Goal: Task Accomplishment & Management: Manage account settings

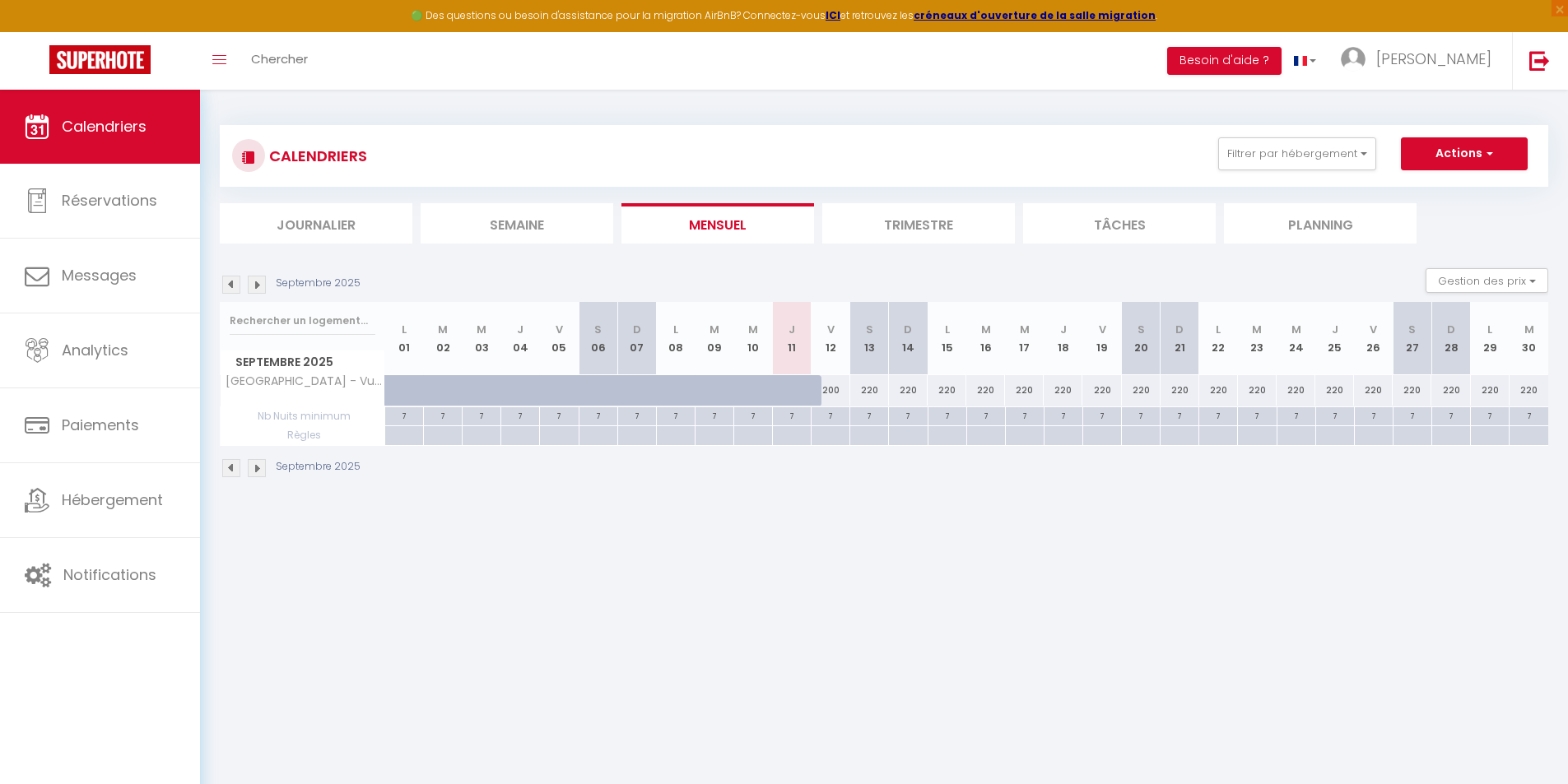
click at [258, 468] on img at bounding box center [257, 468] width 18 height 18
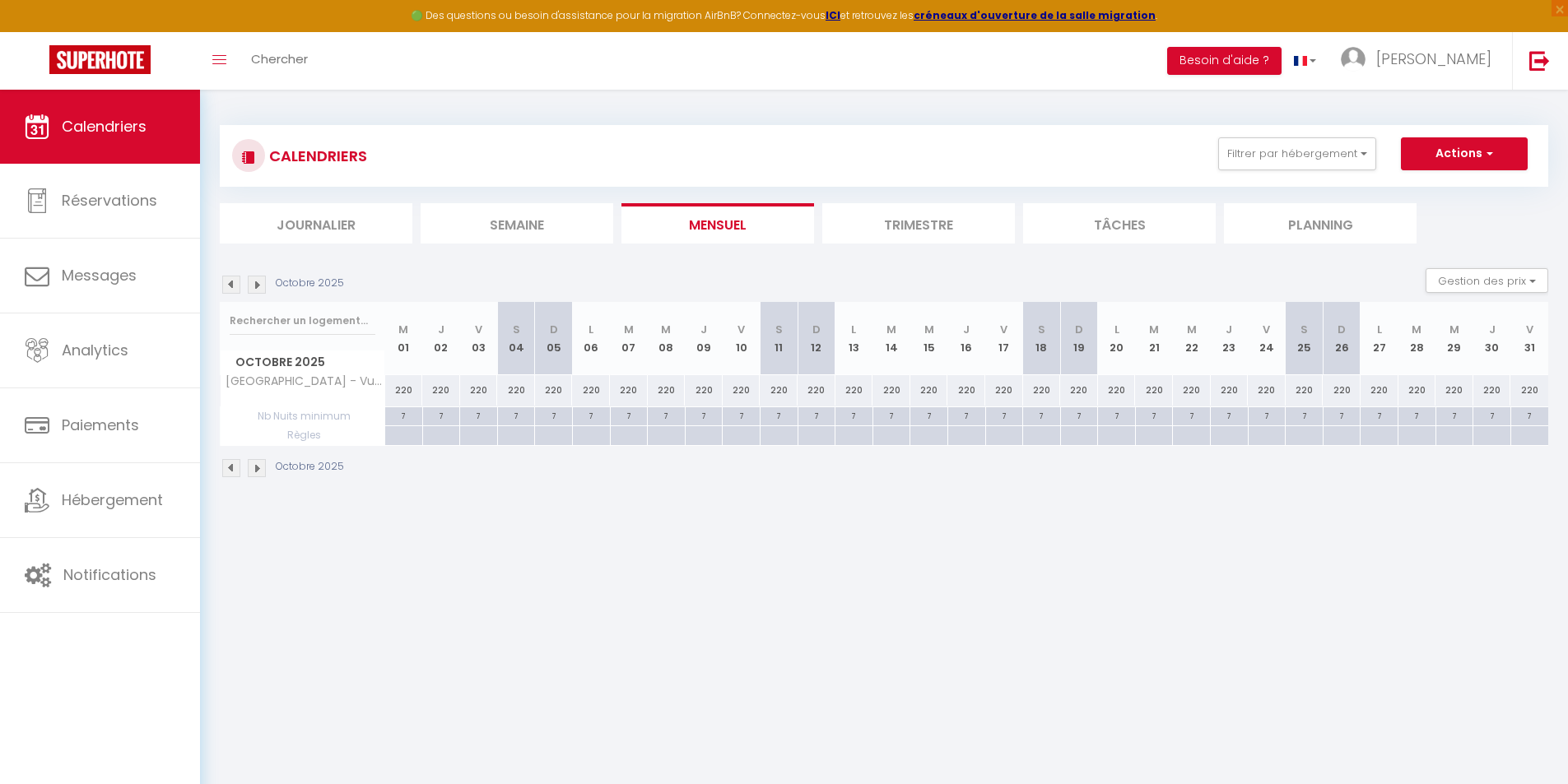
click at [255, 468] on img at bounding box center [257, 468] width 18 height 18
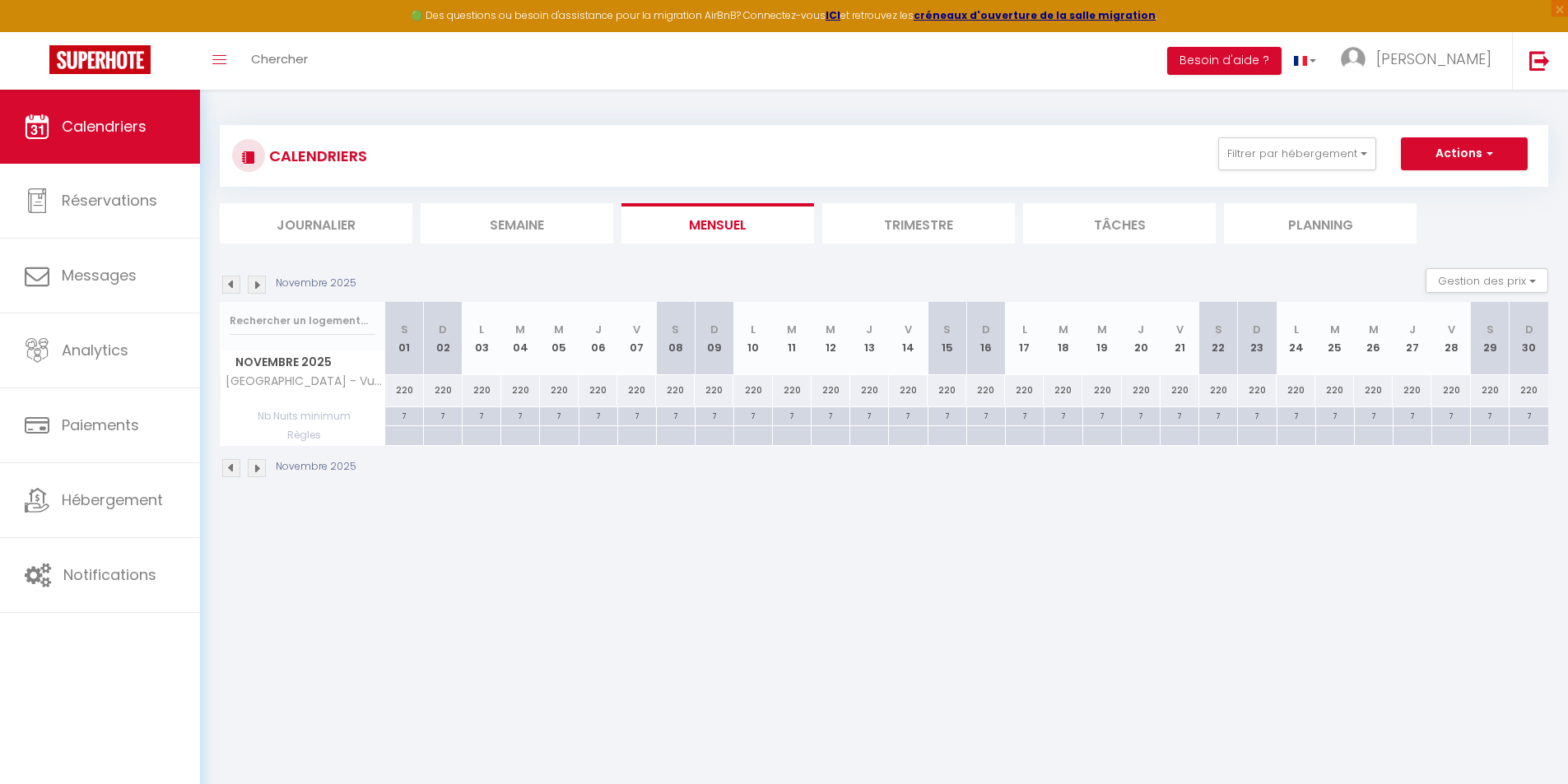
click at [233, 475] on img at bounding box center [232, 468] width 18 height 18
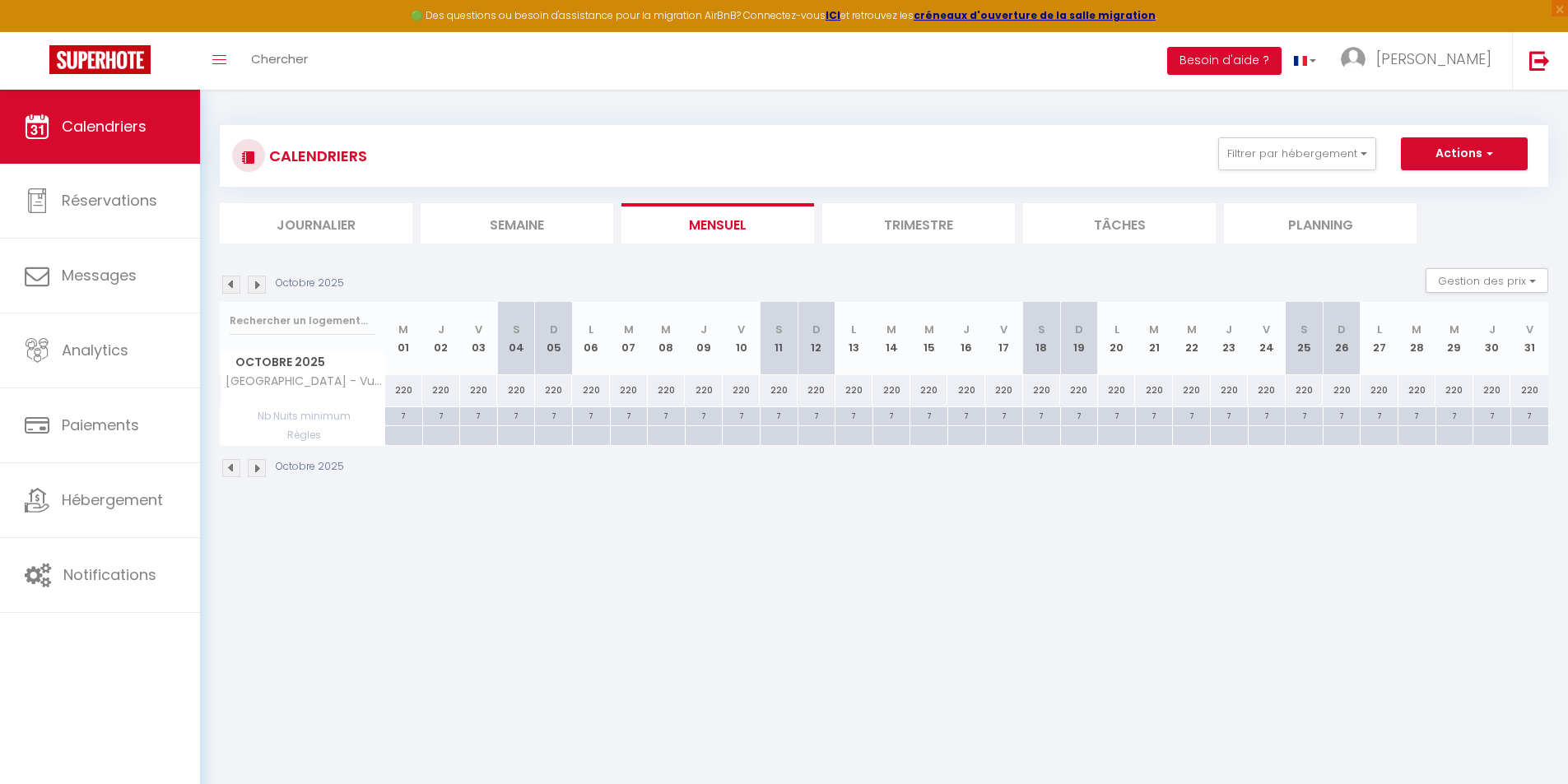
click at [965, 390] on div "220" at bounding box center [966, 390] width 38 height 31
type input "220"
type input "Jeu 16 Octobre 2025"
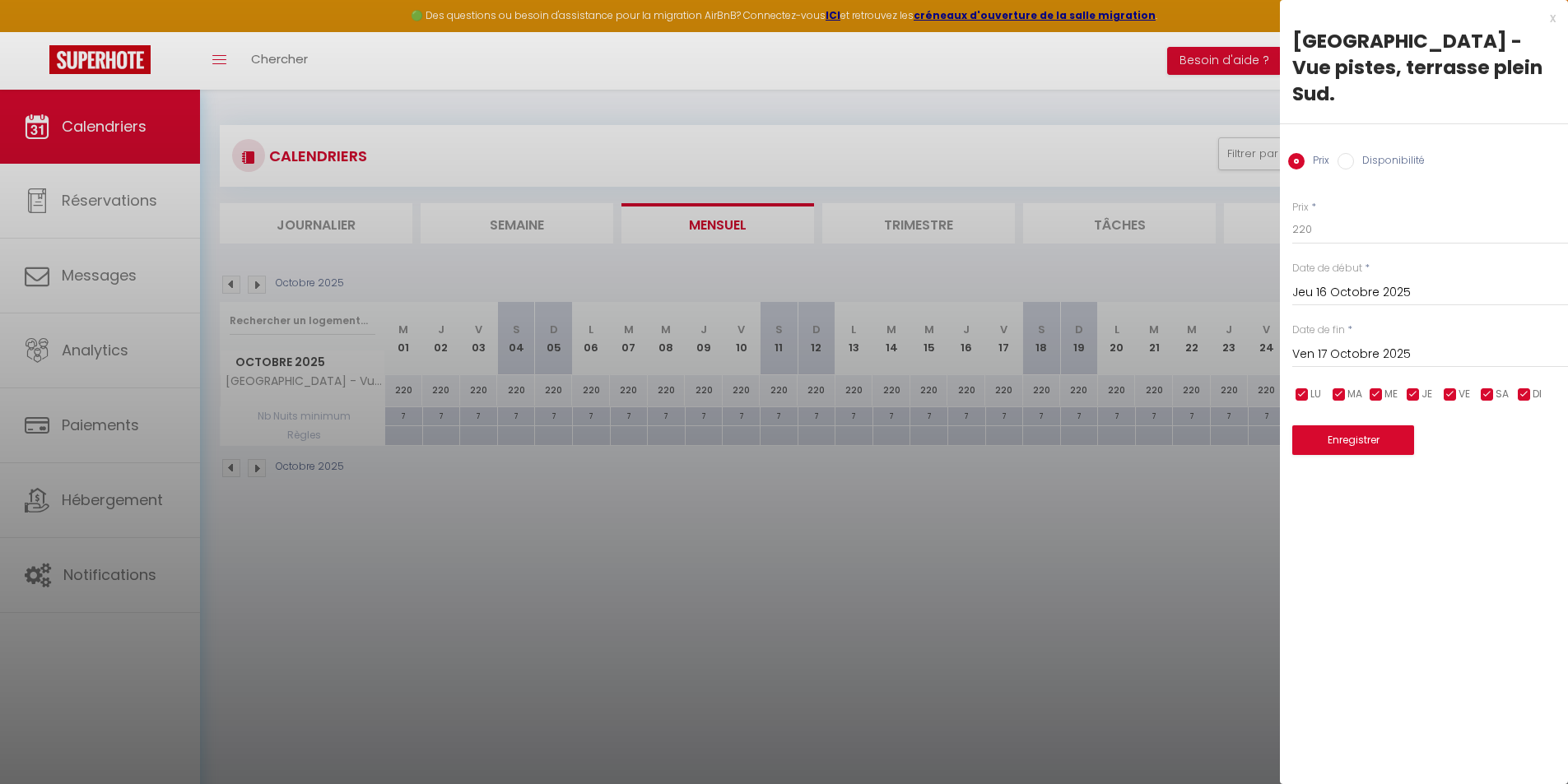
click at [1416, 344] on input "Ven 17 Octobre 2025" at bounding box center [1430, 355] width 276 height 22
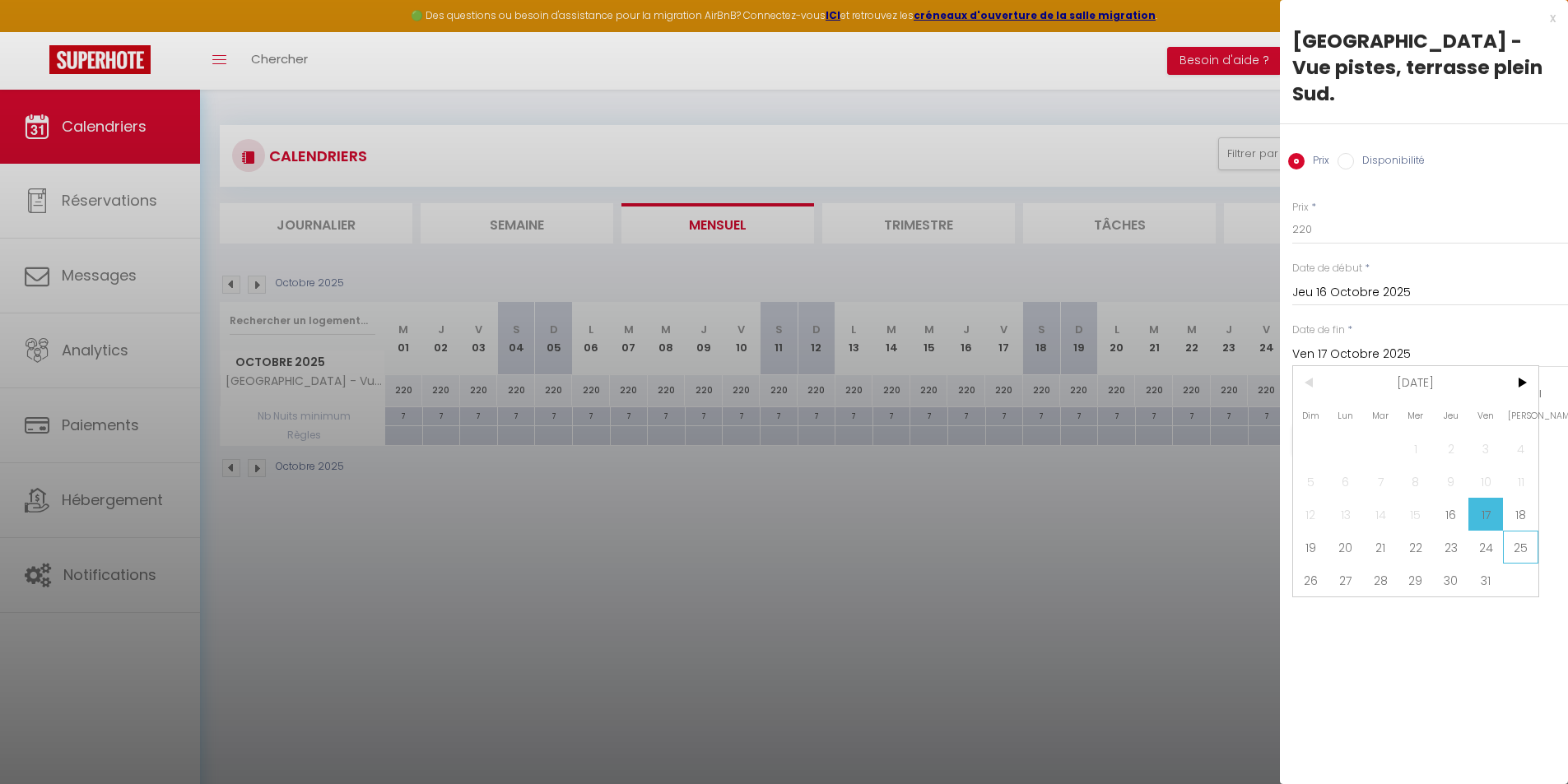
click at [1521, 531] on span "25" at bounding box center [1520, 547] width 36 height 33
type input "Sam 25 Octobre 2025"
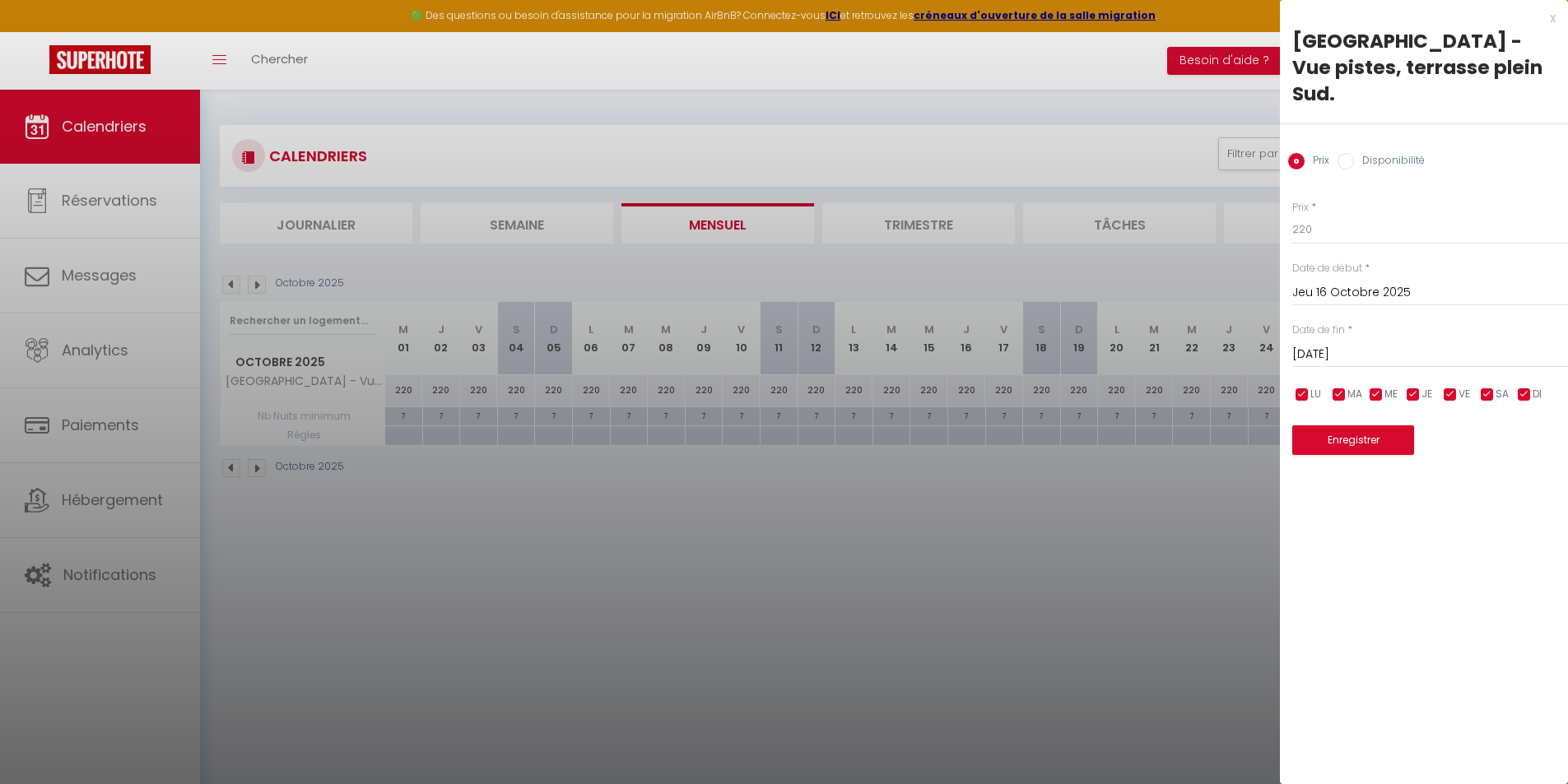
click at [1346, 153] on input "Disponibilité" at bounding box center [1345, 161] width 17 height 17
radio input "true"
radio input "false"
click at [1323, 215] on select "Disponible Indisponible" at bounding box center [1430, 231] width 276 height 32
select select "0"
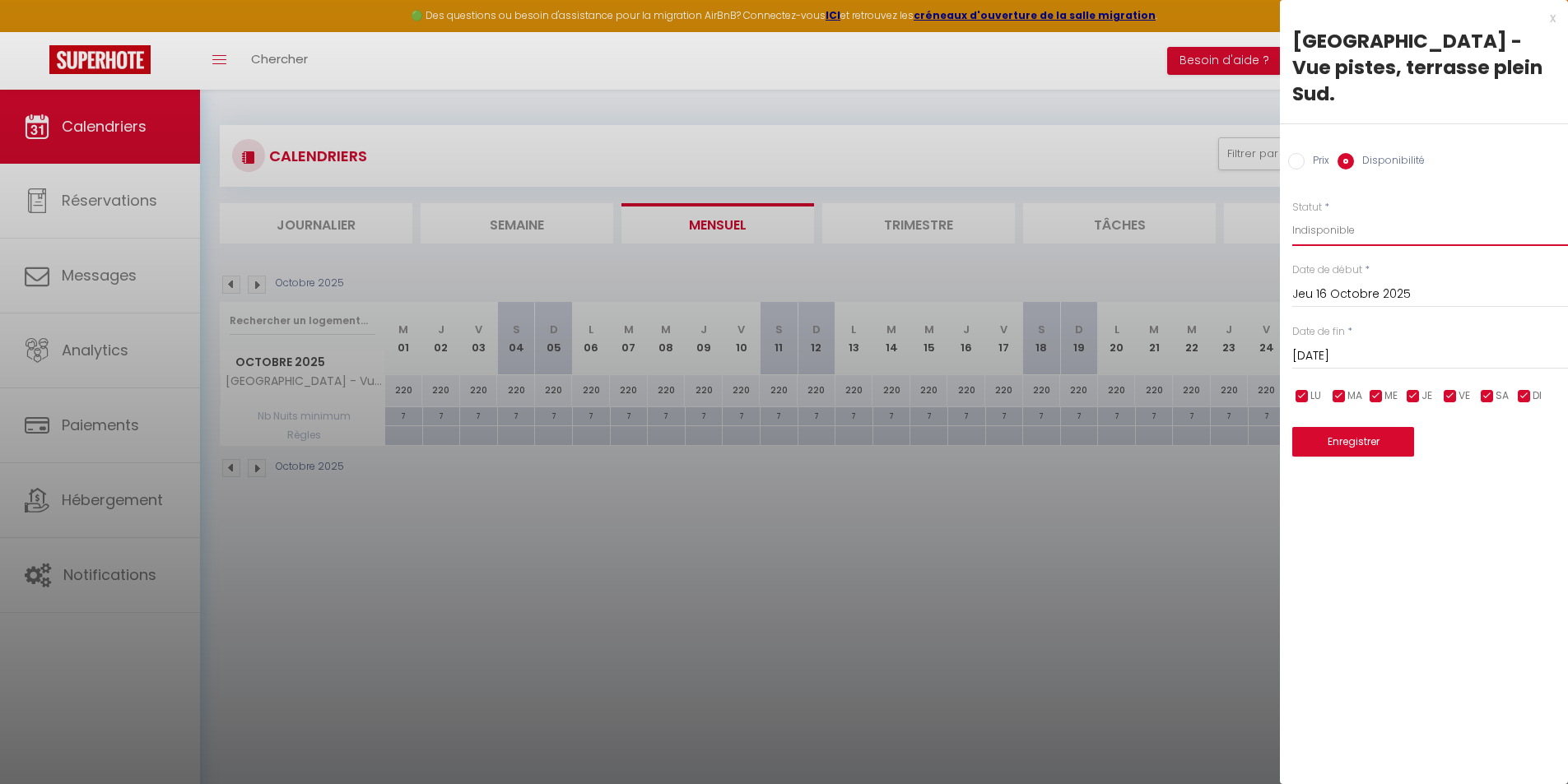
click at [1292, 215] on select "Disponible Indisponible" at bounding box center [1430, 231] width 276 height 32
click at [1364, 427] on button "Enregistrer" at bounding box center [1353, 442] width 122 height 30
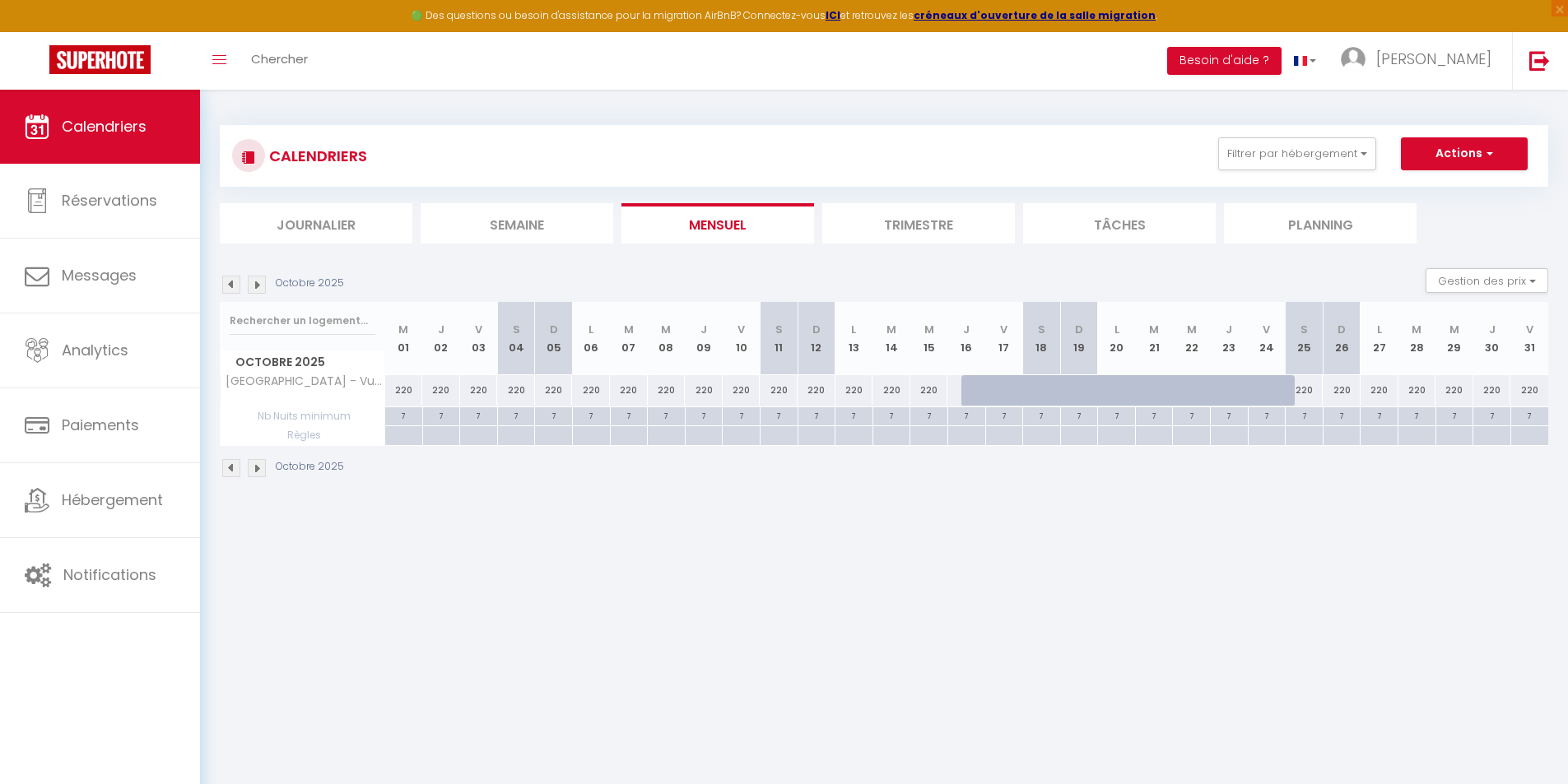
click at [262, 472] on img at bounding box center [257, 468] width 18 height 18
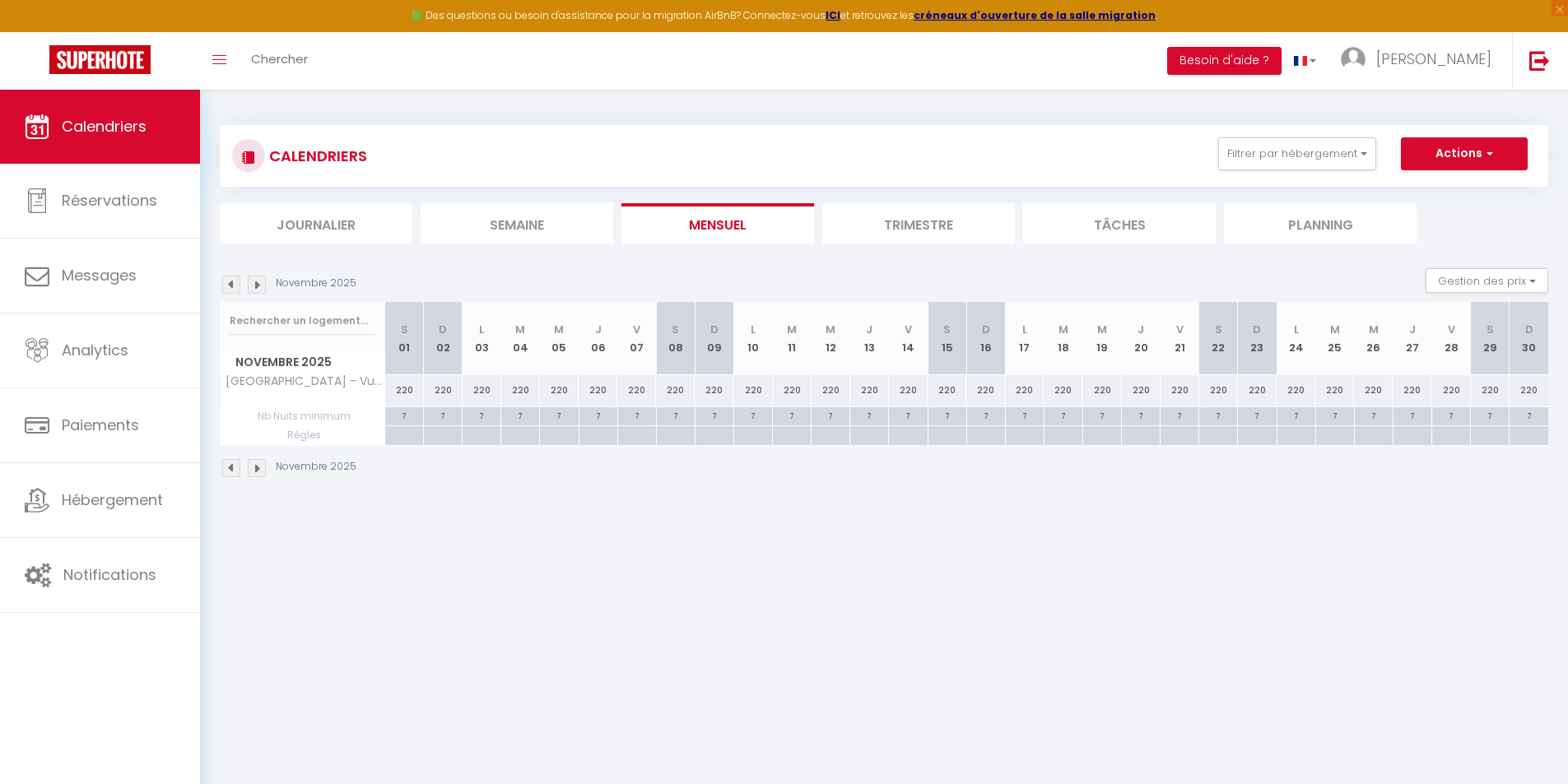
click at [263, 471] on img at bounding box center [257, 468] width 18 height 18
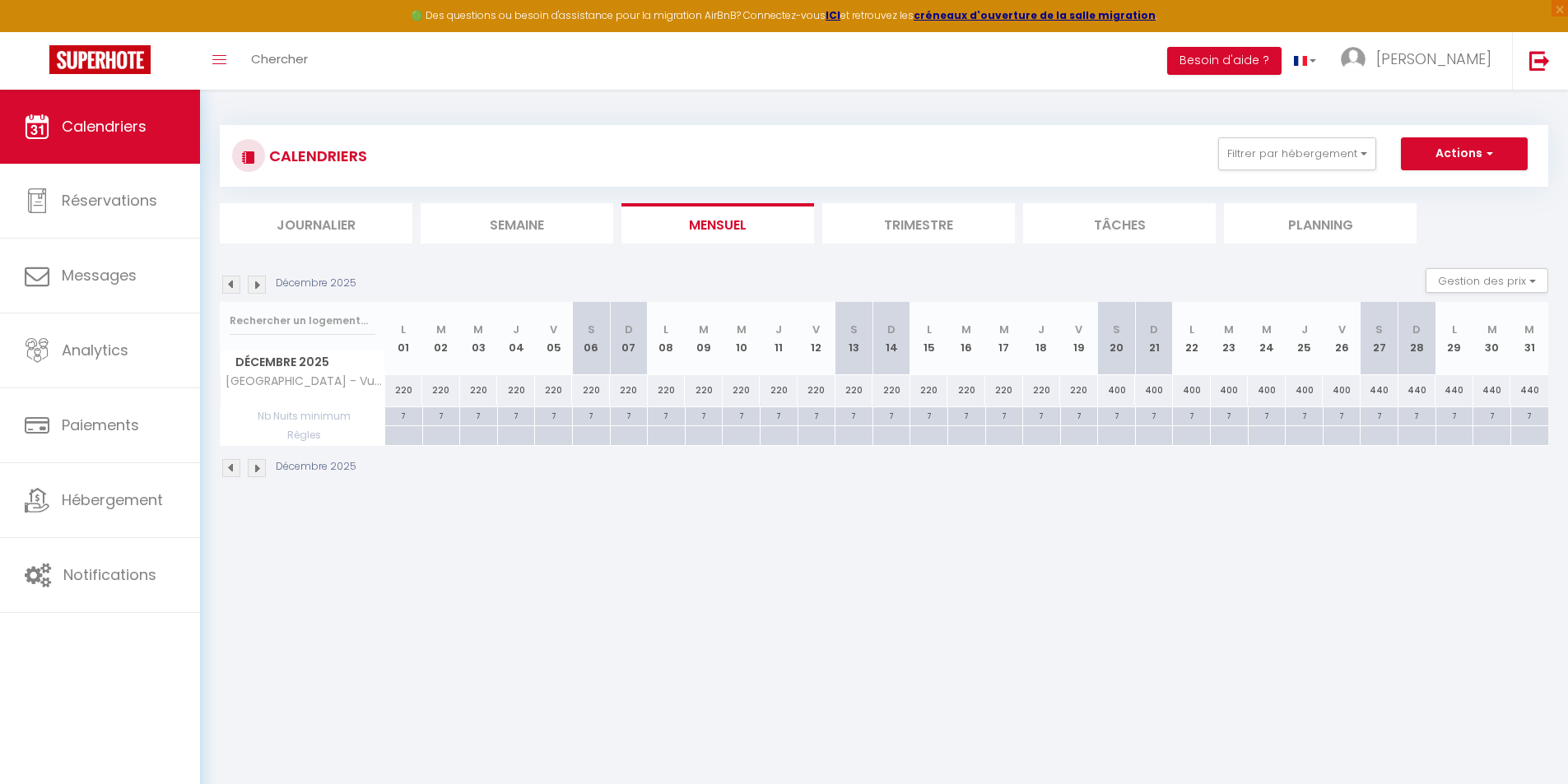
click at [261, 468] on img at bounding box center [257, 468] width 18 height 18
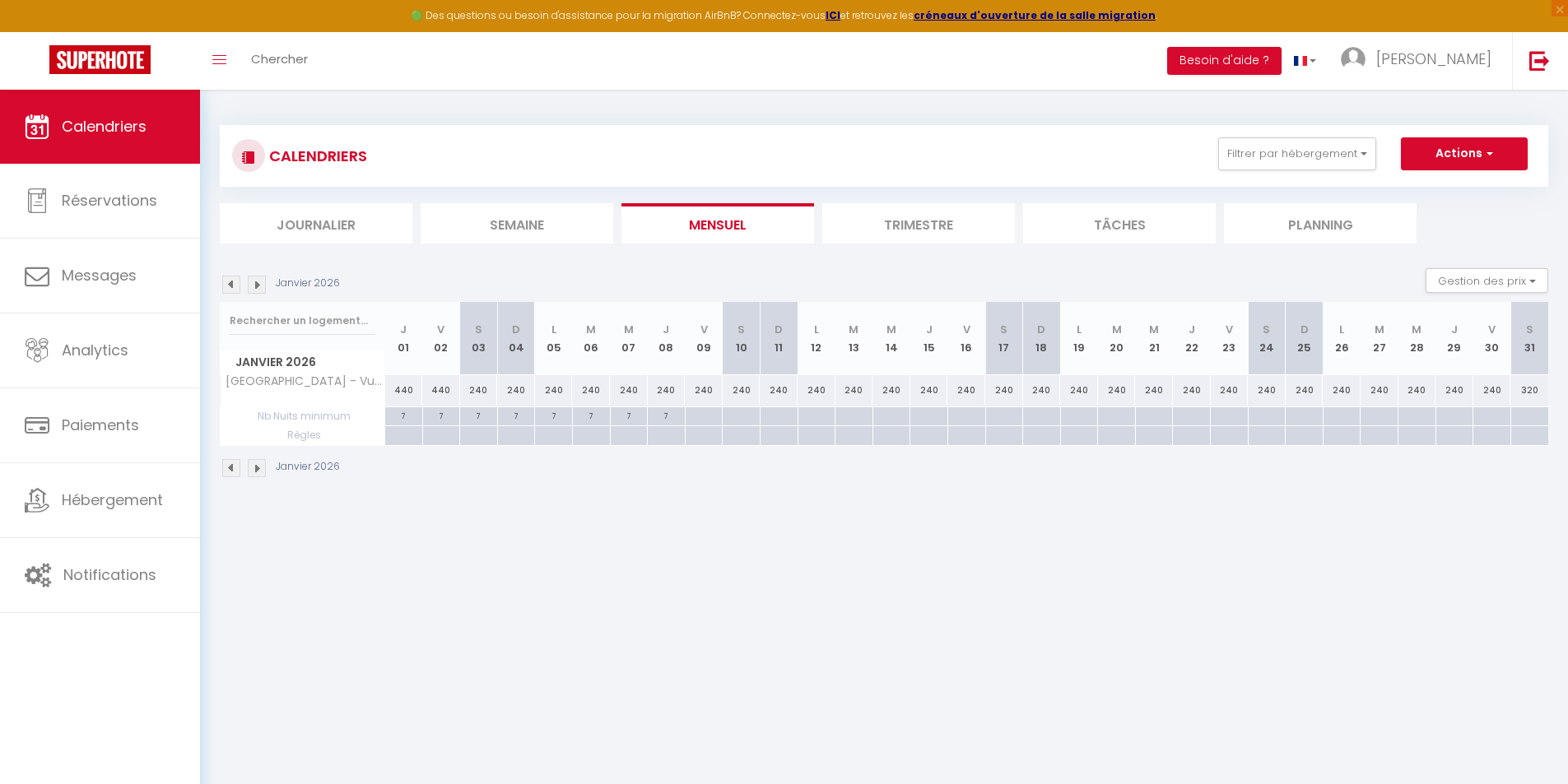
click at [477, 390] on div "240" at bounding box center [479, 390] width 38 height 31
select select "1"
type input "Sam 03 Janvier 2026"
type input "[DATE]"
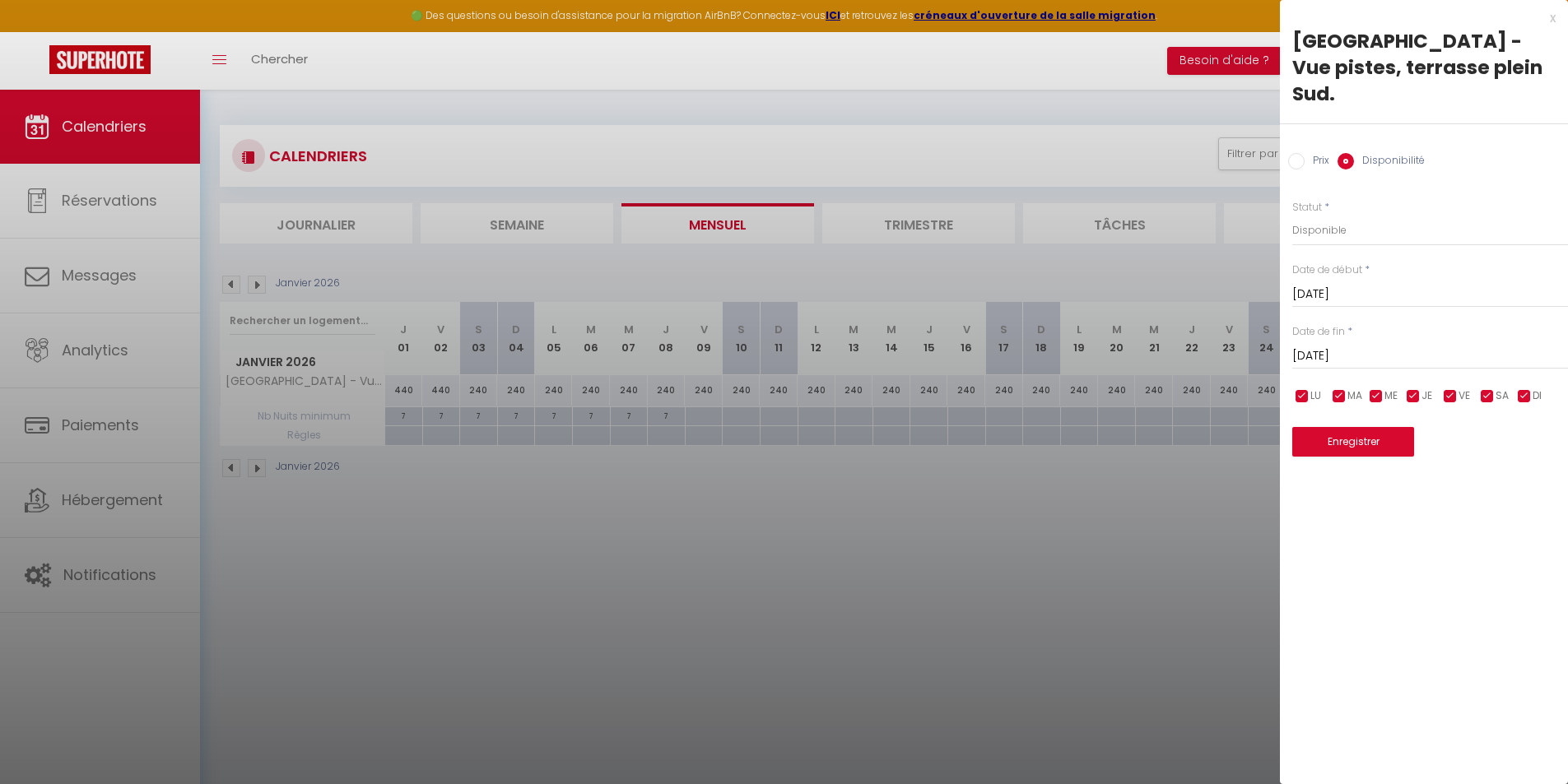
drag, startPoint x: 1086, startPoint y: 147, endPoint x: 1121, endPoint y: 174, distance: 44.2
click at [1086, 146] on div at bounding box center [784, 392] width 1568 height 784
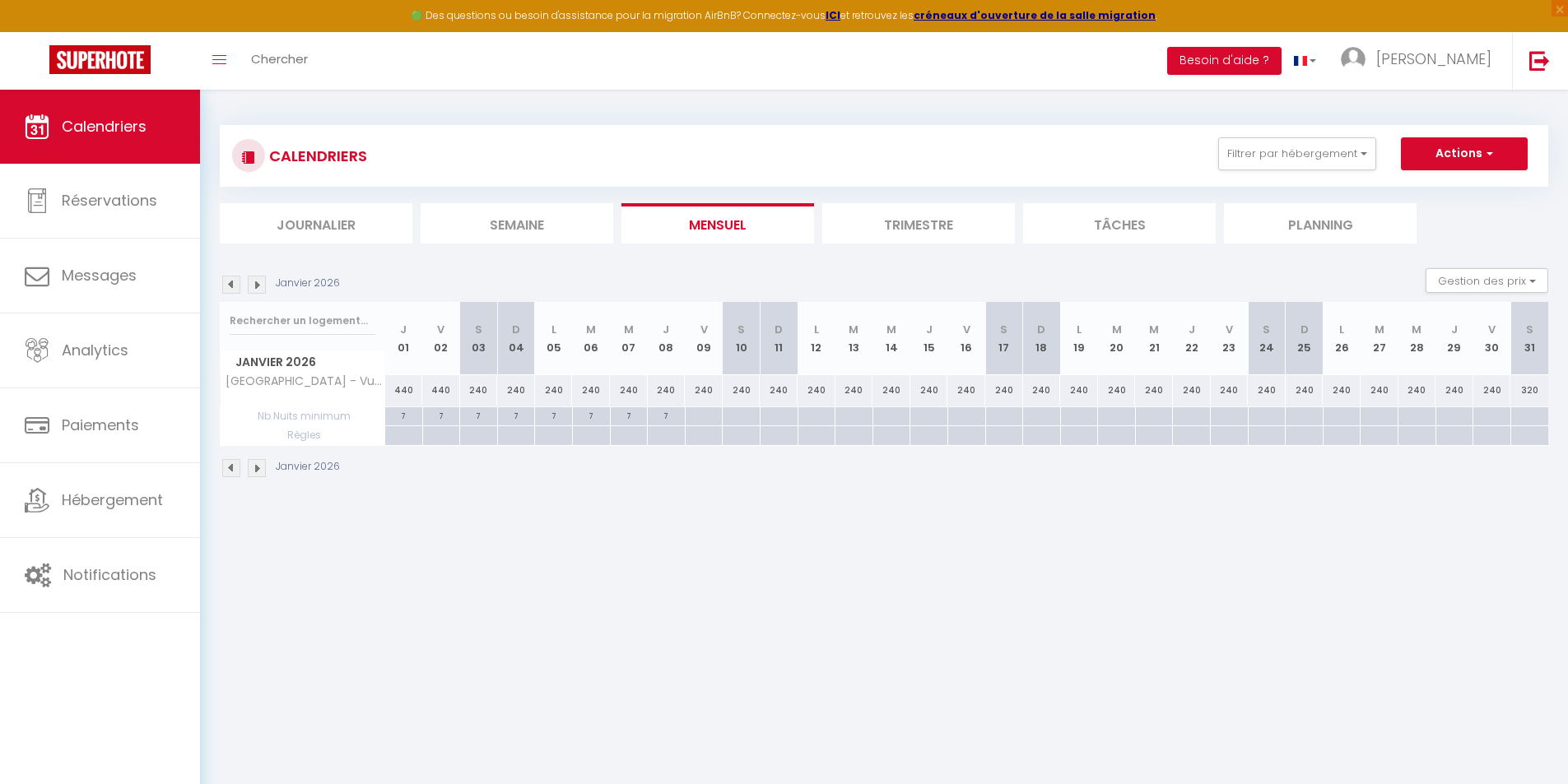
click at [226, 469] on img at bounding box center [232, 468] width 18 height 18
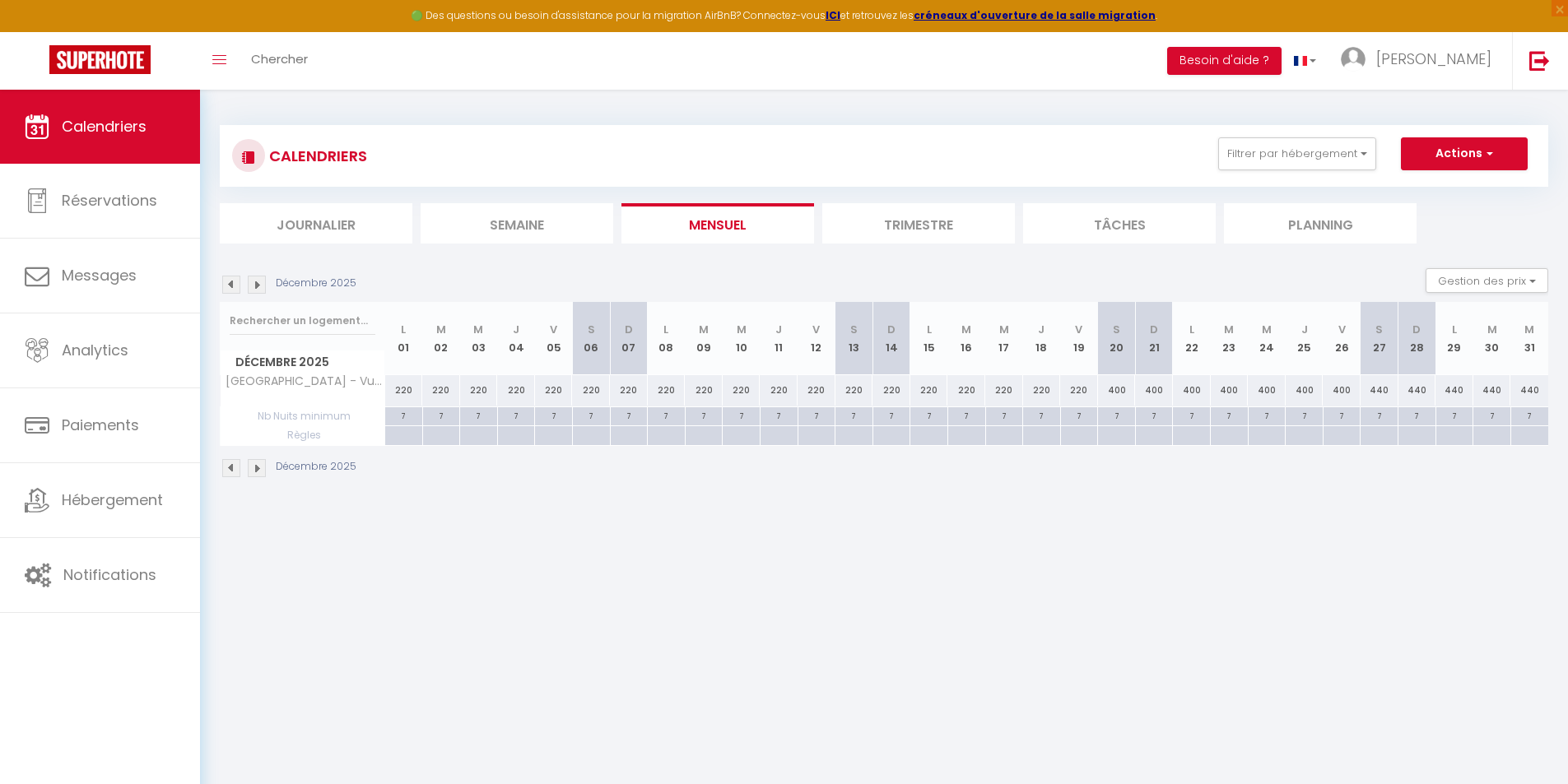
click at [264, 470] on img at bounding box center [257, 468] width 18 height 18
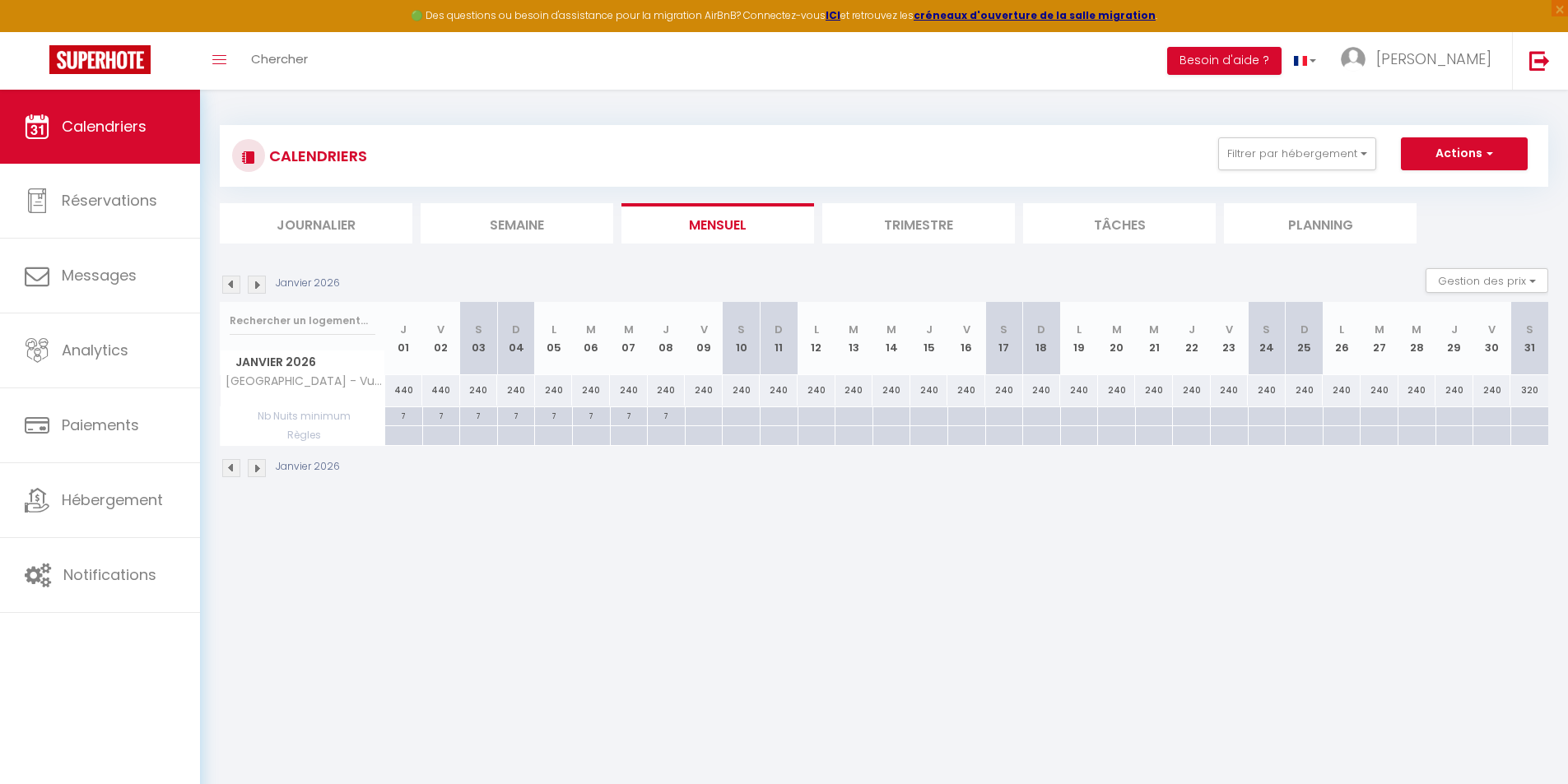
click at [222, 475] on div "Janvier 2026" at bounding box center [282, 468] width 125 height 18
click at [230, 473] on img at bounding box center [232, 468] width 18 height 18
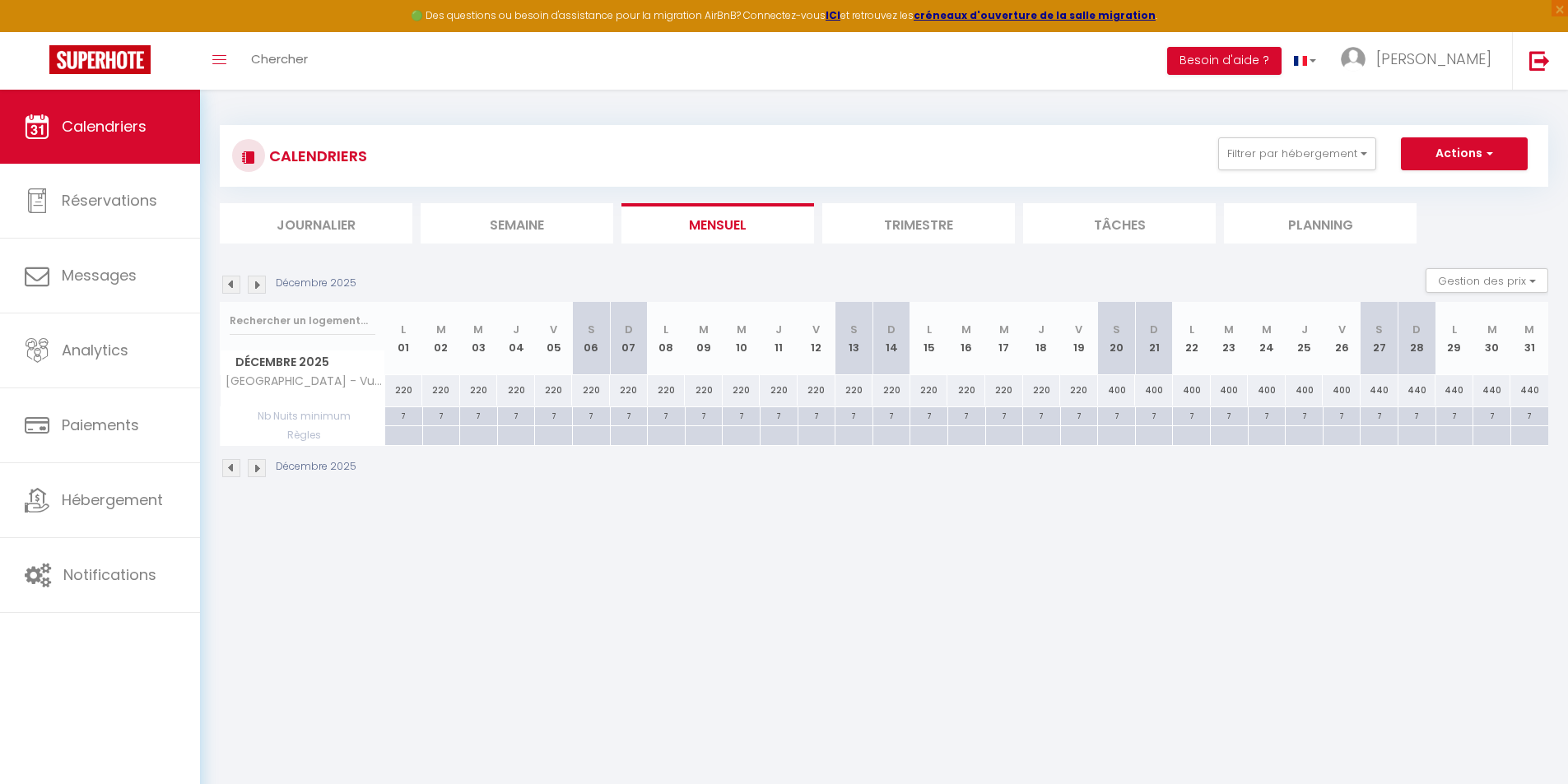
click at [254, 467] on img at bounding box center [257, 468] width 18 height 18
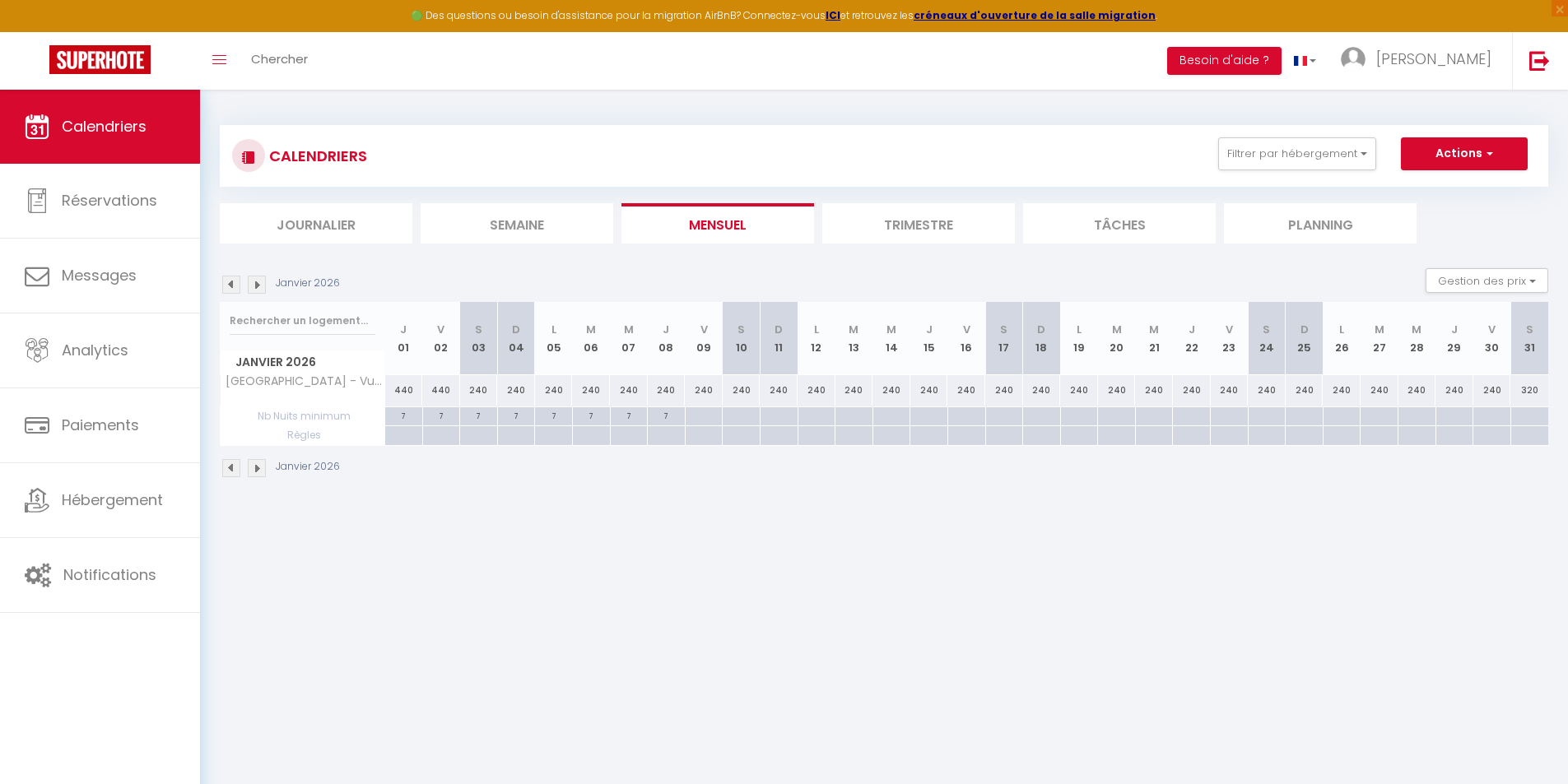
click at [447, 391] on div "440" at bounding box center [441, 390] width 38 height 31
select select "1"
type input "[DATE]"
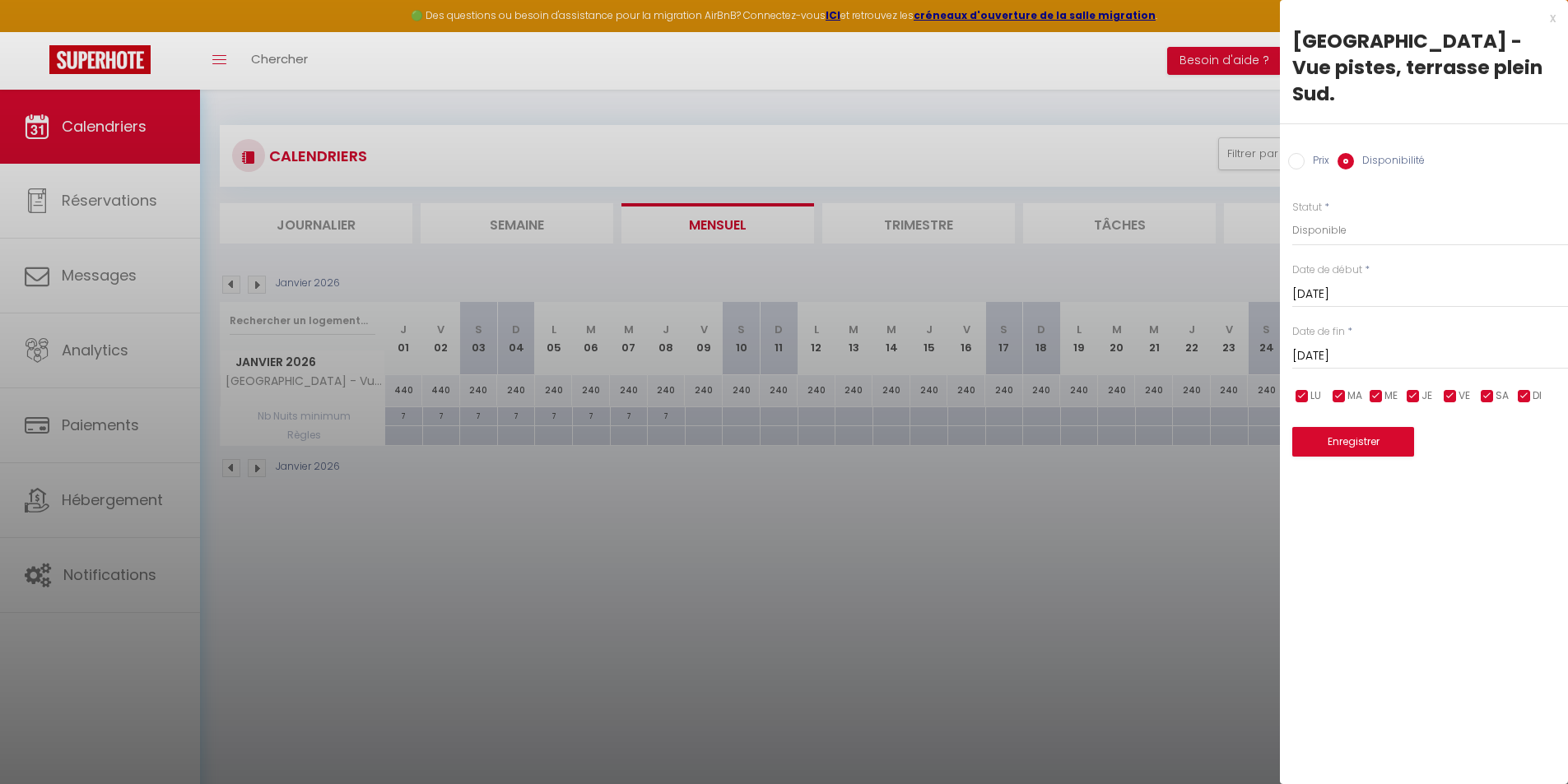
click at [1428, 340] on div "Sam 03 Janvier 2026 < Jan 2026 > Dim Lun Mar Mer Jeu Ven Sam 1 2 3 4 5 6 7 8 9 …" at bounding box center [1430, 355] width 276 height 30
click at [1380, 345] on input "Sam 03 Janvier 2026" at bounding box center [1430, 356] width 276 height 22
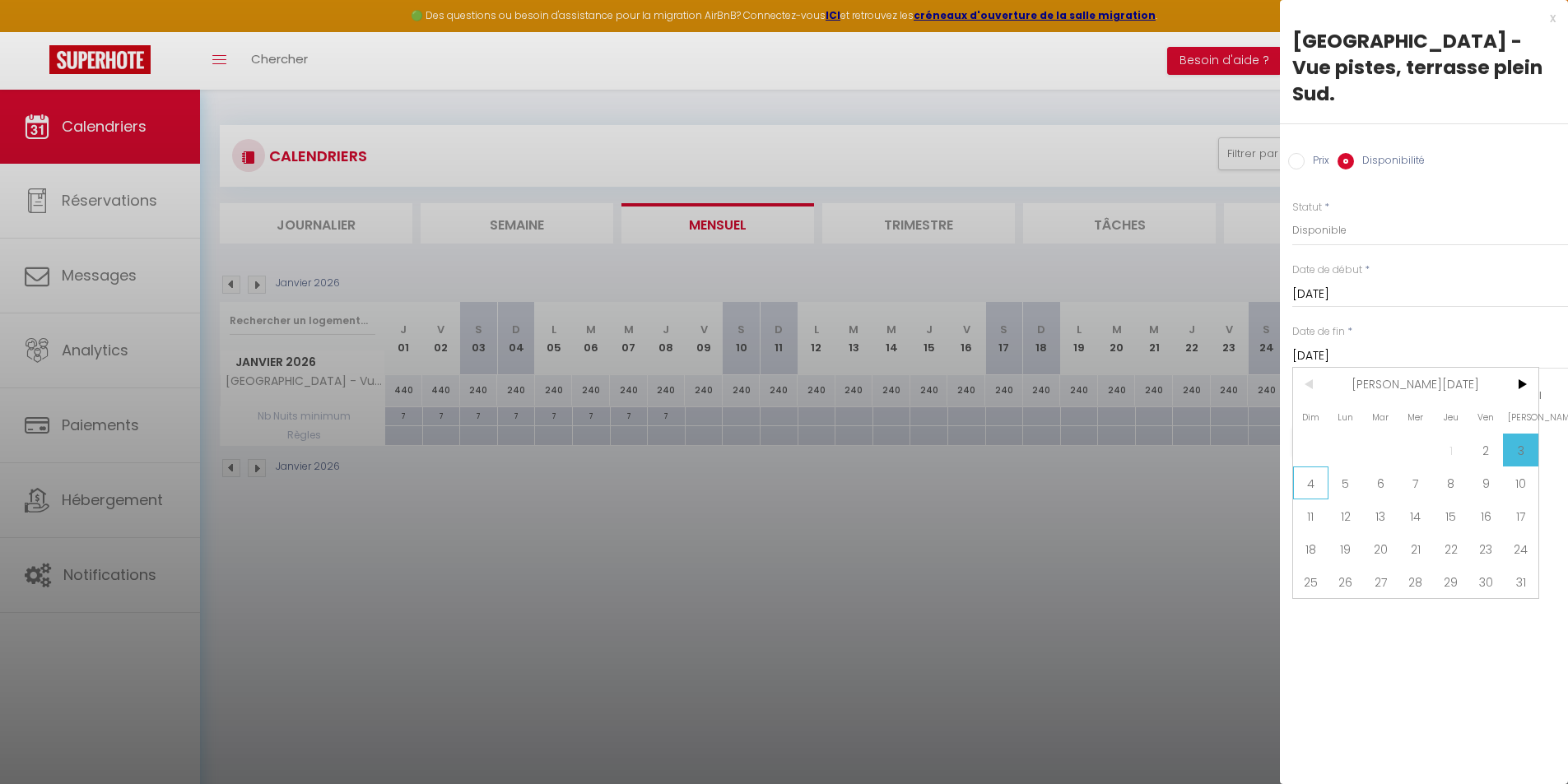
click at [1305, 467] on span "4" at bounding box center [1311, 483] width 36 height 33
type input "[DATE]"
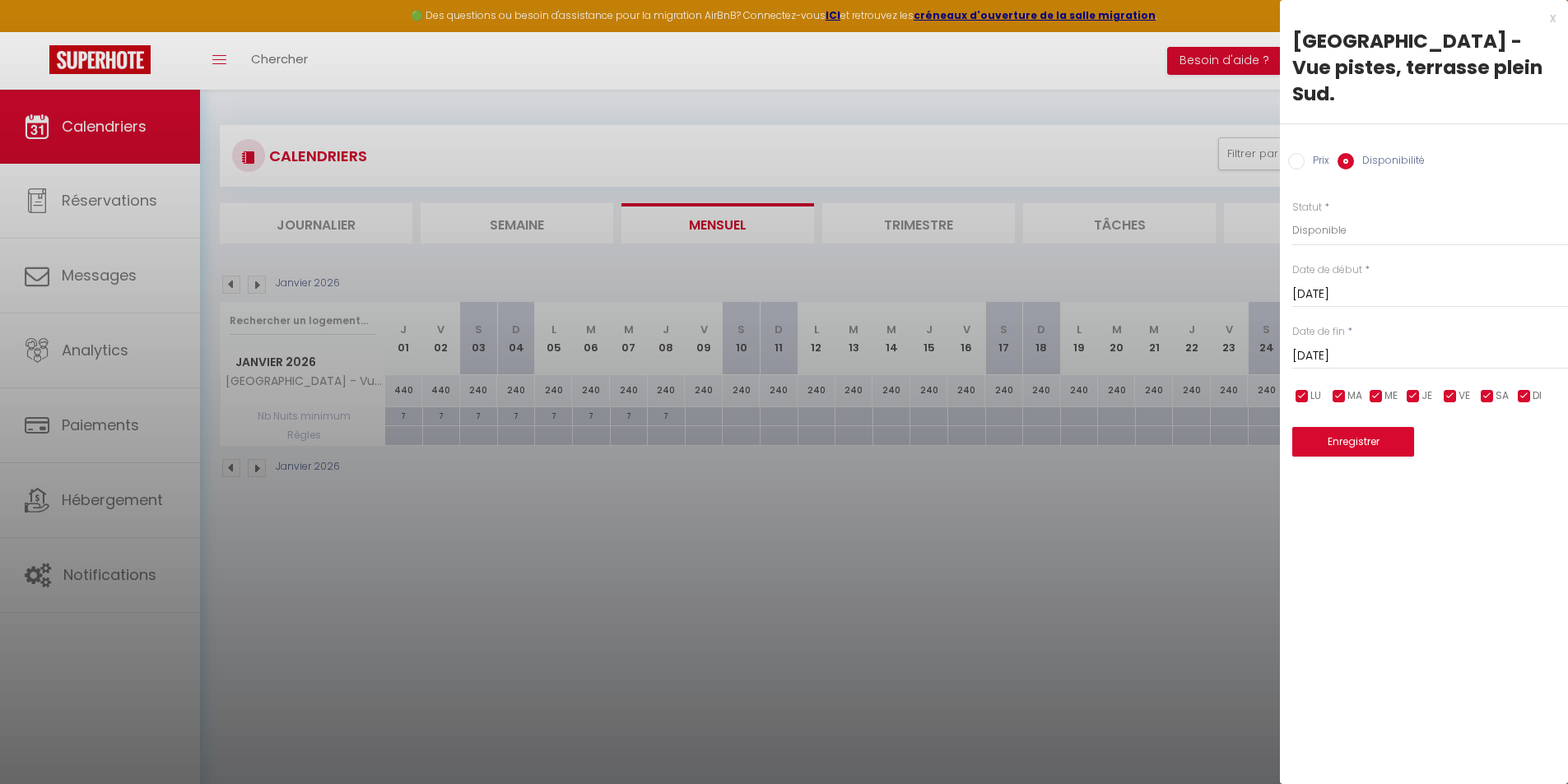
click at [1293, 153] on input "Prix" at bounding box center [1296, 161] width 17 height 17
radio input "true"
radio input "false"
drag, startPoint x: 1326, startPoint y: 206, endPoint x: 1238, endPoint y: 203, distance: 88.1
click at [1238, 203] on body "🟢 Des questions ou besoin d'assistance pour la migration AirBnB? Connectez-vous…" at bounding box center [784, 482] width 1568 height 784
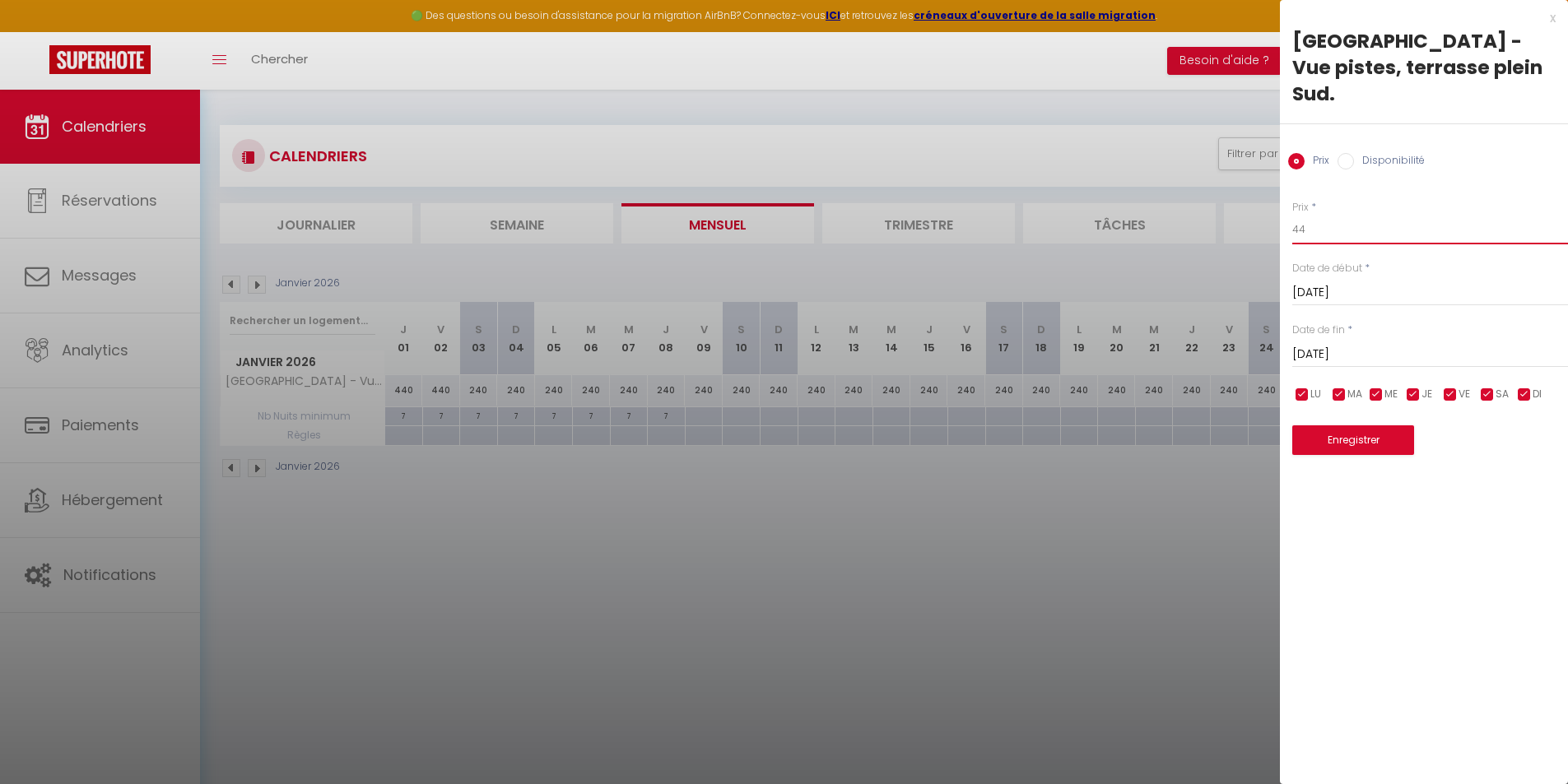
type input "440"
click at [1395, 425] on button "Enregistrer" at bounding box center [1353, 440] width 122 height 30
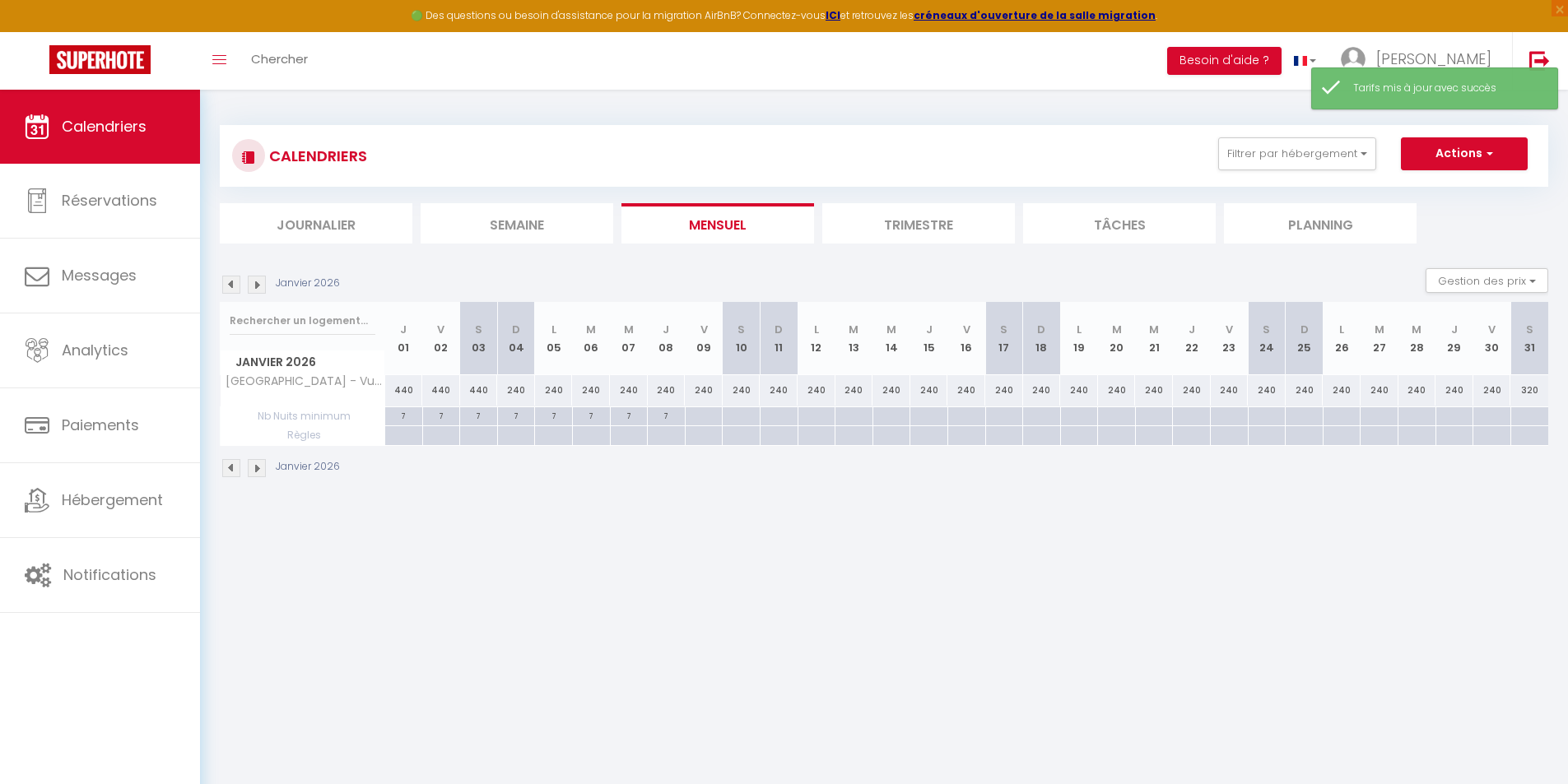
click at [521, 392] on div "240" at bounding box center [516, 390] width 38 height 31
type input "240"
type input "[DATE]"
type input "Lun 05 Janvier 2026"
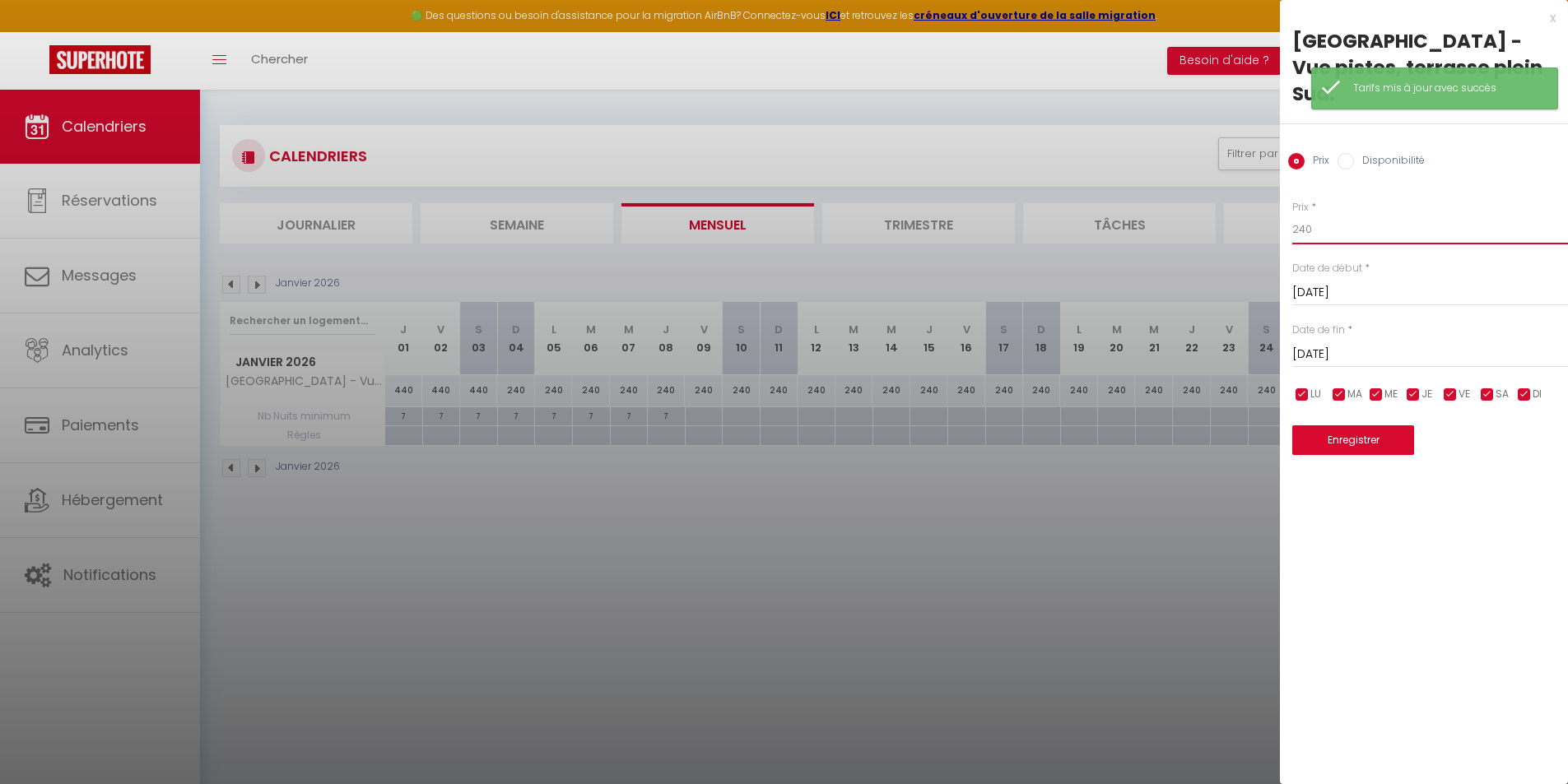
drag, startPoint x: 1310, startPoint y: 203, endPoint x: 1263, endPoint y: 205, distance: 47.0
click at [1263, 205] on body "🟢 Des questions ou besoin d'assistance pour la migration AirBnB? Connectez-vous…" at bounding box center [784, 482] width 1568 height 784
type input "440"
click at [1365, 425] on button "Enregistrer" at bounding box center [1353, 440] width 122 height 30
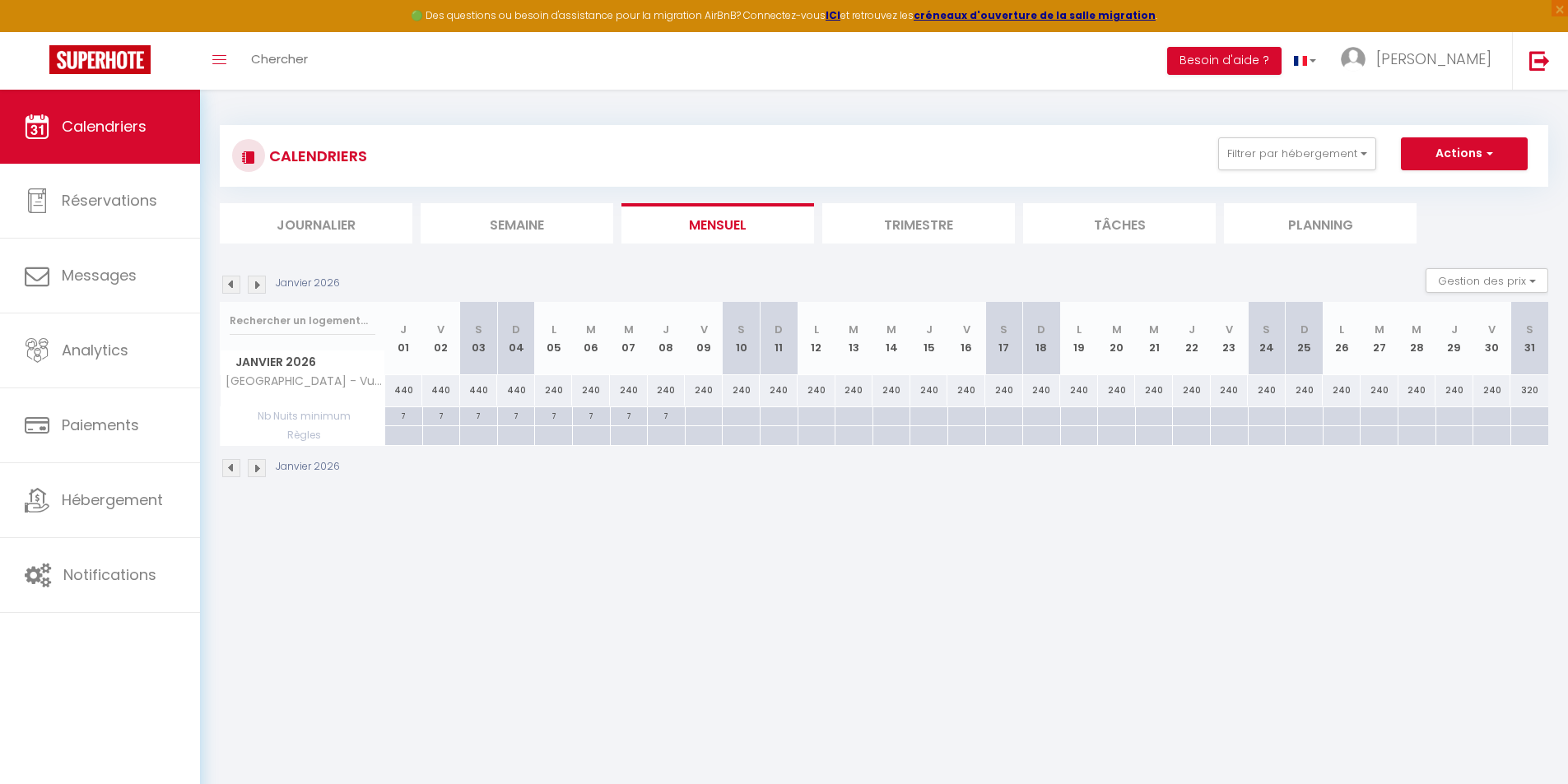
click at [257, 465] on img at bounding box center [257, 468] width 18 height 18
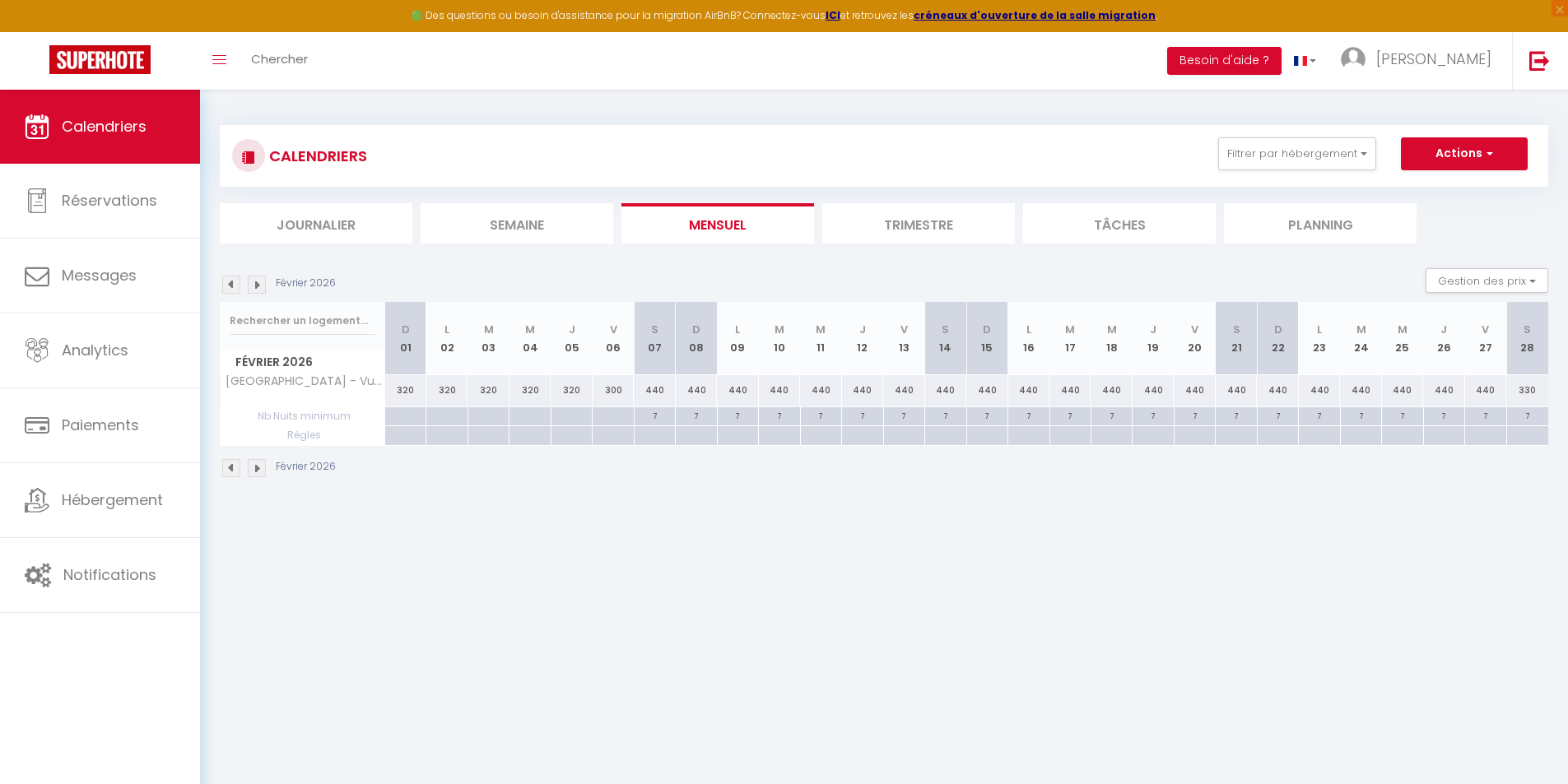
click at [616, 389] on div "300" at bounding box center [613, 390] width 42 height 31
type input "300"
type input "Ven 06 Février 2026"
type input "[DATE]"
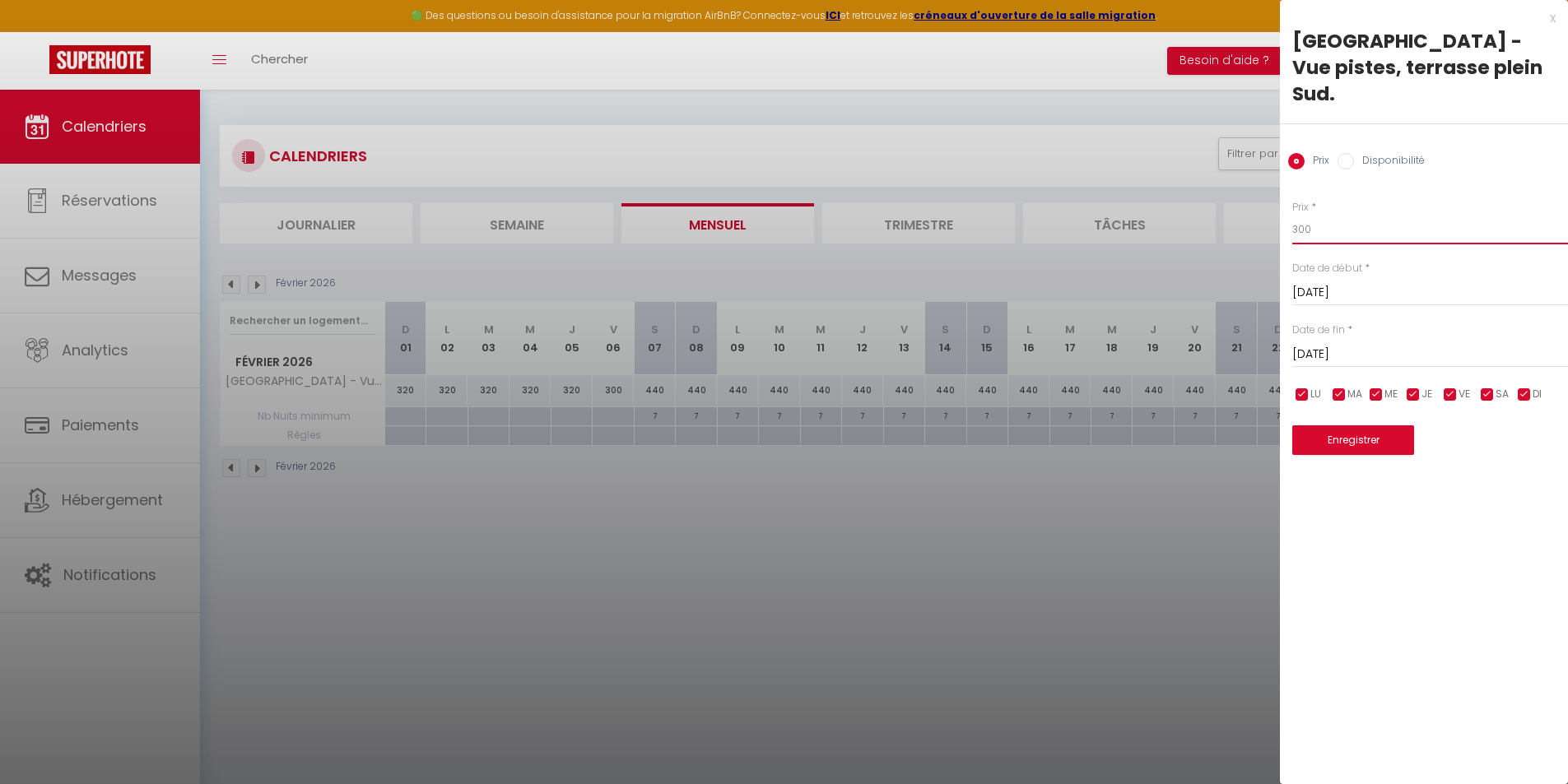
drag, startPoint x: 1251, startPoint y: 204, endPoint x: 1131, endPoint y: 194, distance: 120.4
click at [1179, 207] on body "🟢 Des questions ou besoin d'assistance pour la migration AirBnB? Connectez-vous…" at bounding box center [784, 482] width 1568 height 784
type input "320"
click at [1353, 425] on button "Enregistrer" at bounding box center [1353, 440] width 122 height 30
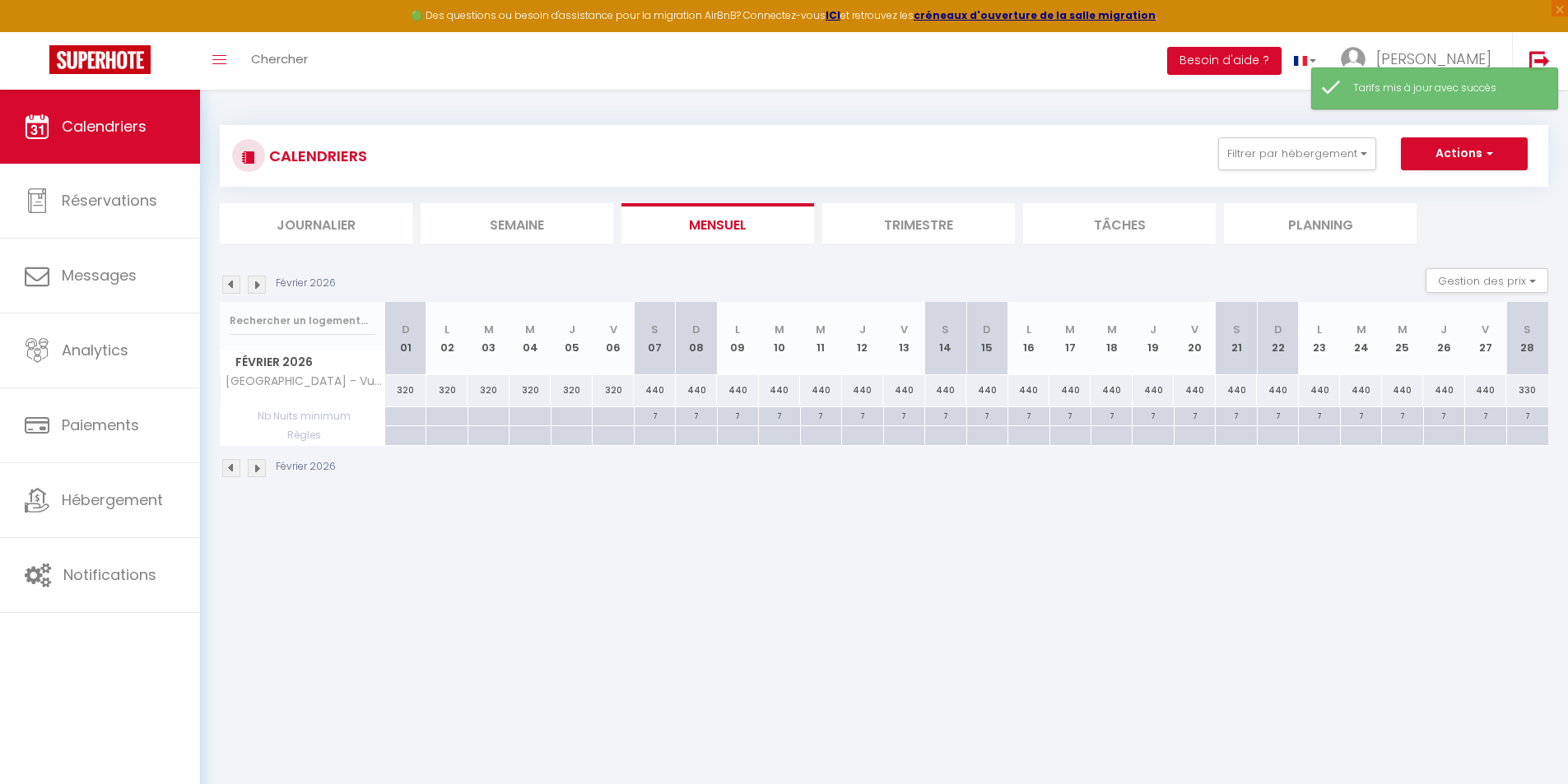
click at [606, 385] on div "320" at bounding box center [613, 390] width 42 height 31
type input "320"
type input "Ven 06 Février 2026"
type input "[DATE]"
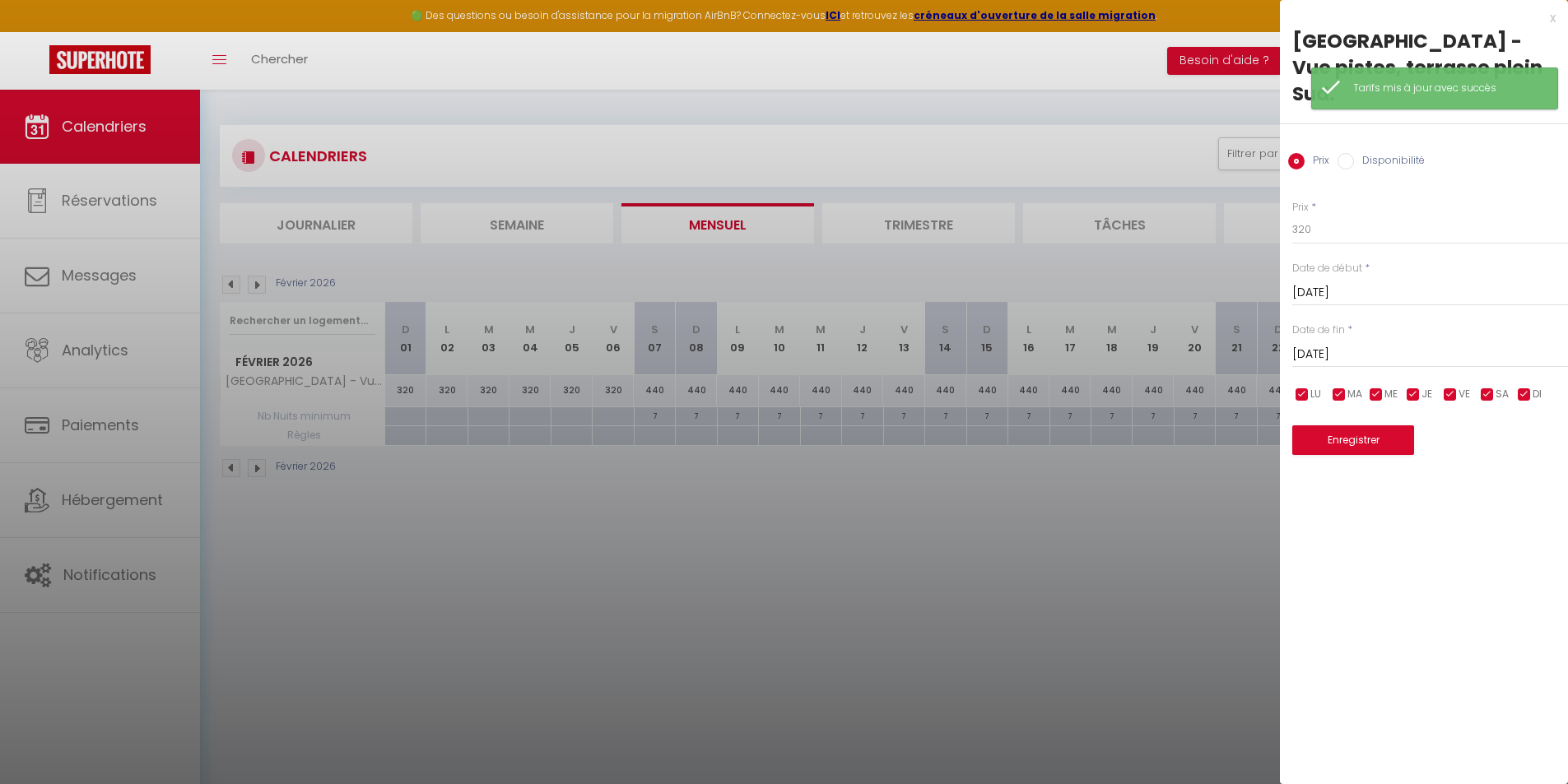
click at [759, 553] on div at bounding box center [784, 392] width 1568 height 784
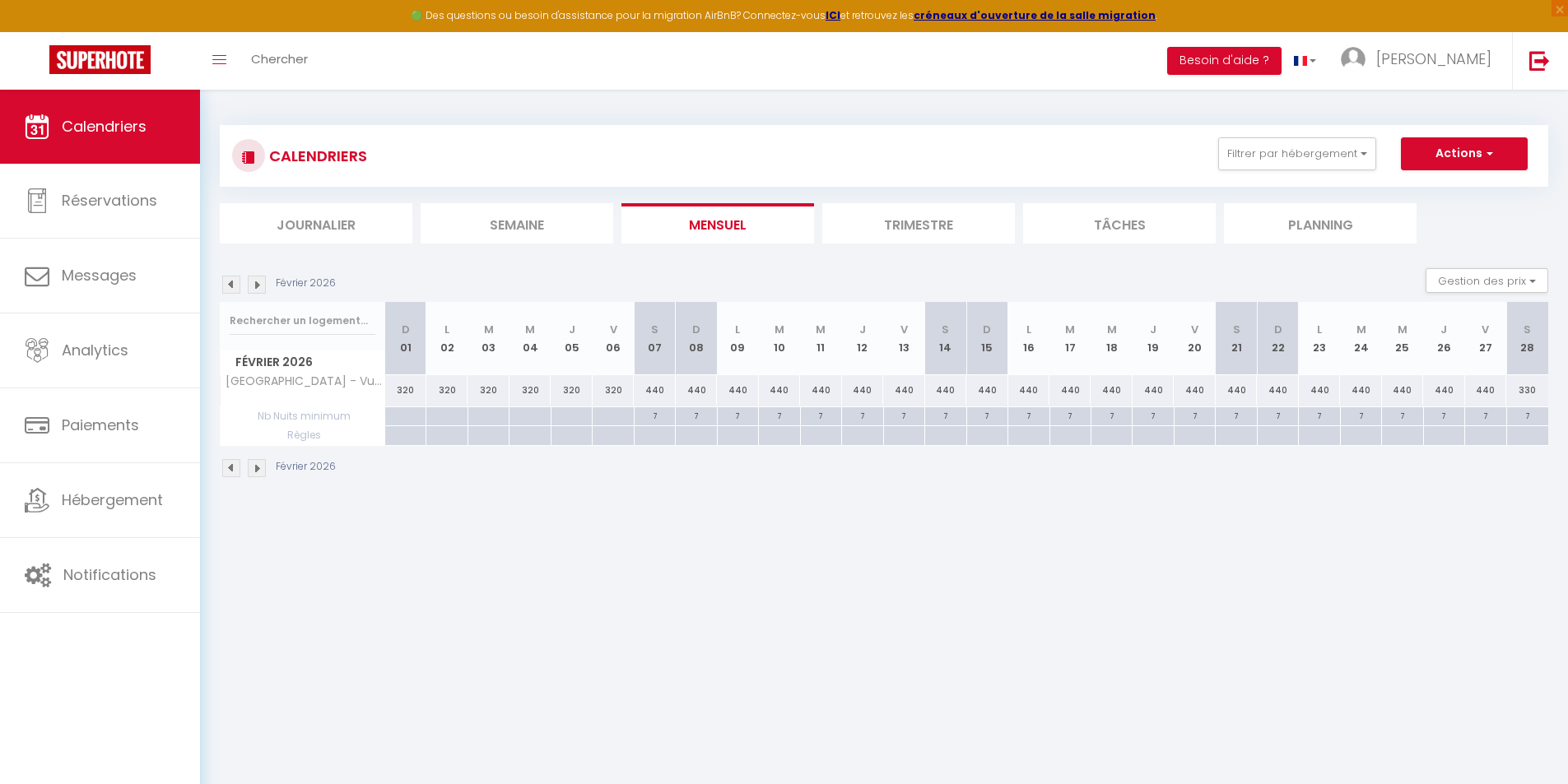
click at [656, 394] on div "440" at bounding box center [654, 390] width 42 height 31
type input "440"
type input "[DATE]"
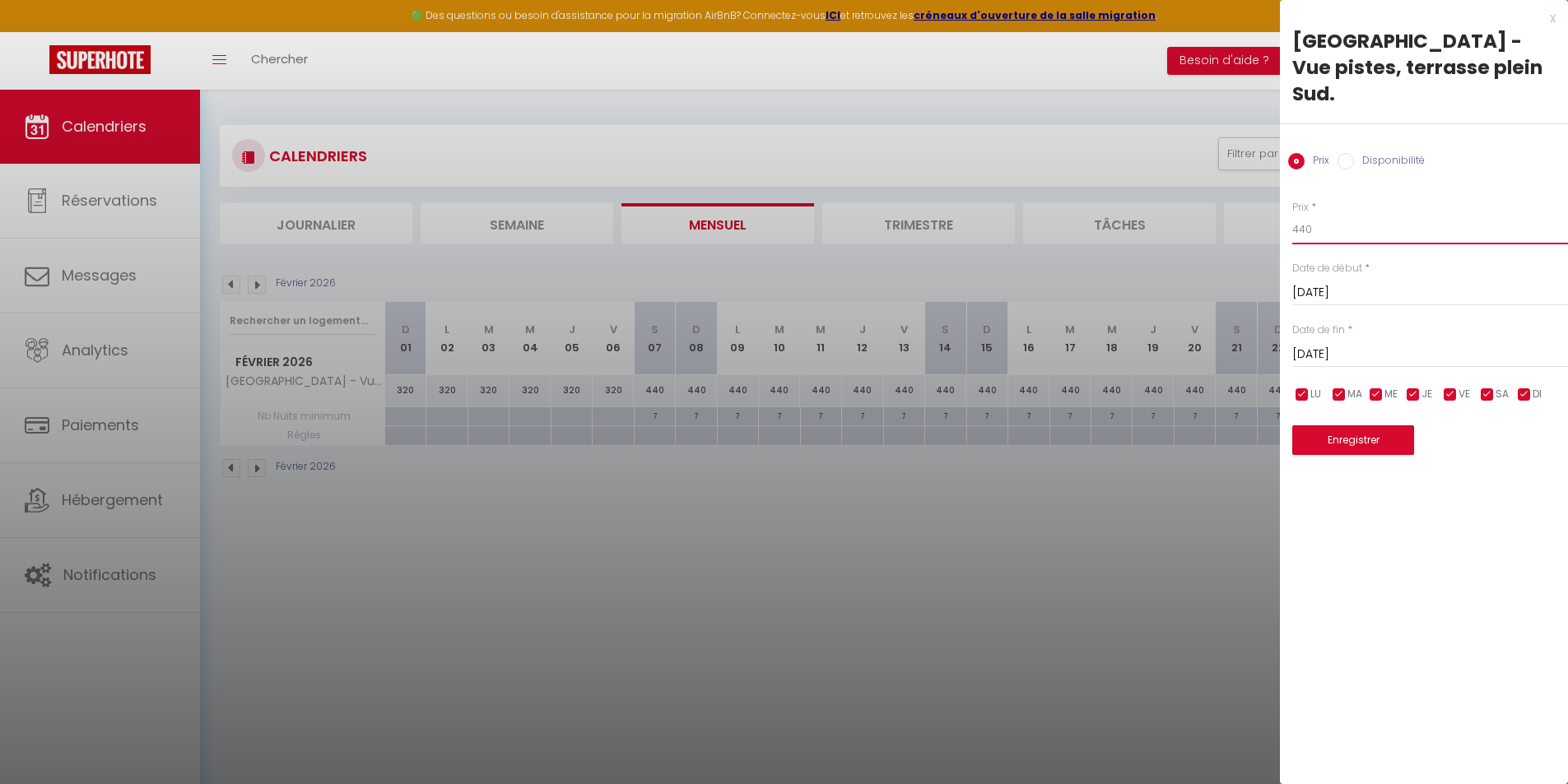
drag, startPoint x: 1335, startPoint y: 206, endPoint x: 1198, endPoint y: 201, distance: 137.1
click at [1198, 201] on body "🟢 Des questions ou besoin d'assistance pour la migration AirBnB? Connectez-vous…" at bounding box center [784, 482] width 1568 height 784
type input "330"
click at [1355, 344] on input "[DATE]" at bounding box center [1430, 355] width 276 height 22
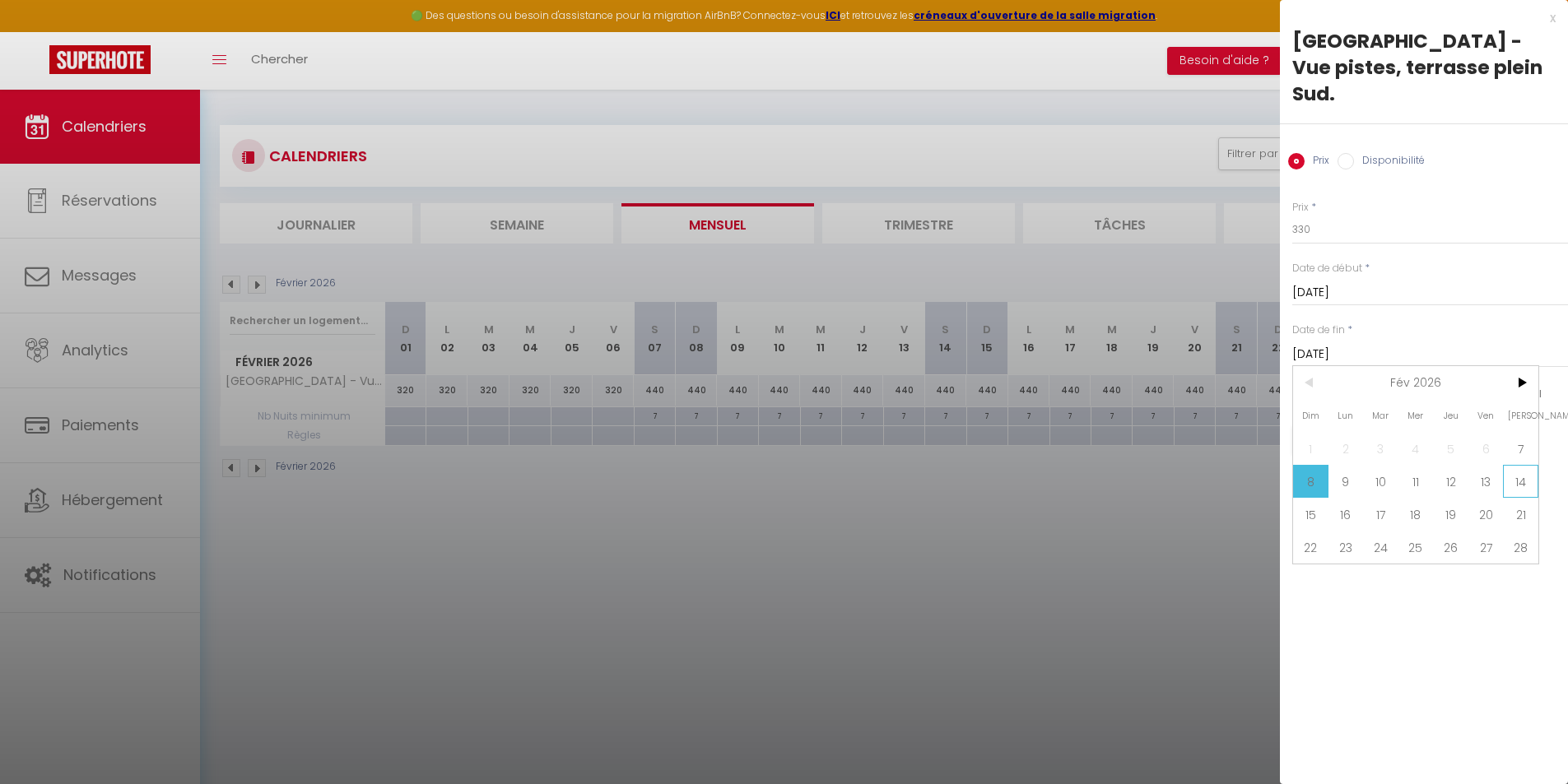
click at [1517, 465] on span "14" at bounding box center [1520, 482] width 36 height 33
type input "Sam 14 Février 2026"
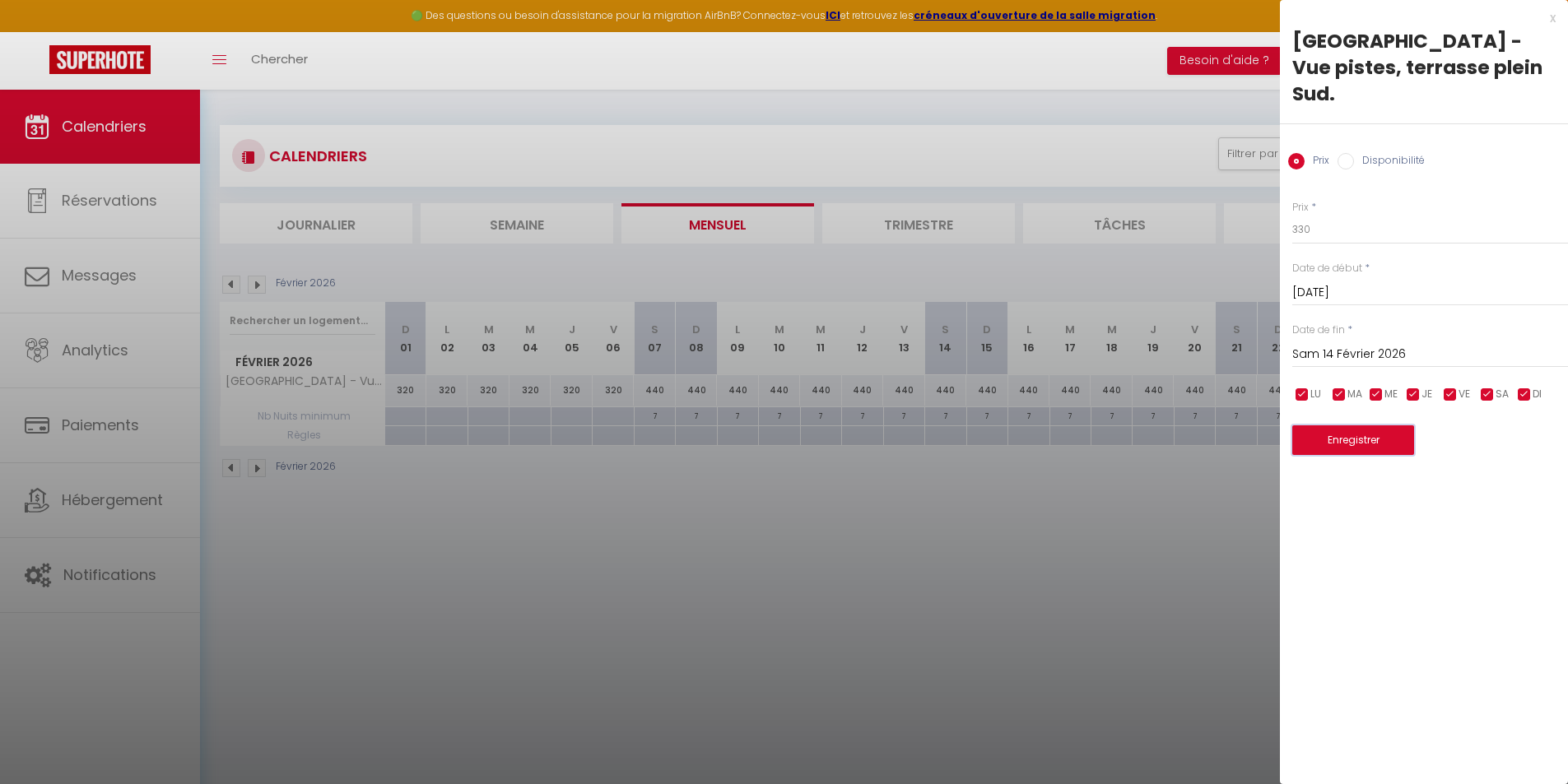
drag, startPoint x: 1334, startPoint y: 423, endPoint x: 1317, endPoint y: 423, distance: 17.0
click at [1334, 425] on button "Enregistrer" at bounding box center [1353, 440] width 122 height 30
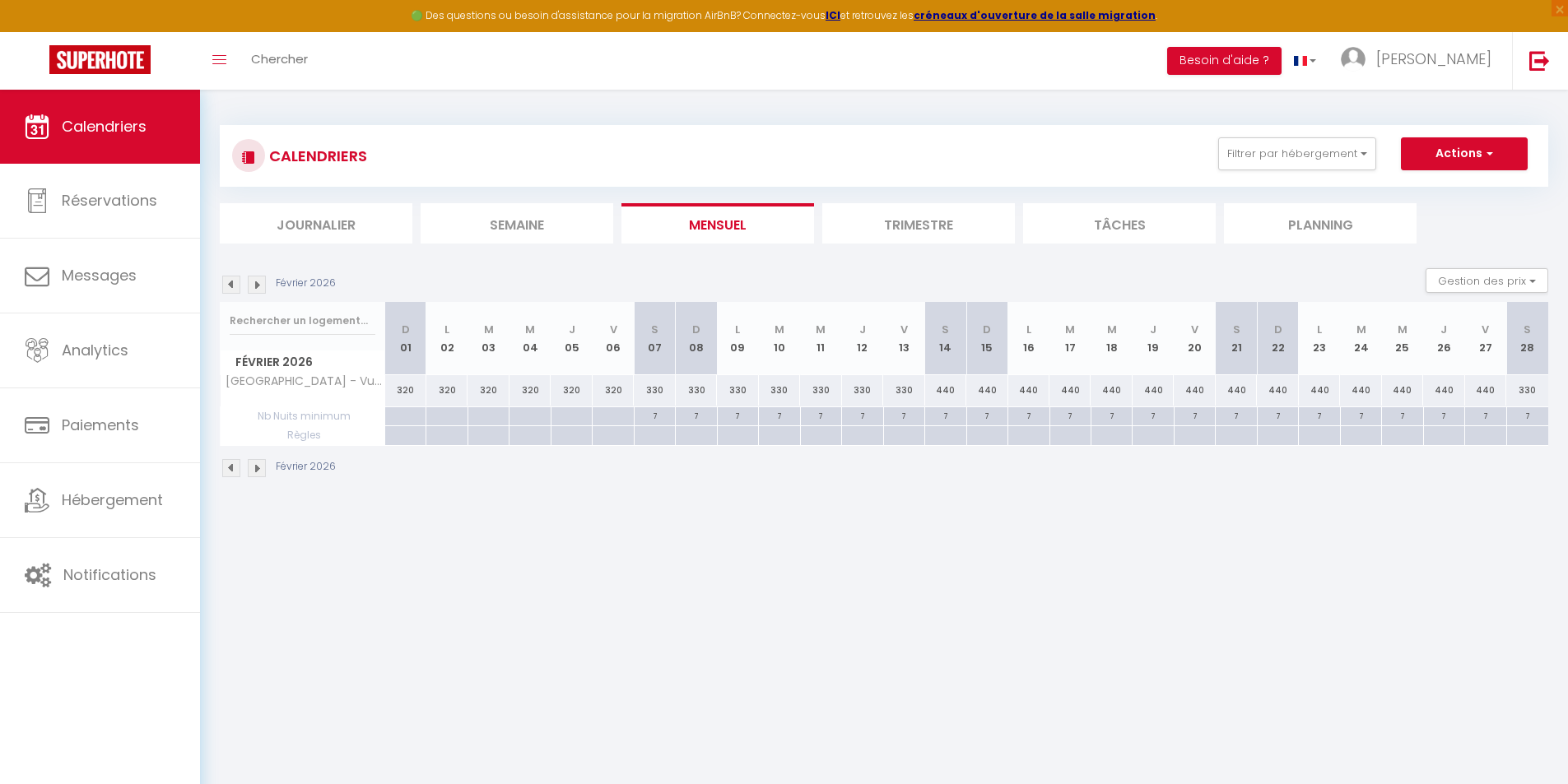
click at [258, 466] on img at bounding box center [257, 468] width 18 height 18
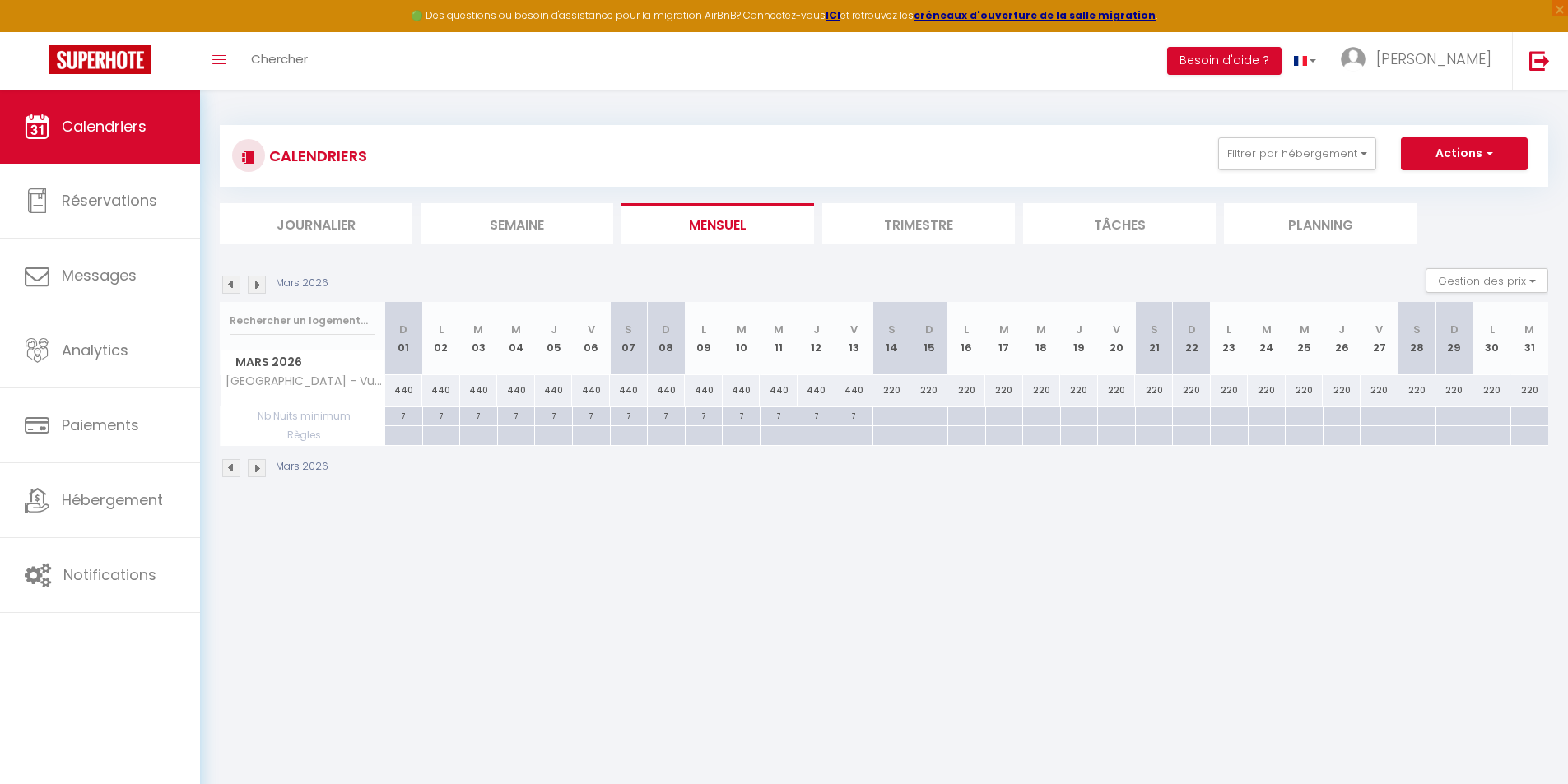
click at [237, 467] on img at bounding box center [232, 468] width 18 height 18
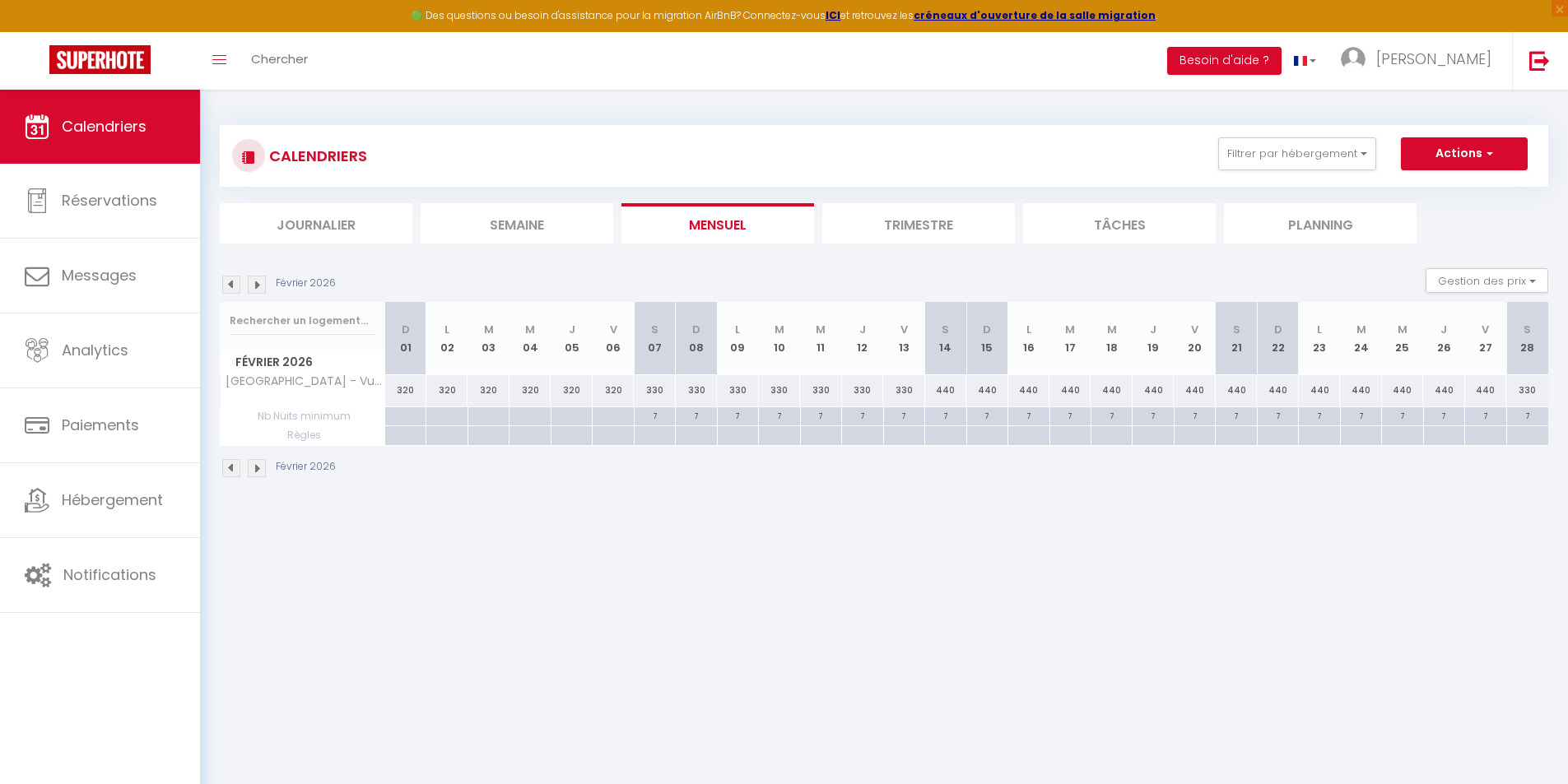
click at [650, 392] on div "330" at bounding box center [654, 390] width 42 height 31
type input "330"
type input "[DATE]"
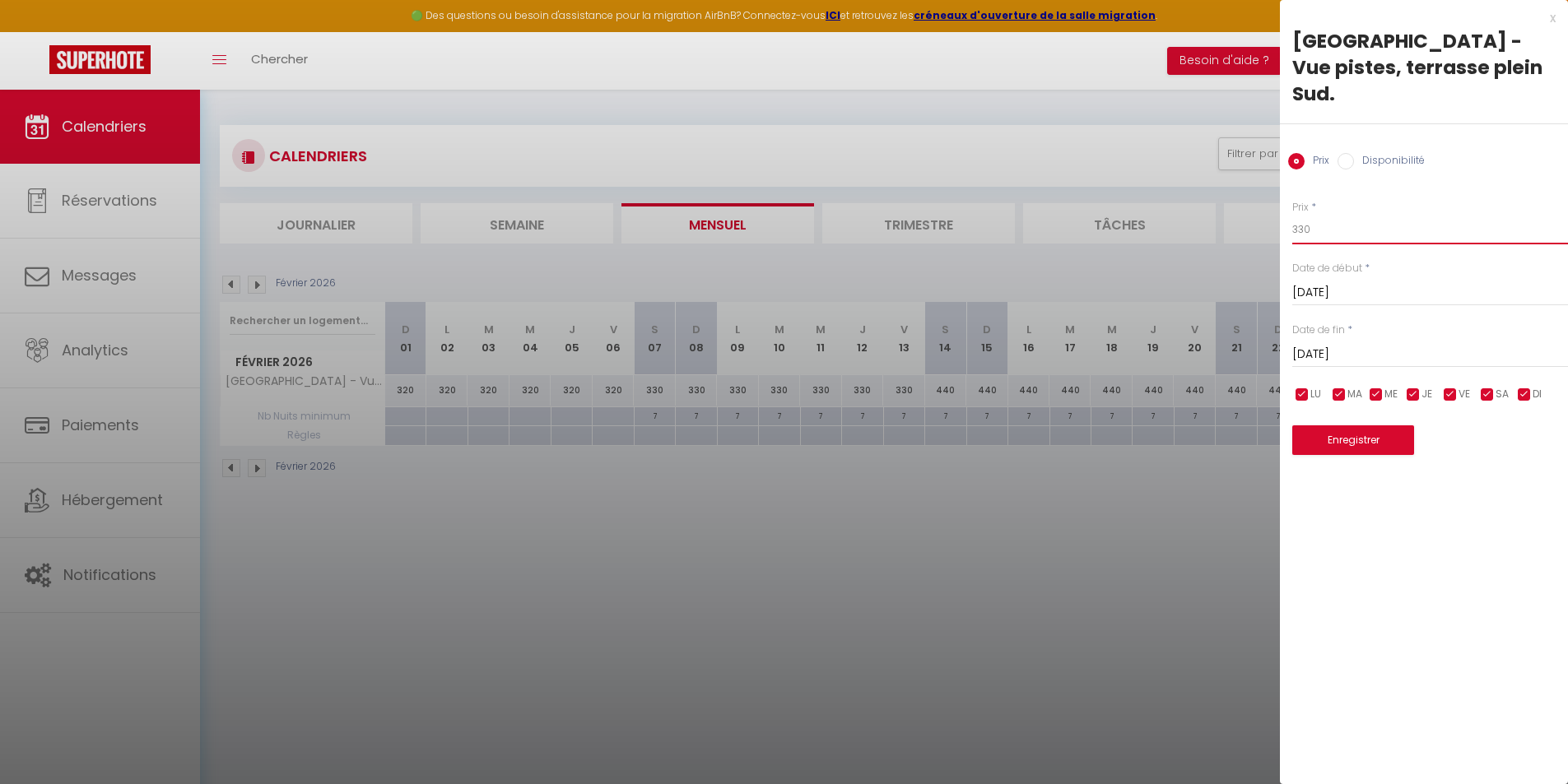
drag, startPoint x: 1336, startPoint y: 204, endPoint x: 1153, endPoint y: 198, distance: 183.1
click at [1153, 198] on body "🟢 Des questions ou besoin d'assistance pour la migration AirBnB? Connectez-vous…" at bounding box center [784, 482] width 1568 height 784
type input "380"
click at [1366, 344] on input "[DATE]" at bounding box center [1430, 355] width 276 height 22
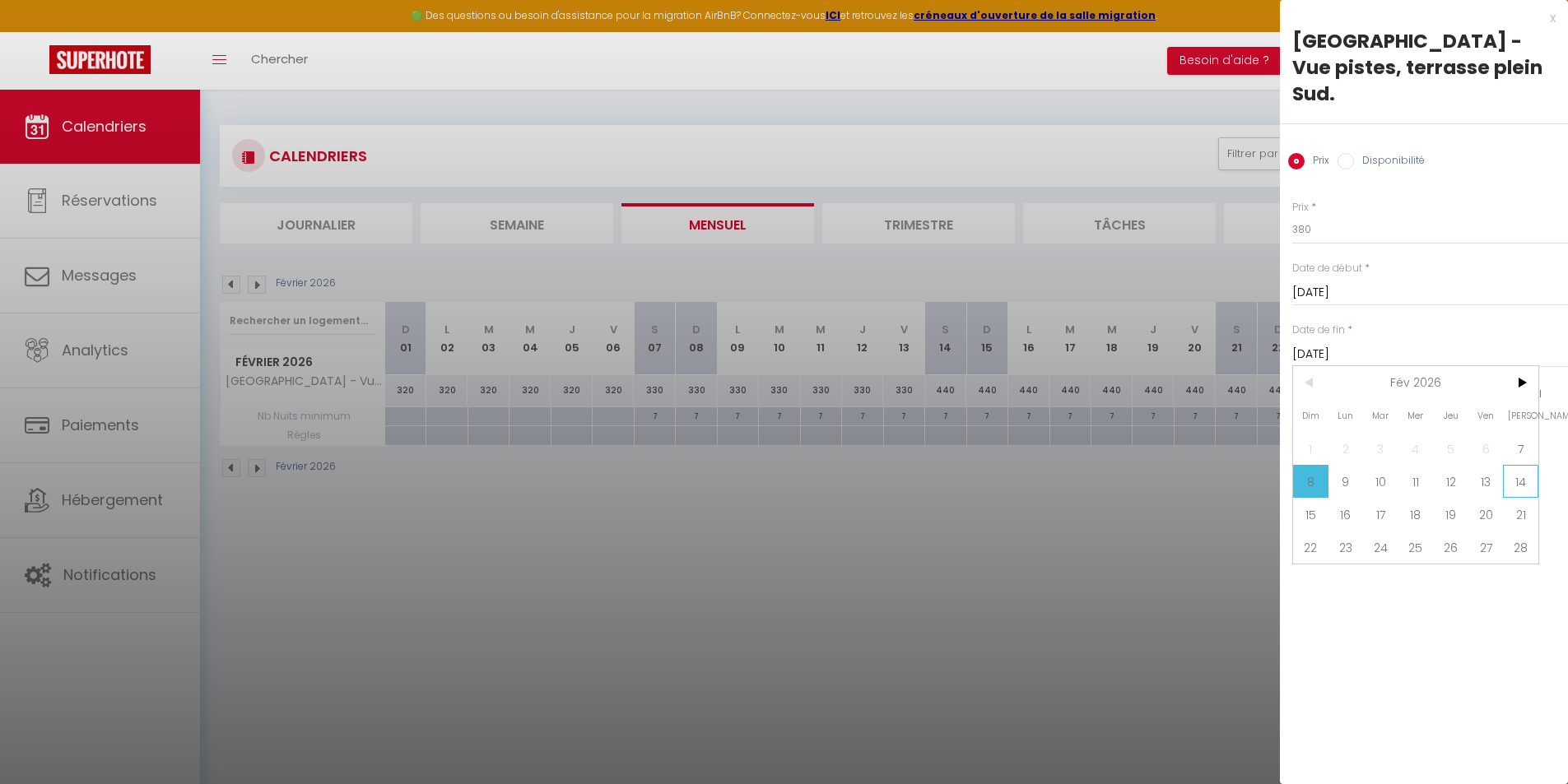
click at [1525, 465] on span "14" at bounding box center [1520, 482] width 36 height 33
type input "Sam 14 Février 2026"
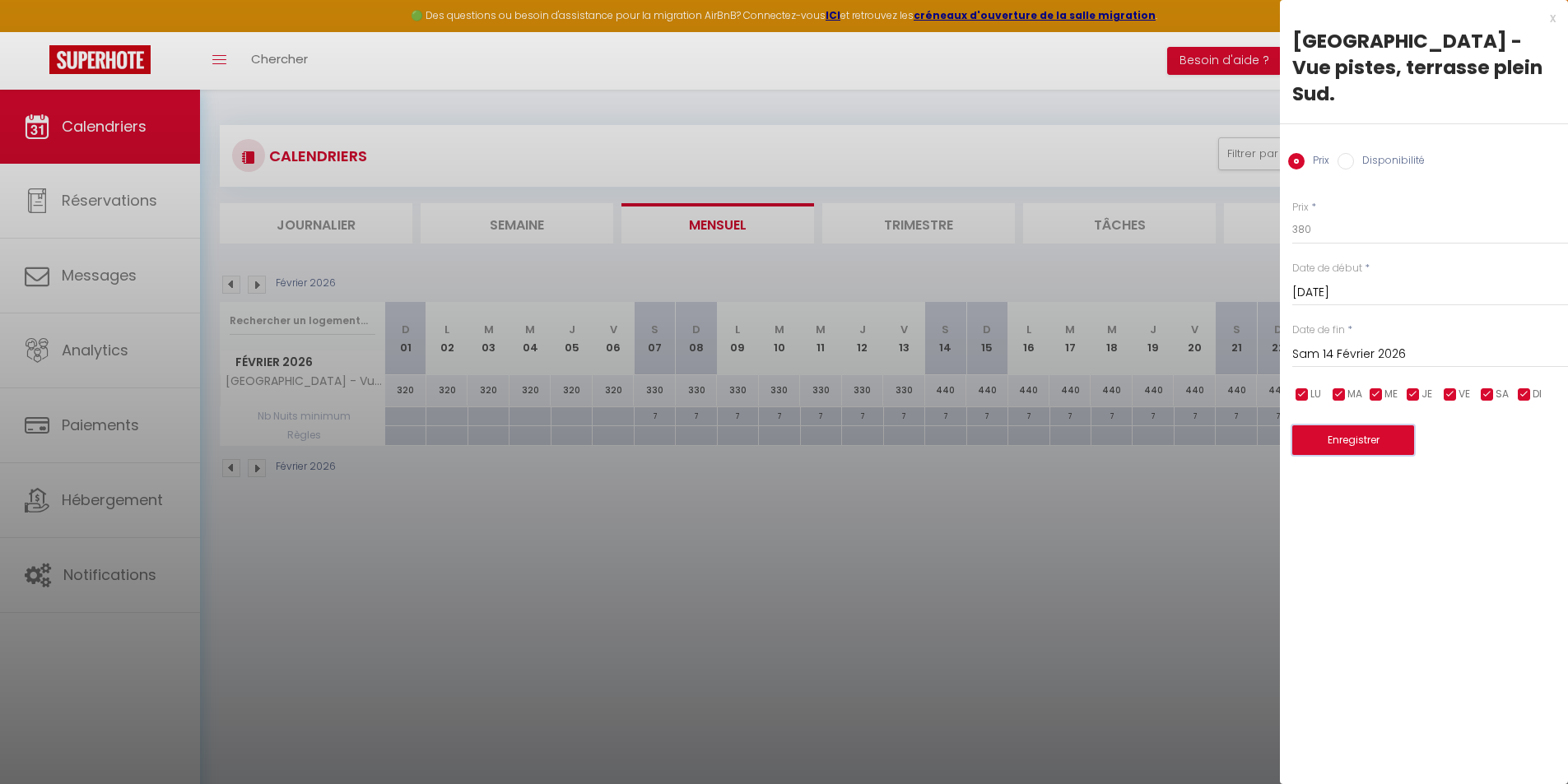
click at [1355, 425] on button "Enregistrer" at bounding box center [1353, 440] width 122 height 30
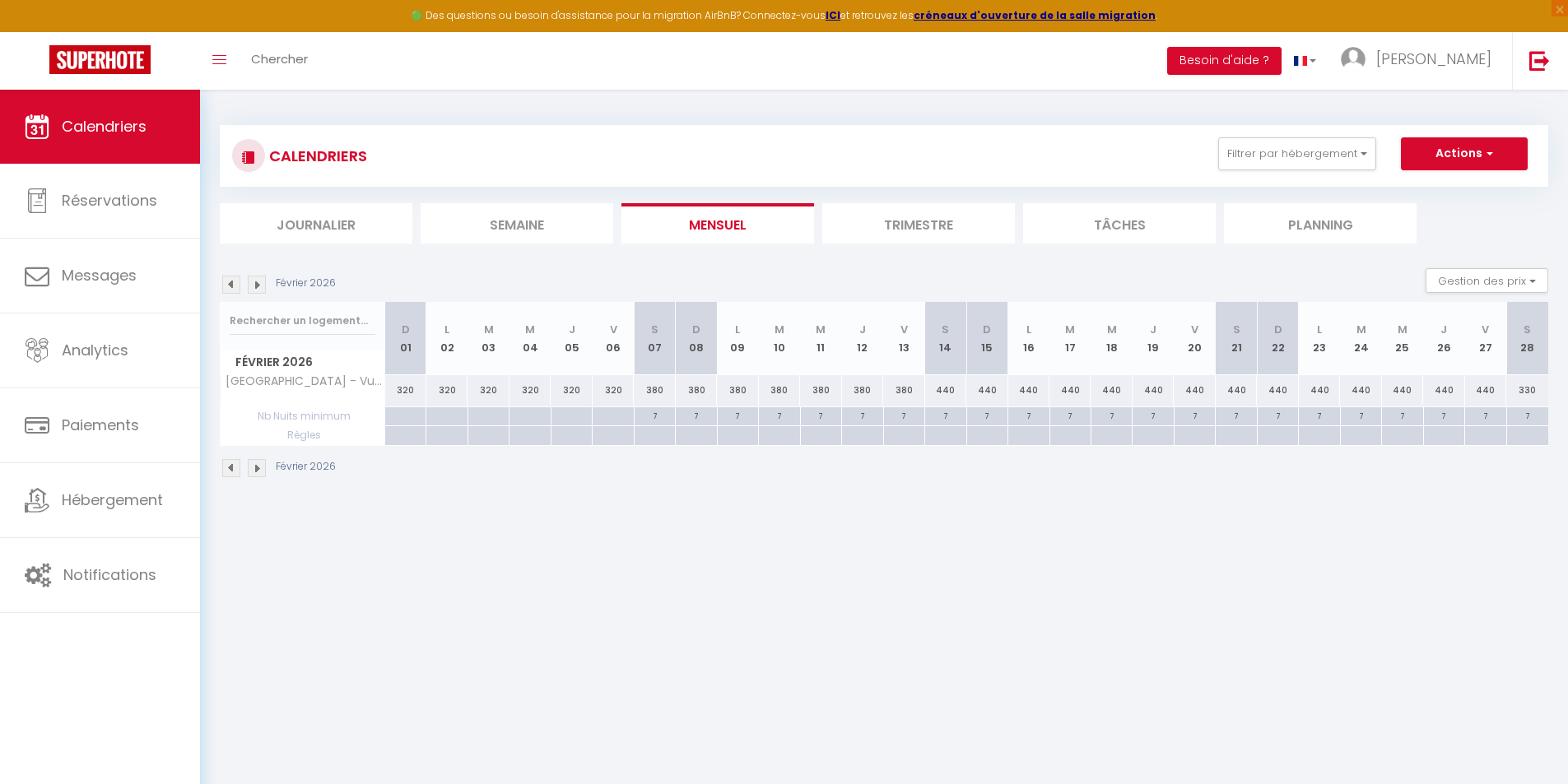
click at [1537, 390] on div "330" at bounding box center [1526, 390] width 42 height 31
type input "330"
type input "Sam 28 Février 2026"
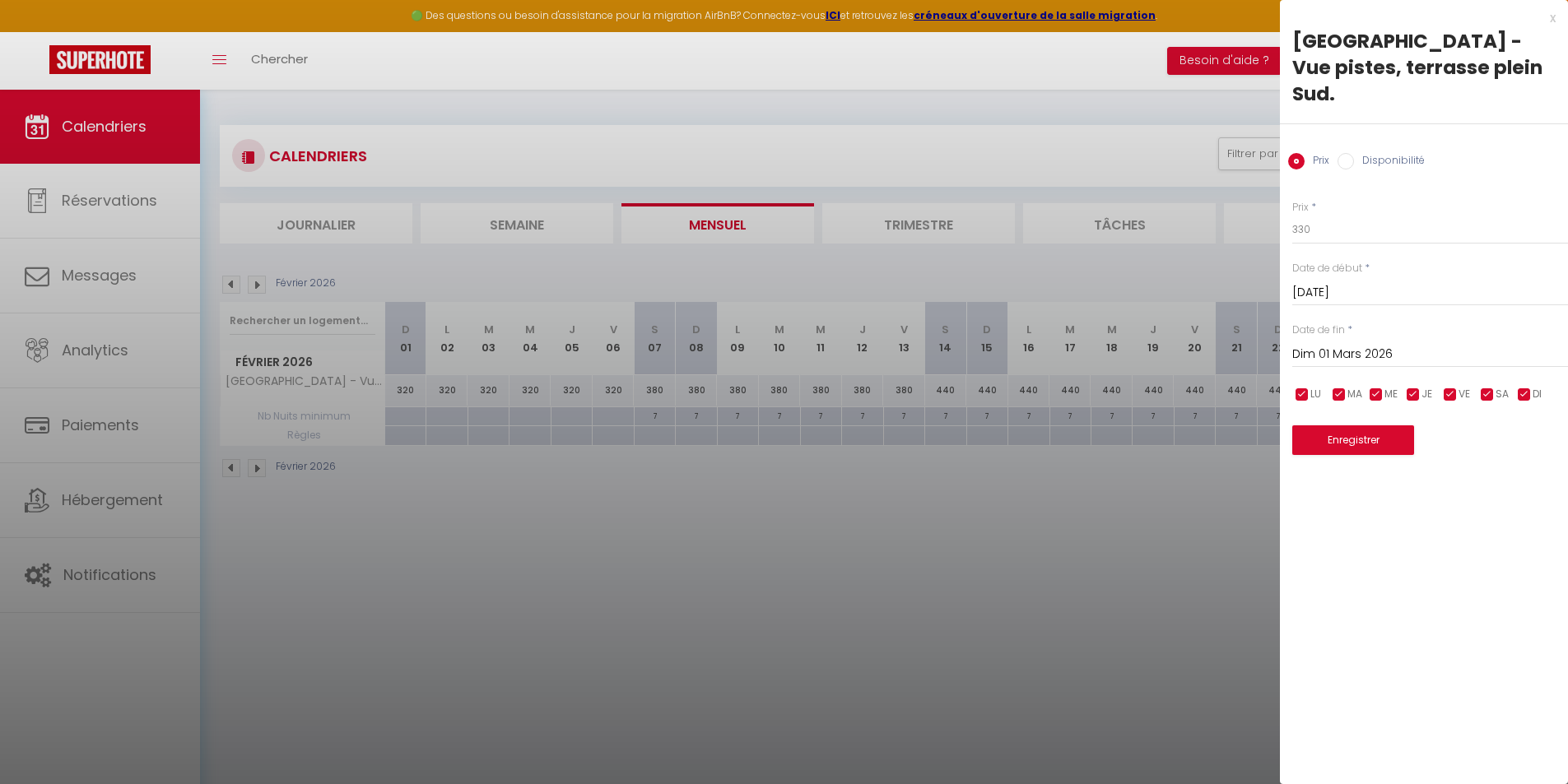
click at [1372, 344] on input "Dim 01 Mars 2026" at bounding box center [1430, 355] width 276 height 22
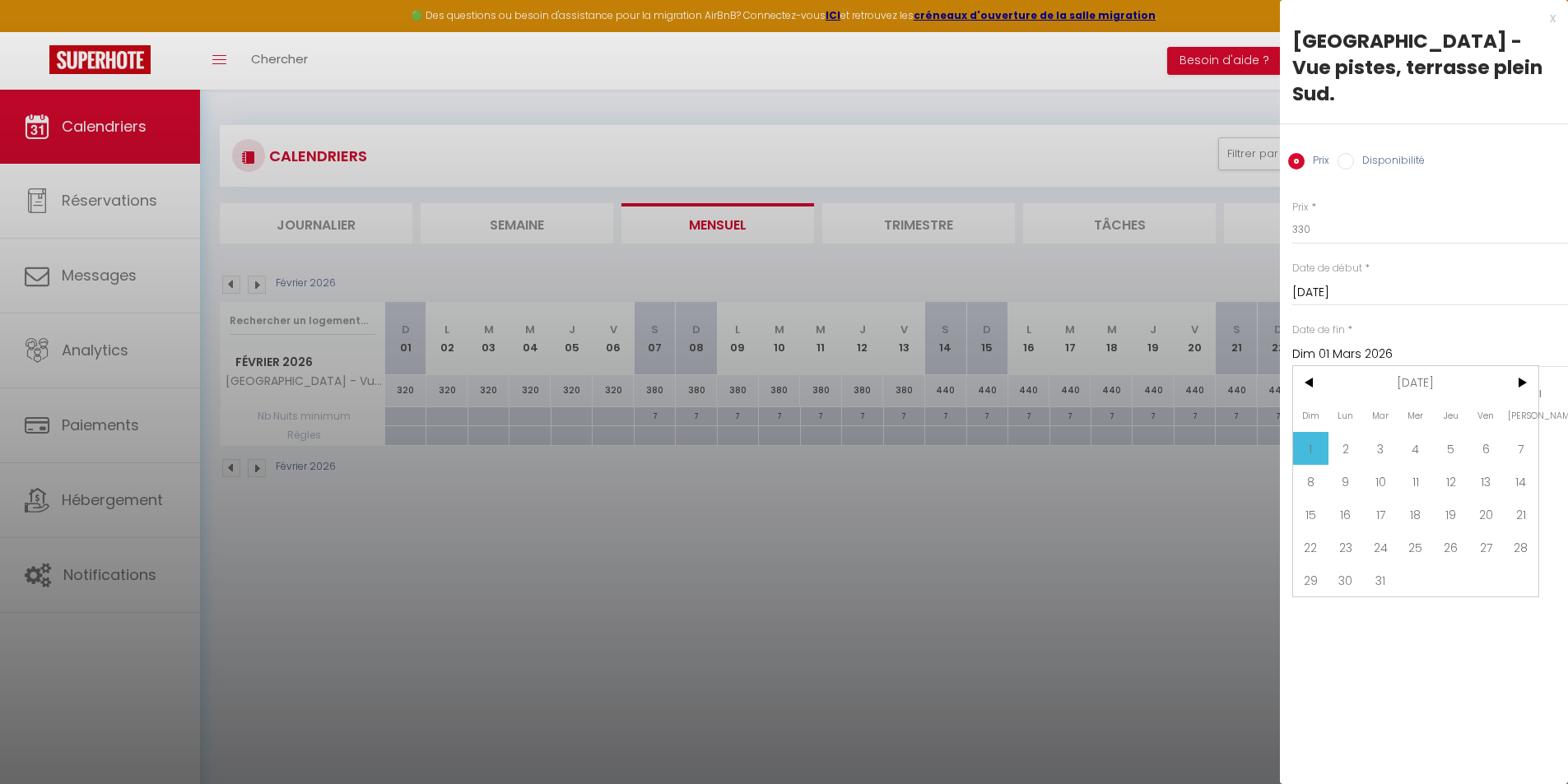
drag, startPoint x: 1313, startPoint y: 453, endPoint x: 1322, endPoint y: 452, distance: 9.1
click at [1317, 465] on span "8" at bounding box center [1311, 482] width 36 height 33
type input "Dim 08 Mars 2026"
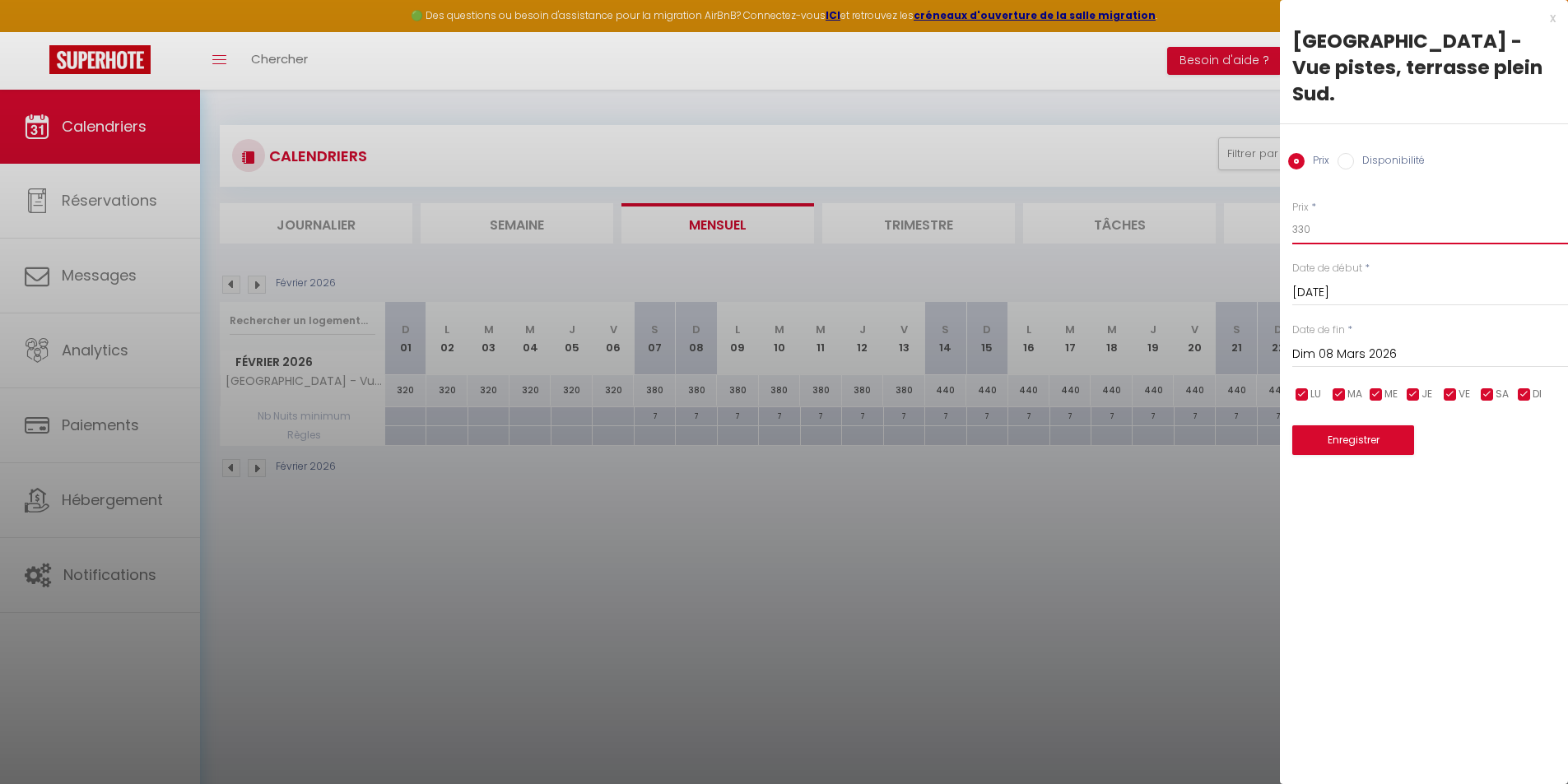
drag, startPoint x: 1315, startPoint y: 198, endPoint x: 1249, endPoint y: 196, distance: 66.0
click at [1249, 196] on body "🟢 Des questions ou besoin d'assistance pour la migration AirBnB? Connectez-vous…" at bounding box center [784, 482] width 1568 height 784
type input "380"
click at [1370, 425] on button "Enregistrer" at bounding box center [1353, 440] width 122 height 30
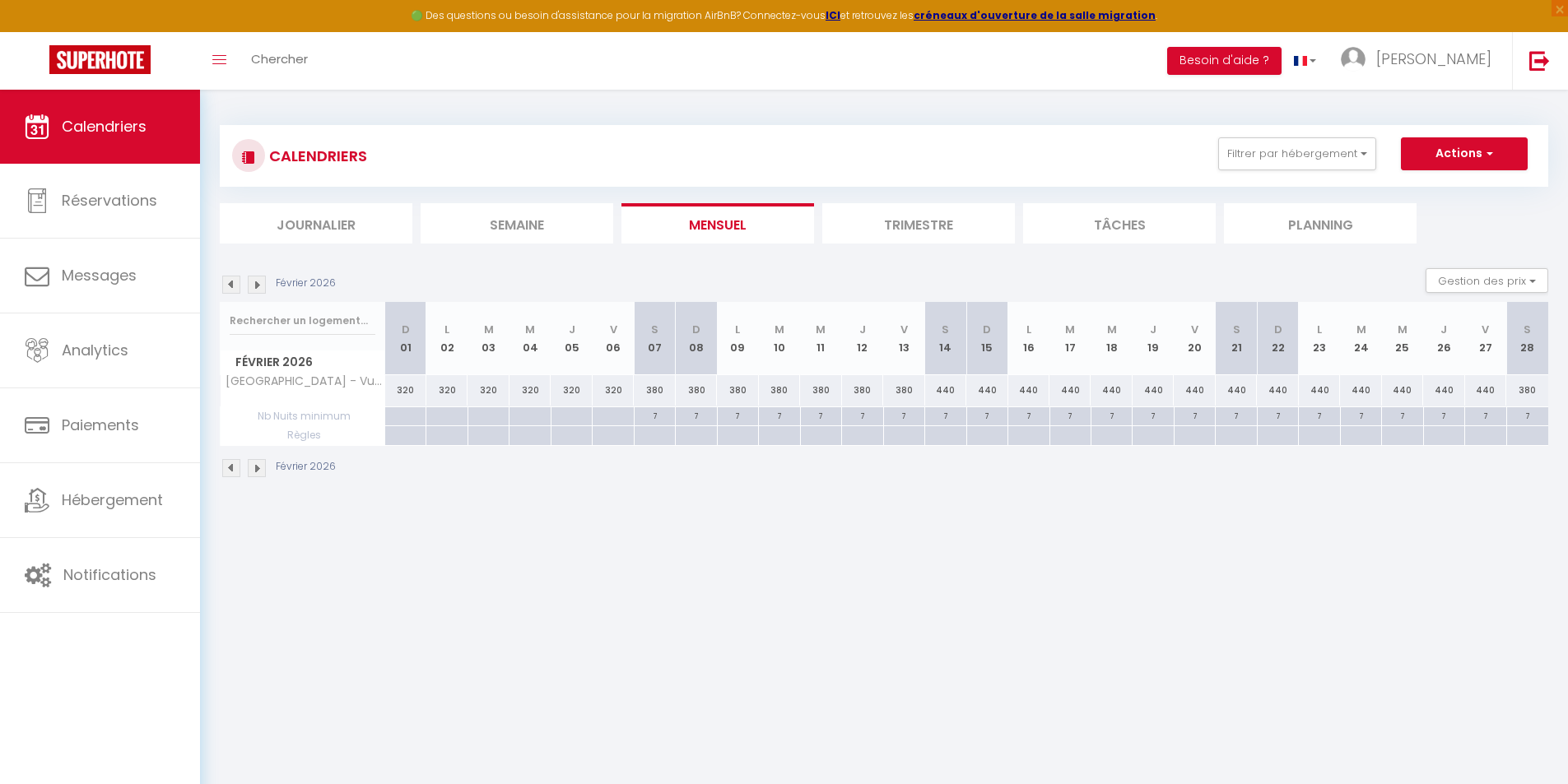
click at [262, 468] on img at bounding box center [257, 468] width 18 height 18
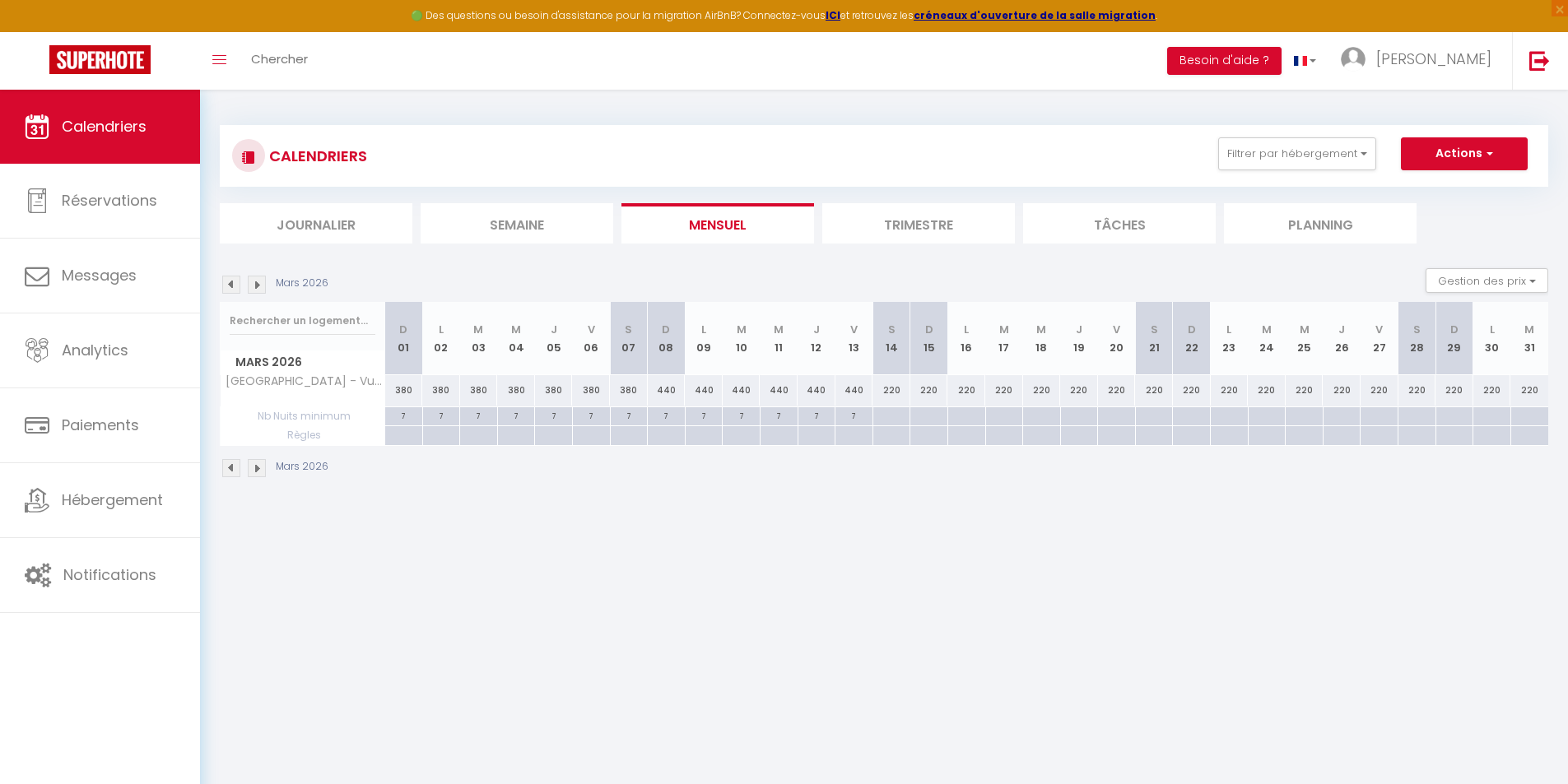
click at [674, 392] on div "440" at bounding box center [667, 390] width 38 height 31
type input "440"
type input "Dim 08 Mars 2026"
type input "Lun 09 Mars 2026"
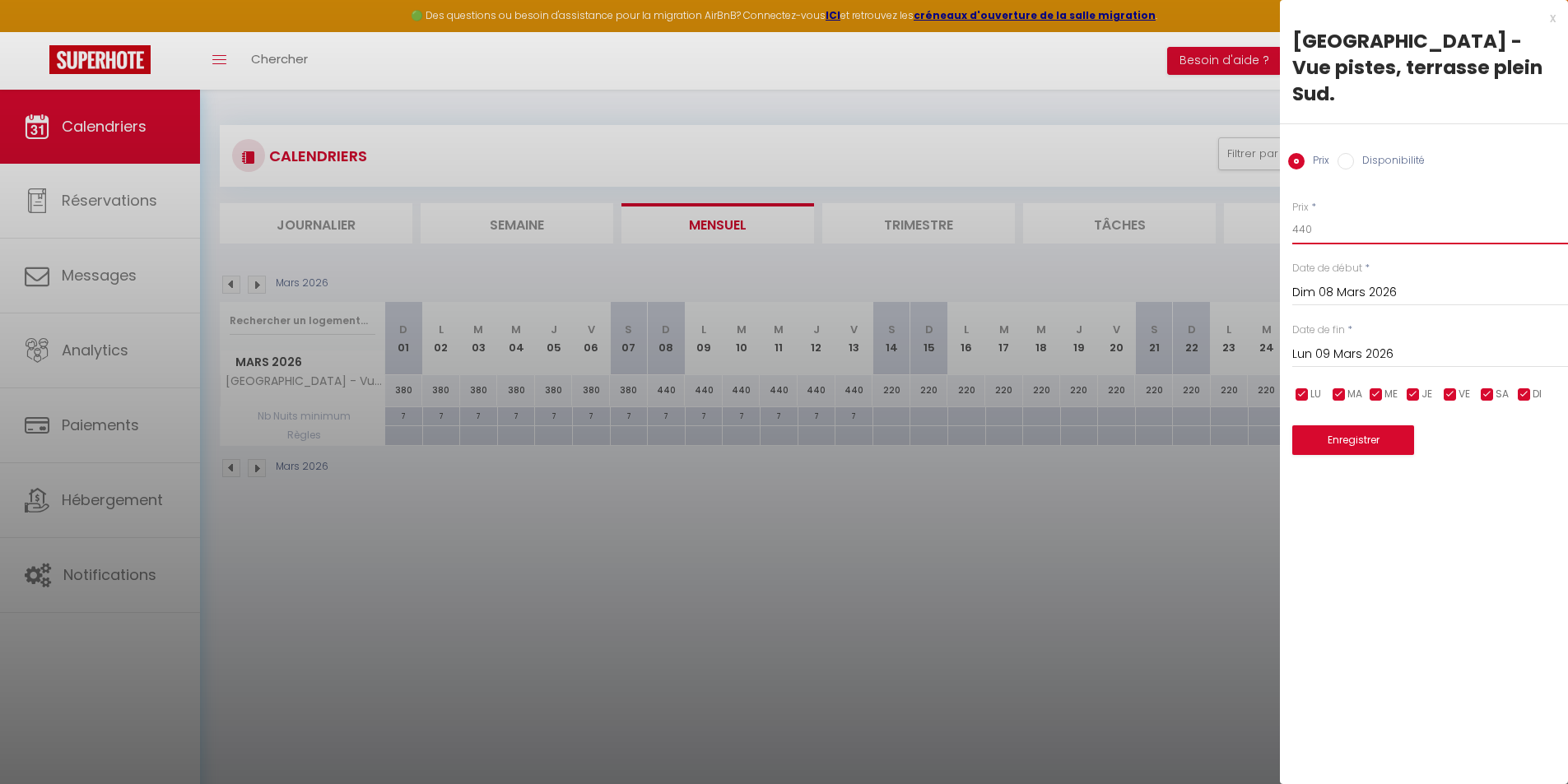
drag, startPoint x: 1319, startPoint y: 199, endPoint x: 1033, endPoint y: 173, distance: 287.2
click at [1033, 173] on body "🟢 Des questions ou besoin d'assistance pour la migration AirBnB? Connectez-vous…" at bounding box center [784, 482] width 1568 height 784
type input "300"
click at [1350, 344] on input "Lun 09 Mars 2026" at bounding box center [1430, 355] width 276 height 22
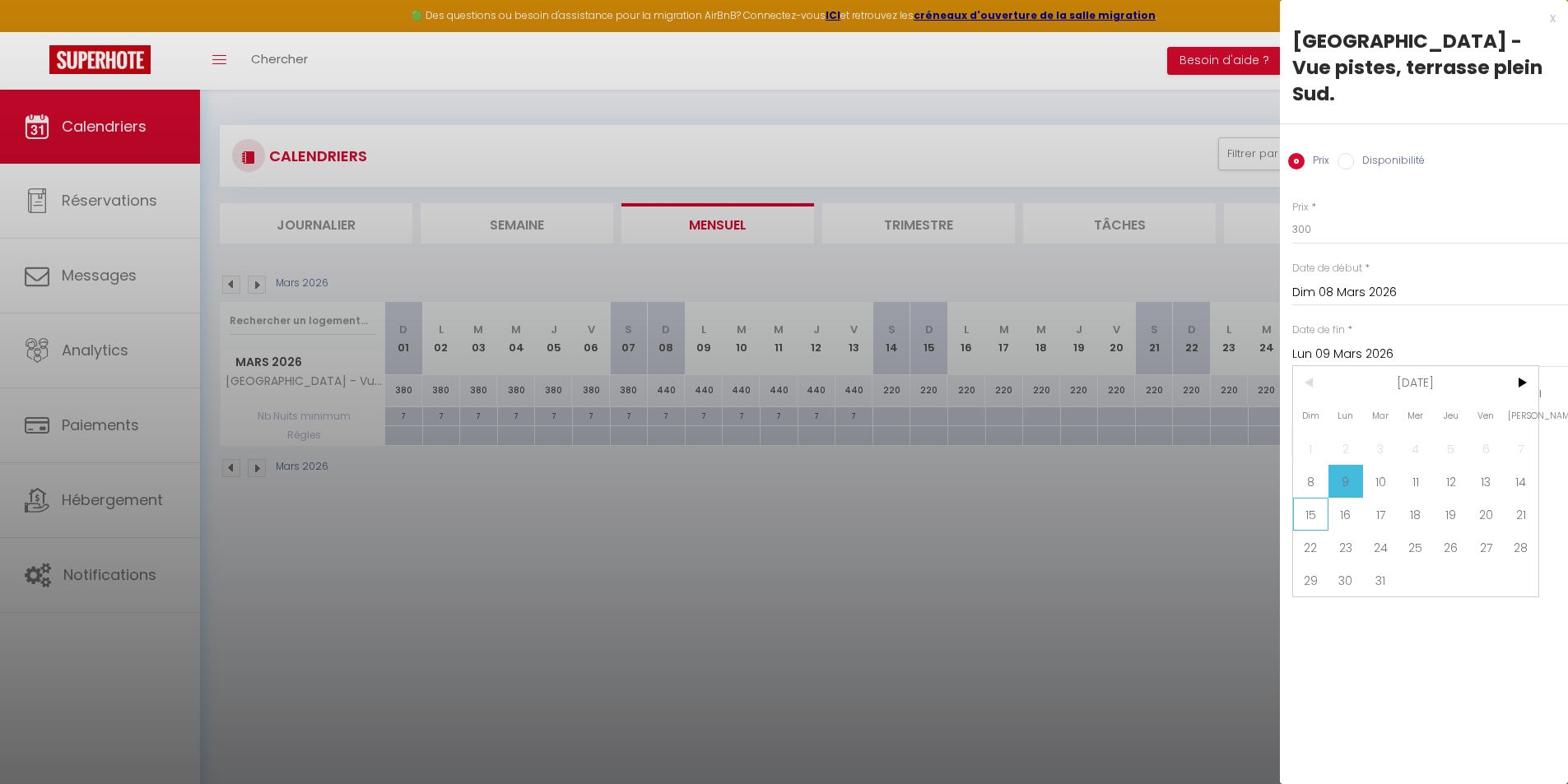
click at [1317, 497] on span "15" at bounding box center [1311, 514] width 36 height 33
type input "Dim 15 Mars 2026"
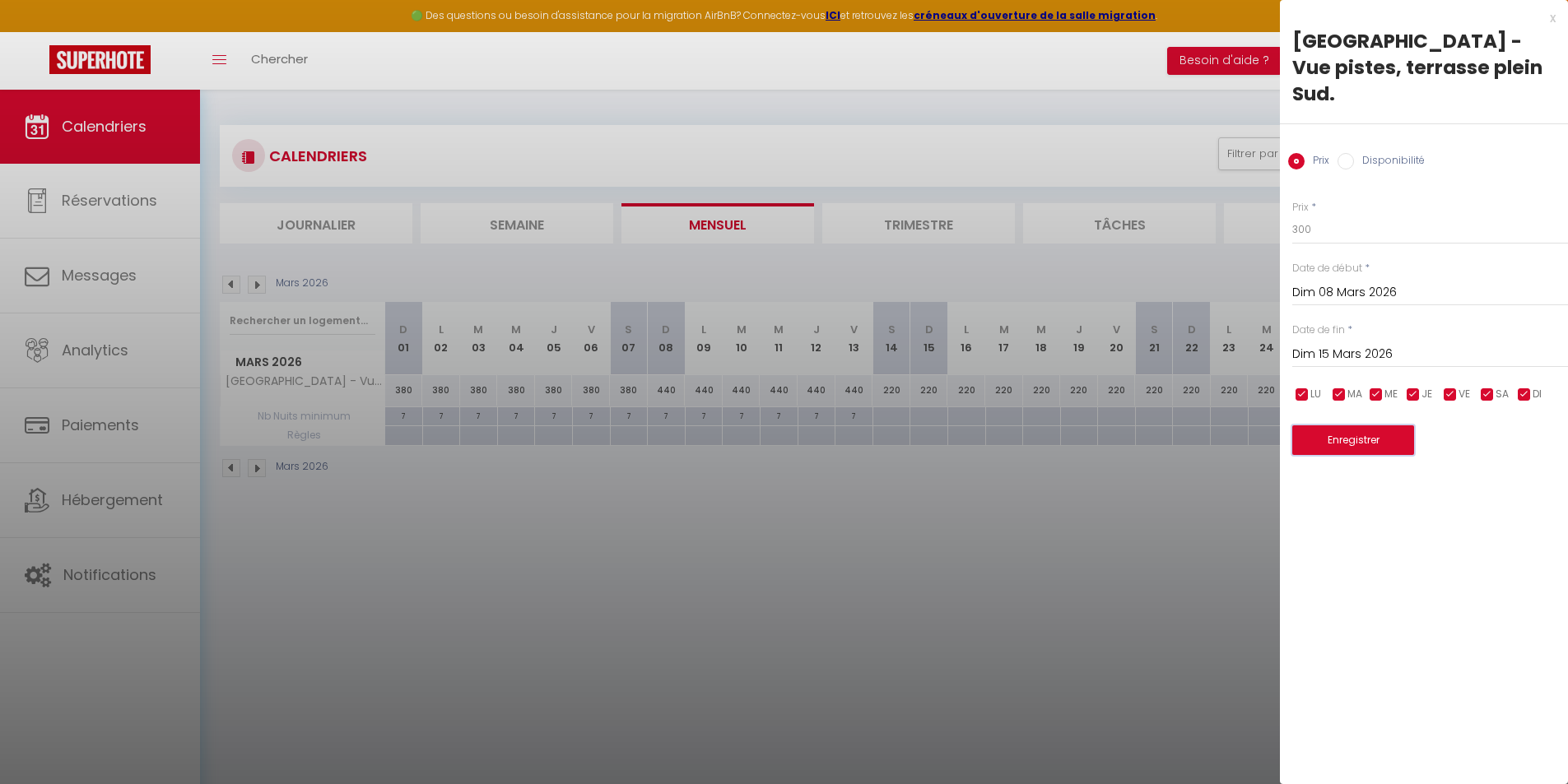
click at [1360, 425] on button "Enregistrer" at bounding box center [1353, 440] width 122 height 30
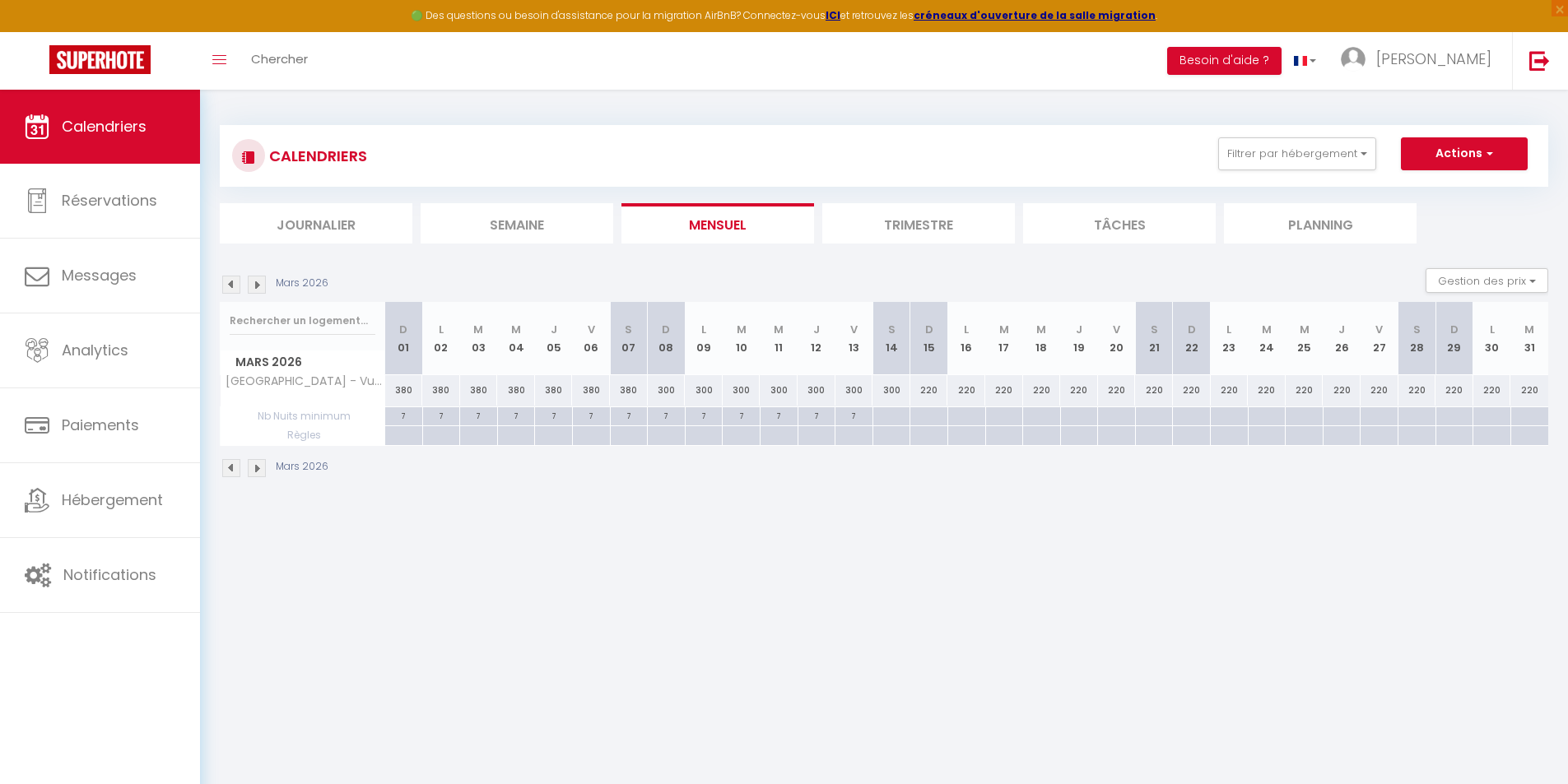
click at [671, 390] on div "300" at bounding box center [667, 390] width 38 height 31
type input "300"
type input "Dim 08 Mars 2026"
type input "Lun 09 Mars 2026"
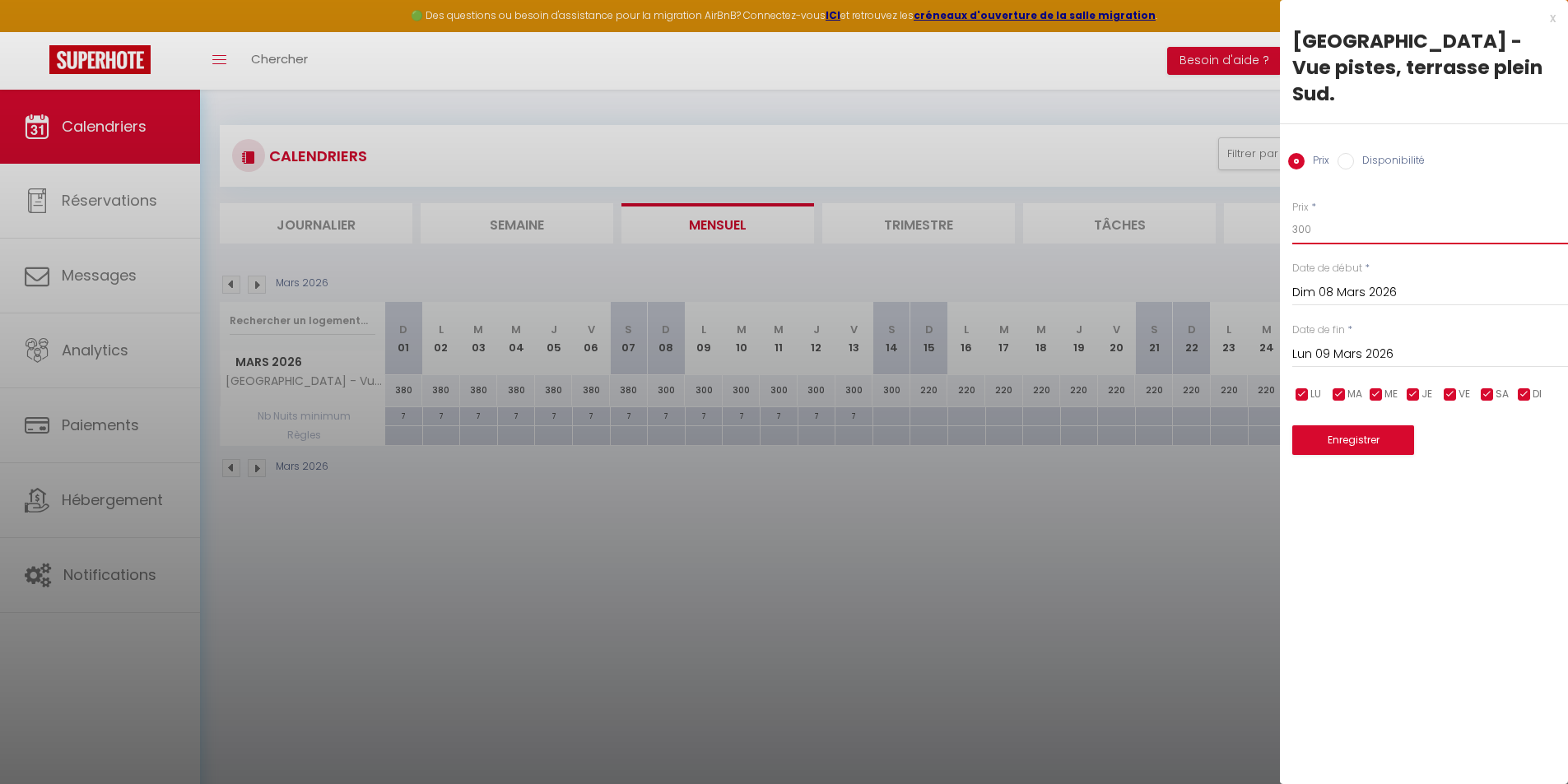
drag, startPoint x: 1198, startPoint y: 199, endPoint x: 1175, endPoint y: 197, distance: 23.1
click at [1175, 197] on body "🟢 Des questions ou besoin d'assistance pour la migration AirBnB? Connectez-vous…" at bounding box center [784, 482] width 1568 height 784
type input "380"
click at [1355, 425] on button "Enregistrer" at bounding box center [1353, 440] width 122 height 30
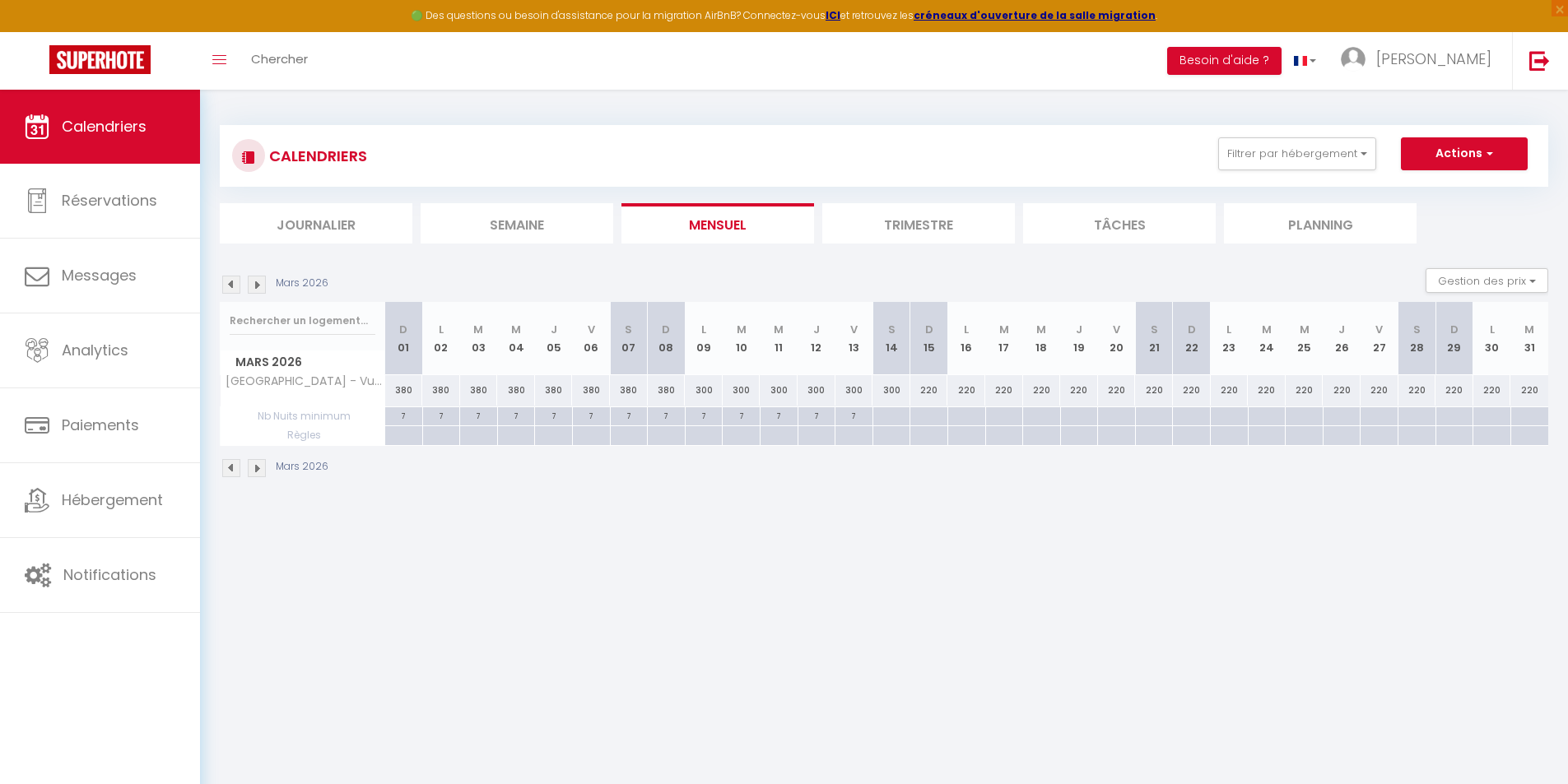
click at [258, 470] on img at bounding box center [257, 468] width 18 height 18
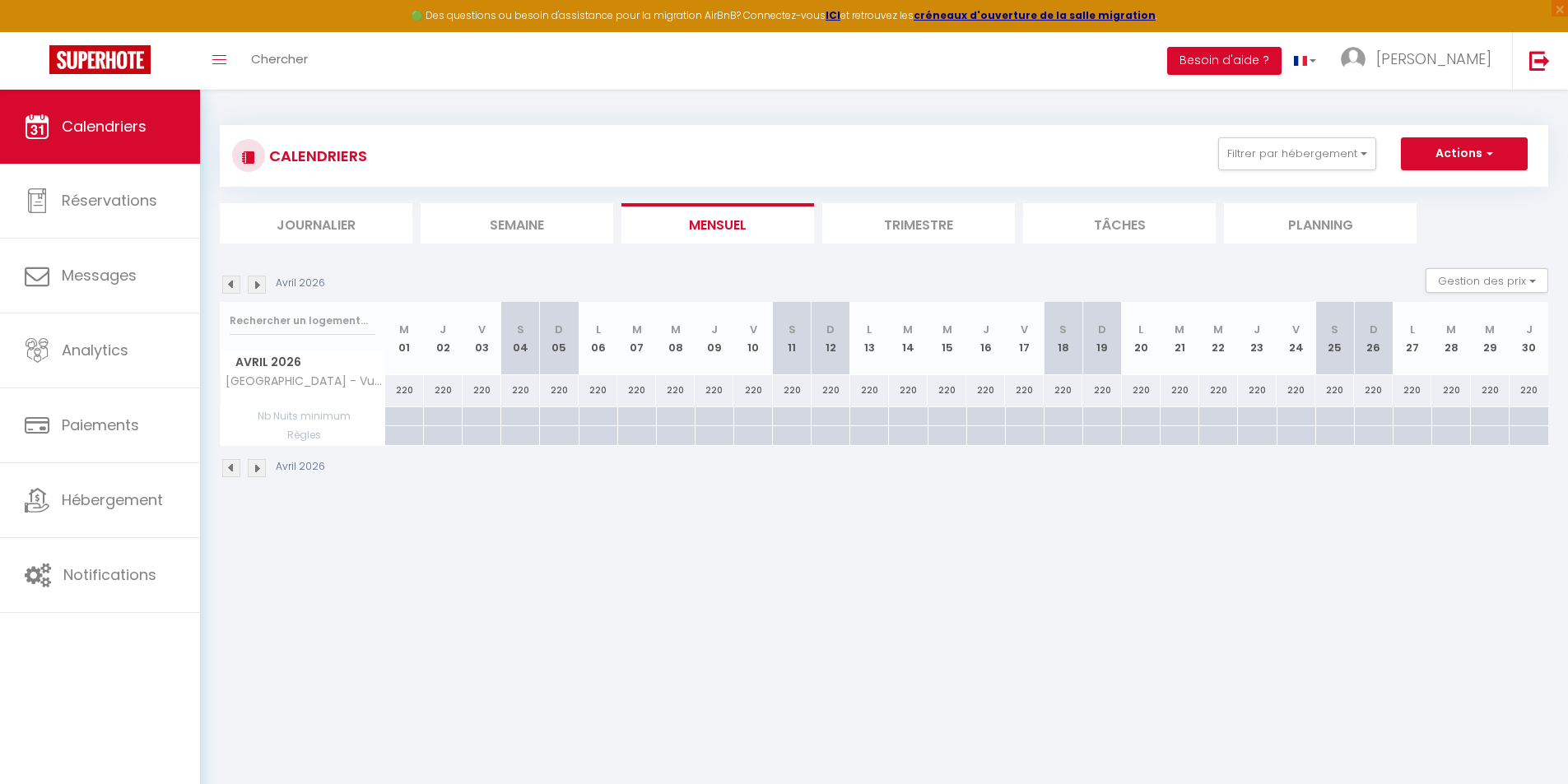
click at [258, 469] on img at bounding box center [257, 468] width 18 height 18
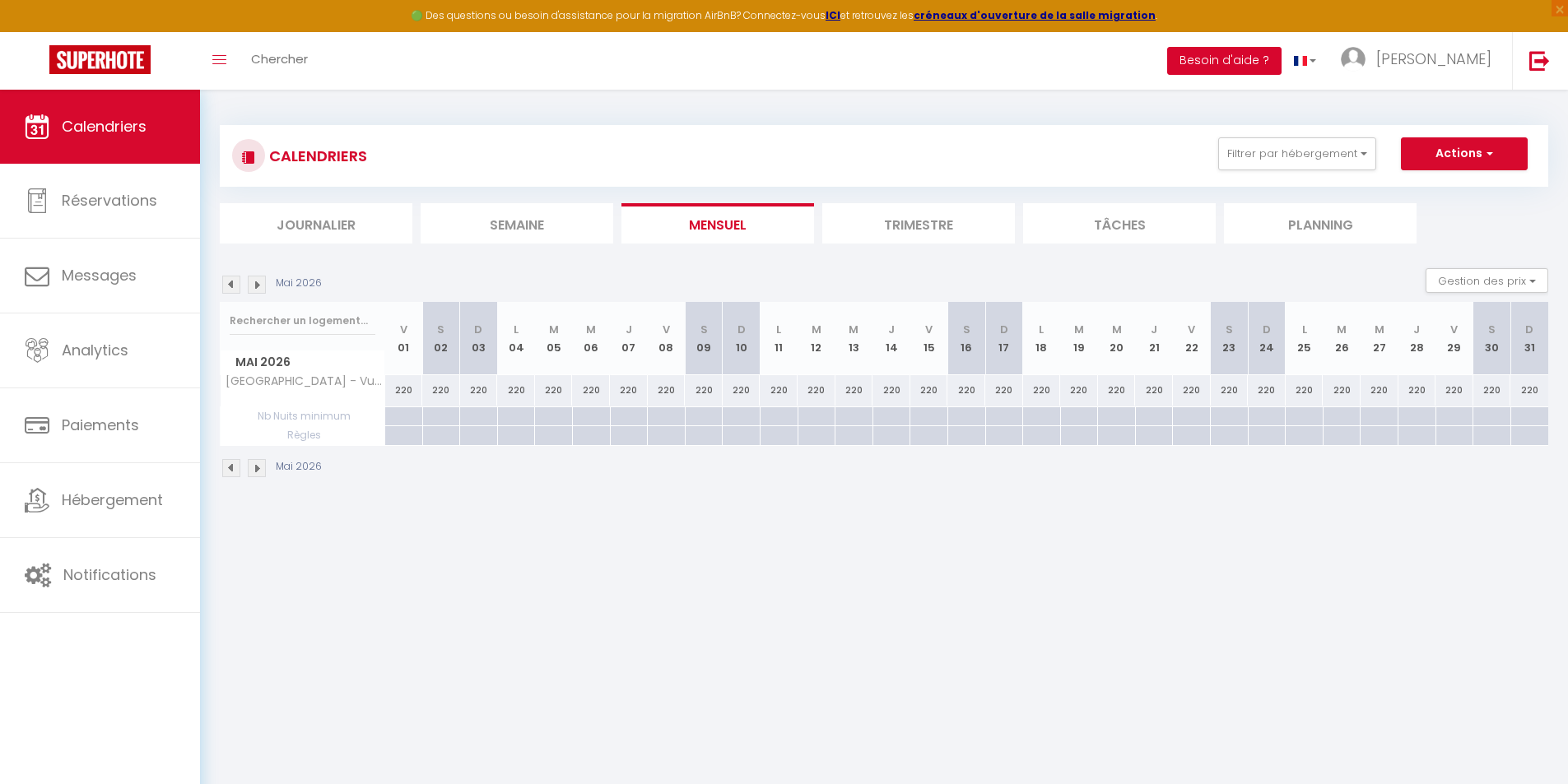
click at [1261, 62] on button "Besoin d'aide ?" at bounding box center [1224, 61] width 115 height 28
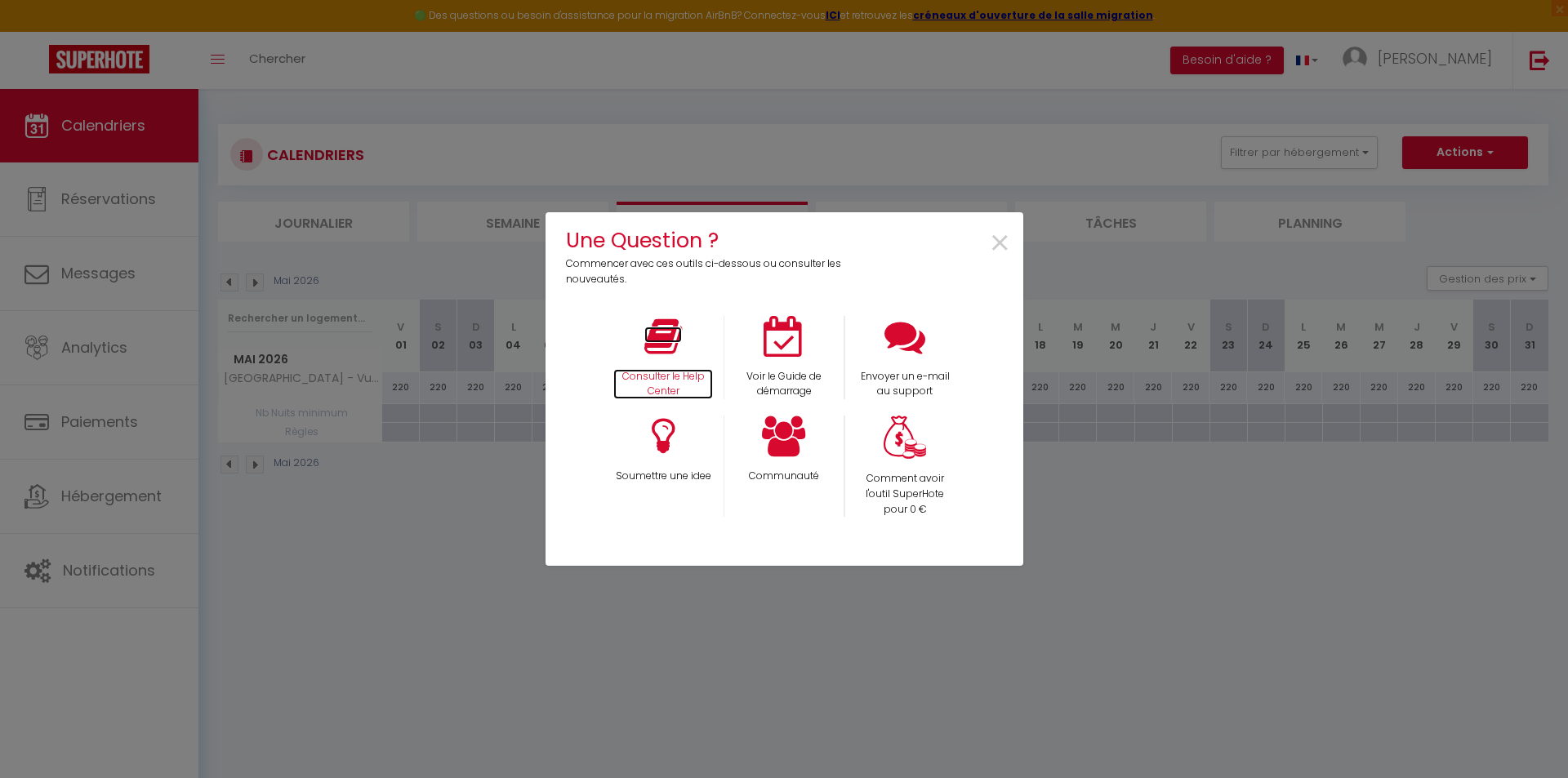
click at [665, 376] on p "Consulter le Help Center" at bounding box center [663, 385] width 100 height 31
click at [1007, 250] on span "×" at bounding box center [1000, 244] width 22 height 51
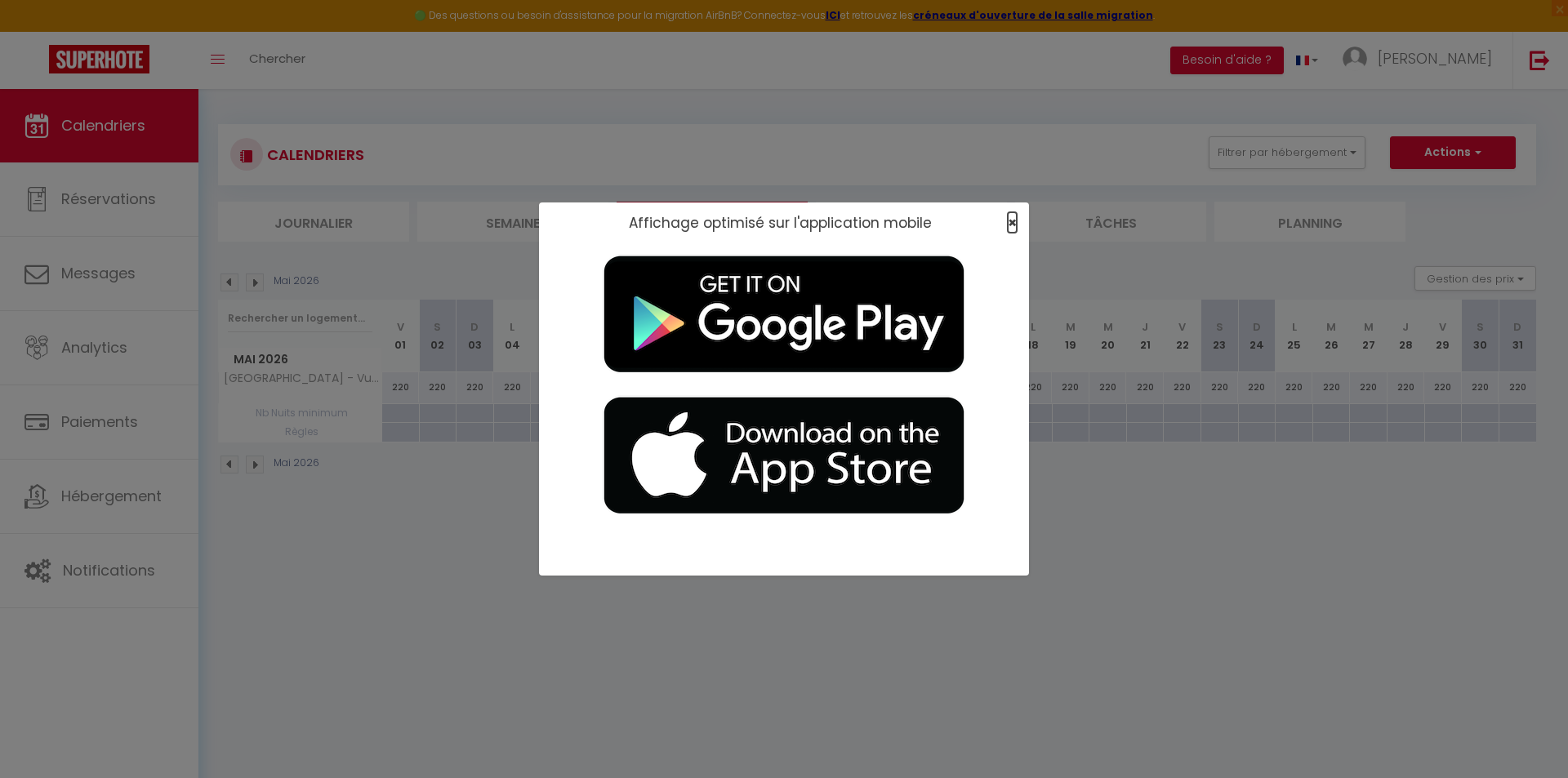
click at [1008, 223] on span "×" at bounding box center [1012, 223] width 9 height 21
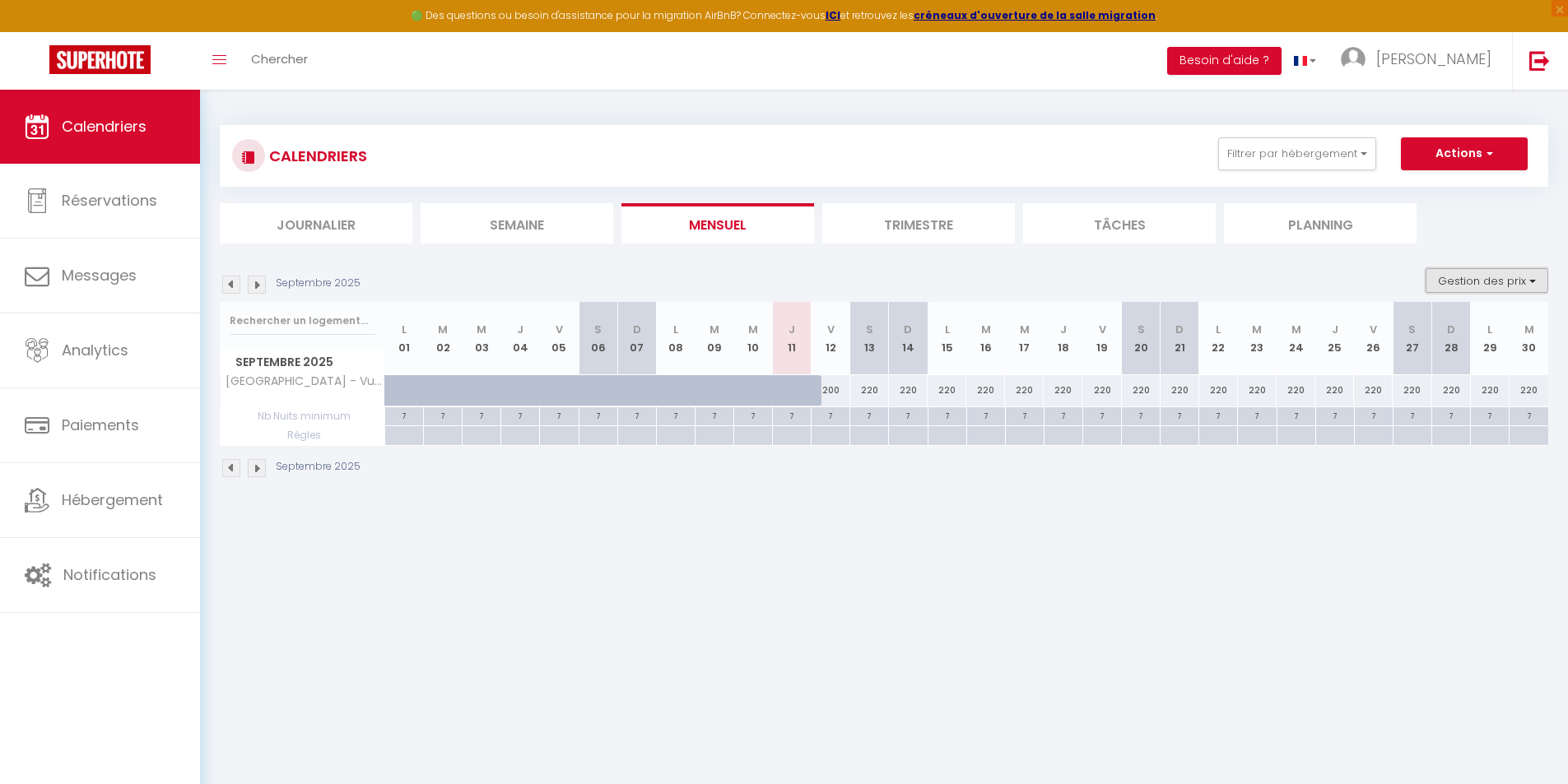
click at [1477, 282] on button "Gestion des prix" at bounding box center [1487, 281] width 123 height 25
click at [261, 469] on img at bounding box center [257, 468] width 18 height 18
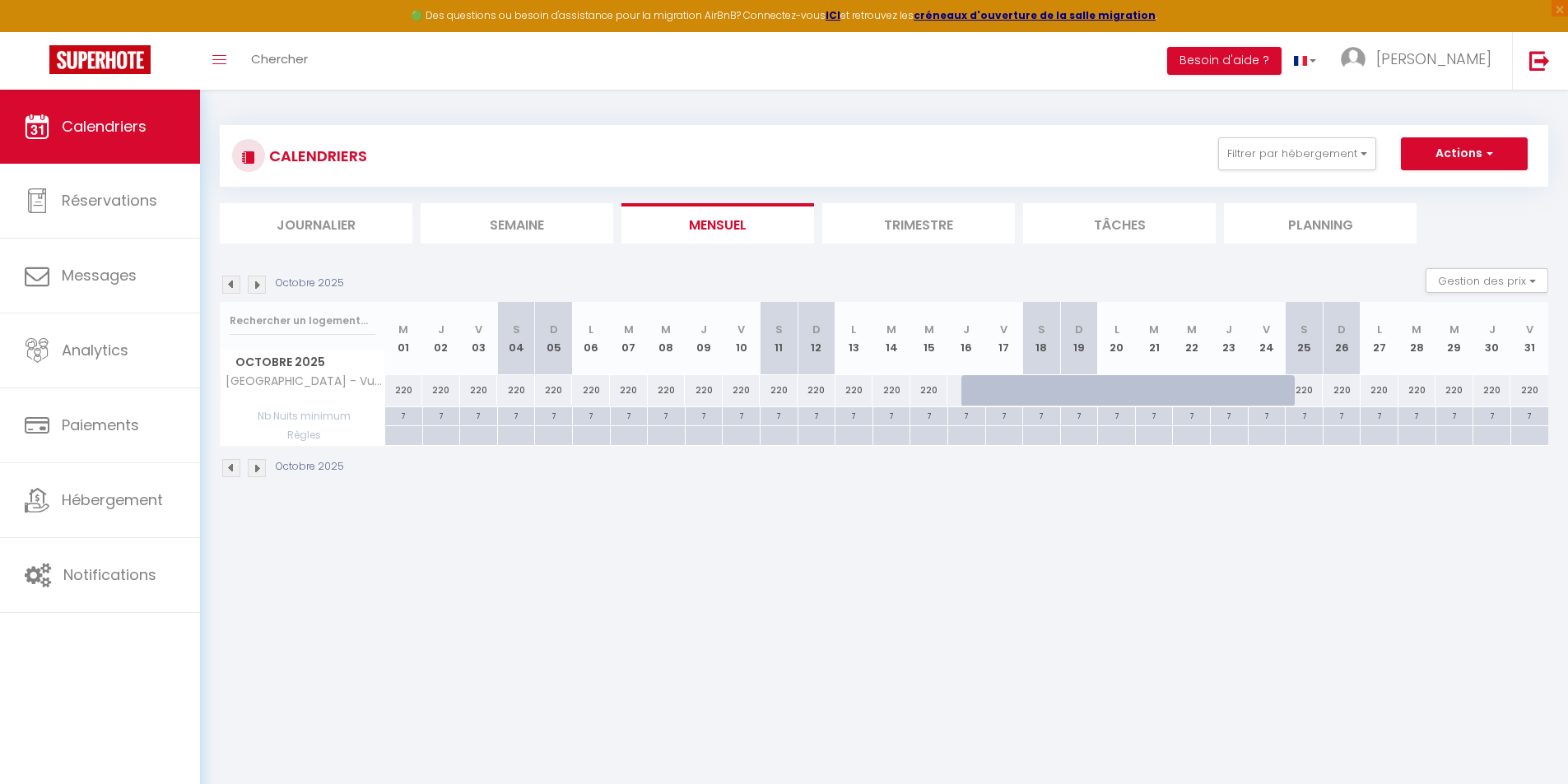
click at [261, 469] on img at bounding box center [257, 468] width 18 height 18
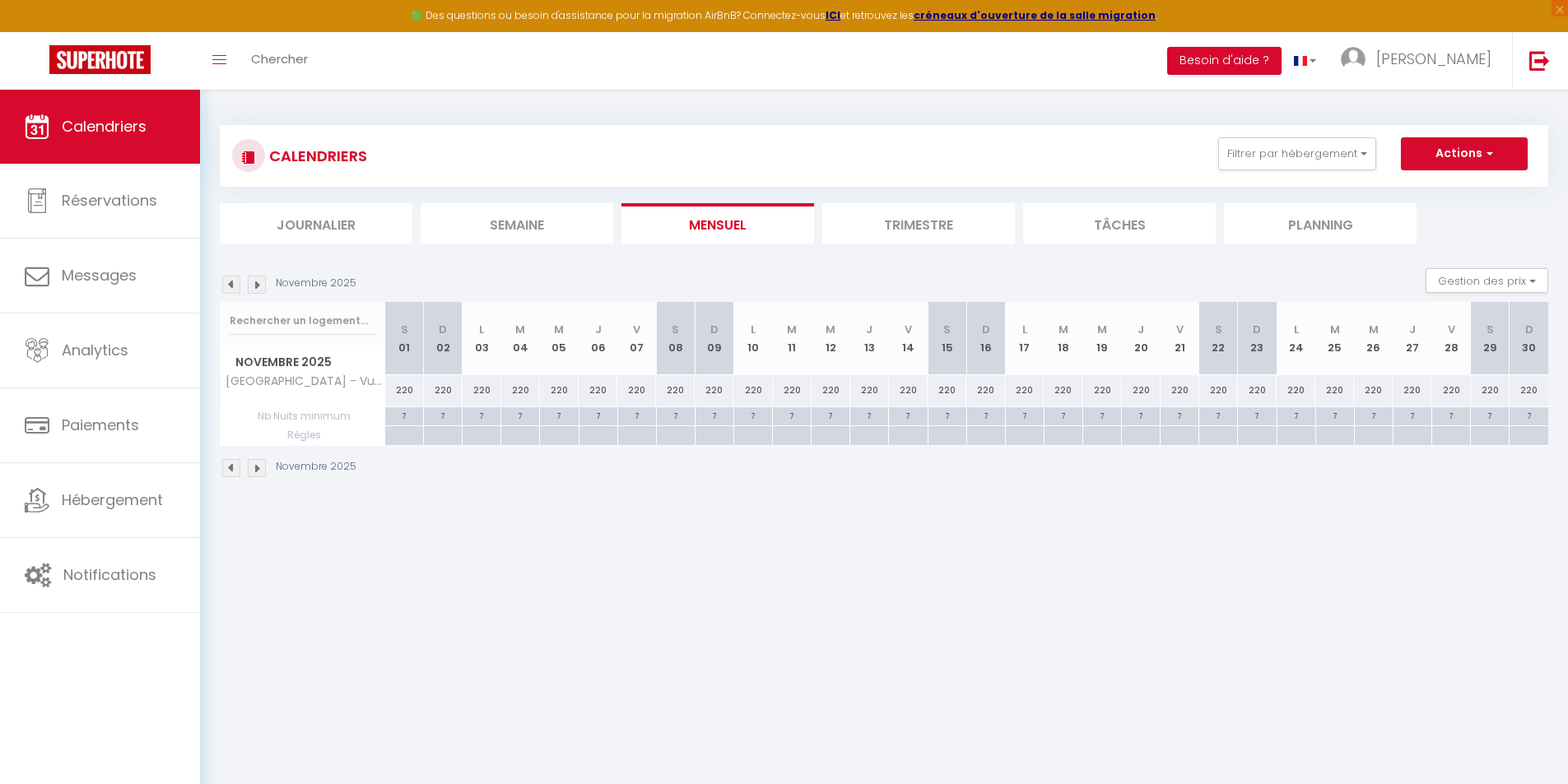
click at [266, 470] on div "Novembre 2025" at bounding box center [291, 468] width 141 height 18
click at [258, 468] on img at bounding box center [257, 468] width 18 height 18
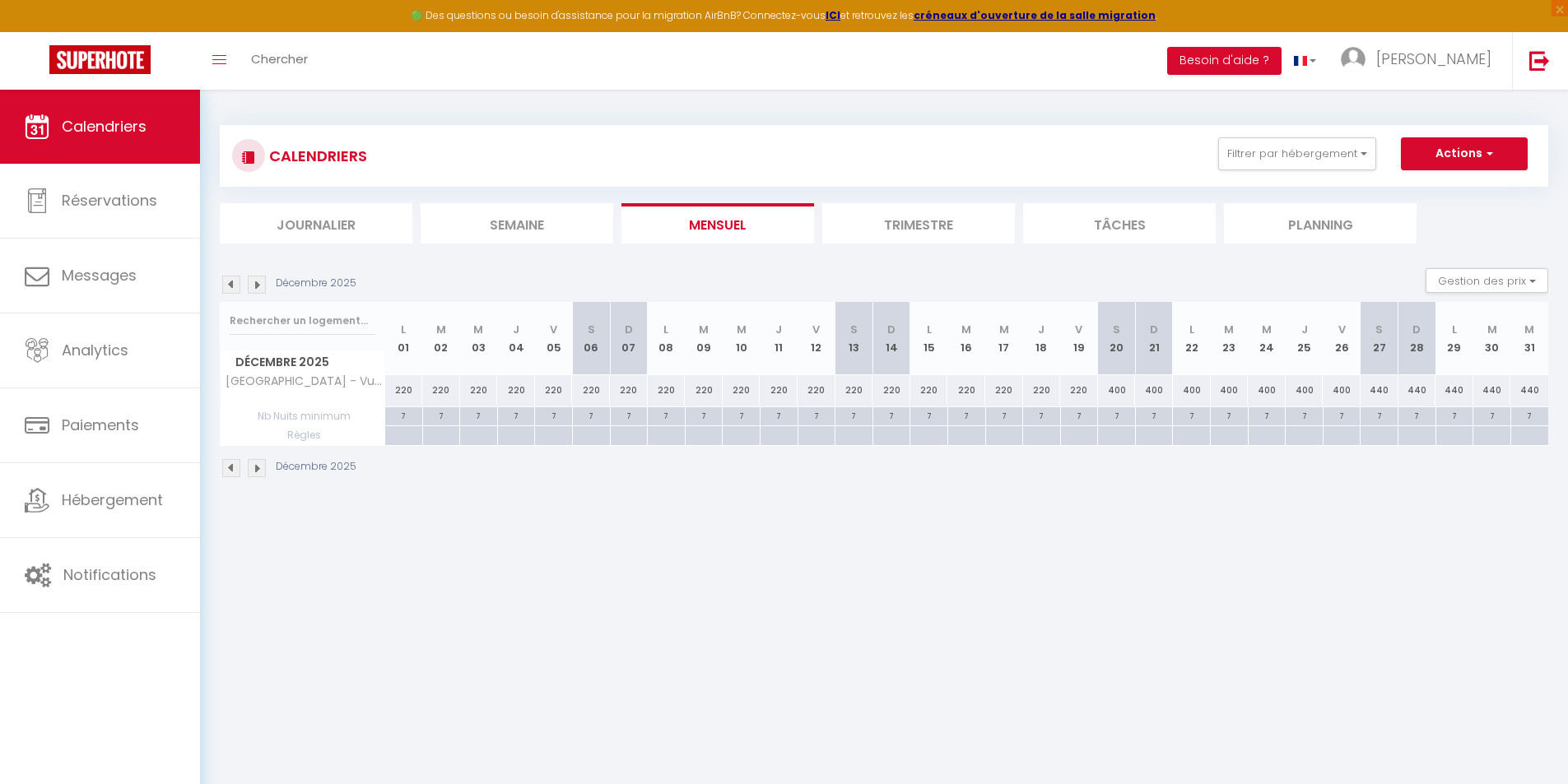
click at [260, 467] on img at bounding box center [257, 468] width 18 height 18
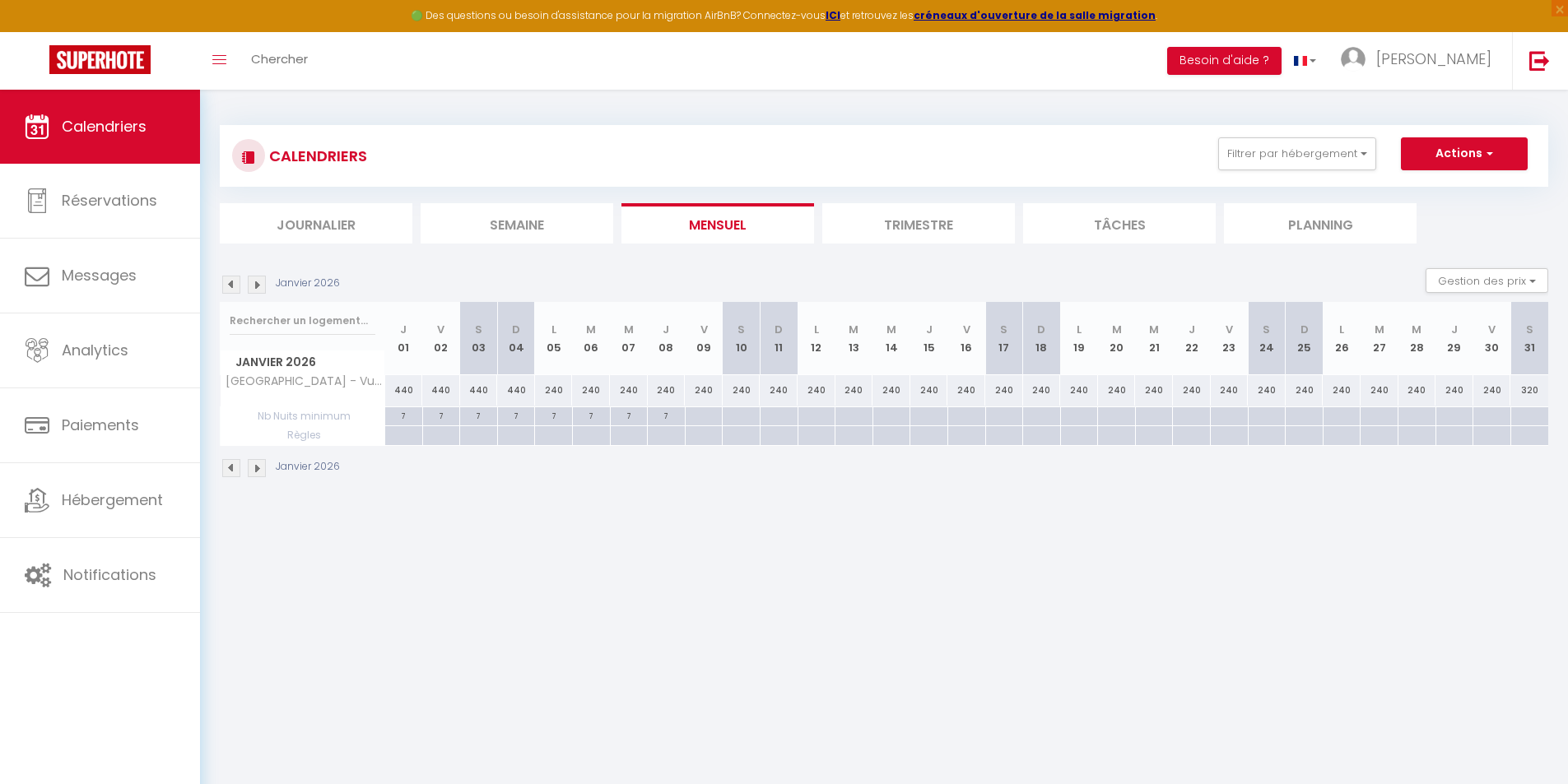
click at [261, 466] on img at bounding box center [257, 468] width 18 height 18
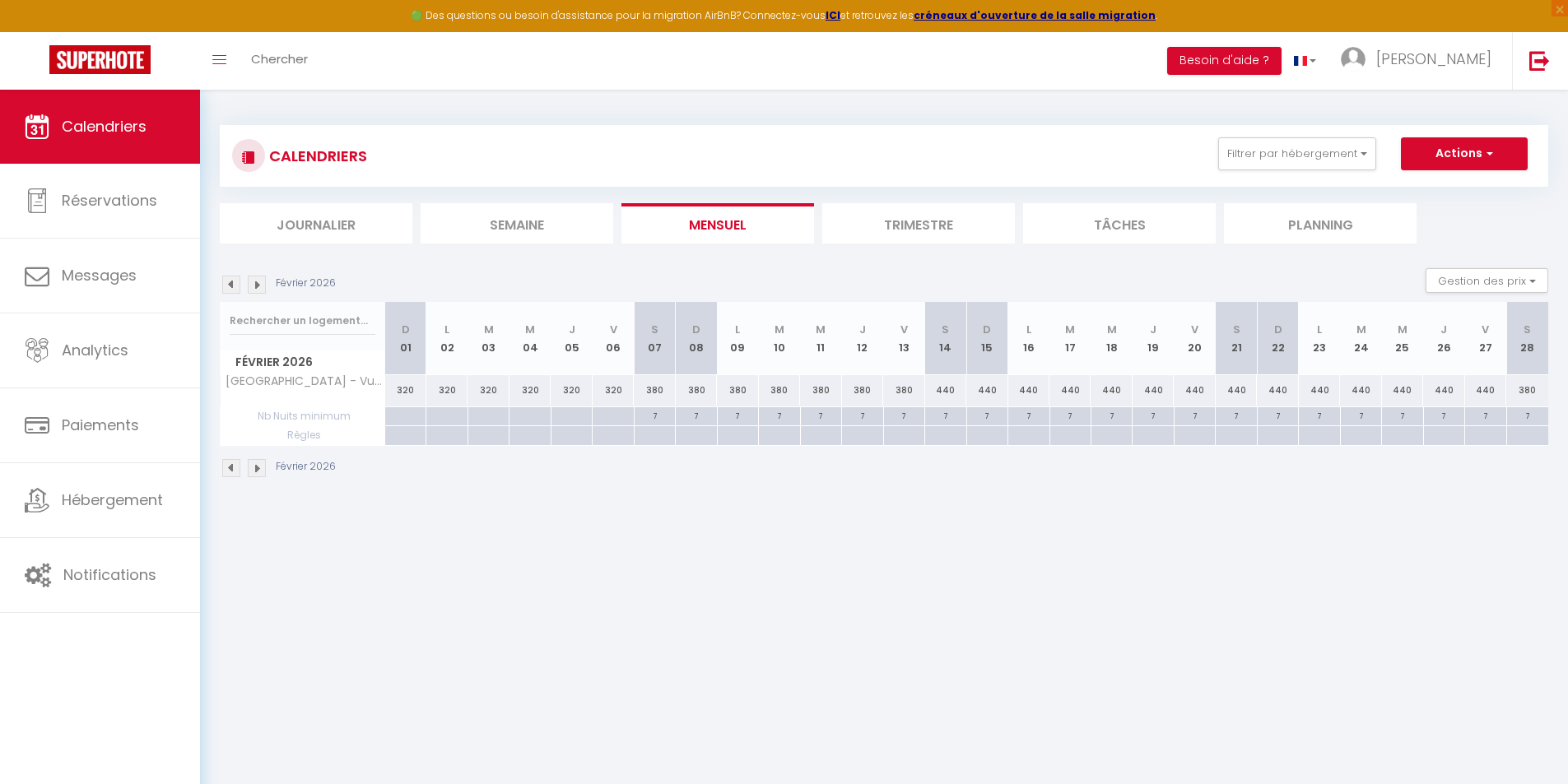
click at [655, 440] on div at bounding box center [654, 435] width 42 height 19
type input "[DATE]"
select select
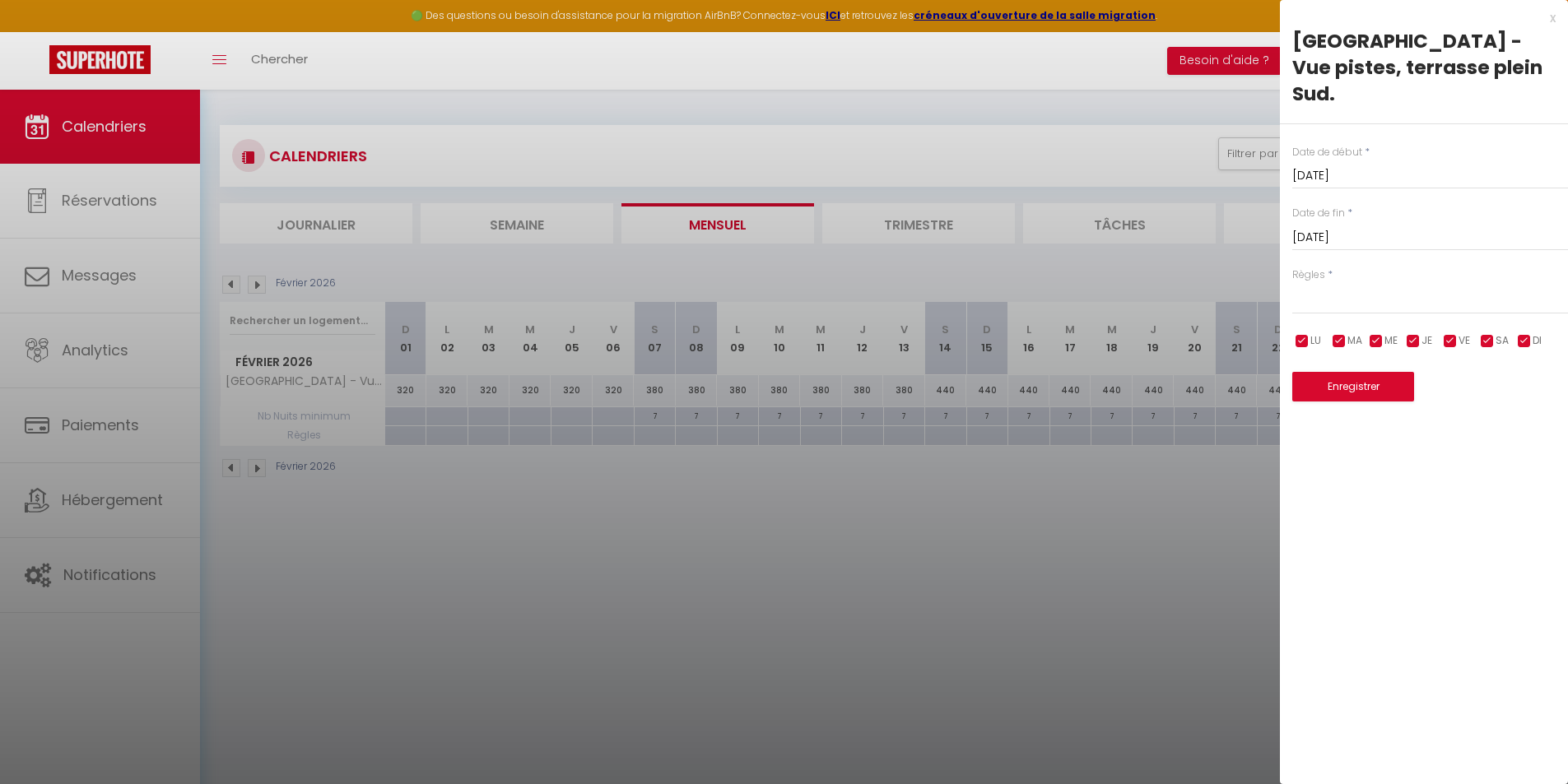
click at [1392, 227] on input "[DATE]" at bounding box center [1430, 238] width 276 height 22
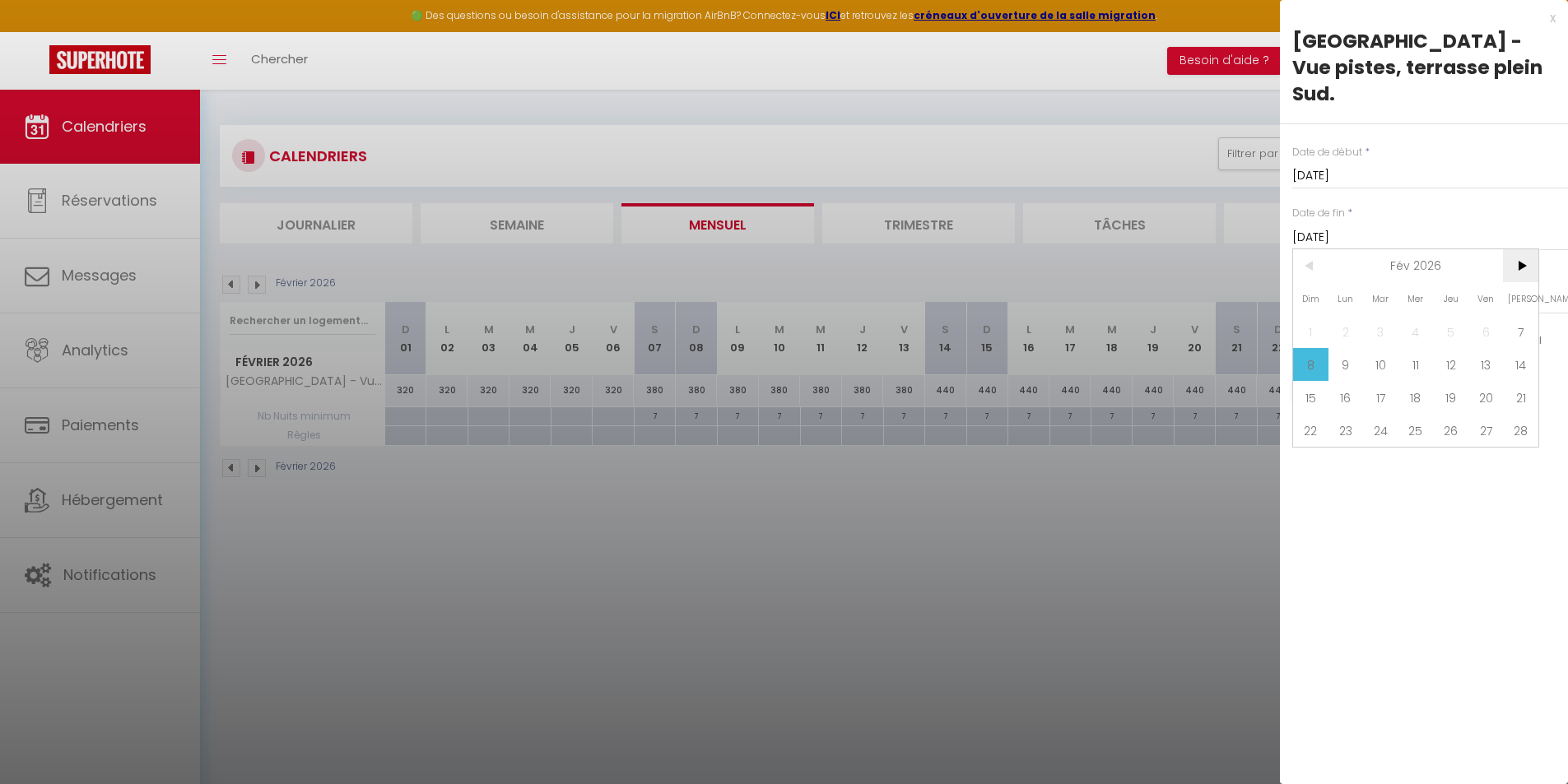
click at [1522, 249] on span ">" at bounding box center [1520, 266] width 36 height 33
click at [1312, 249] on span "<" at bounding box center [1311, 266] width 36 height 33
click at [1306, 348] on span "8" at bounding box center [1311, 365] width 36 height 33
type input "Dim 08 Mars 2026"
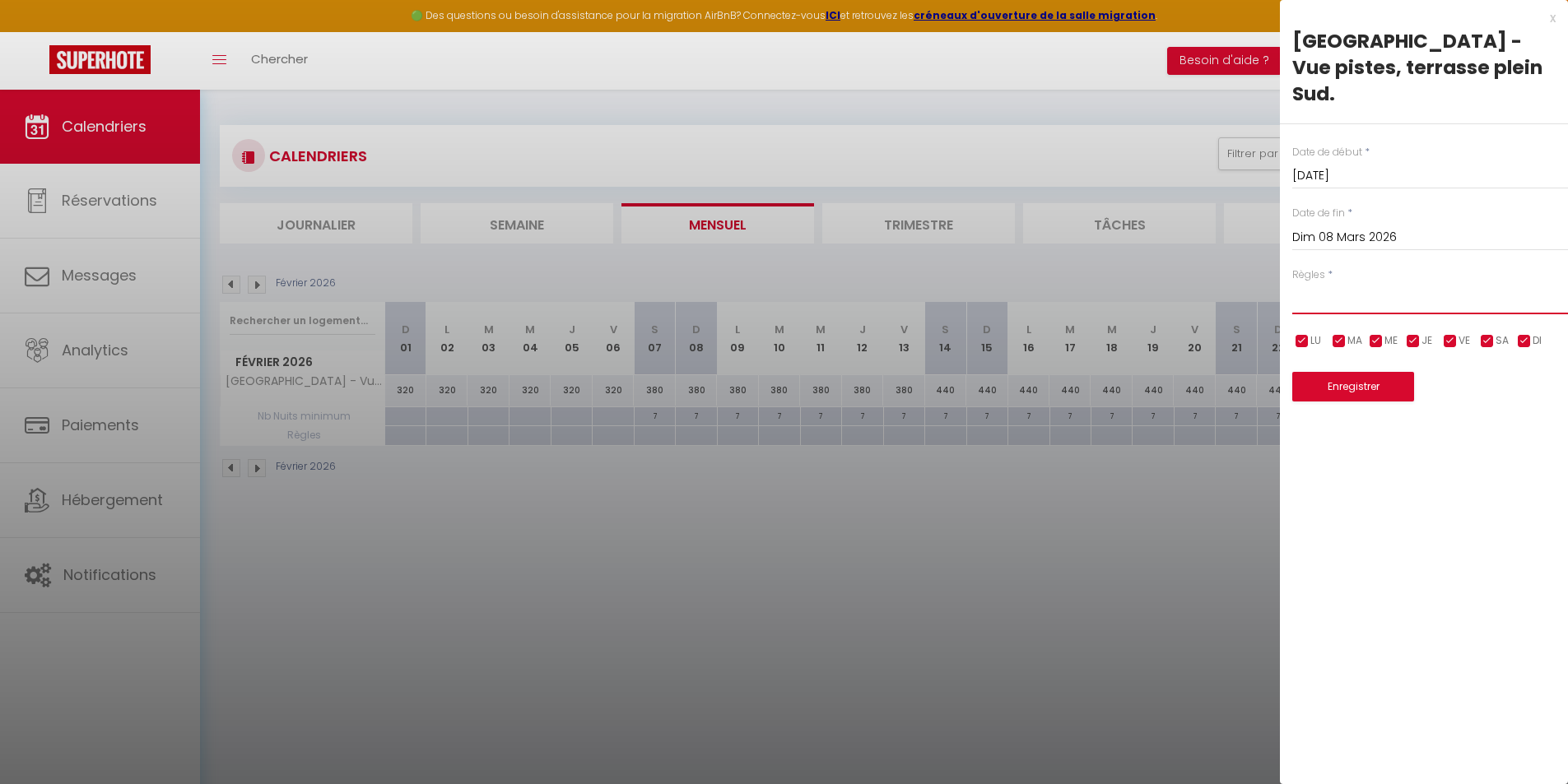
click at [1315, 283] on select "Aucun No Checkin No Checkout Pas d'arrivée / Pas de départ" at bounding box center [1430, 299] width 276 height 32
select select "3"
click at [1292, 283] on select "Aucun No Checkin No Checkout Pas d'arrivée / Pas de départ" at bounding box center [1430, 299] width 276 height 32
click at [1526, 333] on input "checkbox" at bounding box center [1524, 341] width 17 height 17
checkbox input "false"
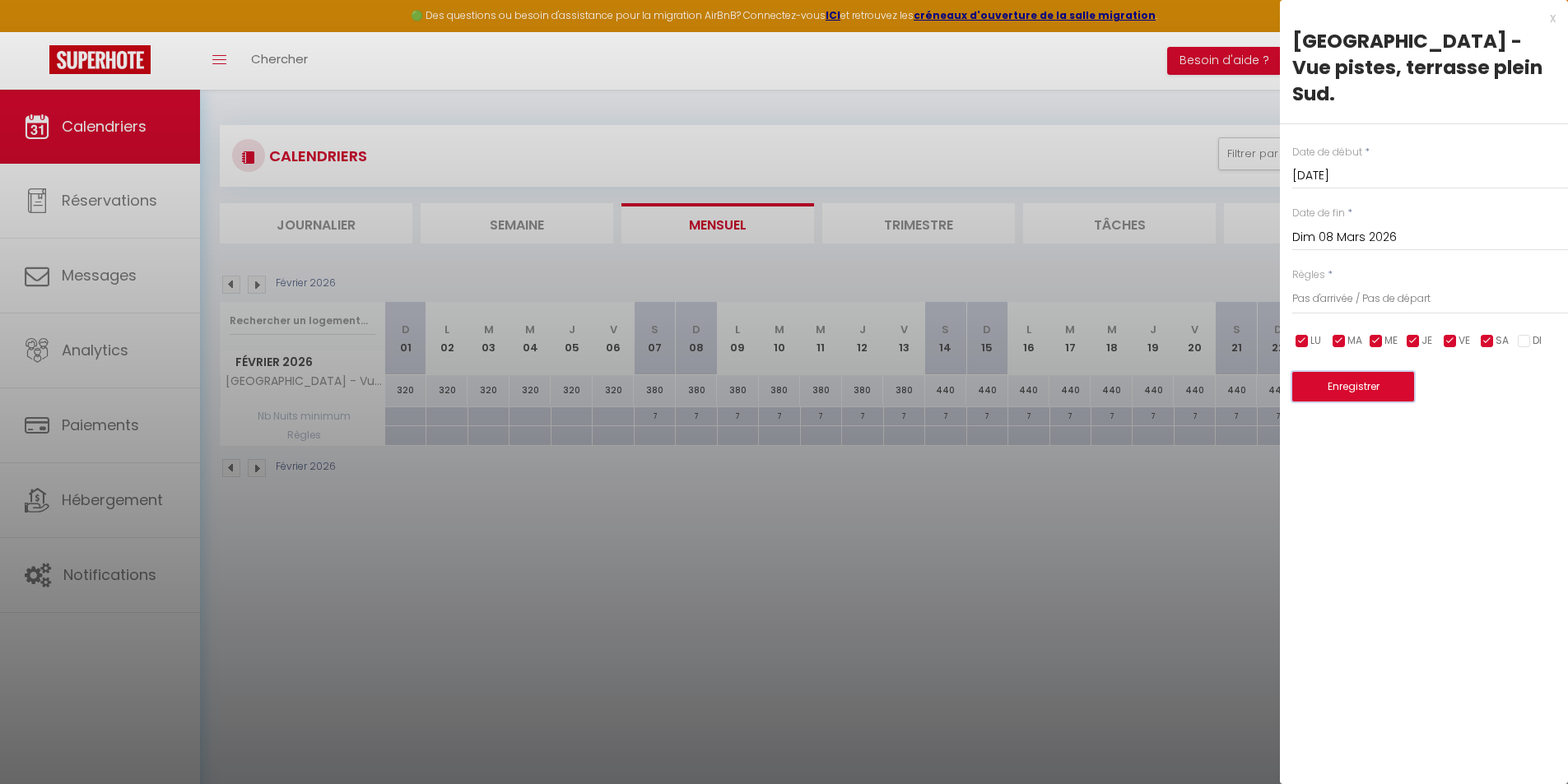
click at [1345, 372] on button "Enregistrer" at bounding box center [1353, 387] width 122 height 30
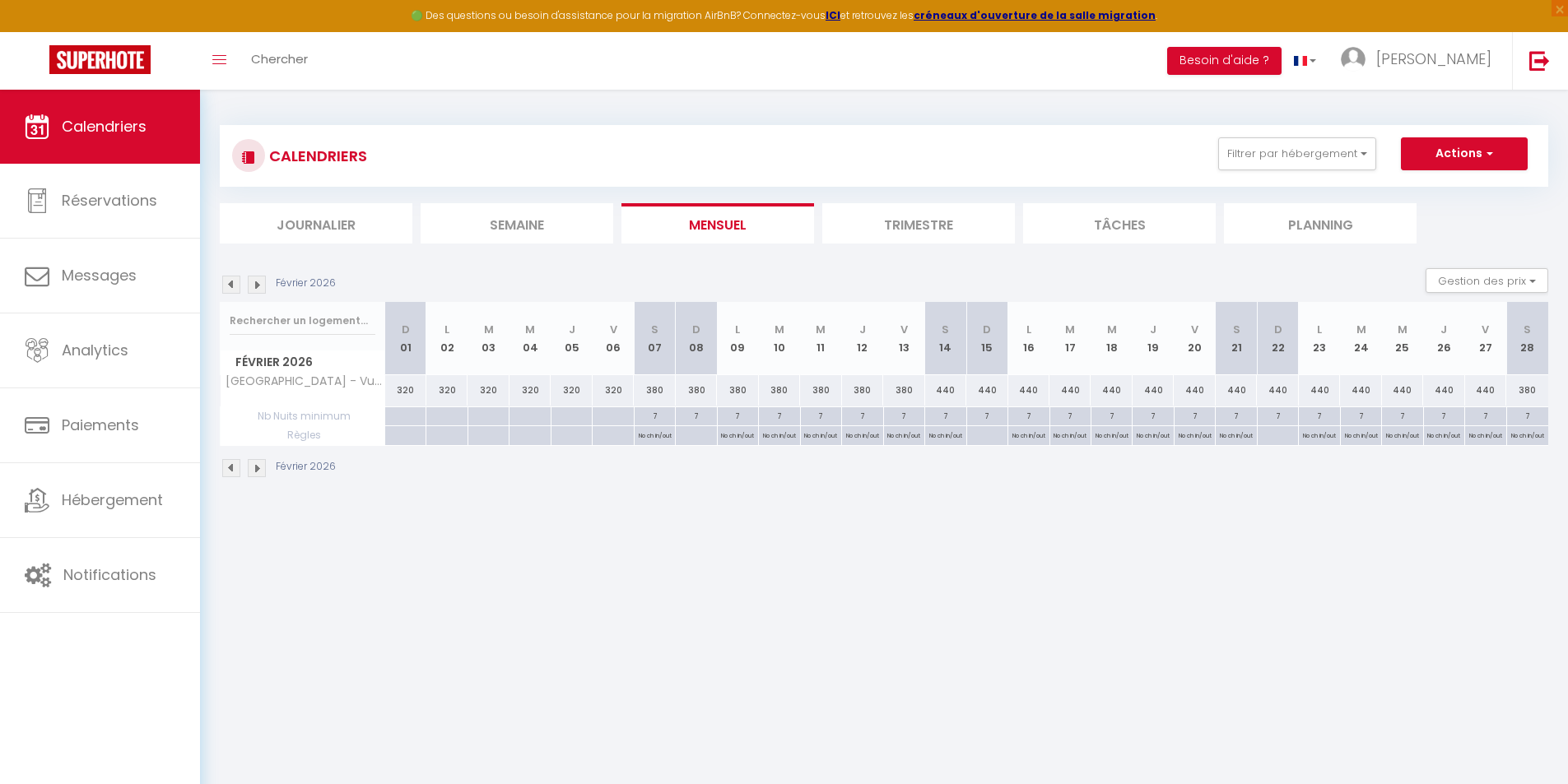
click at [233, 468] on img at bounding box center [232, 468] width 18 height 18
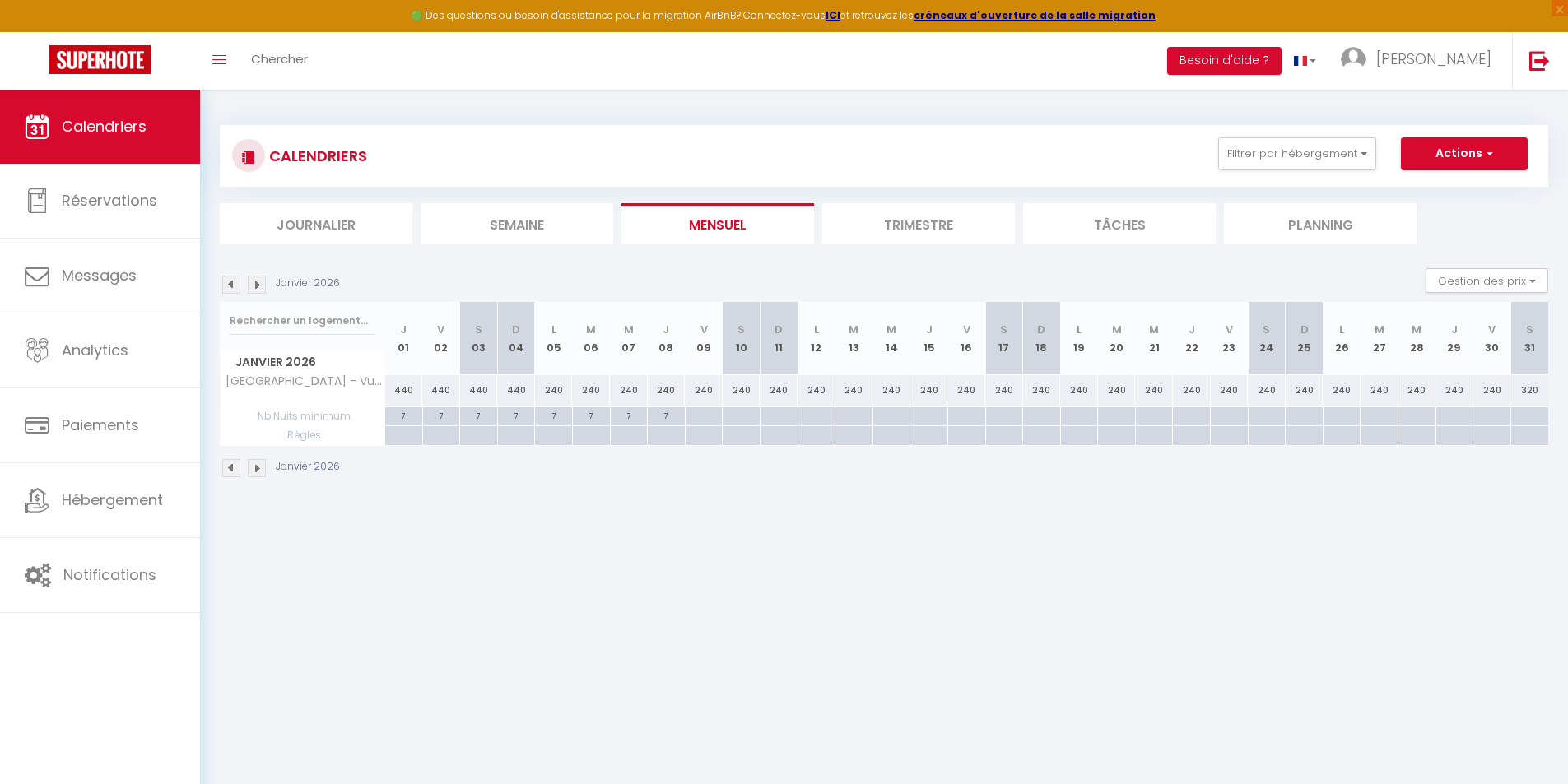
click at [235, 466] on img at bounding box center [232, 468] width 18 height 18
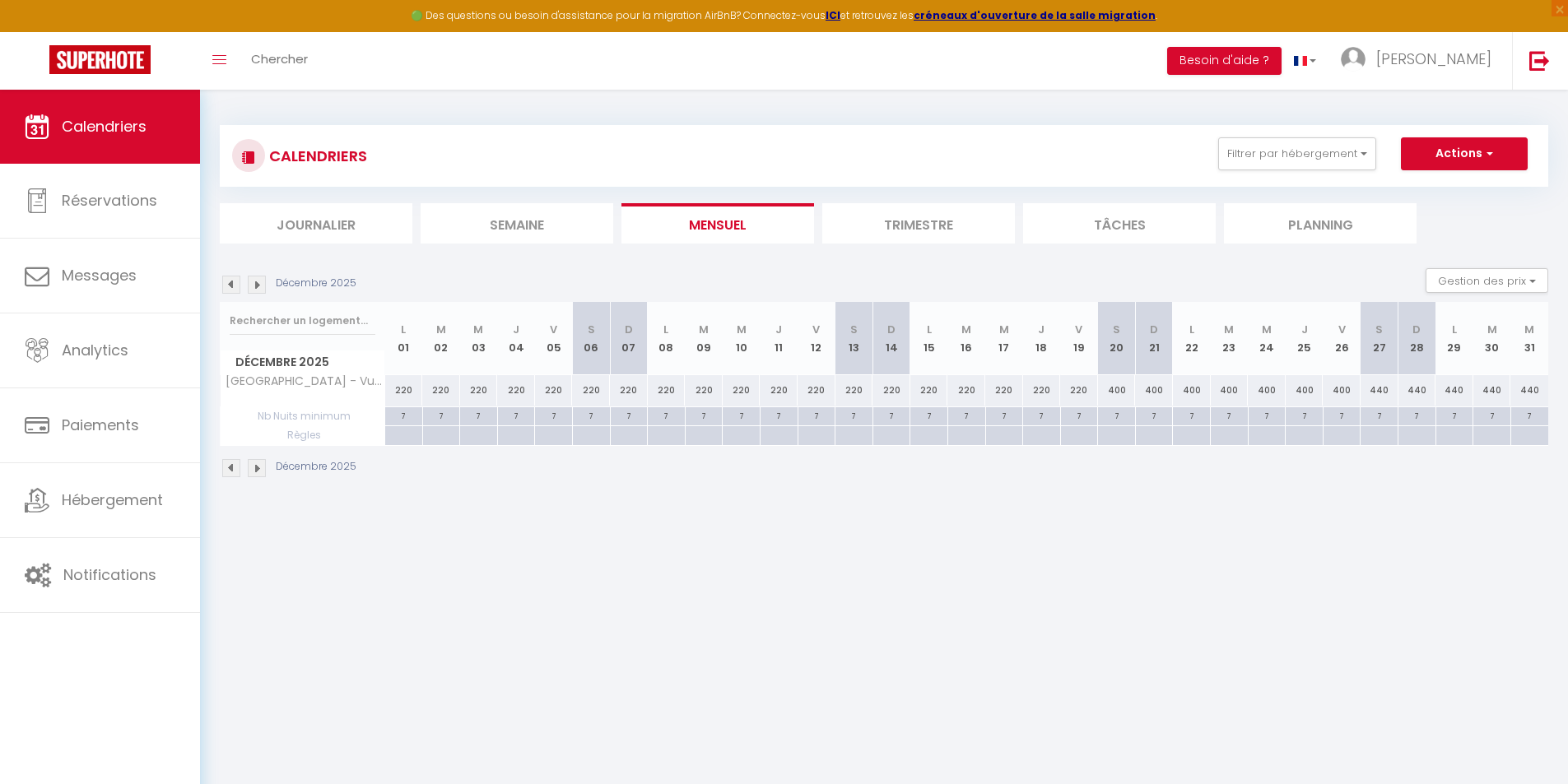
click at [1120, 433] on div at bounding box center [1116, 435] width 38 height 19
type input "[DATE]"
select select
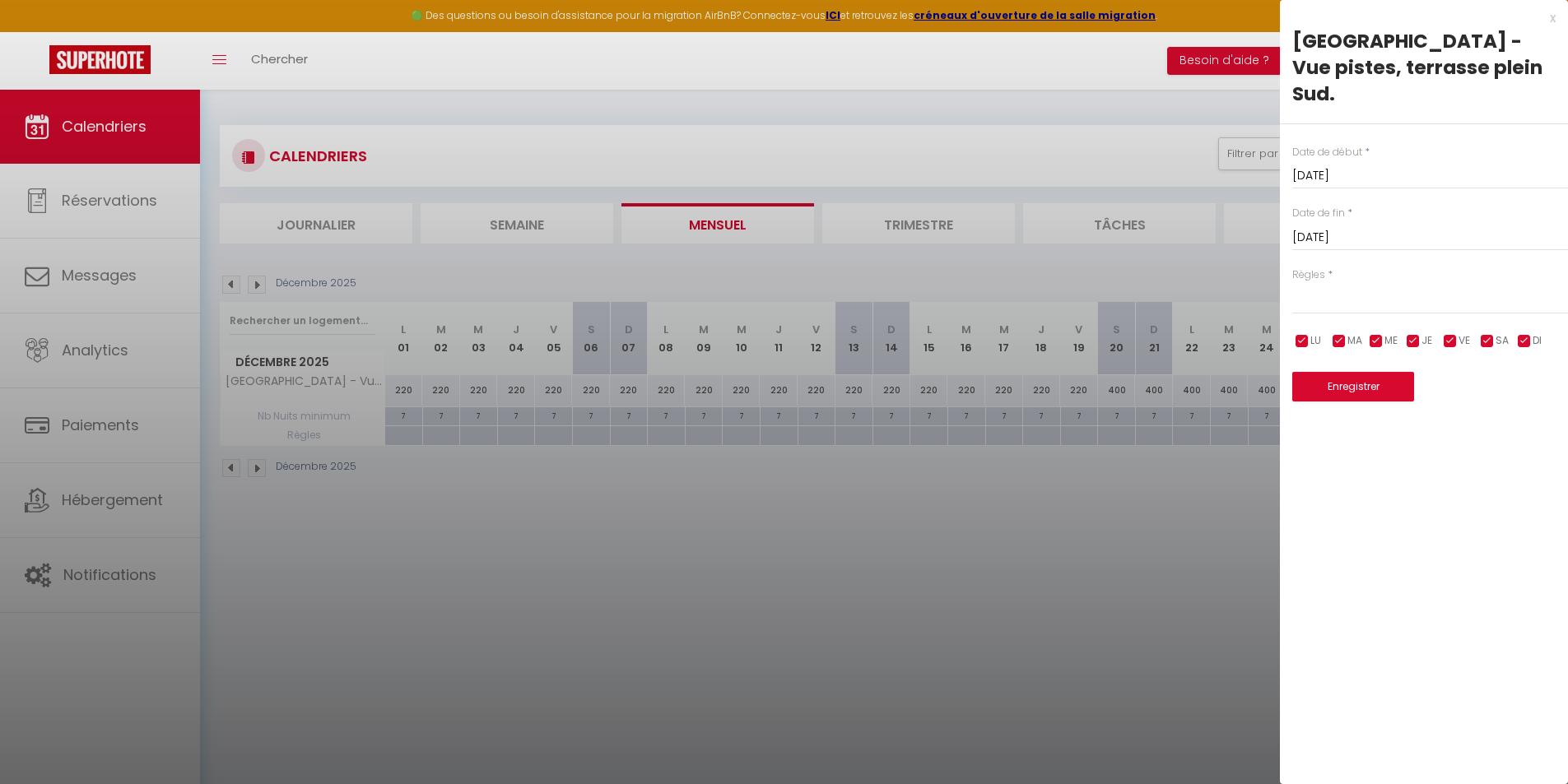
click at [1429, 227] on input "[DATE]" at bounding box center [1430, 238] width 276 height 22
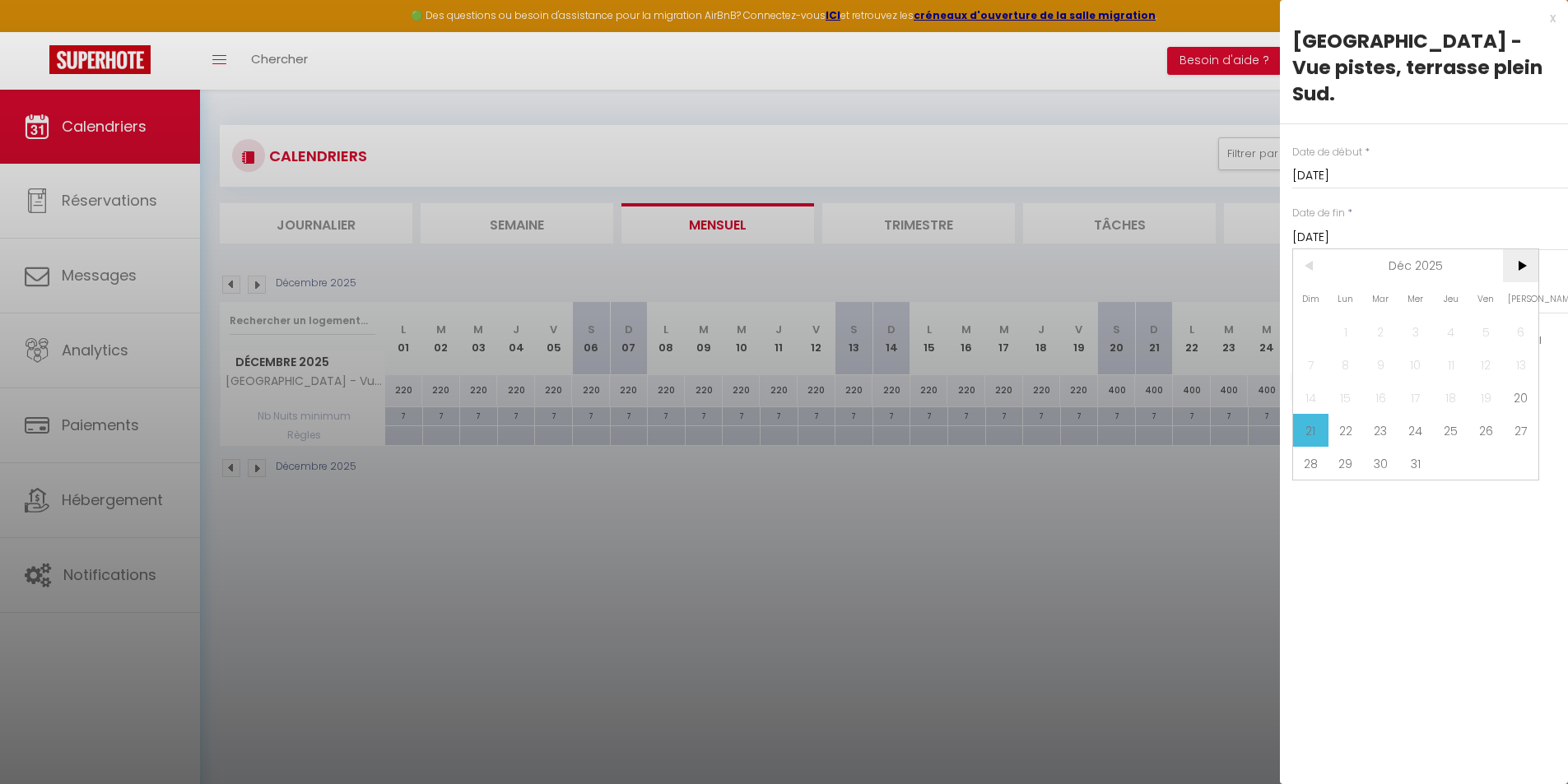
click at [1525, 249] on span ">" at bounding box center [1520, 266] width 36 height 33
click at [1310, 348] on span "4" at bounding box center [1311, 365] width 36 height 33
type input "[DATE]"
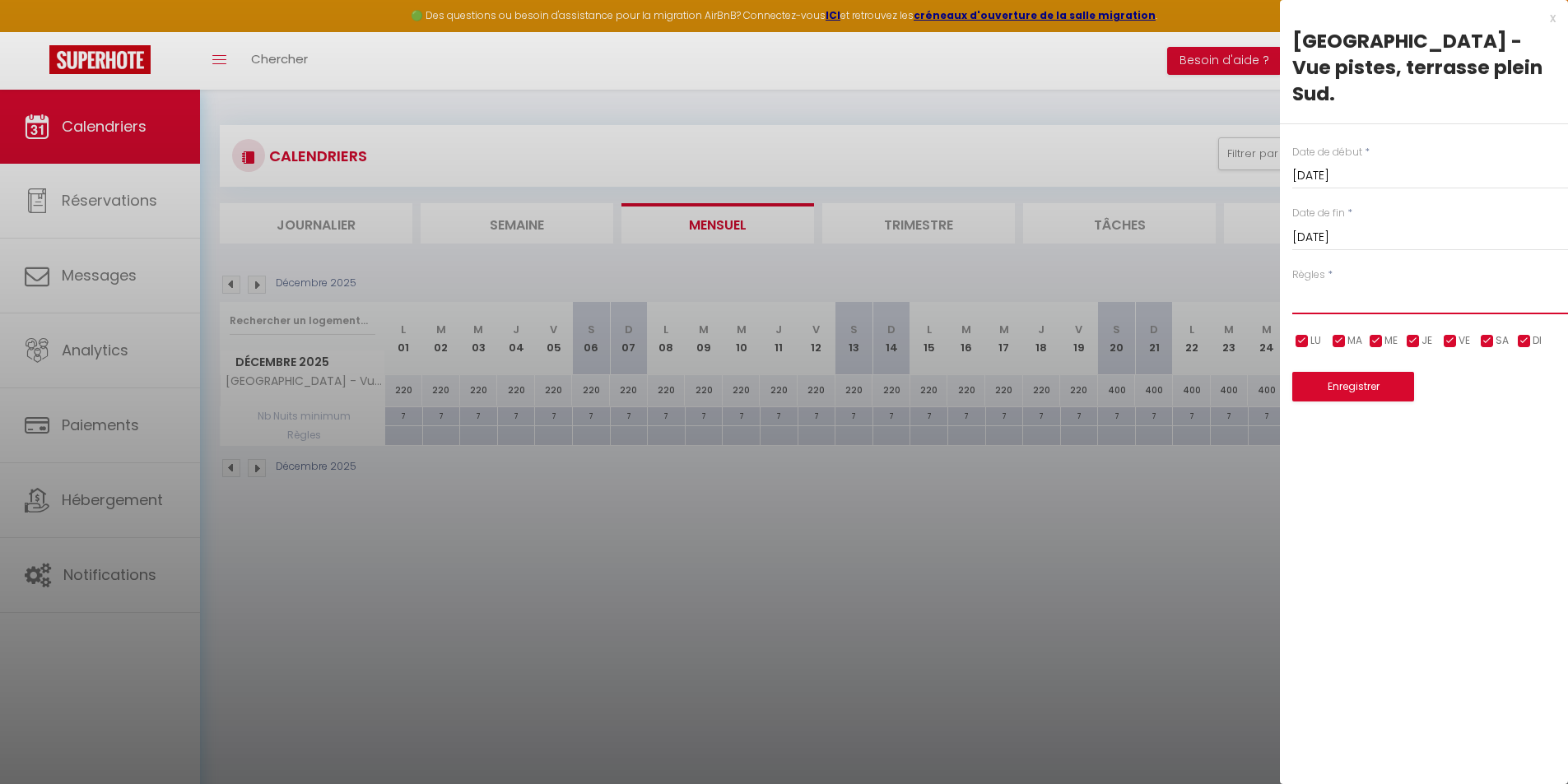
click at [1320, 283] on select "Aucun No Checkin No Checkout Pas d'arrivée / Pas de départ" at bounding box center [1430, 299] width 276 height 32
select select "3"
click at [1292, 283] on select "Aucun No Checkin No Checkout Pas d'arrivée / Pas de départ" at bounding box center [1430, 299] width 276 height 32
click at [1522, 333] on input "checkbox" at bounding box center [1524, 341] width 17 height 17
checkbox input "false"
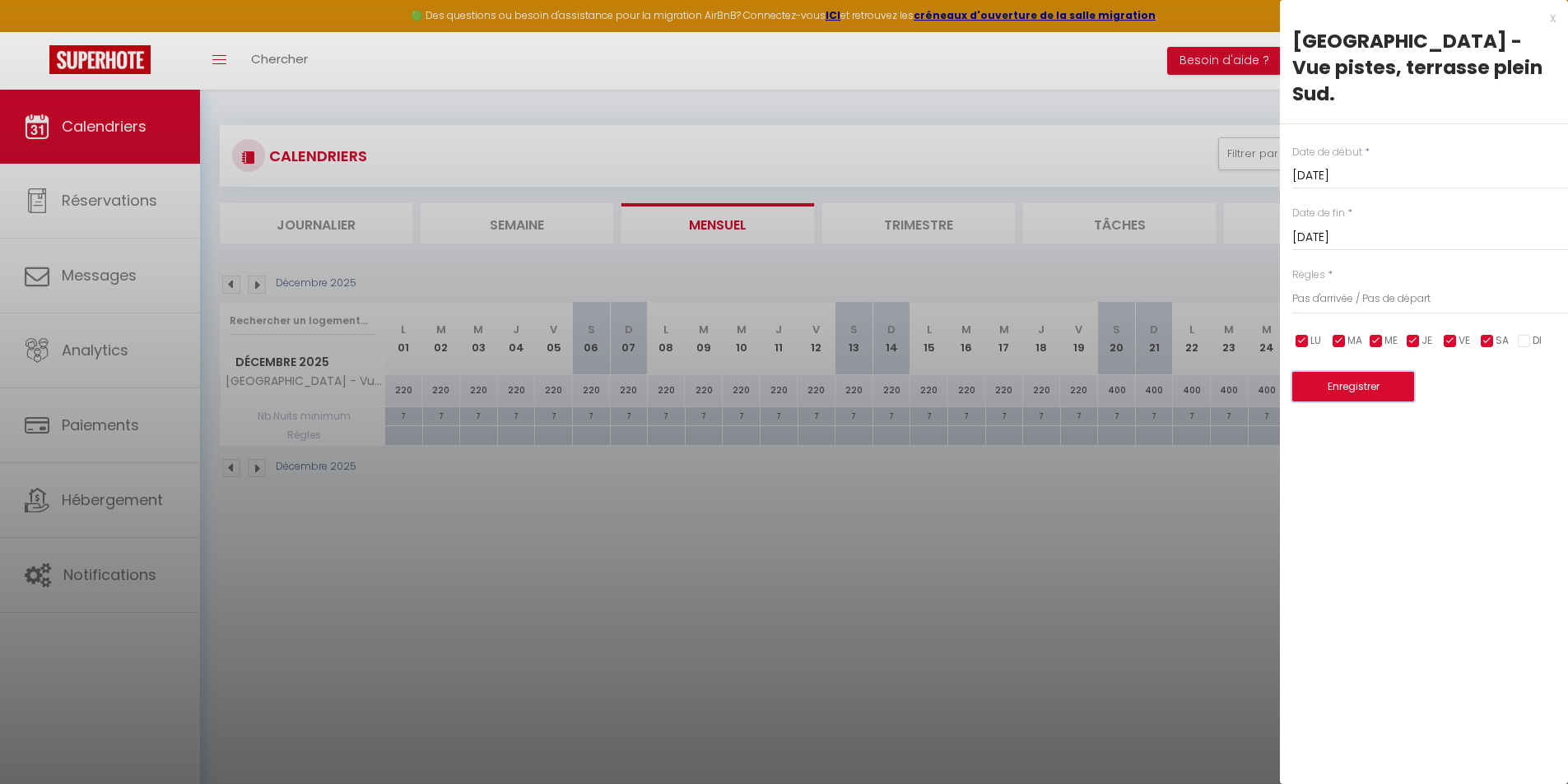
click at [1368, 372] on button "Enregistrer" at bounding box center [1353, 387] width 122 height 30
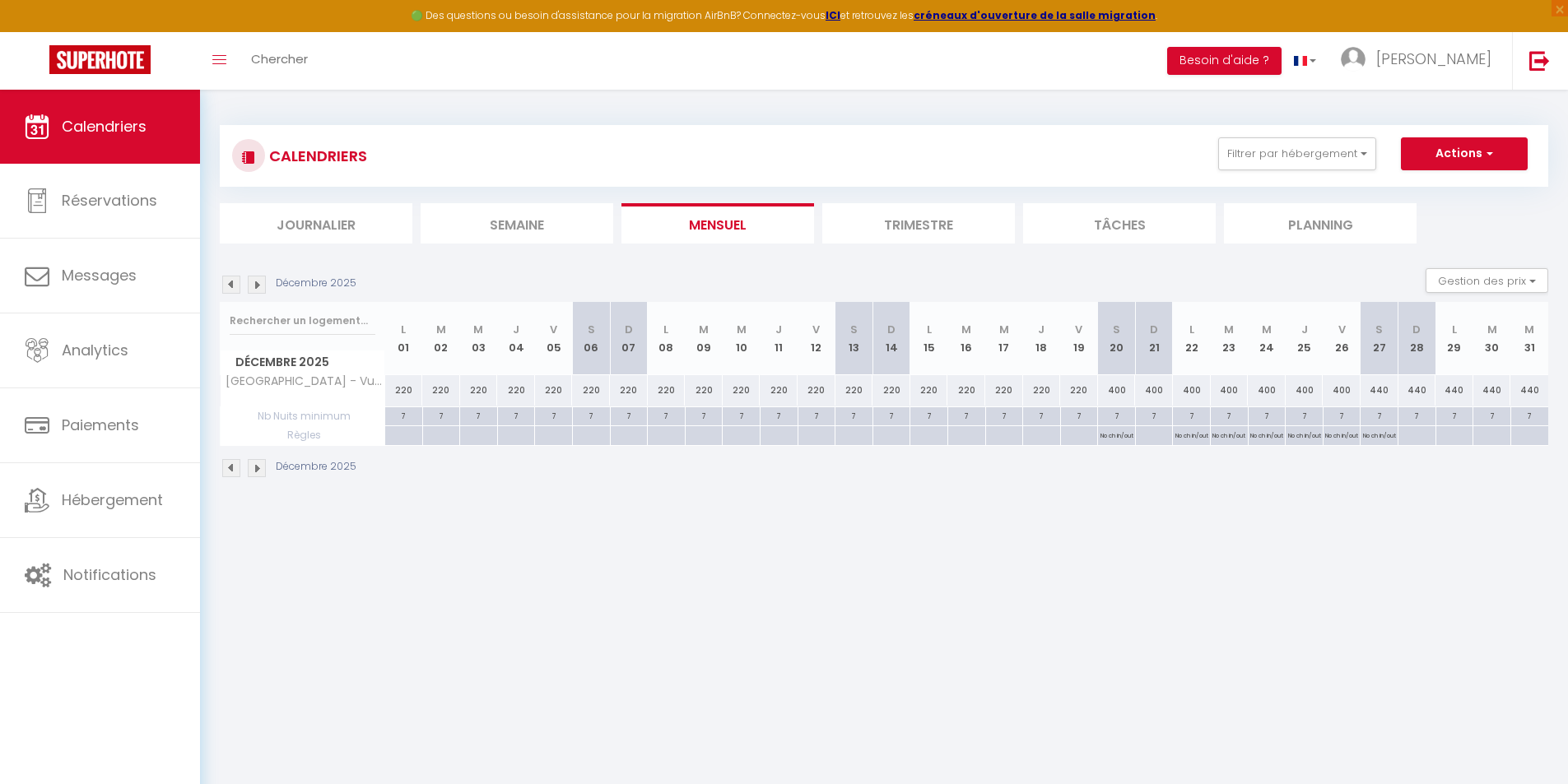
click at [250, 463] on img at bounding box center [257, 468] width 18 height 18
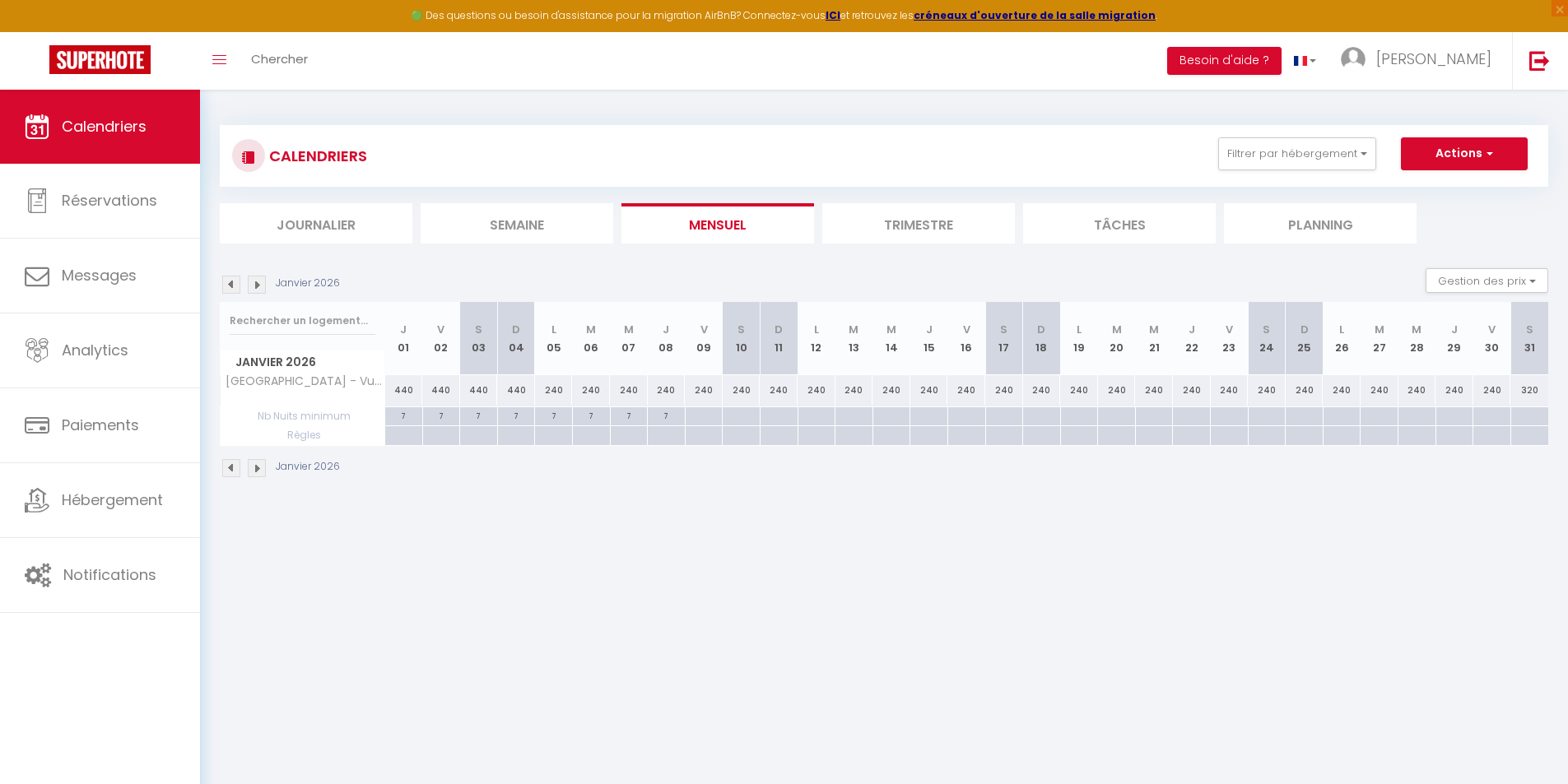
click at [231, 468] on img at bounding box center [232, 468] width 18 height 18
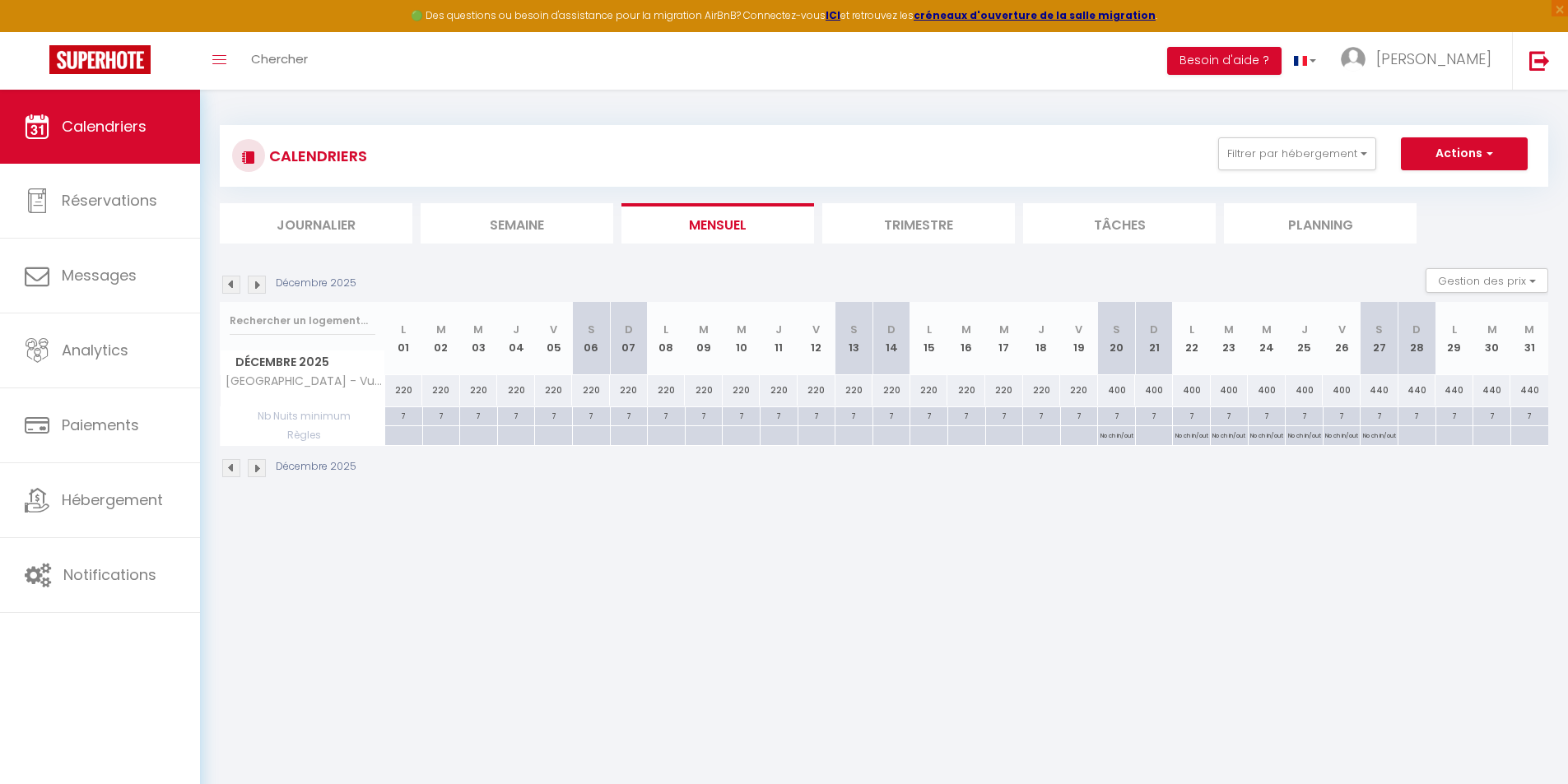
click at [1115, 436] on p "No ch in/out" at bounding box center [1117, 434] width 33 height 16
type input "[DATE]"
select select "3"
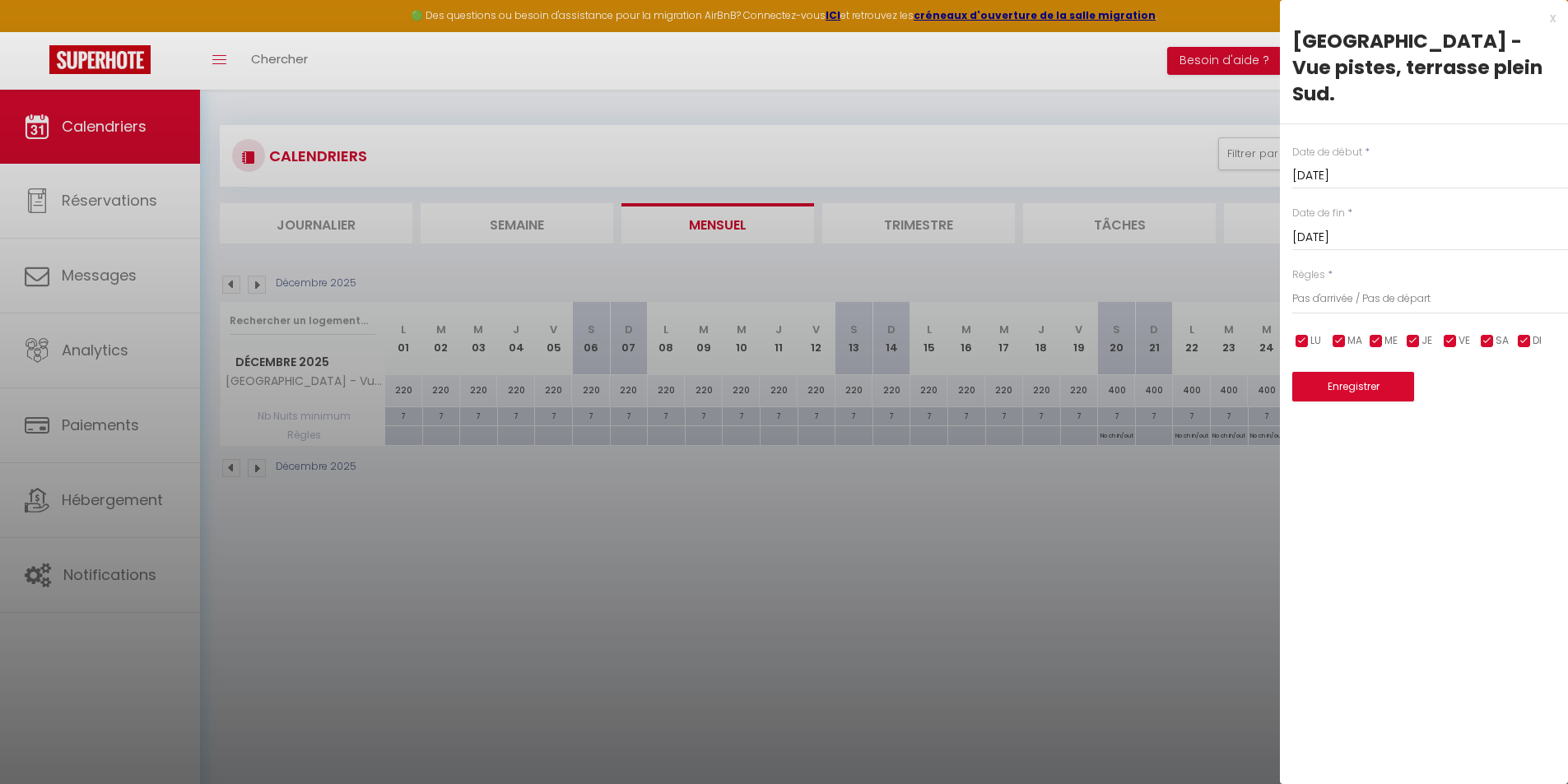
click at [1455, 227] on input "[DATE]" at bounding box center [1430, 238] width 276 height 22
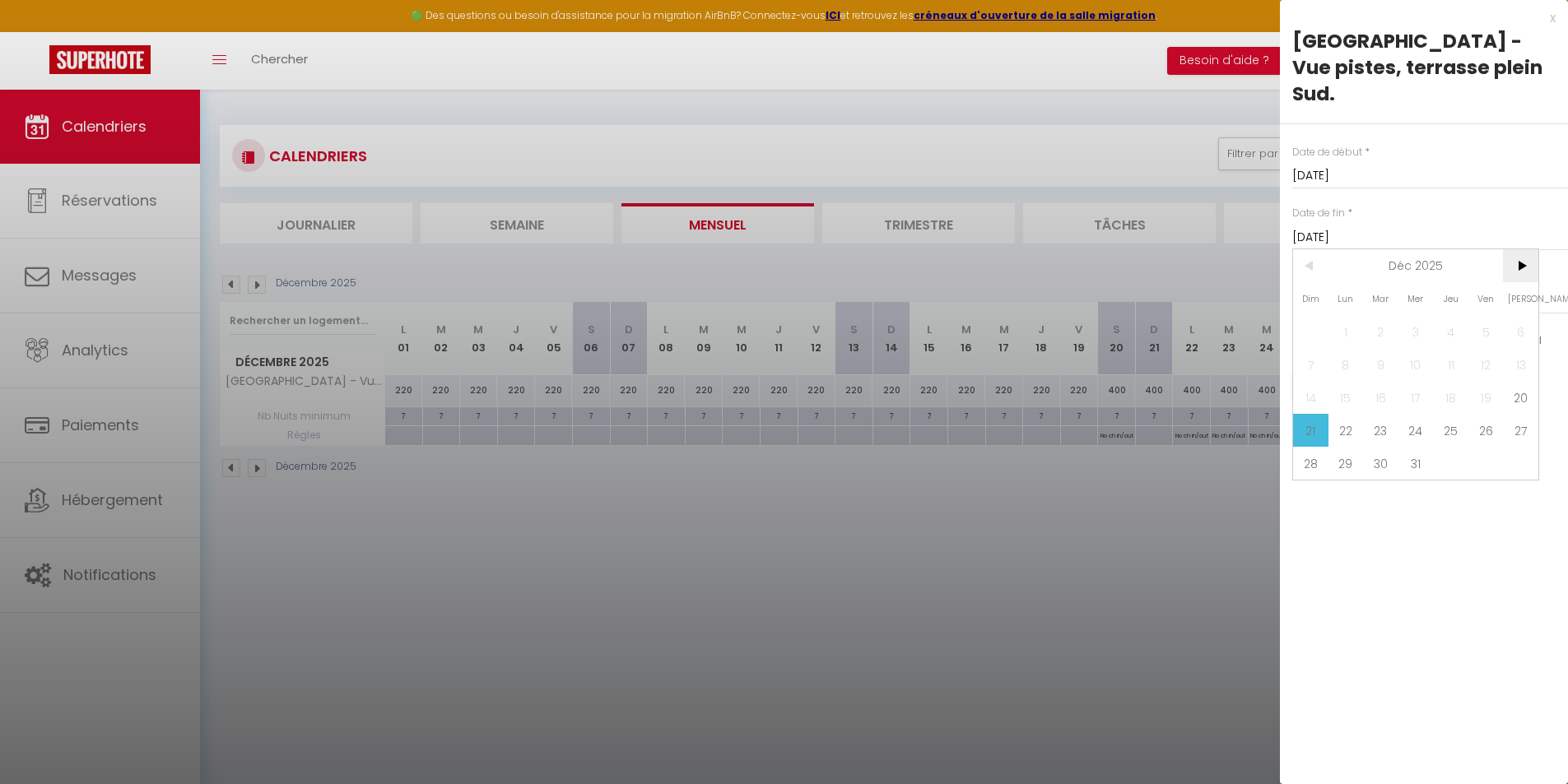
click at [1525, 249] on span ">" at bounding box center [1520, 266] width 36 height 33
click at [1311, 348] on span "4" at bounding box center [1311, 365] width 36 height 33
type input "[DATE]"
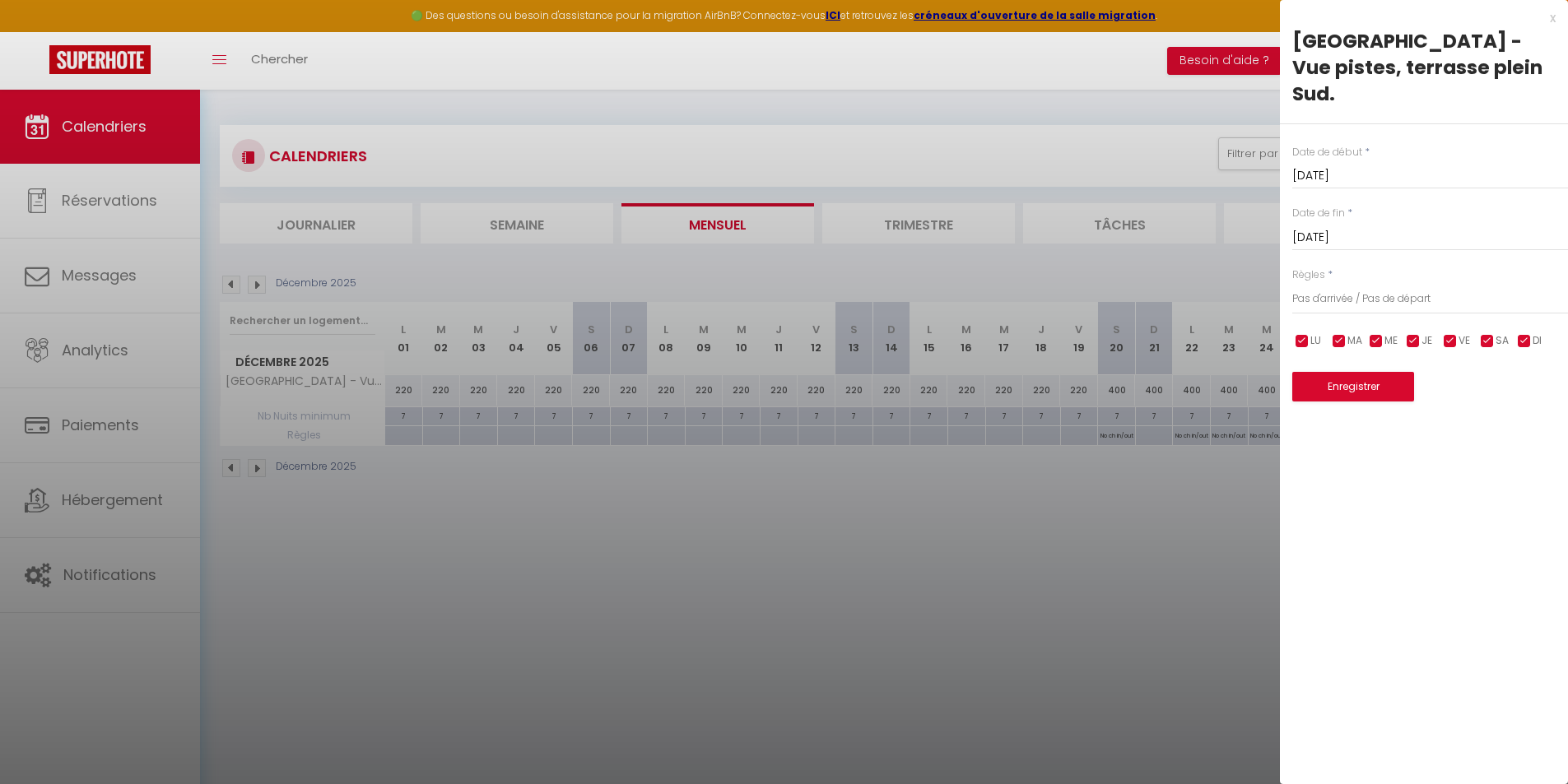
click at [1528, 333] on input "checkbox" at bounding box center [1524, 341] width 17 height 17
checkbox input "false"
click at [1368, 372] on button "Enregistrer" at bounding box center [1353, 387] width 122 height 30
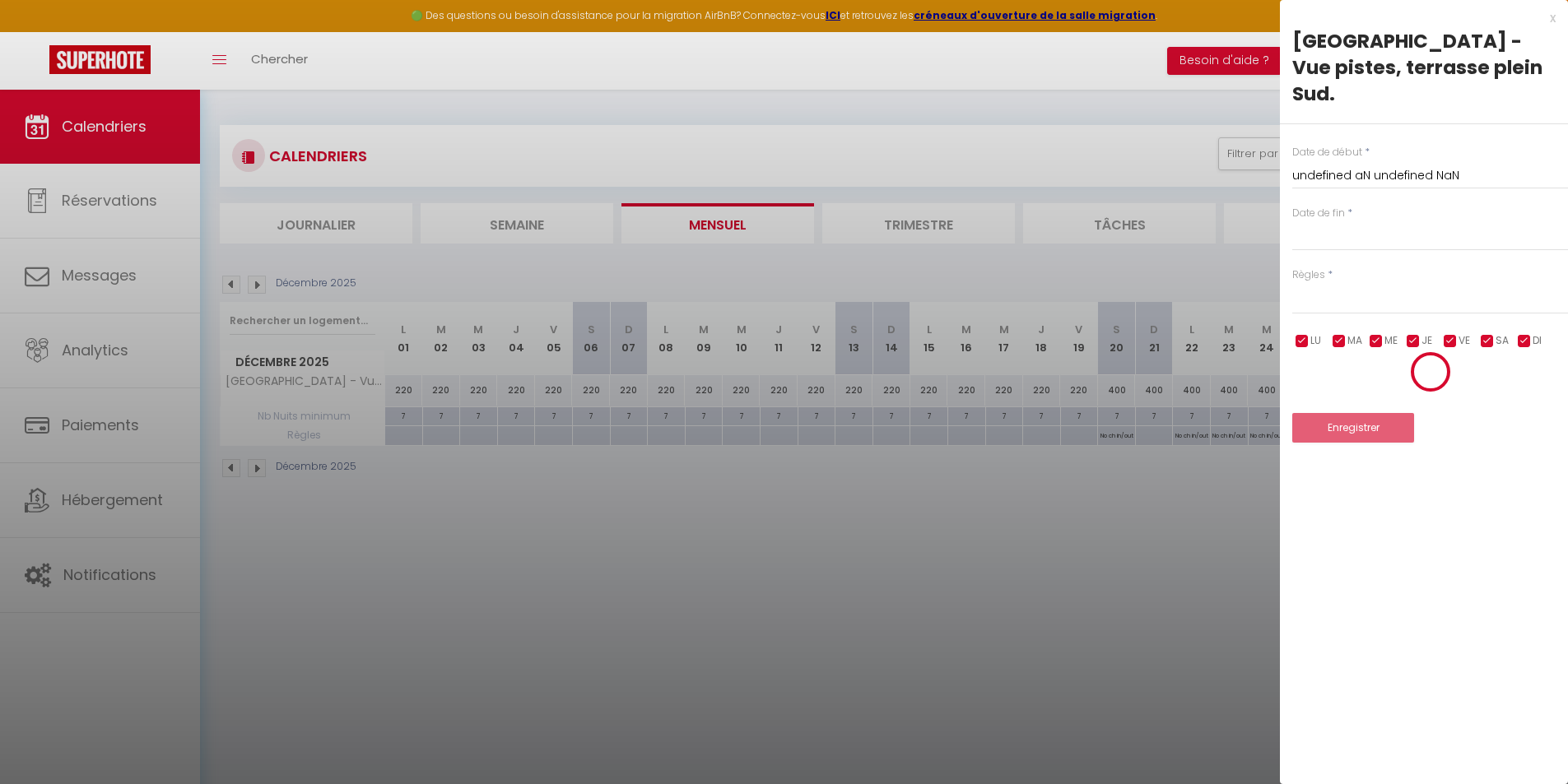
select select
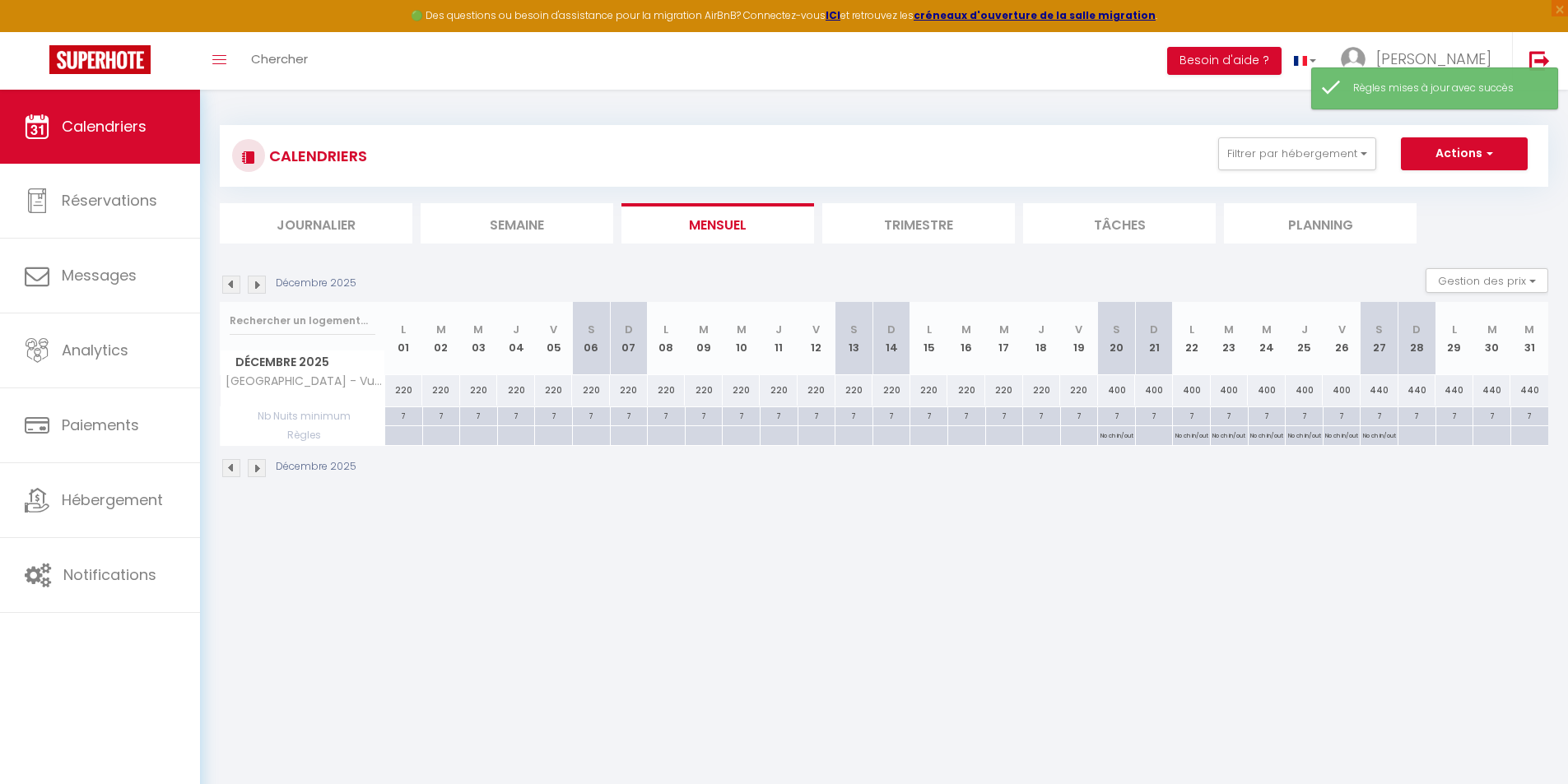
click at [1412, 435] on div at bounding box center [1416, 435] width 38 height 19
type input "[DATE]"
select select
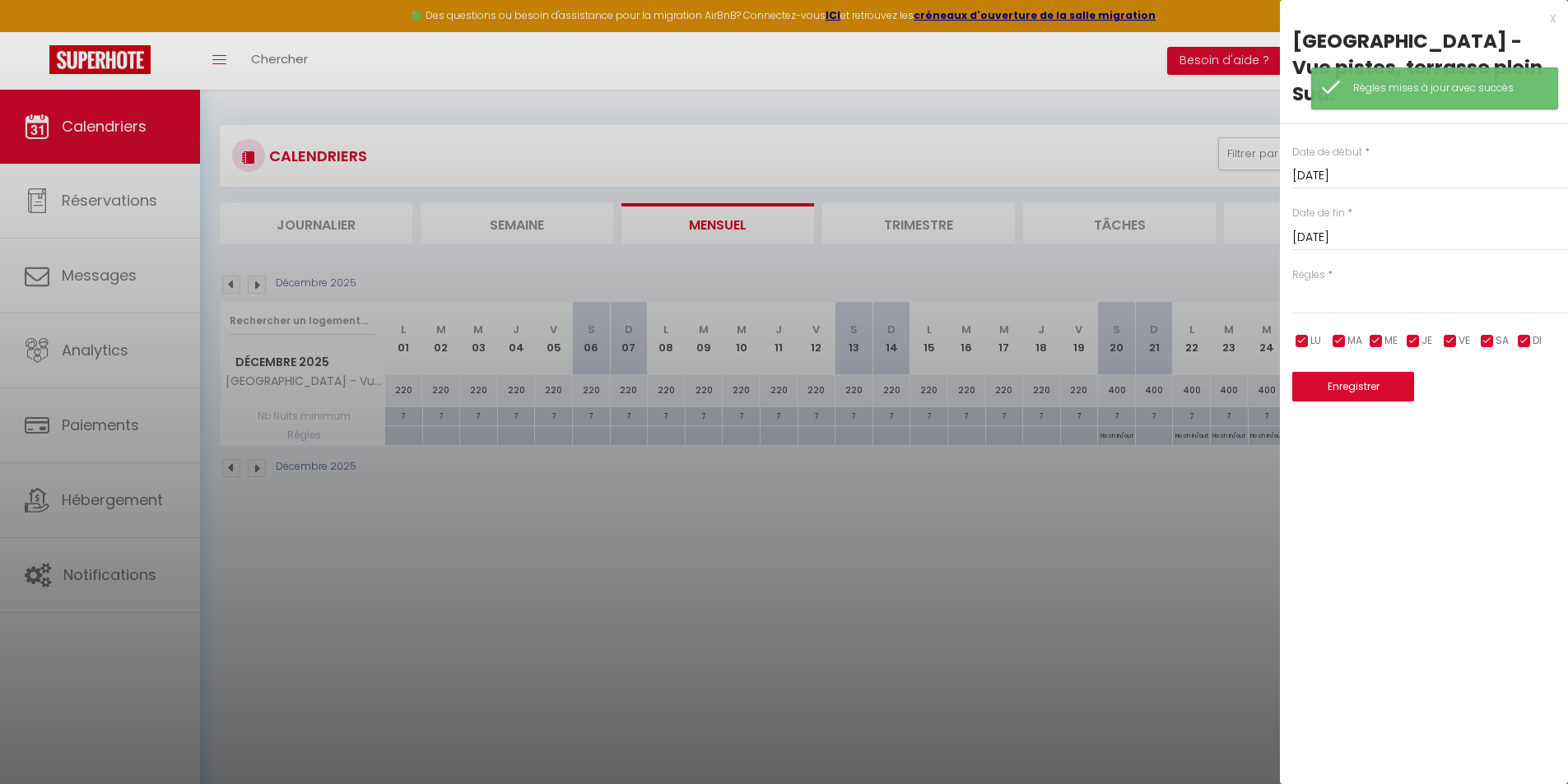
click at [1434, 227] on input "[DATE]" at bounding box center [1430, 238] width 276 height 22
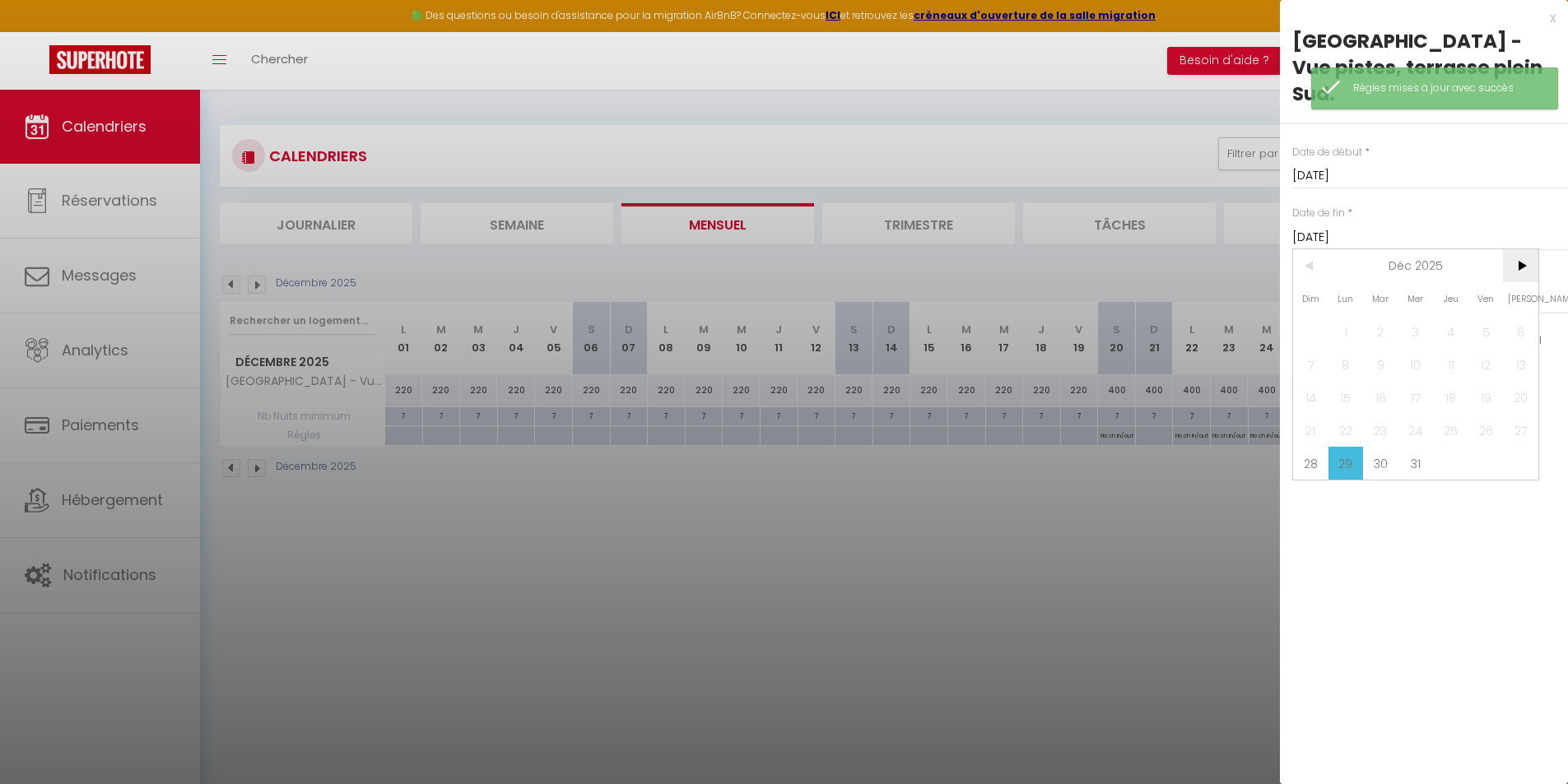
click at [1519, 249] on span ">" at bounding box center [1520, 266] width 36 height 33
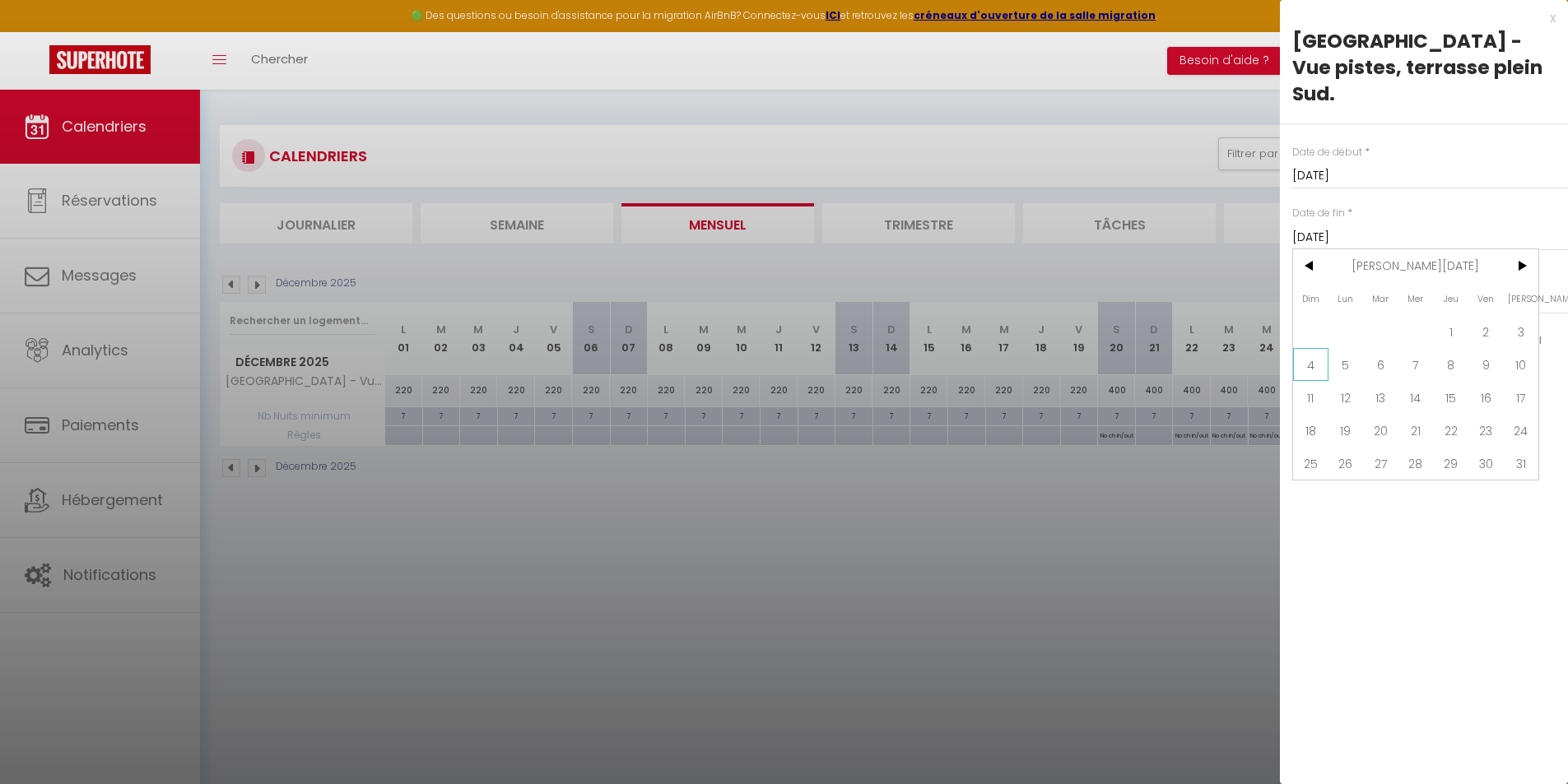
click at [1311, 348] on span "4" at bounding box center [1311, 365] width 36 height 33
type input "[DATE]"
select select
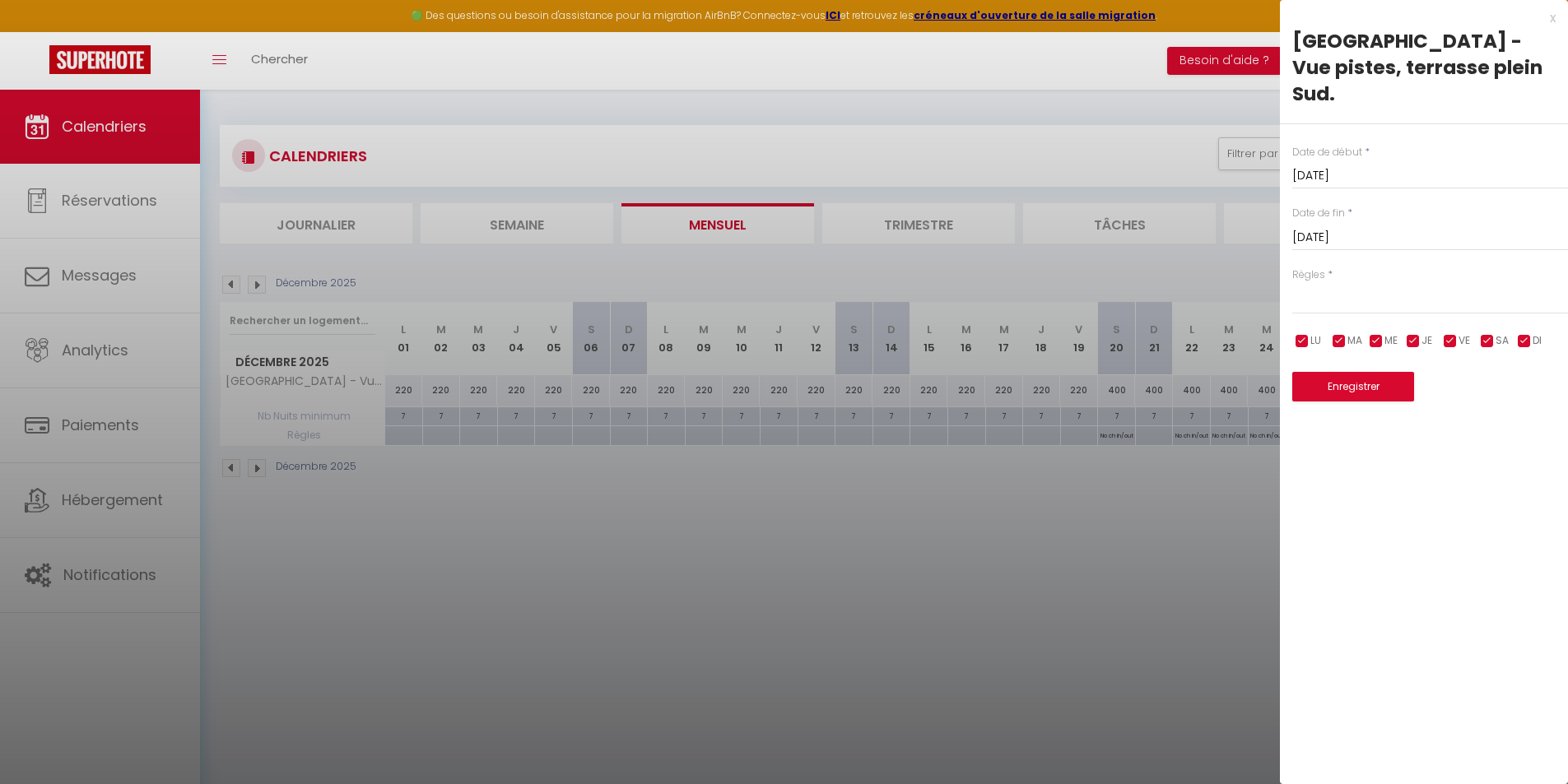
click at [1529, 333] on input "checkbox" at bounding box center [1524, 341] width 17 height 17
checkbox input "false"
click at [1405, 283] on select "Aucun No Checkin No Checkout Pas d'arrivée / Pas de départ" at bounding box center [1430, 299] width 276 height 32
select select "3"
click at [1292, 283] on select "Aucun No Checkin No Checkout Pas d'arrivée / Pas de départ" at bounding box center [1430, 299] width 276 height 32
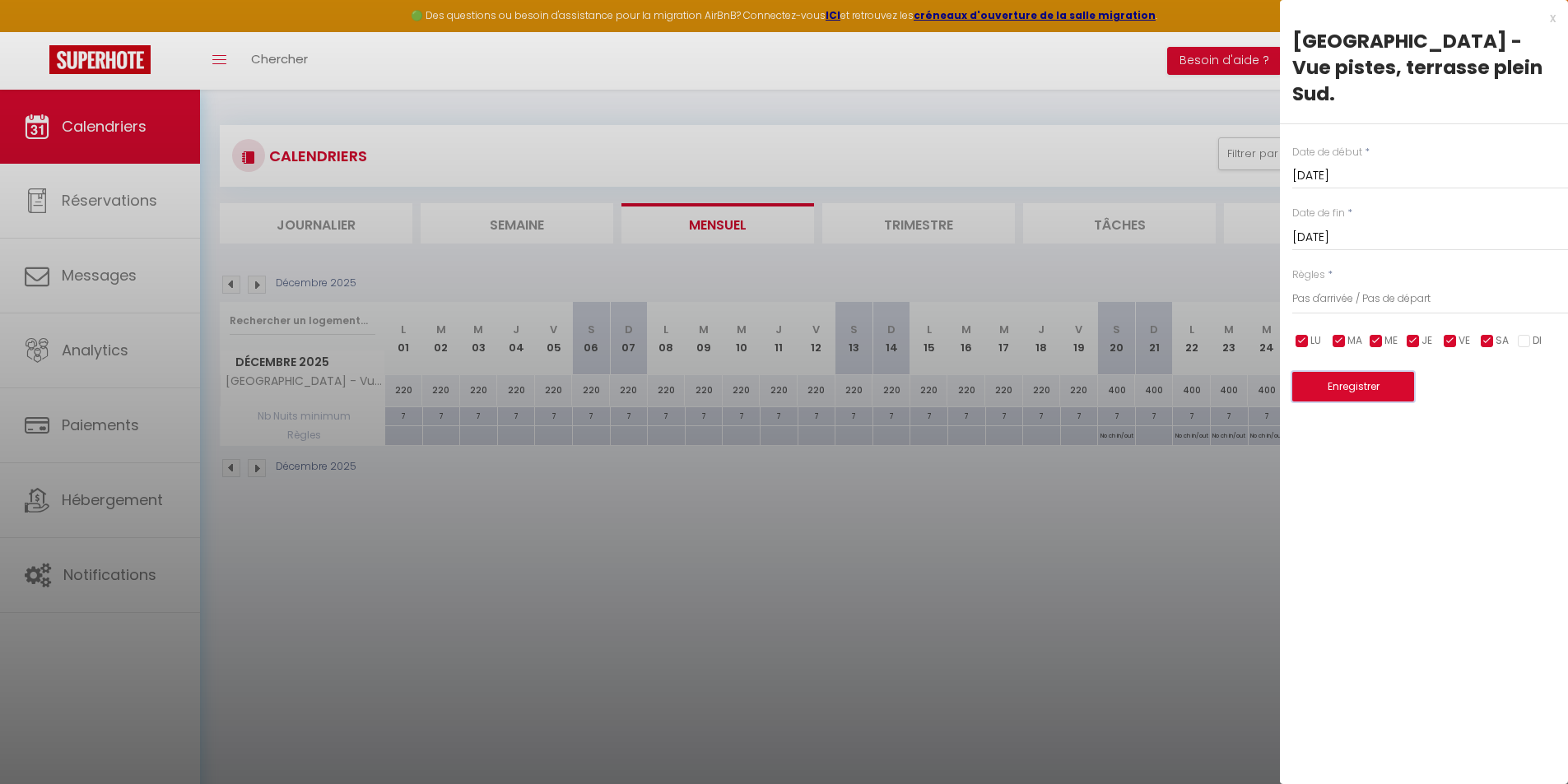
click at [1355, 372] on button "Enregistrer" at bounding box center [1353, 387] width 122 height 30
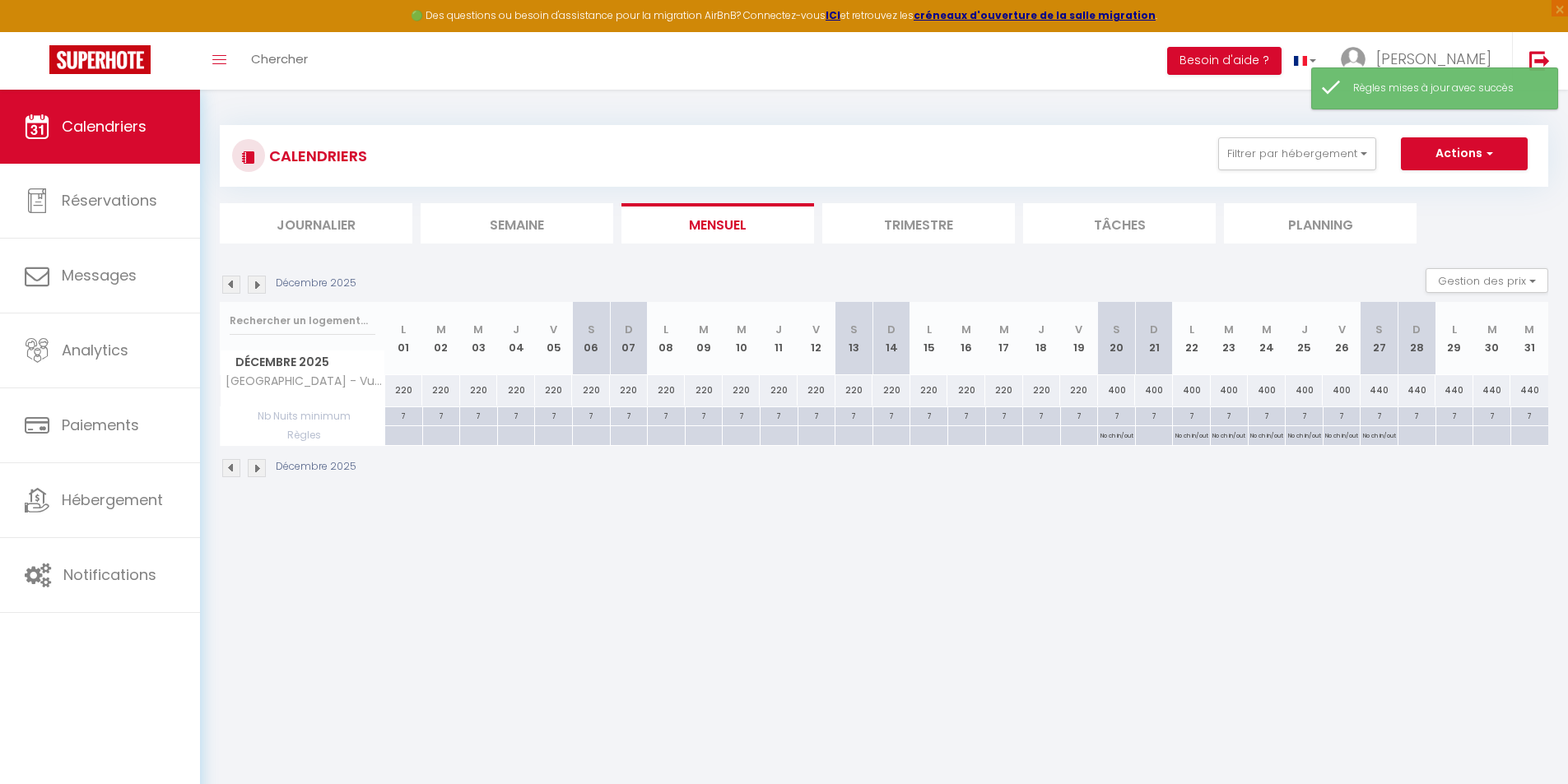
click at [257, 470] on img at bounding box center [257, 468] width 18 height 18
select select
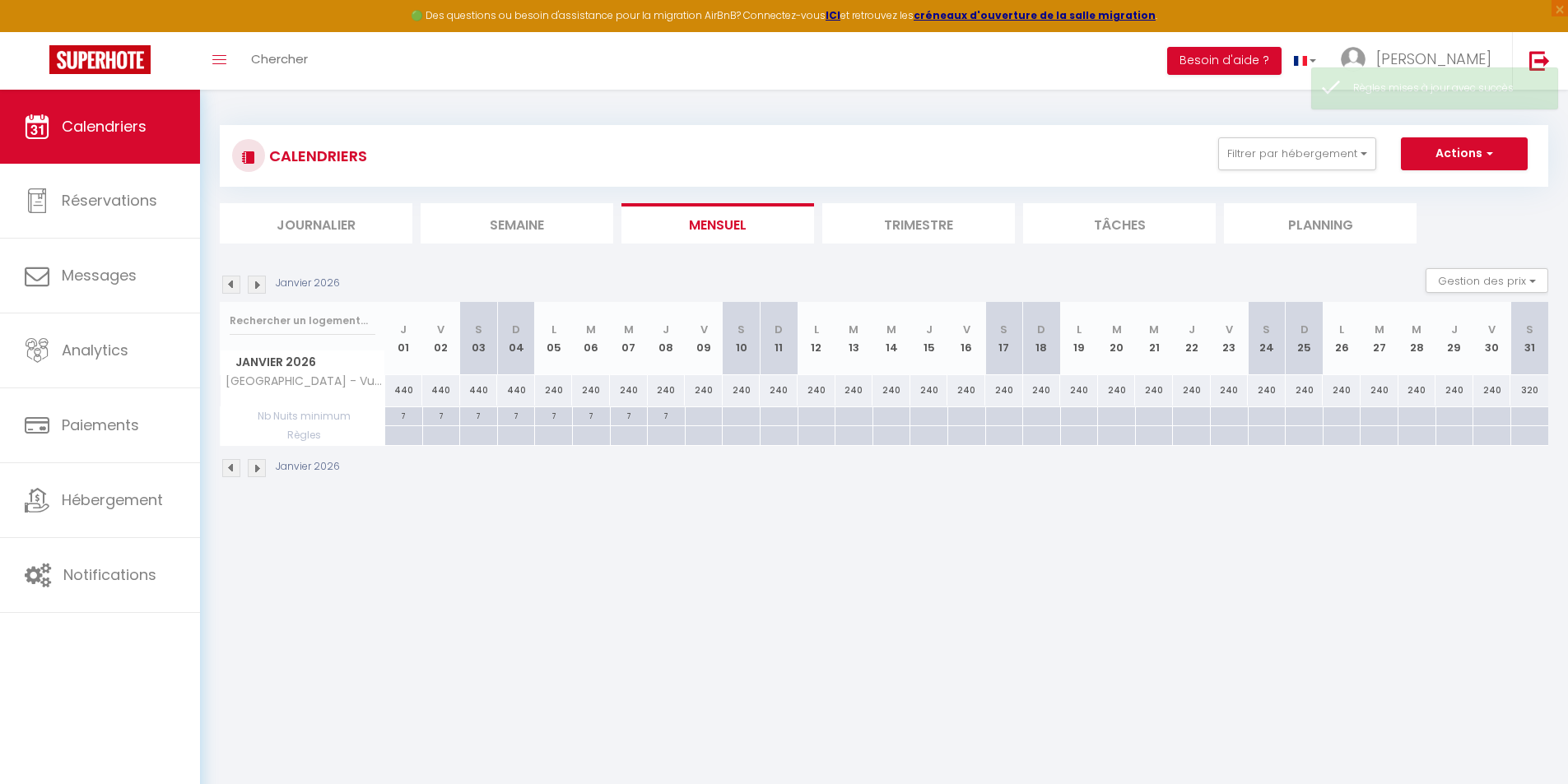
click at [400, 439] on div at bounding box center [404, 435] width 38 height 19
type input "Jeu 01 Janvier 2026"
type input "[DATE]"
select select
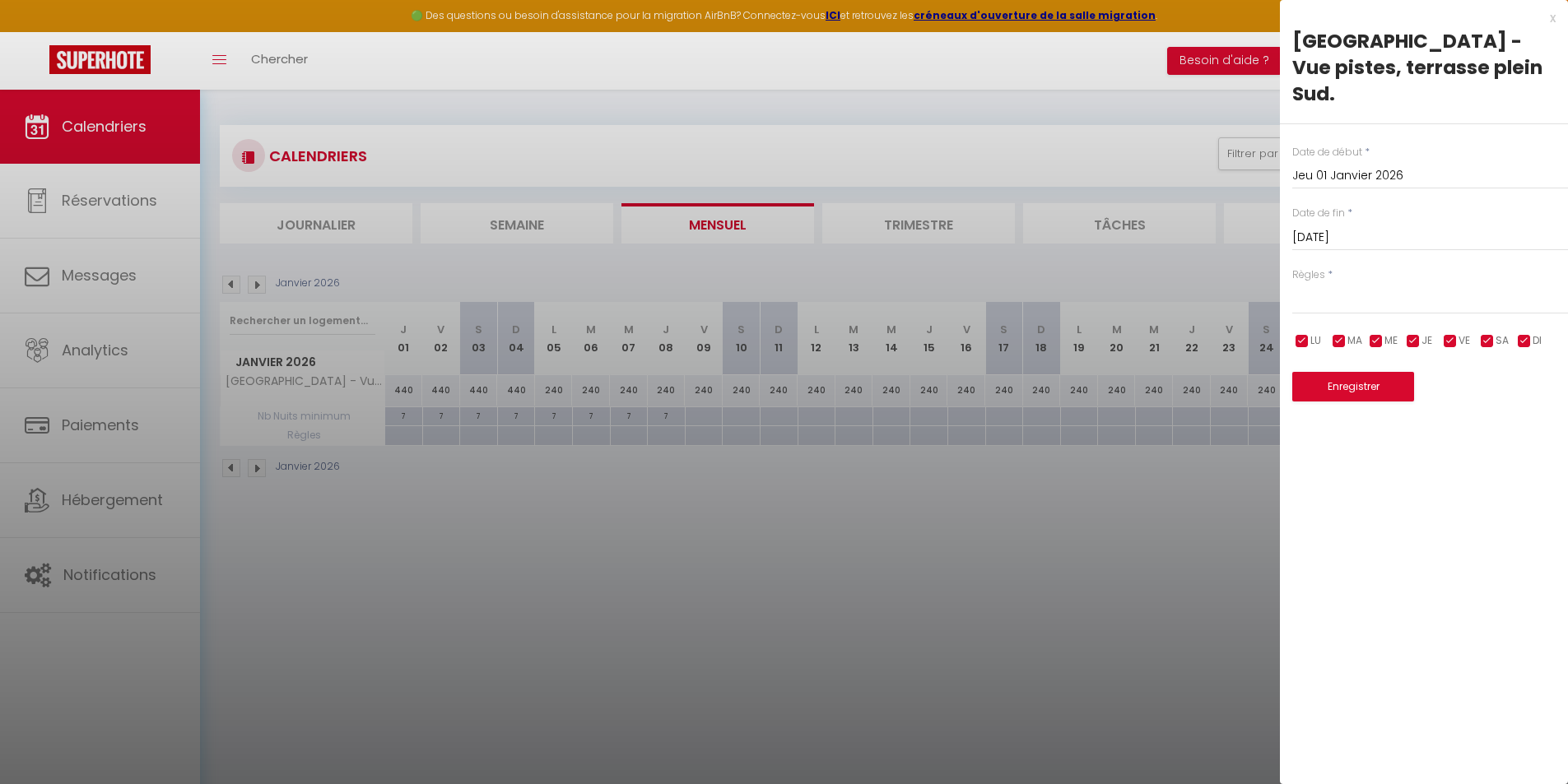
click at [1414, 165] on input "Jeu 01 Janvier 2026" at bounding box center [1430, 176] width 276 height 22
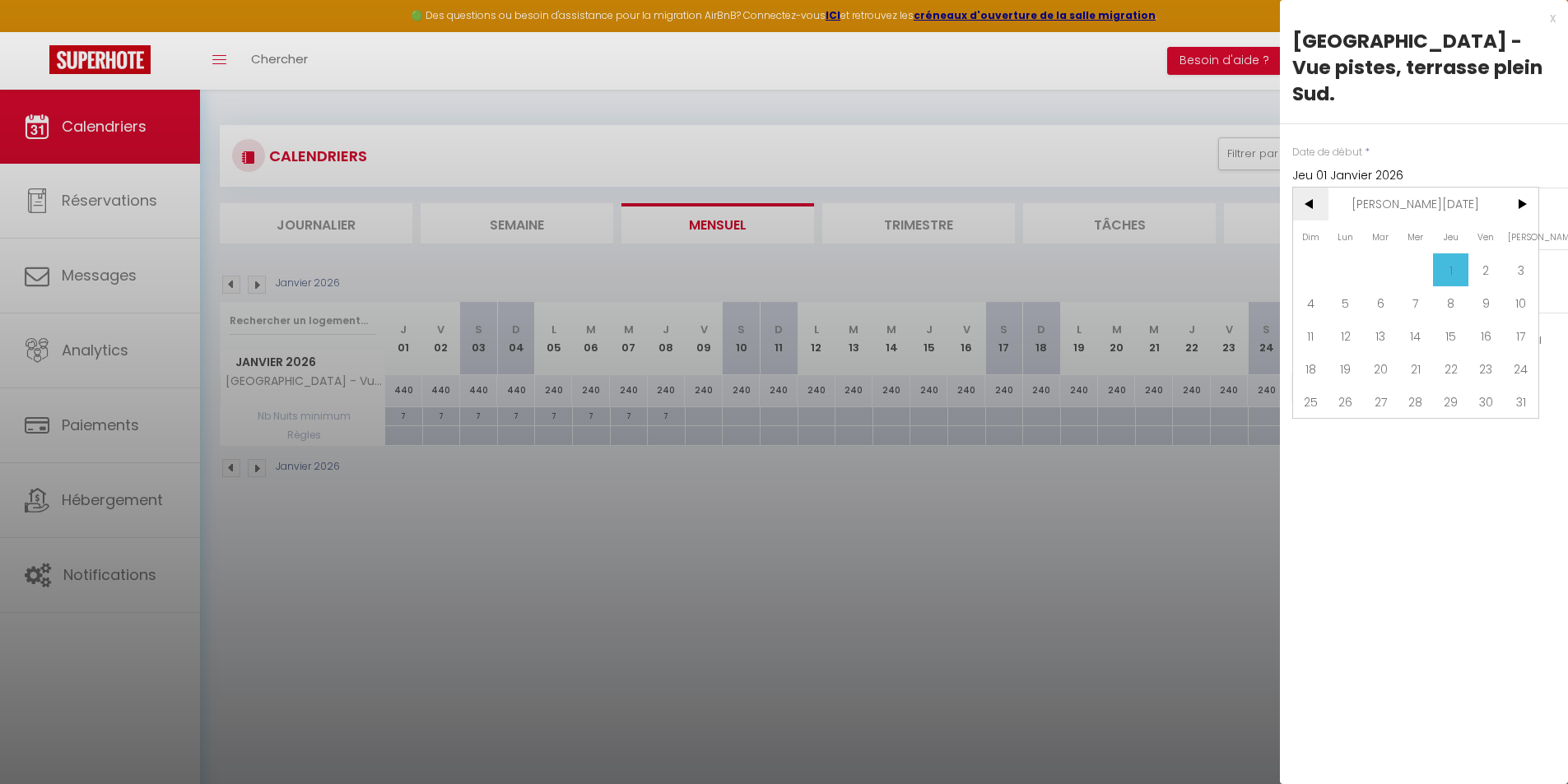
click at [1313, 188] on span "<" at bounding box center [1311, 204] width 36 height 33
click at [1317, 385] on span "28" at bounding box center [1311, 402] width 36 height 33
type input "[DATE]"
select select
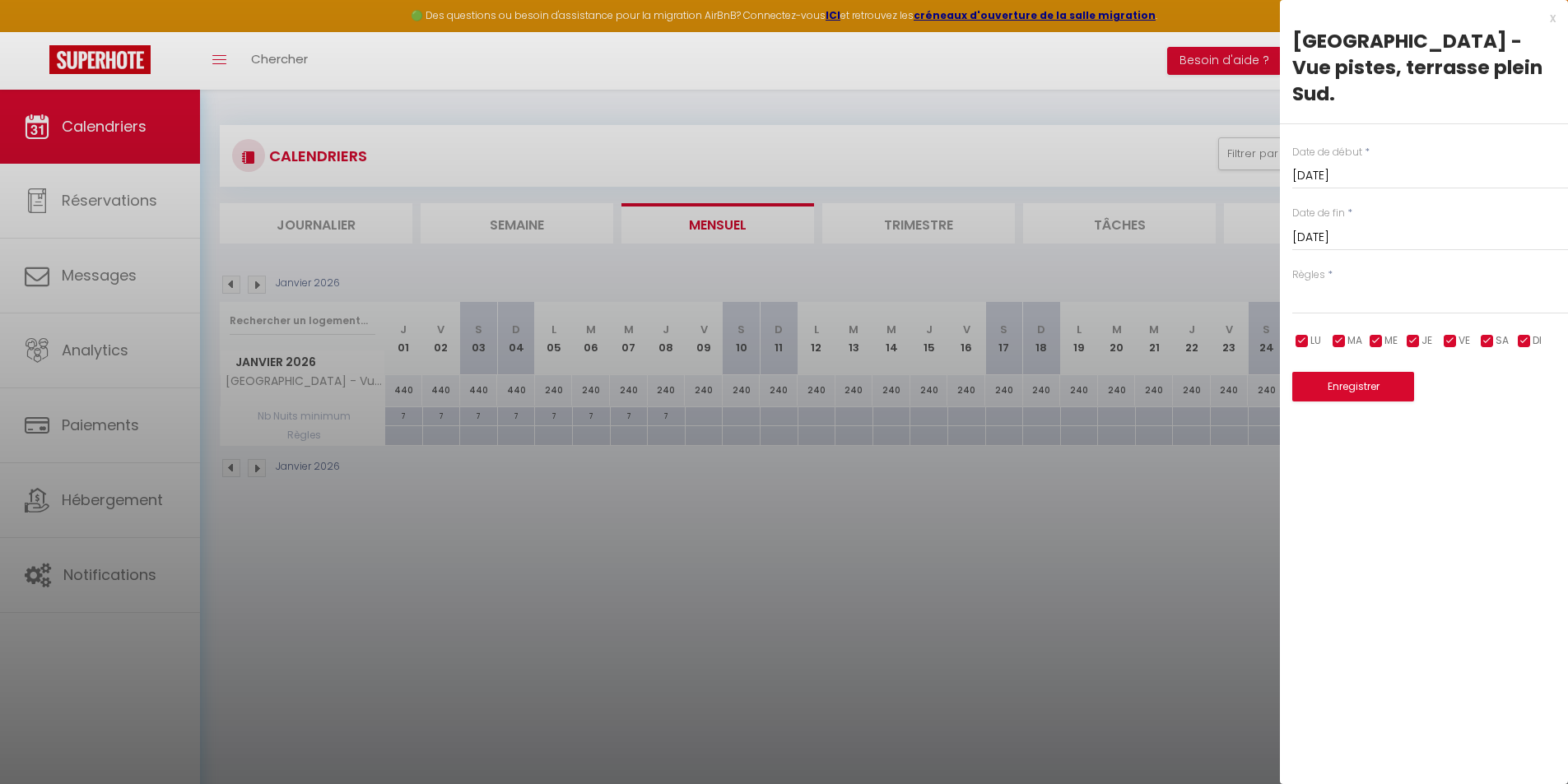
click at [1383, 227] on input "[DATE]" at bounding box center [1430, 238] width 276 height 22
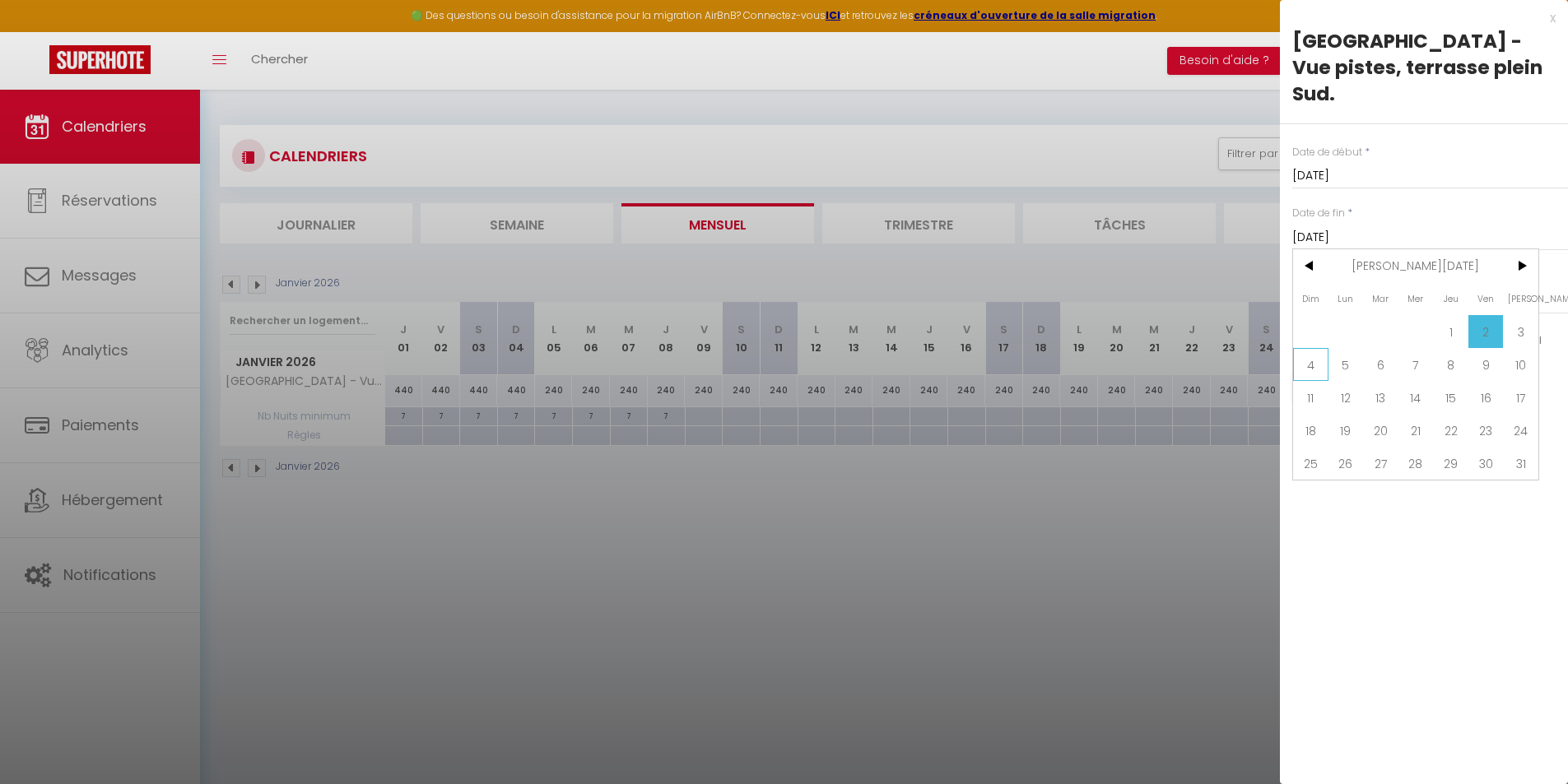
click at [1308, 348] on span "4" at bounding box center [1311, 365] width 36 height 33
type input "[DATE]"
select select
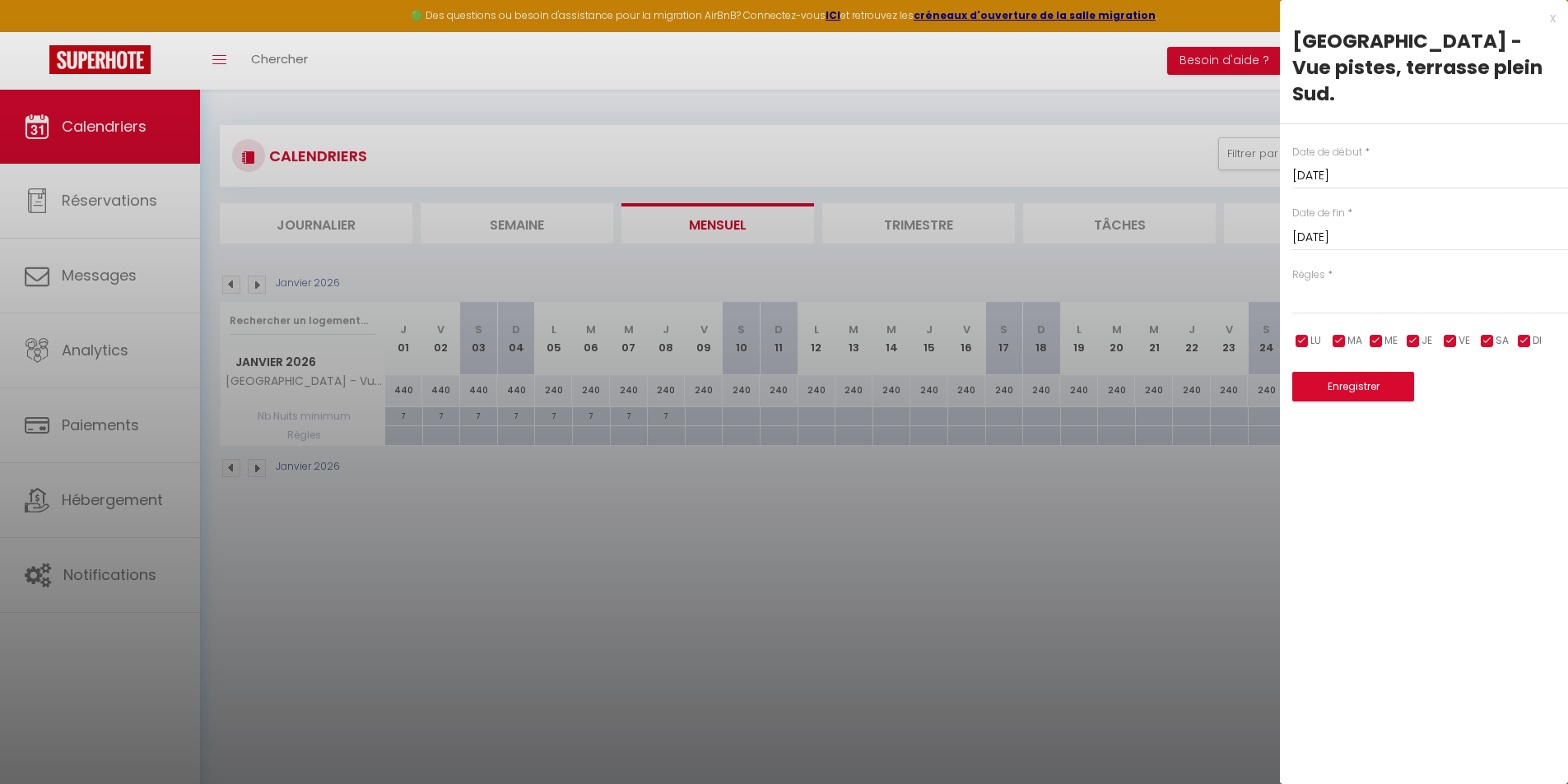
click at [1417, 227] on input "[DATE]" at bounding box center [1430, 238] width 276 height 22
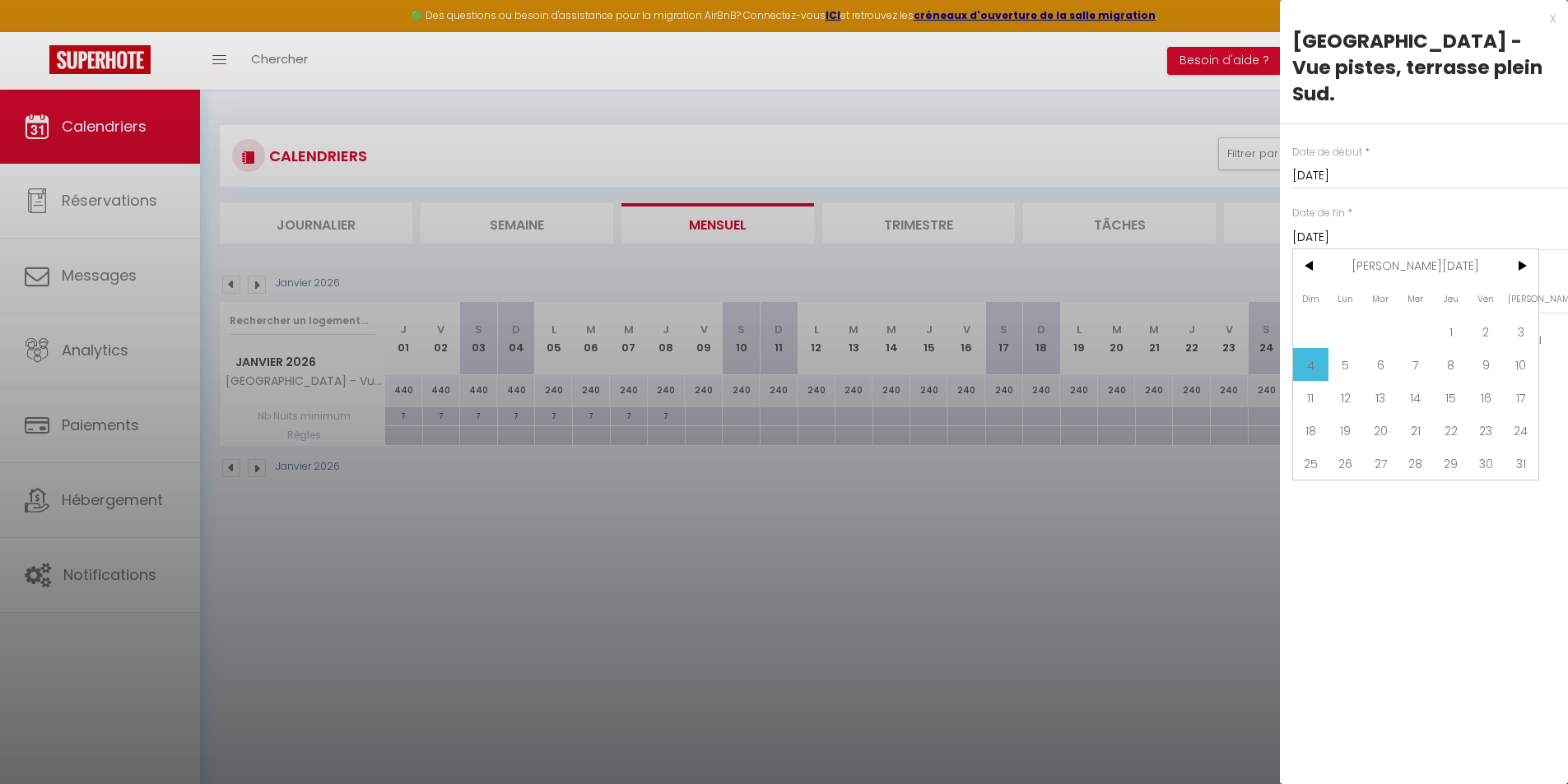
click at [1417, 227] on input "[DATE]" at bounding box center [1430, 238] width 276 height 22
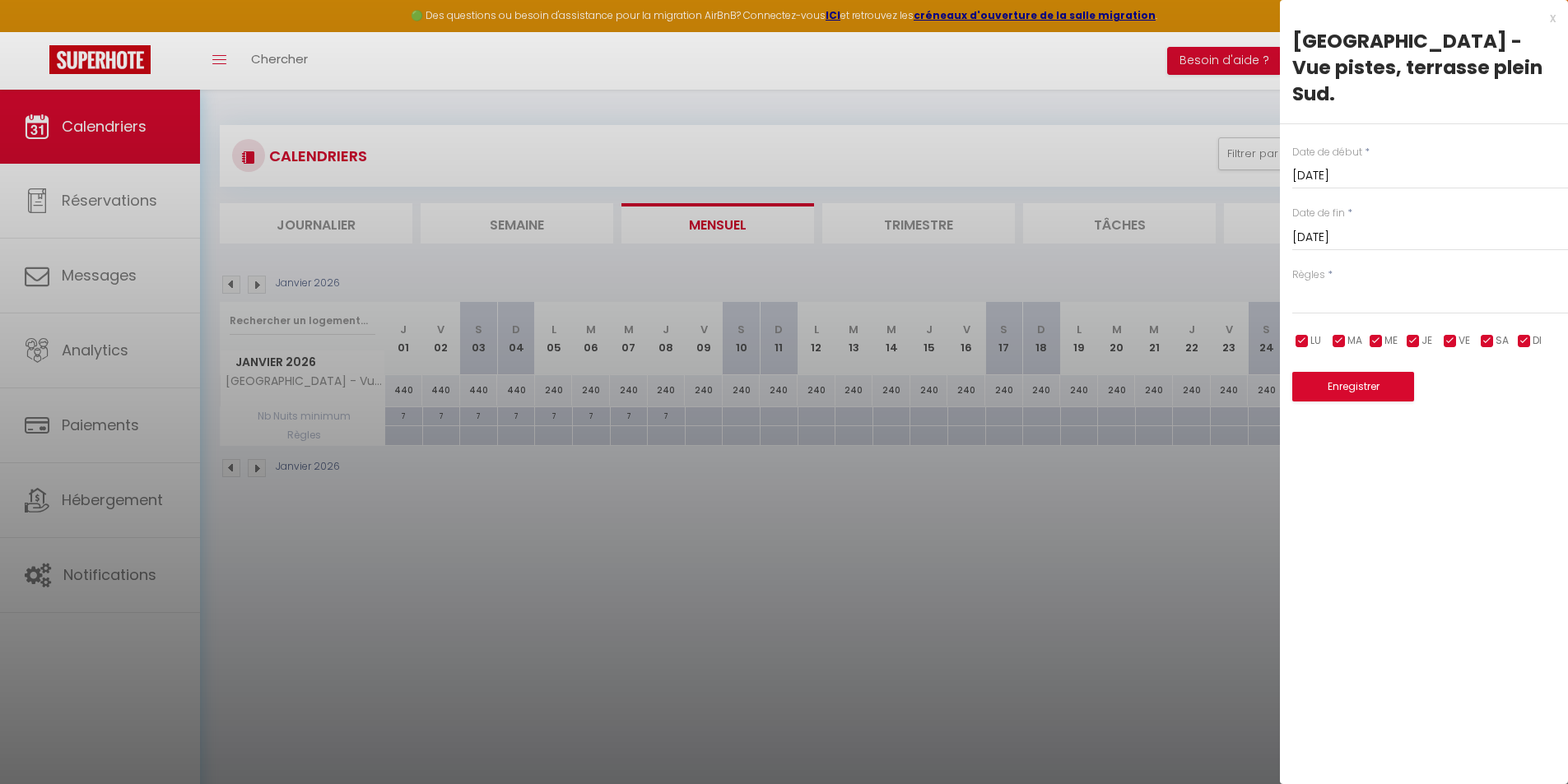
click at [1526, 333] on input "checkbox" at bounding box center [1524, 341] width 17 height 17
checkbox input "false"
select select
click at [1373, 372] on button "Enregistrer" at bounding box center [1353, 387] width 122 height 30
select select
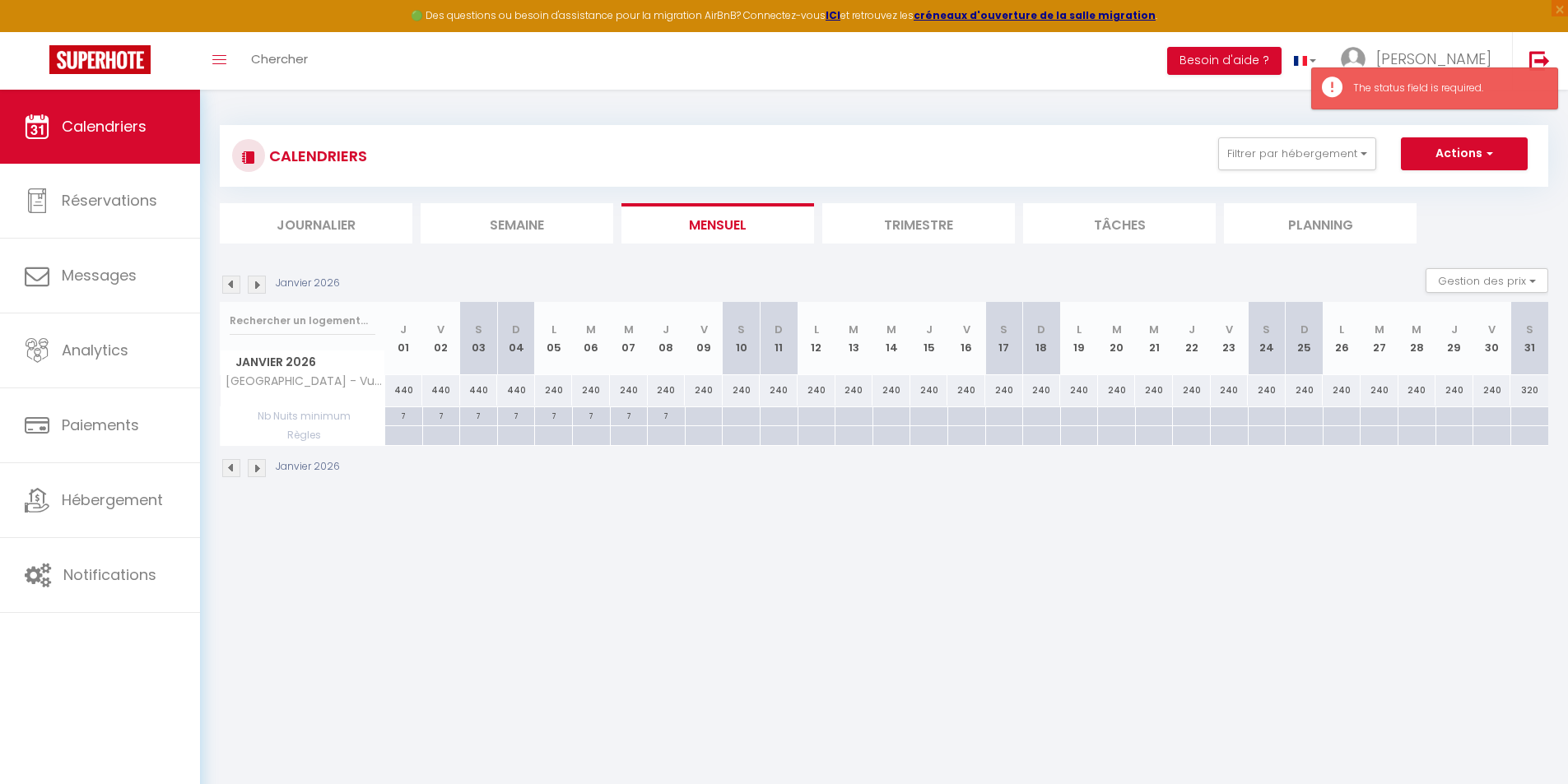
click at [651, 598] on body "🟢 Des questions ou besoin d'assistance pour la migration AirBnB? Connectez-vous…" at bounding box center [784, 482] width 1568 height 784
click at [394, 436] on div at bounding box center [404, 435] width 38 height 19
type input "Jeu 01 Janvier 2026"
type input "[DATE]"
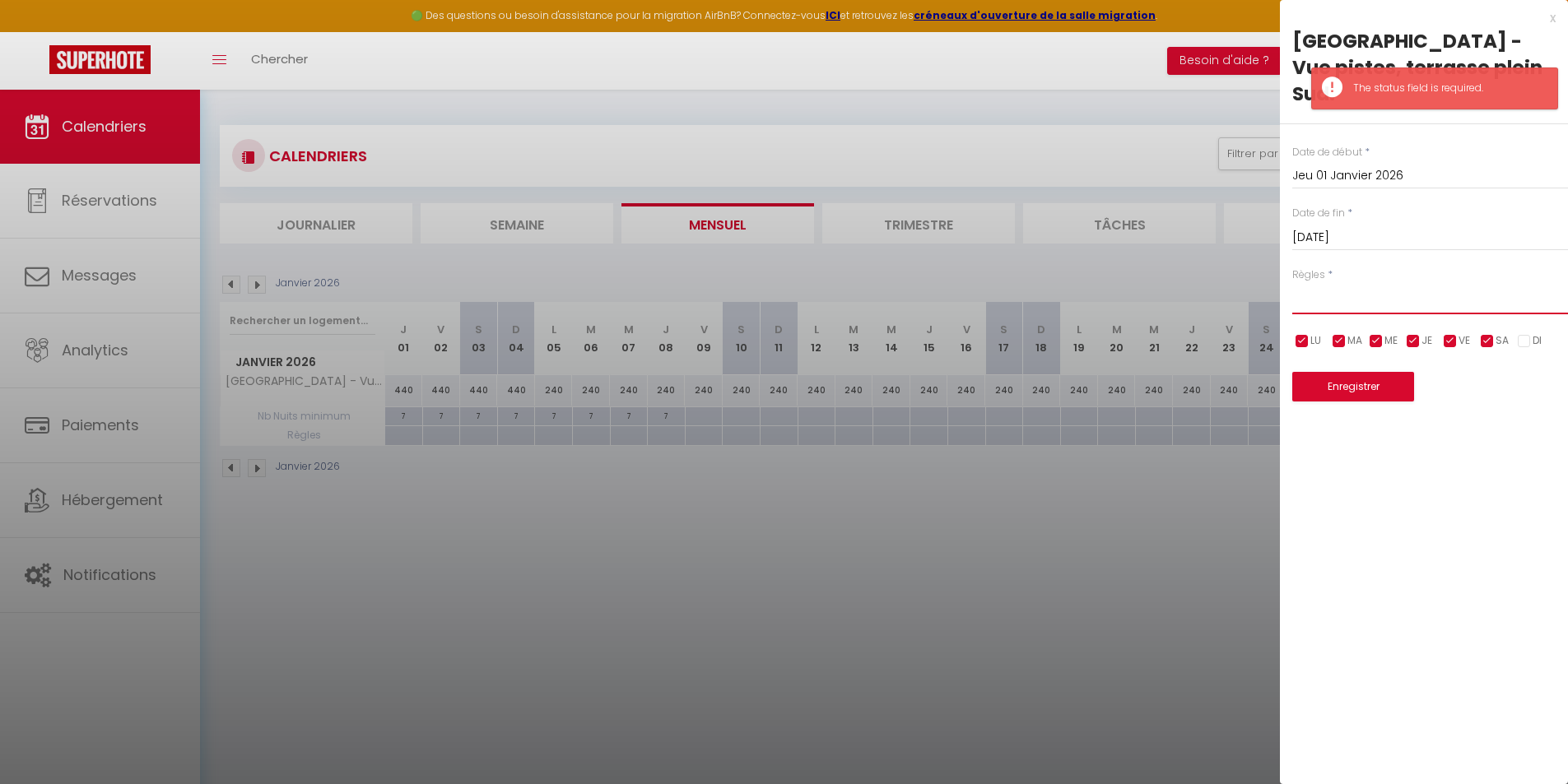
click at [1382, 283] on select "Aucun No Checkin No Checkout Pas d'arrivée / Pas de départ" at bounding box center [1430, 299] width 276 height 32
select select "3"
click at [1292, 283] on select "Aucun No Checkin No Checkout Pas d'arrivée / Pas de départ" at bounding box center [1430, 299] width 276 height 32
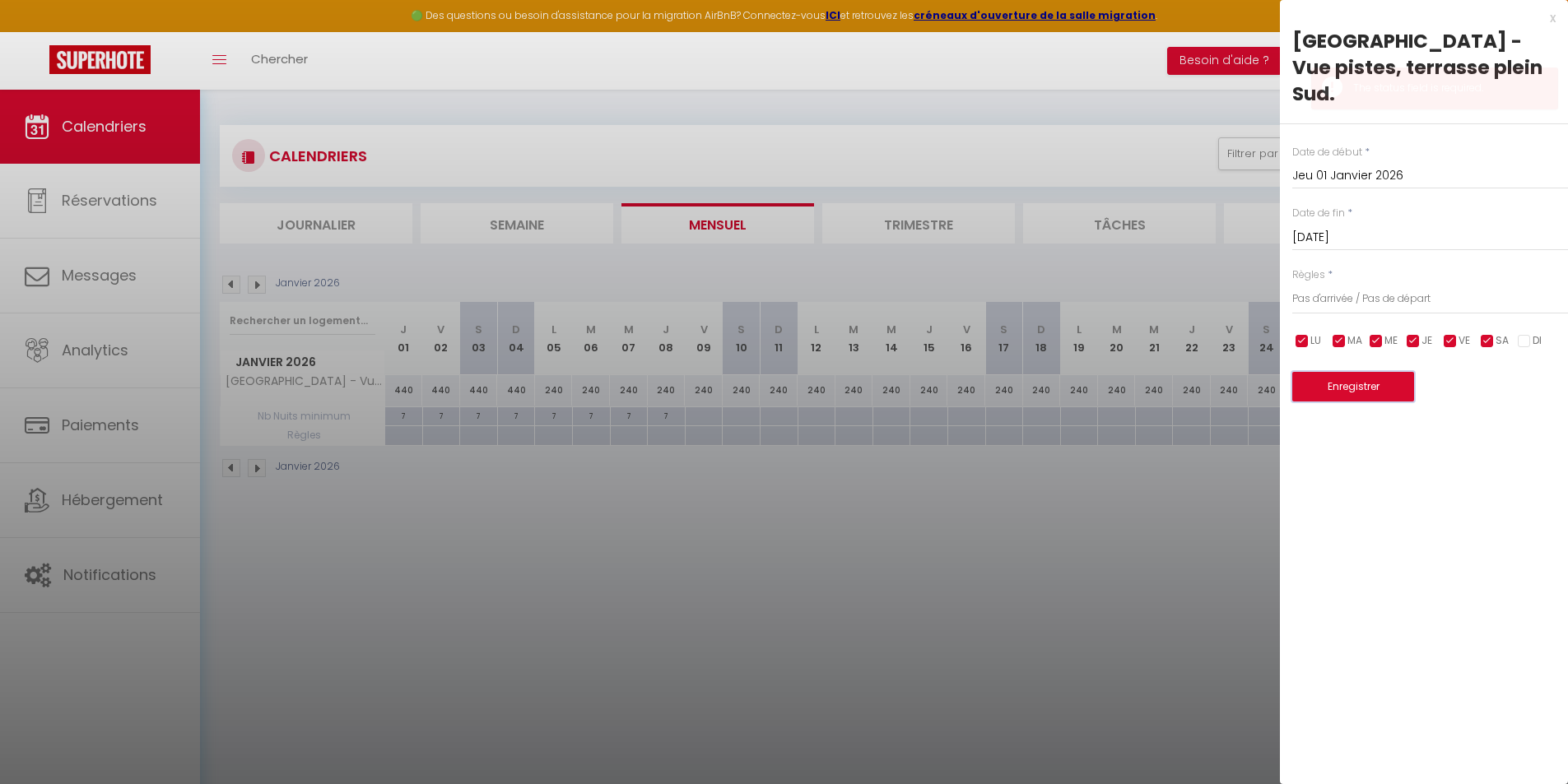
click at [1361, 372] on button "Enregistrer" at bounding box center [1353, 387] width 122 height 30
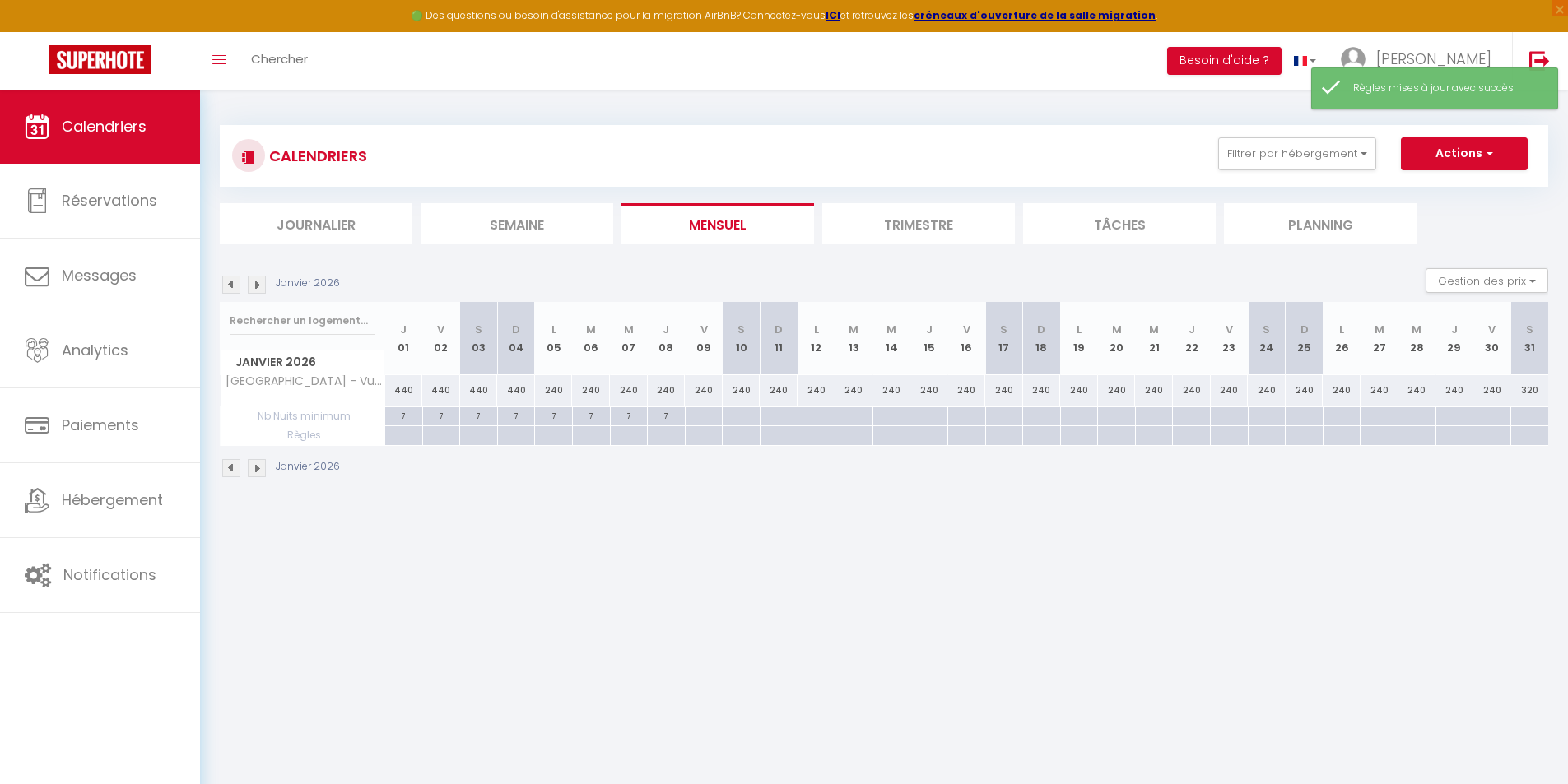
click at [231, 468] on img at bounding box center [232, 468] width 18 height 18
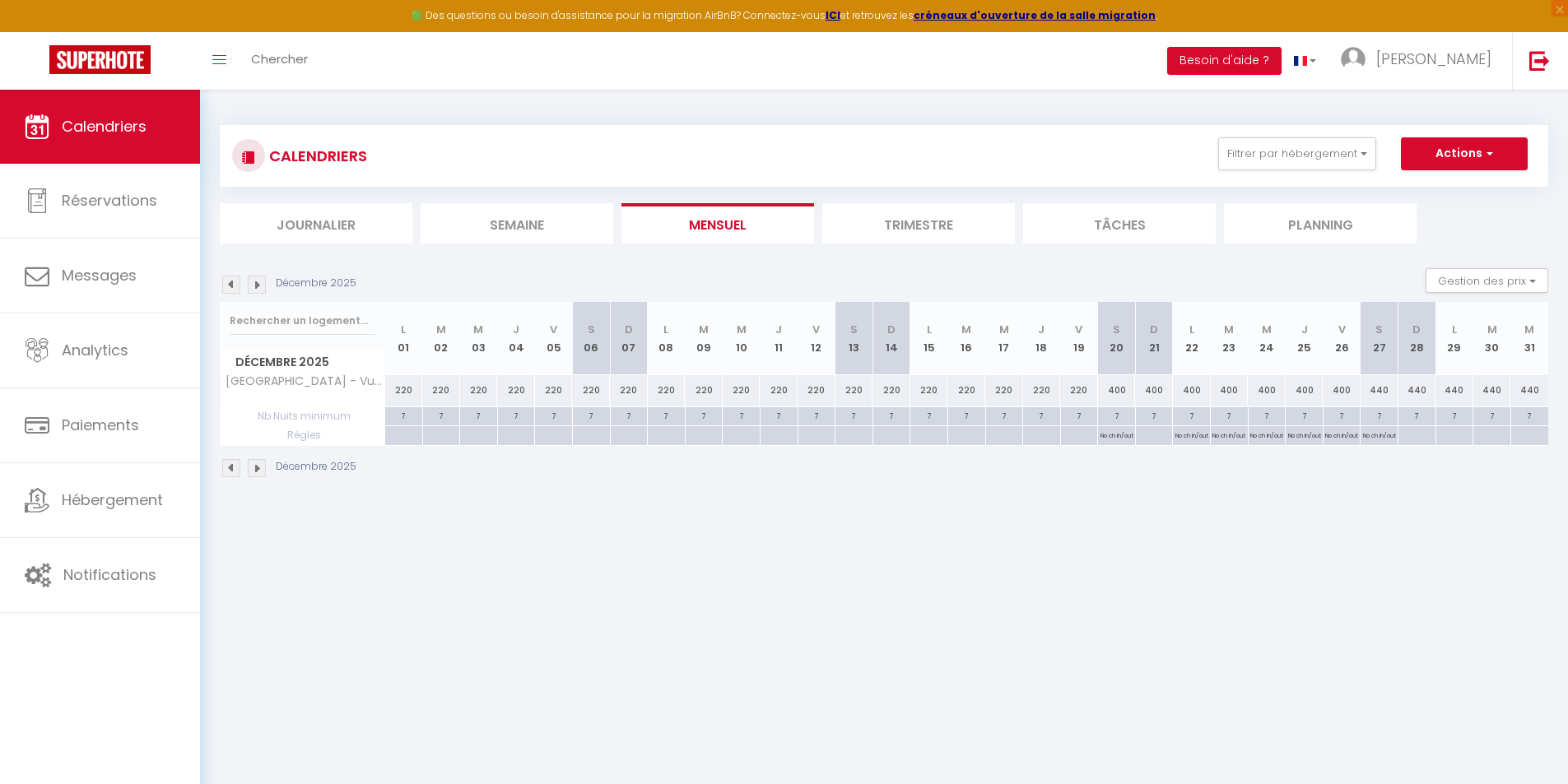
click at [1460, 437] on div at bounding box center [1454, 435] width 38 height 19
type input "[DATE]"
select select
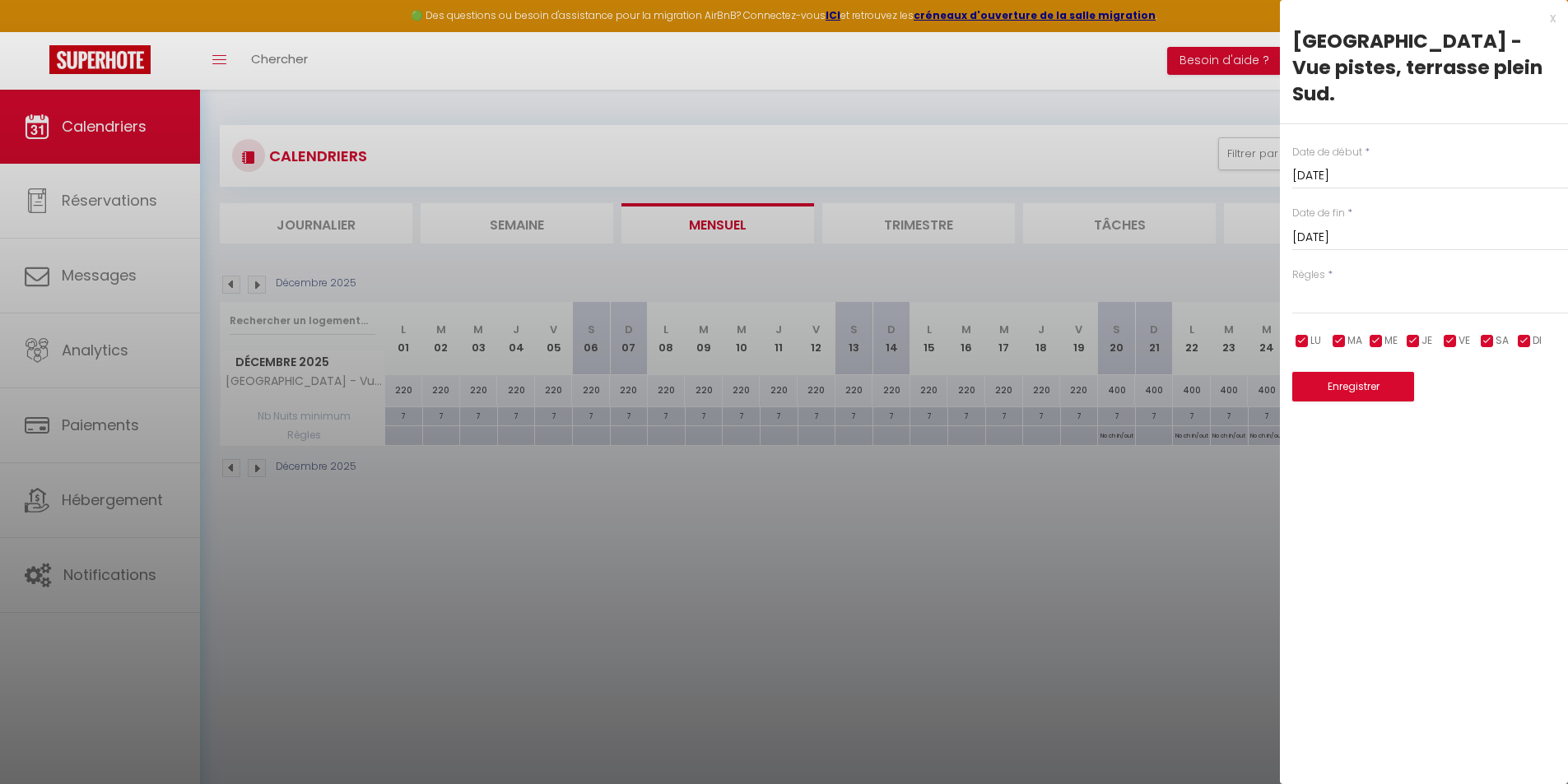
click at [1396, 227] on input "[DATE]" at bounding box center [1430, 238] width 276 height 22
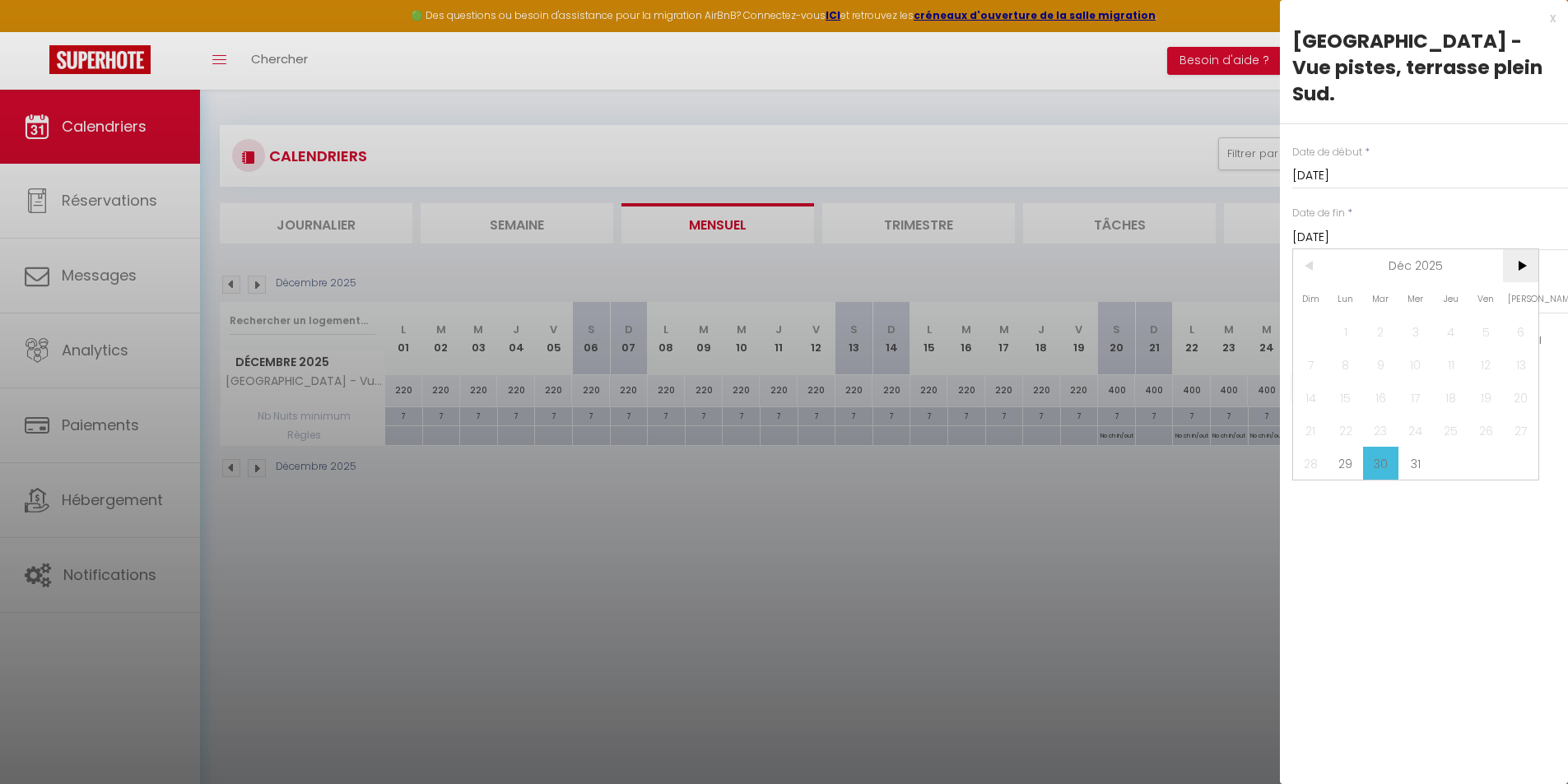
click at [1519, 249] on span ">" at bounding box center [1520, 266] width 36 height 33
click at [1310, 348] on span "4" at bounding box center [1311, 365] width 36 height 33
type input "[DATE]"
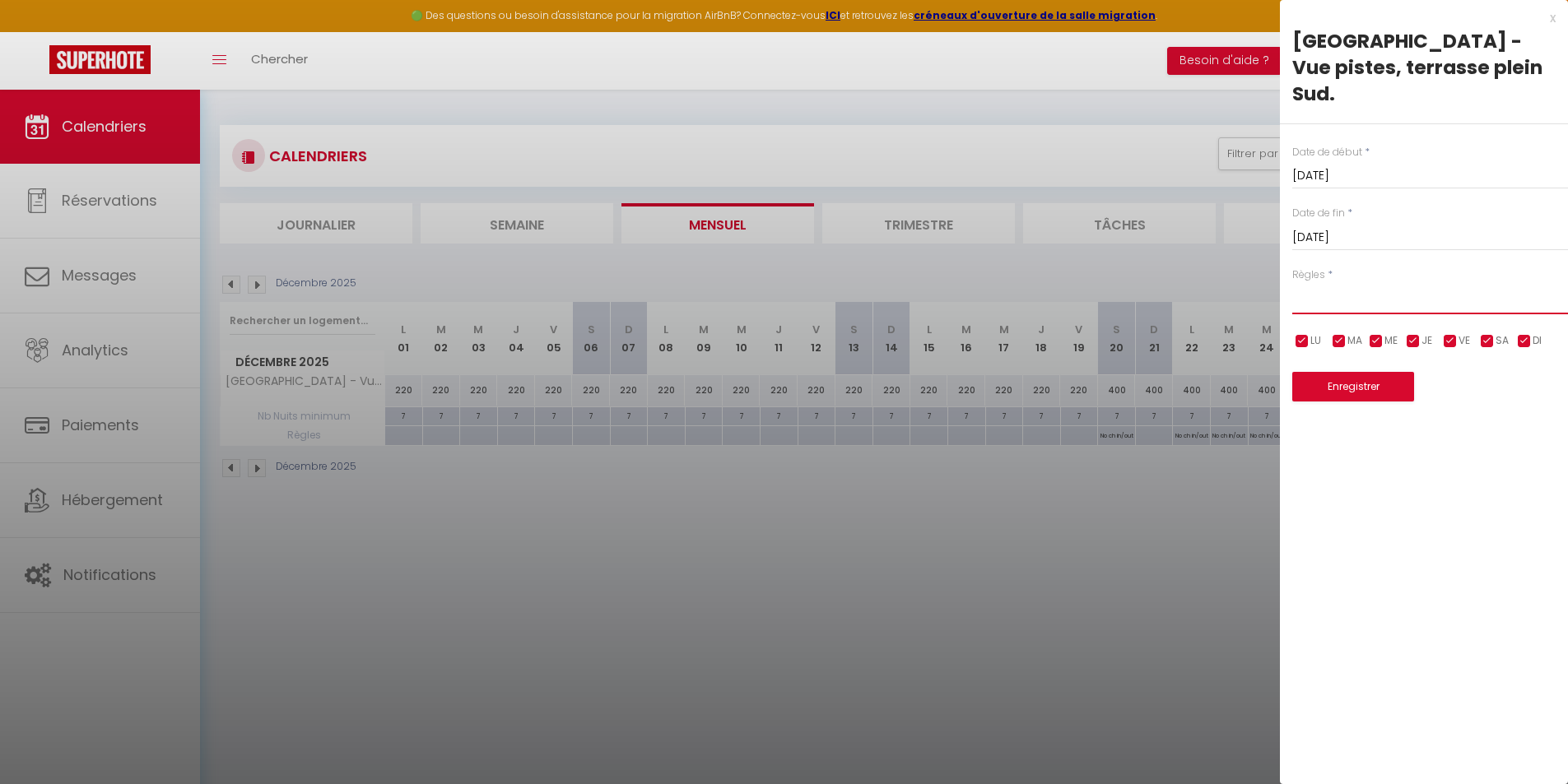
click at [1396, 283] on select "Aucun No Checkin No Checkout Pas d'arrivée / Pas de départ" at bounding box center [1430, 299] width 276 height 32
select select "3"
click at [1292, 283] on select "Aucun No Checkin No Checkout Pas d'arrivée / Pas de départ" at bounding box center [1430, 299] width 276 height 32
click at [1528, 333] on input "checkbox" at bounding box center [1524, 341] width 17 height 17
checkbox input "false"
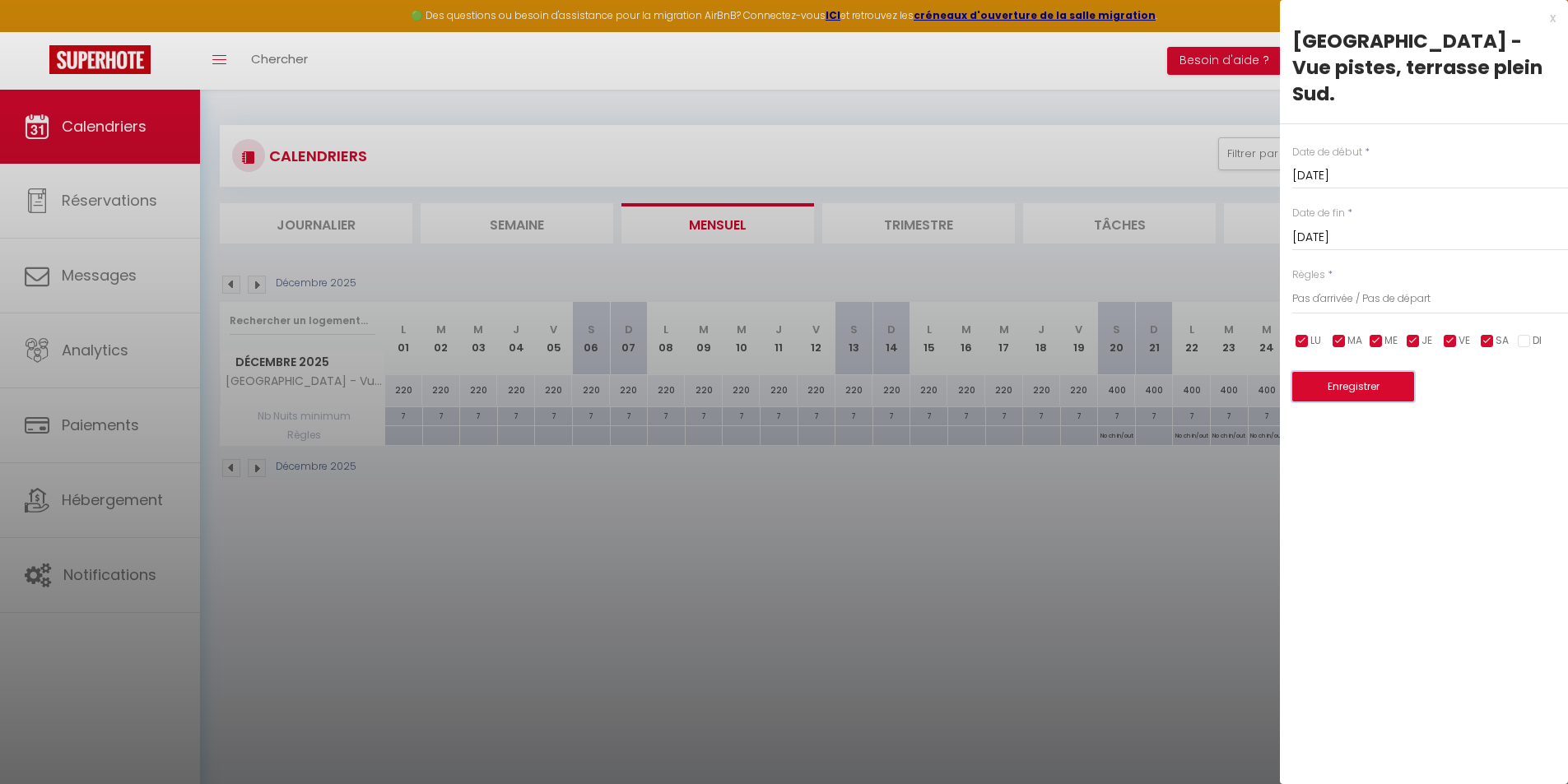
click at [1365, 372] on button "Enregistrer" at bounding box center [1353, 387] width 122 height 30
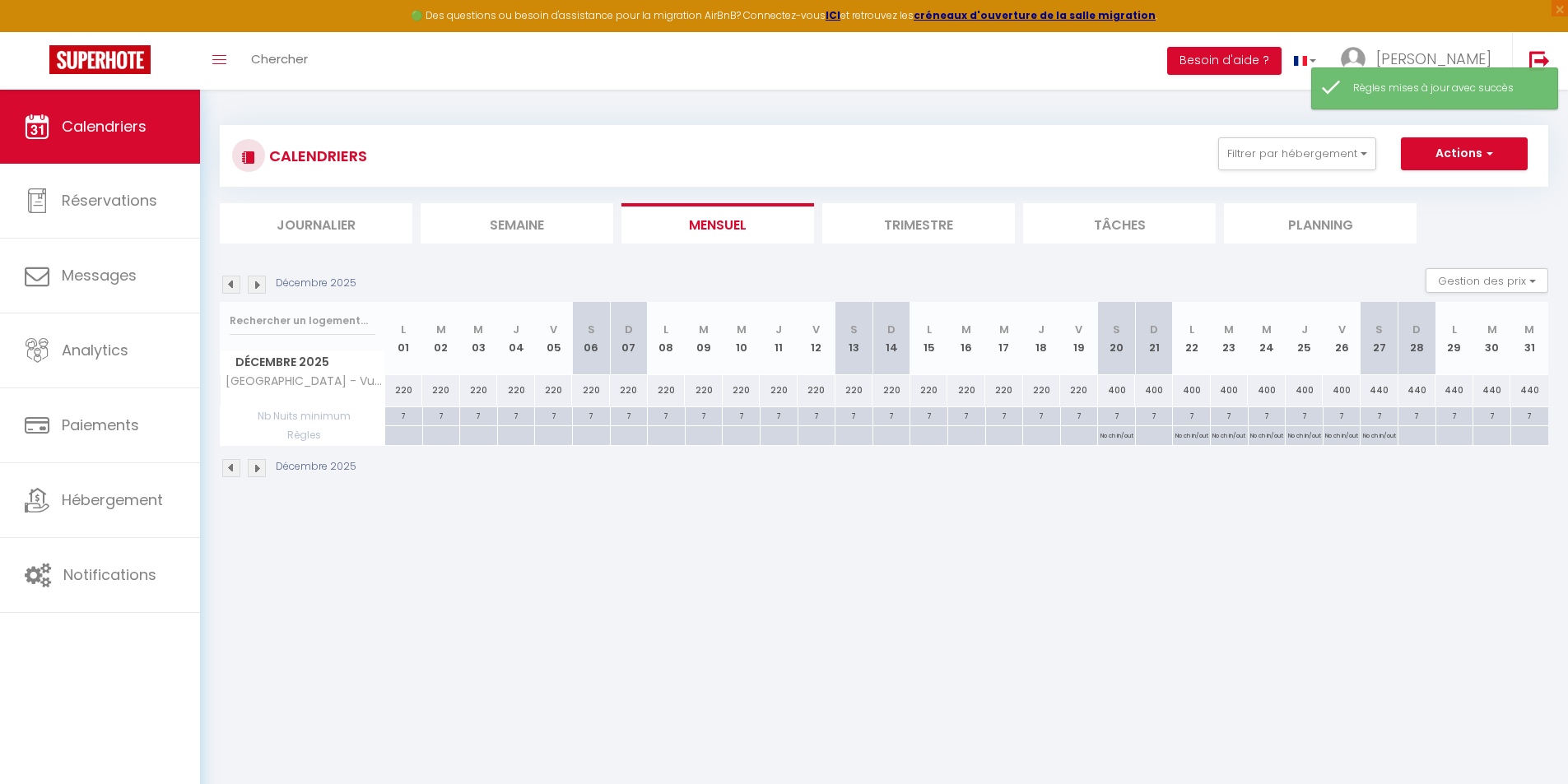
click at [259, 464] on img at bounding box center [257, 468] width 18 height 18
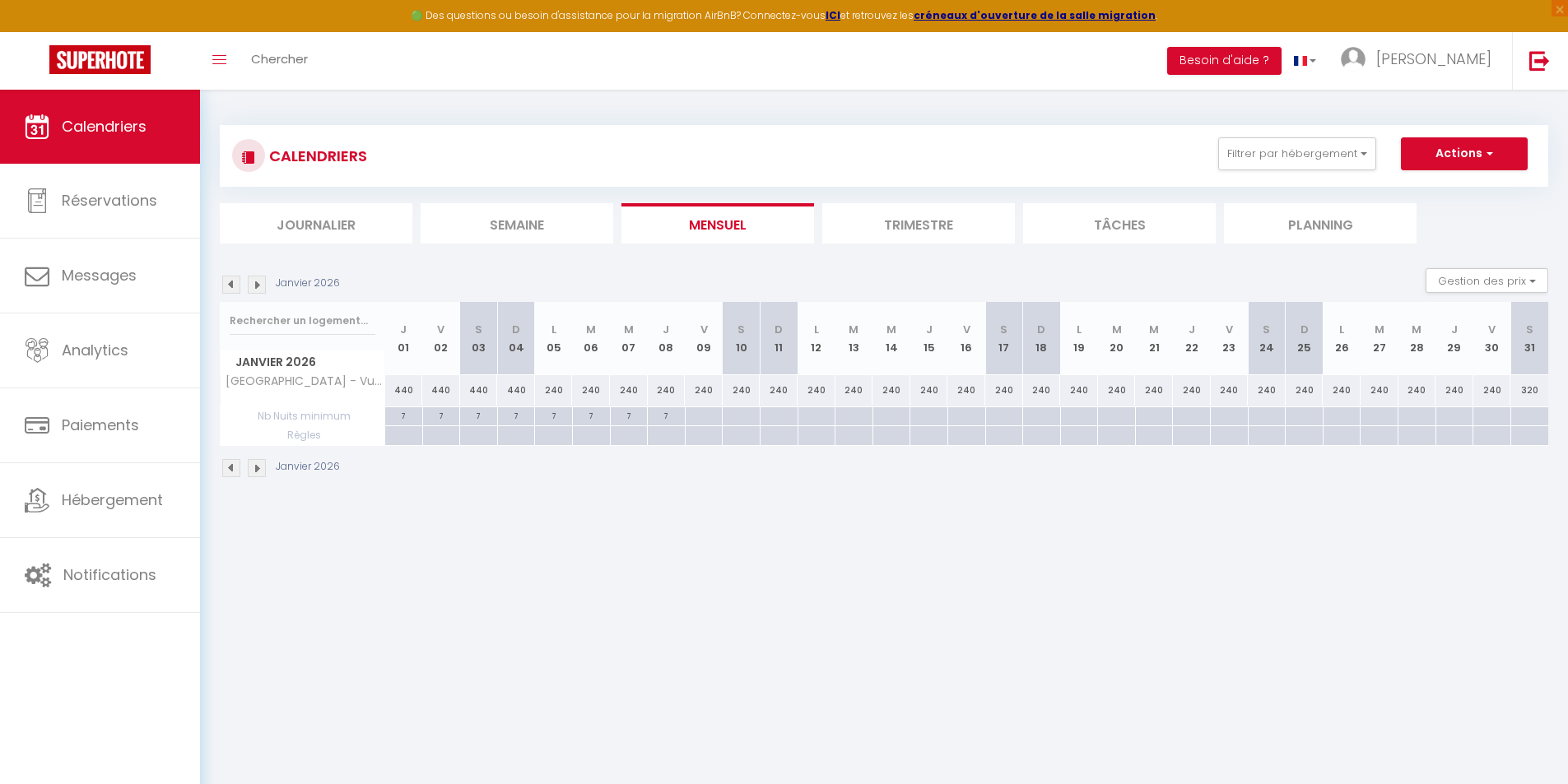
click at [233, 469] on img at bounding box center [232, 468] width 18 height 18
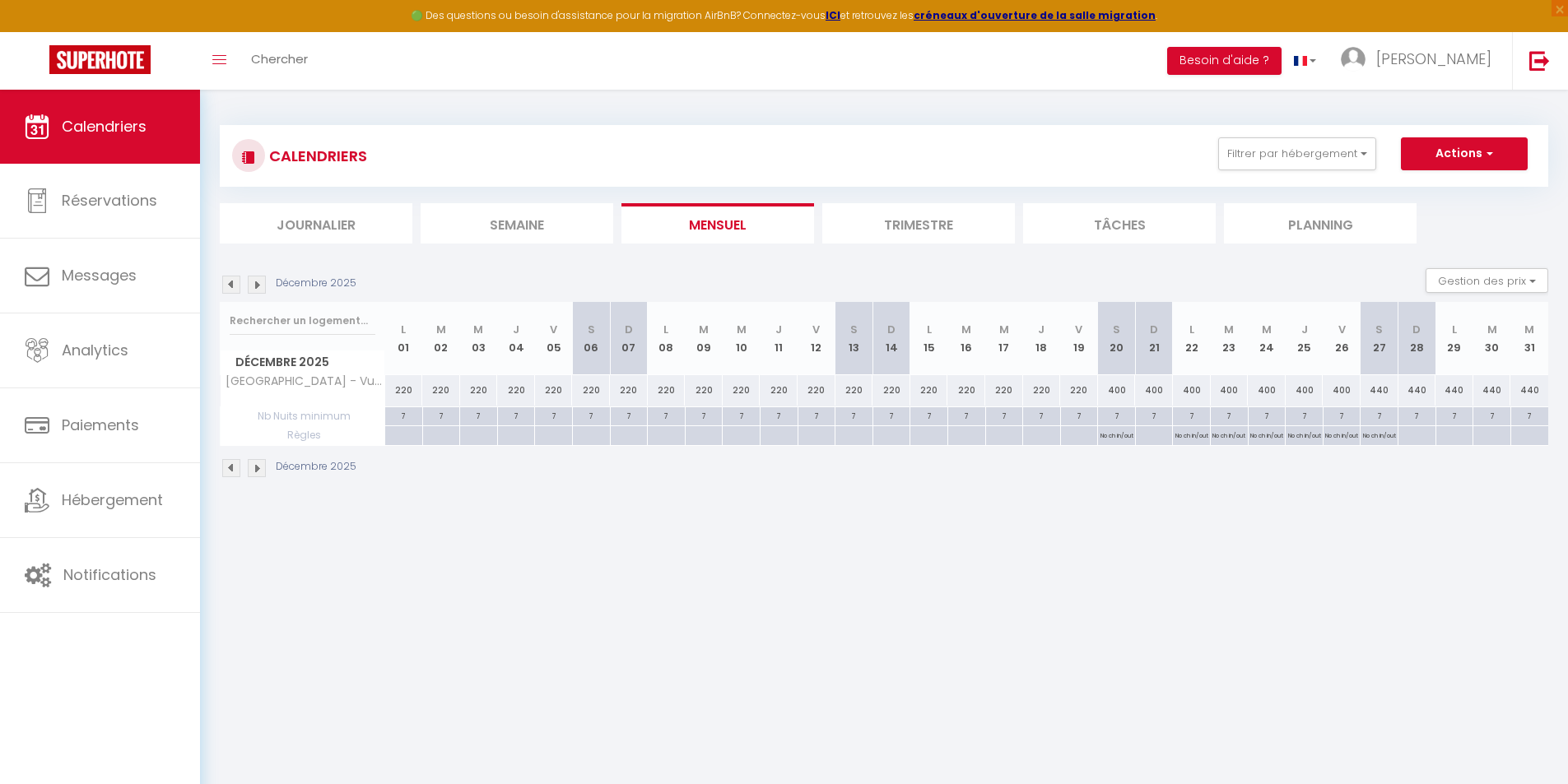
click at [1443, 440] on div at bounding box center [1454, 435] width 38 height 19
type input "[DATE]"
select select
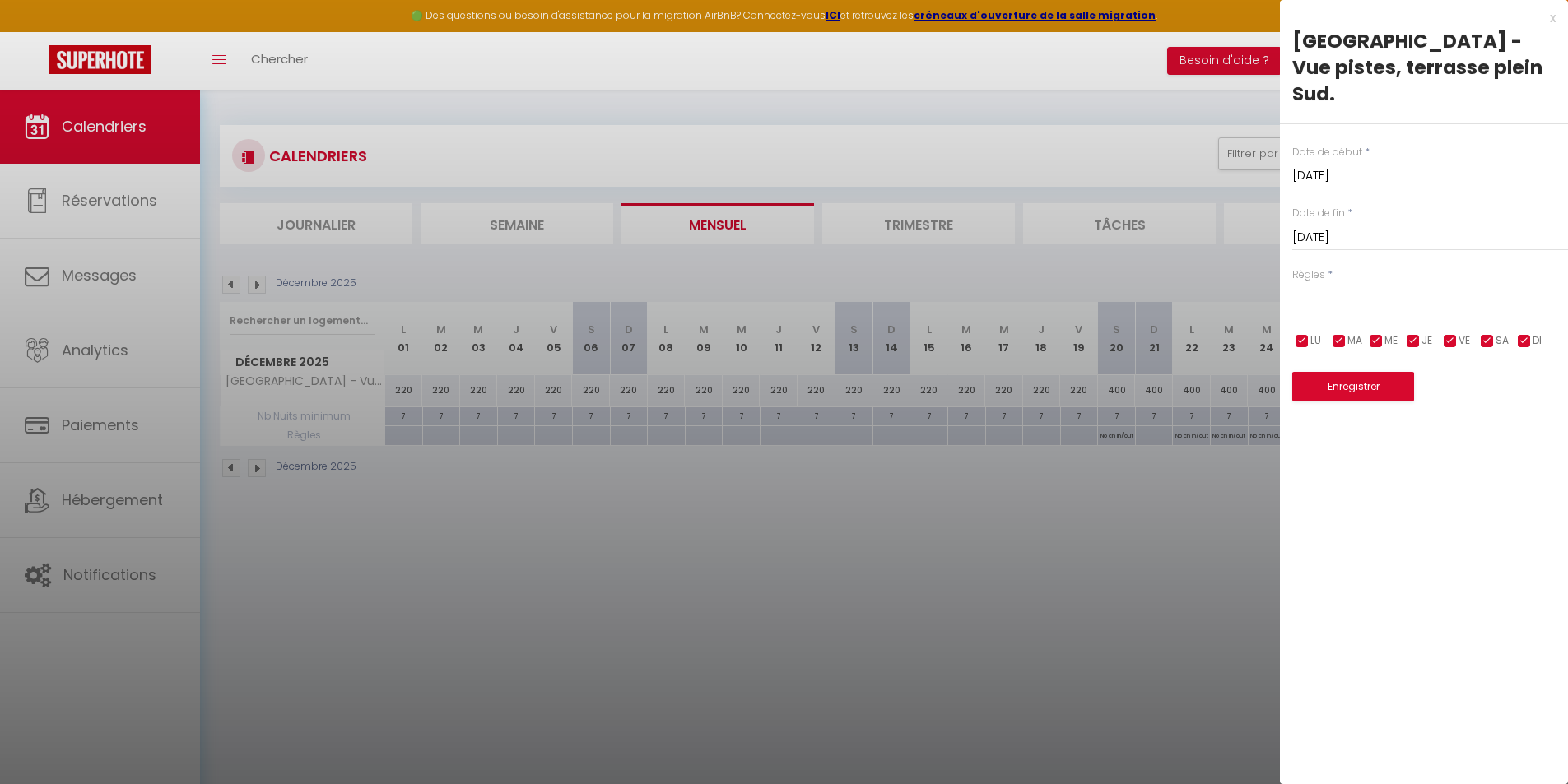
click at [993, 642] on div at bounding box center [784, 392] width 1568 height 784
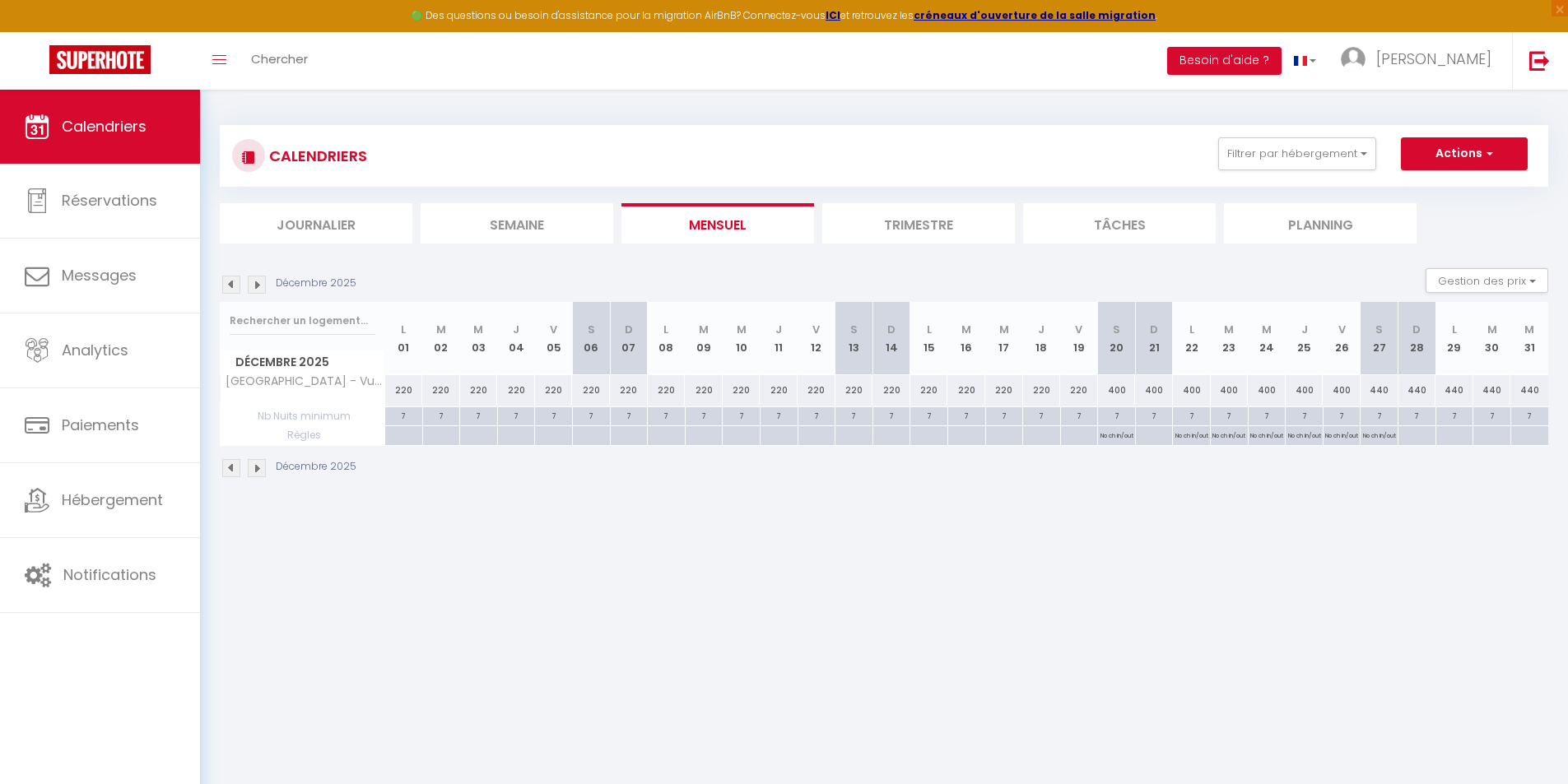
click at [1461, 439] on div at bounding box center [1454, 435] width 38 height 19
type input "[DATE]"
select select
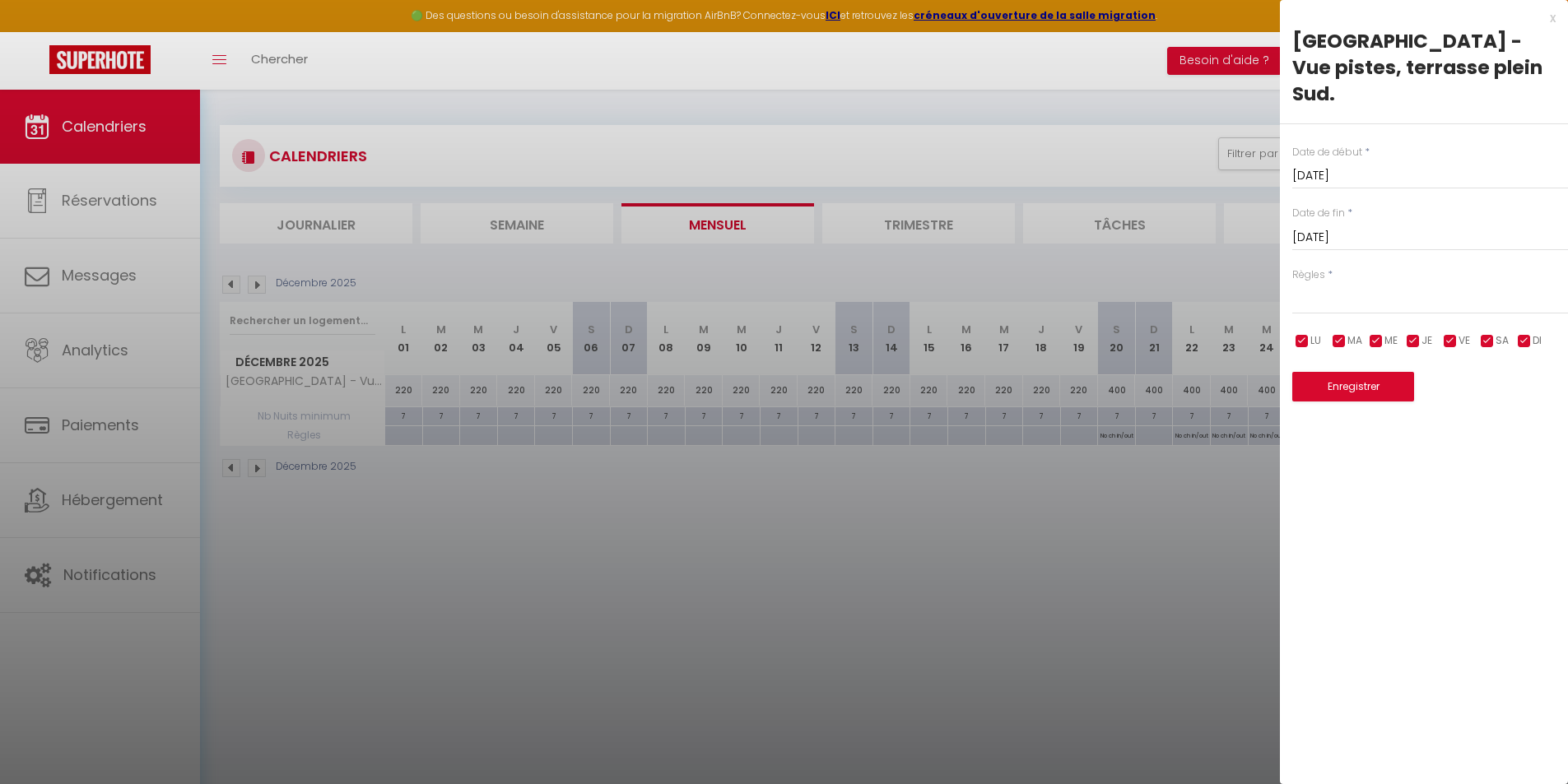
click at [1482, 227] on input "[DATE]" at bounding box center [1430, 238] width 276 height 22
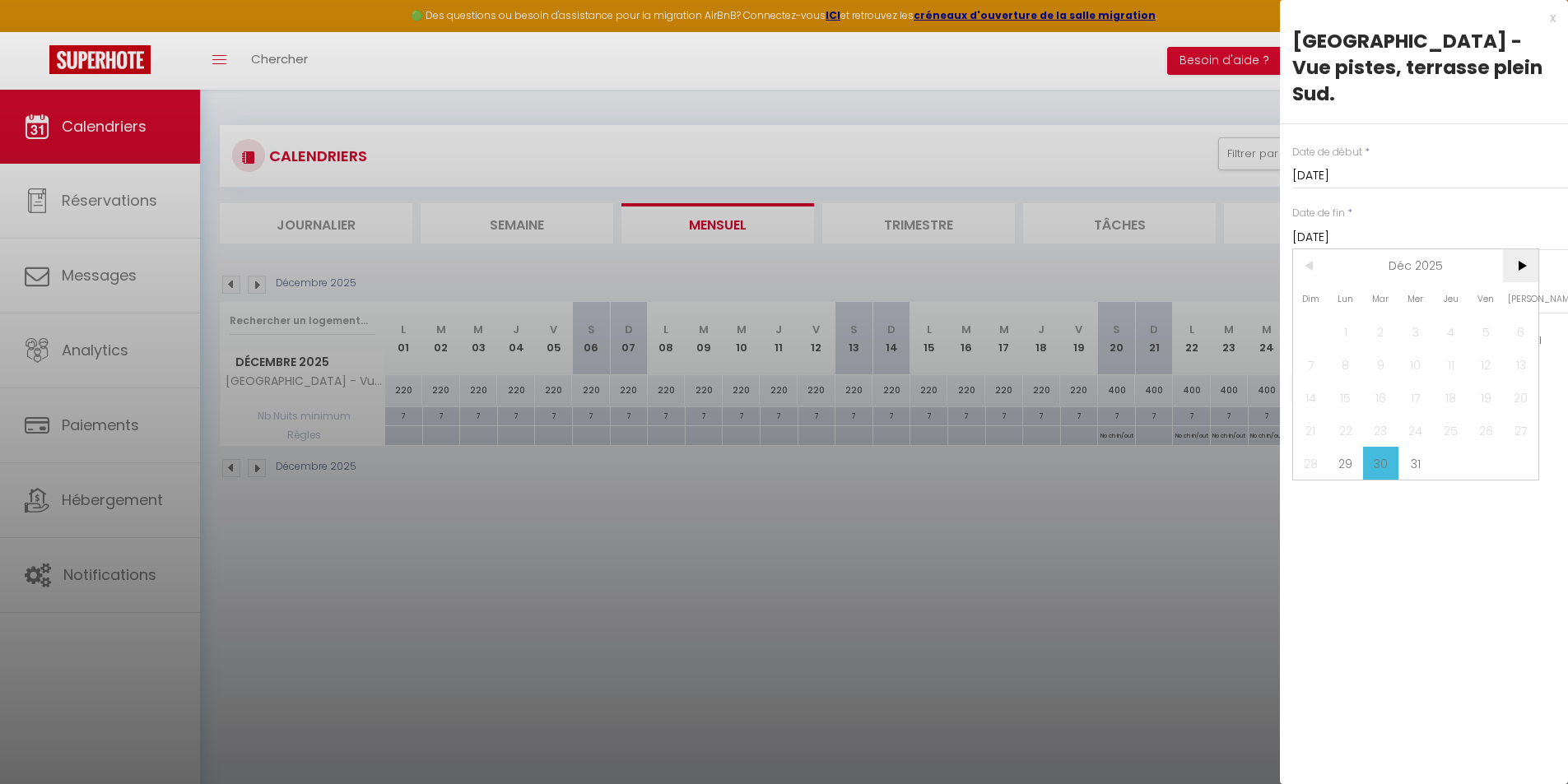
click at [1520, 249] on span ">" at bounding box center [1520, 266] width 36 height 33
click at [1306, 348] on span "4" at bounding box center [1311, 365] width 36 height 33
type input "[DATE]"
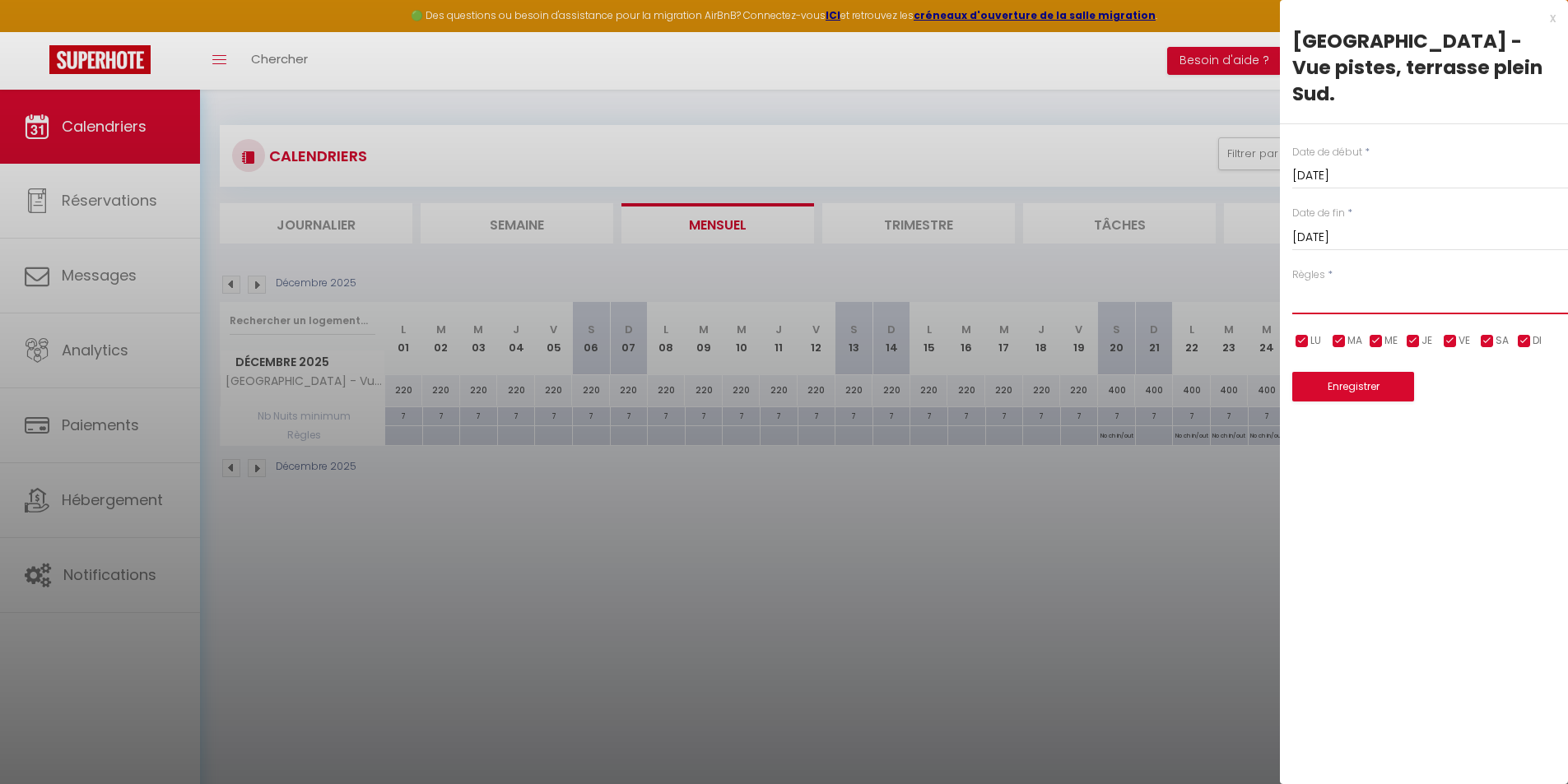
click at [1405, 283] on select "Aucun No Checkin No Checkout Pas d'arrivée / Pas de départ" at bounding box center [1430, 299] width 276 height 32
select select "3"
click at [1292, 283] on select "Aucun No Checkin No Checkout Pas d'arrivée / Pas de départ" at bounding box center [1430, 299] width 276 height 32
click at [1529, 333] on input "checkbox" at bounding box center [1524, 341] width 17 height 17
checkbox input "false"
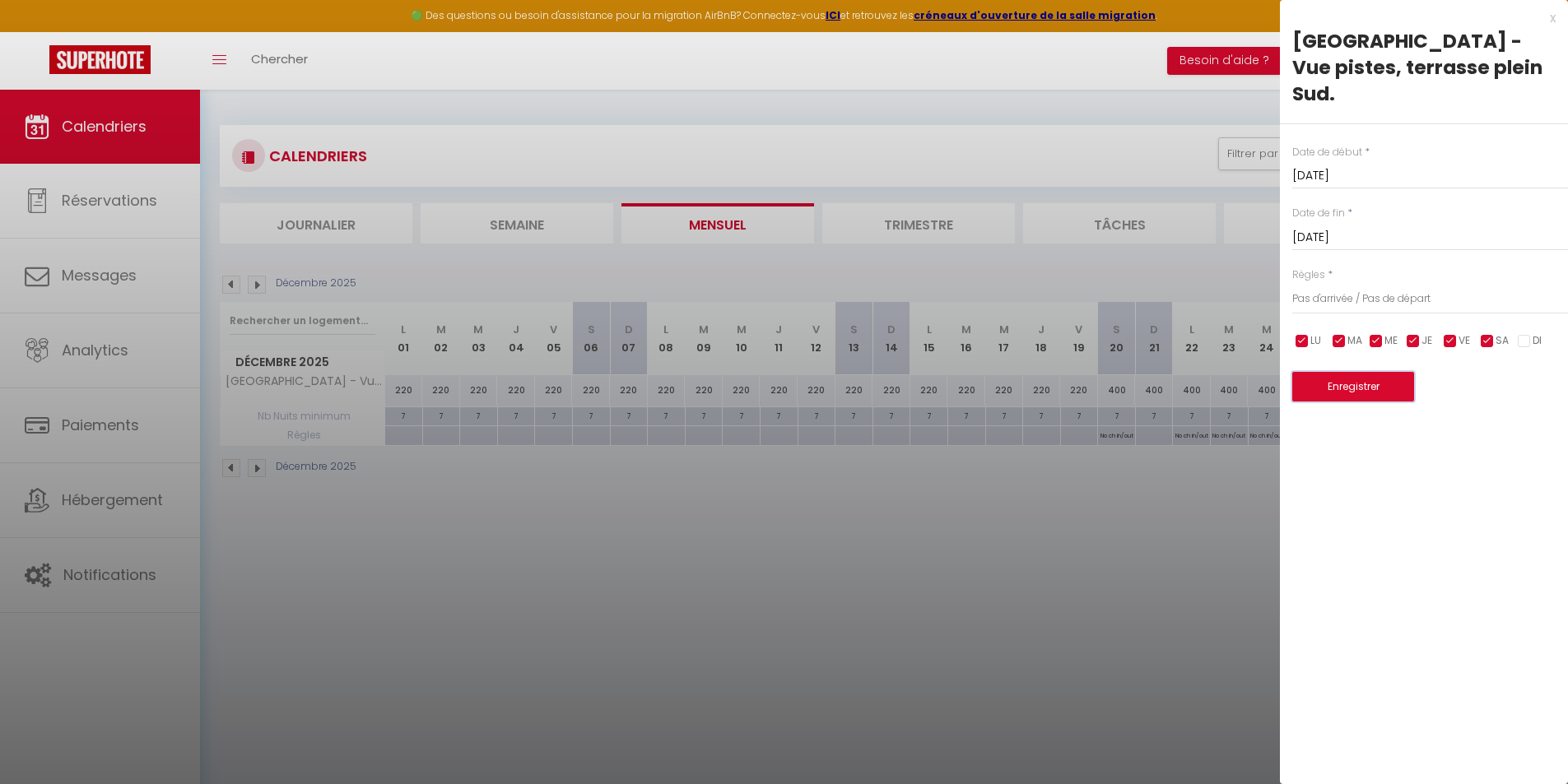
click at [1355, 372] on button "Enregistrer" at bounding box center [1353, 387] width 122 height 30
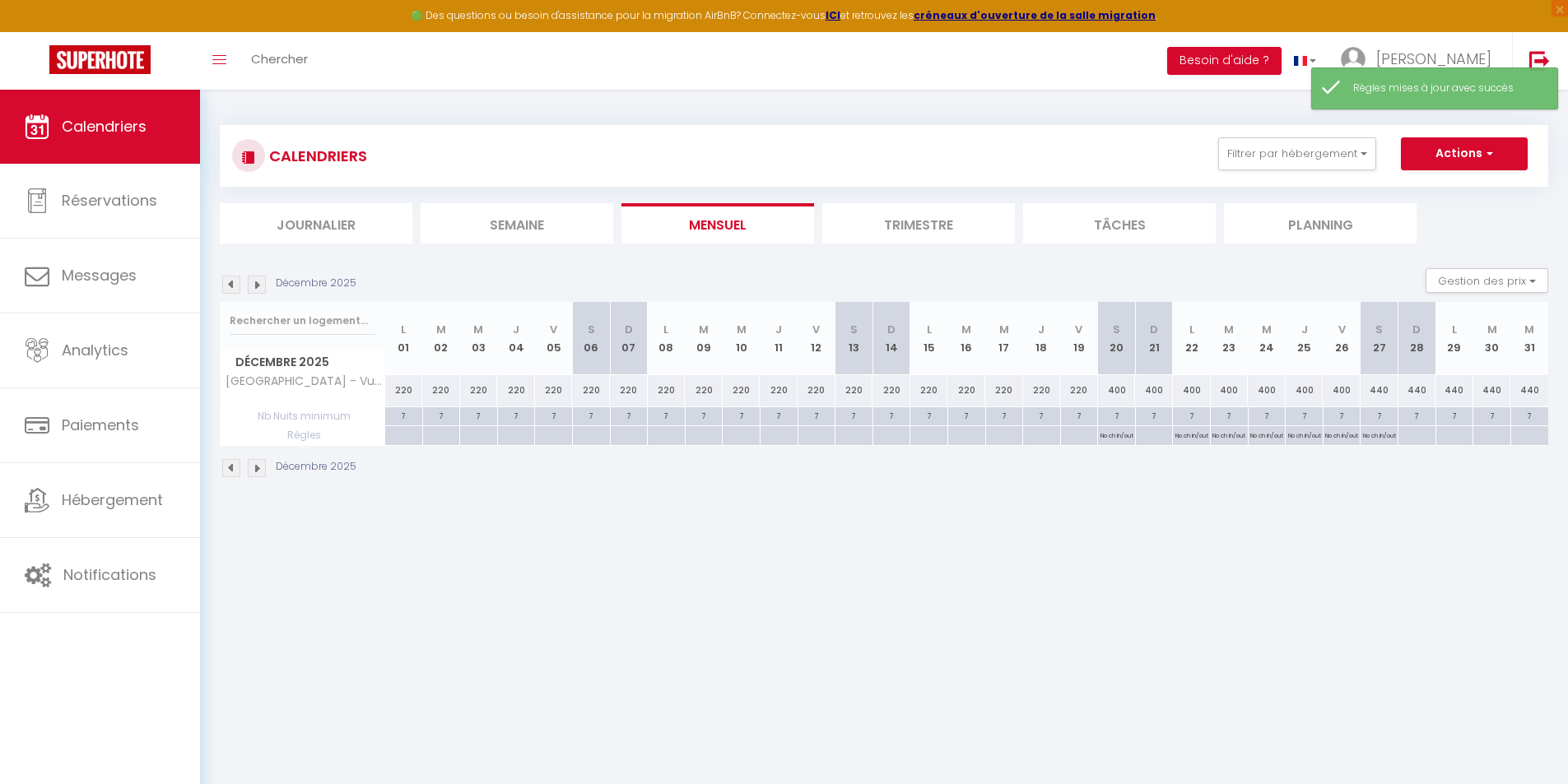
click at [1419, 435] on div at bounding box center [1416, 435] width 38 height 19
type input "[DATE]"
select select
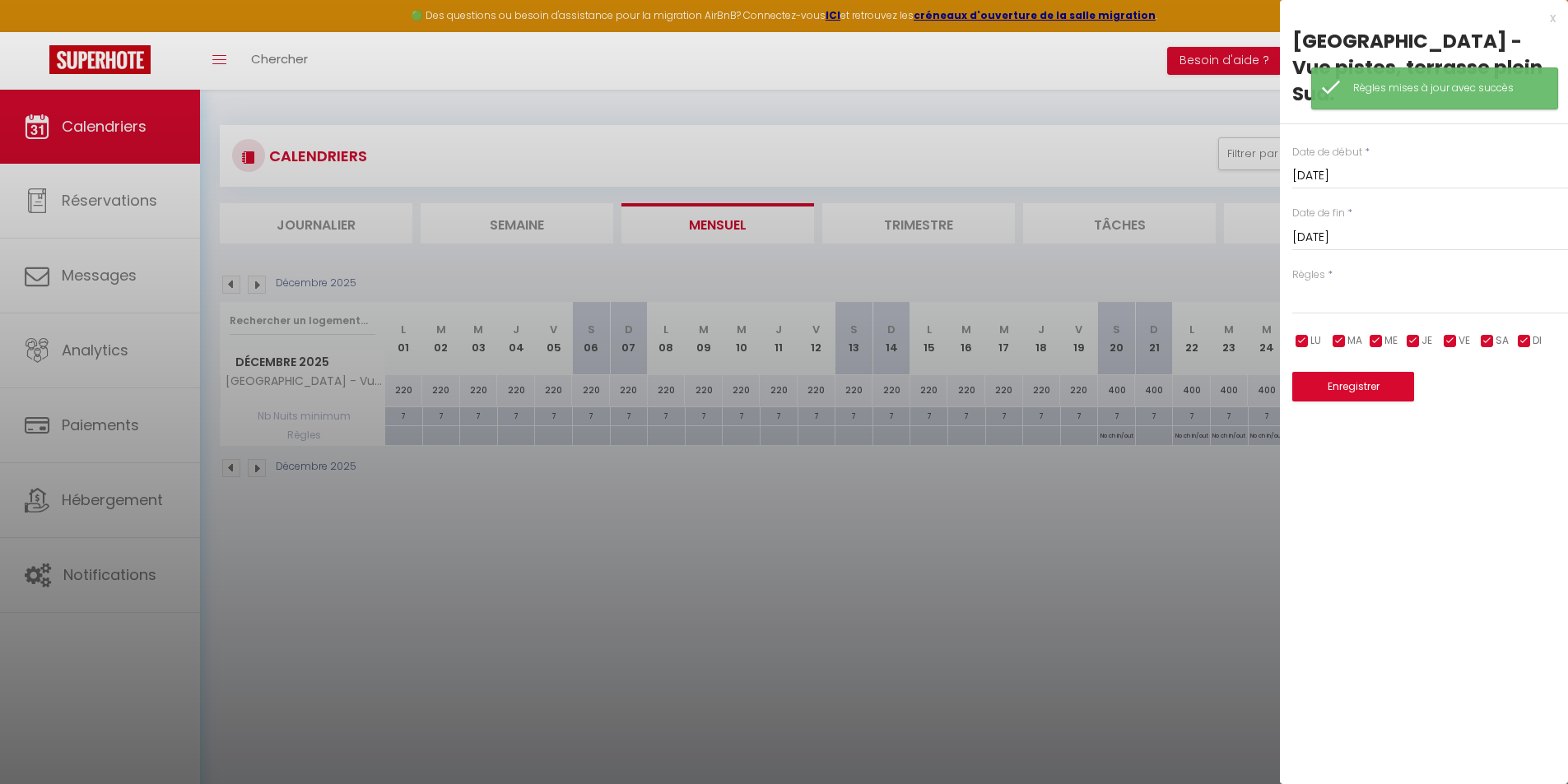
click at [1069, 578] on div at bounding box center [784, 392] width 1568 height 784
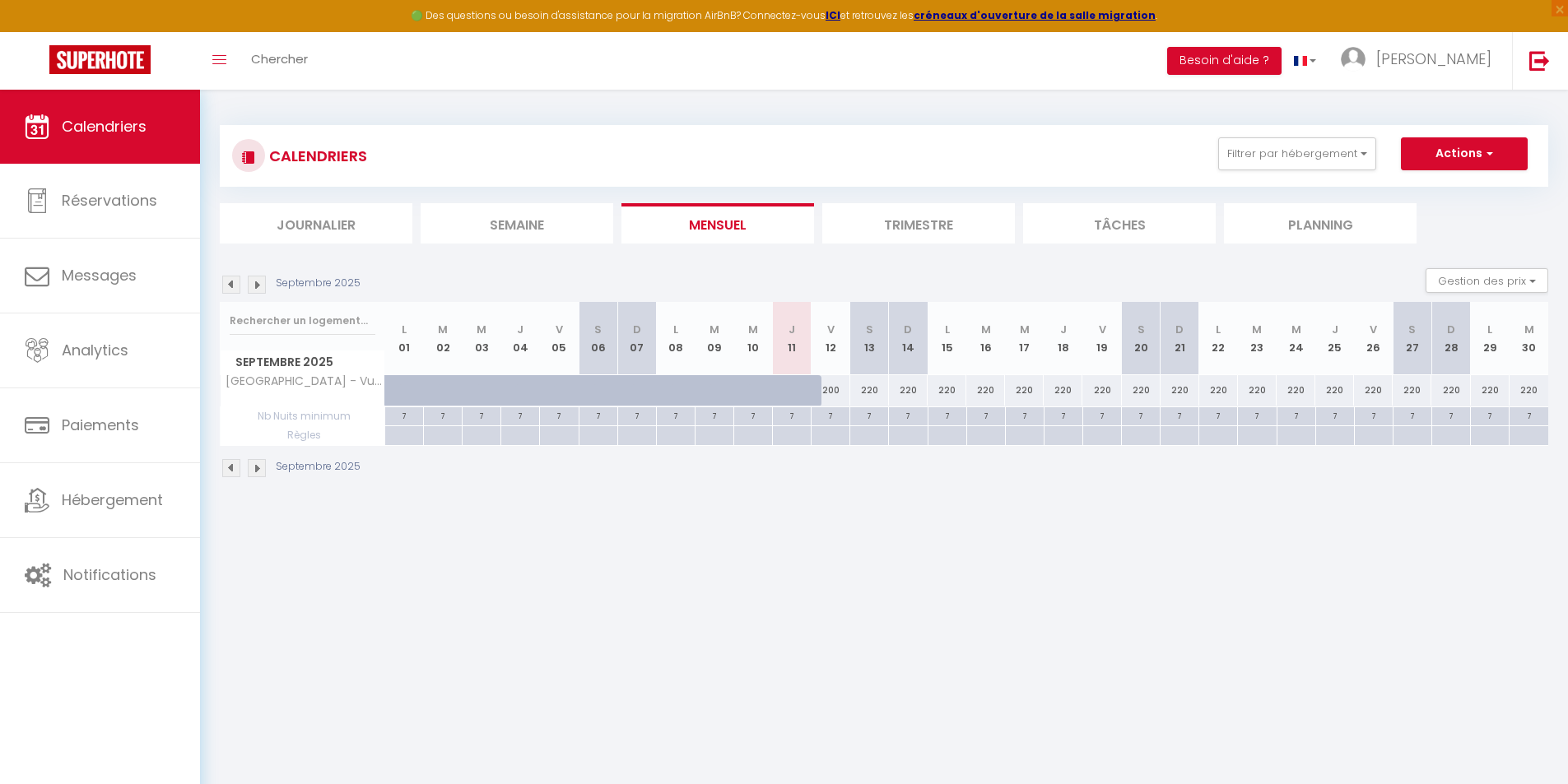
click at [262, 469] on img at bounding box center [257, 468] width 18 height 18
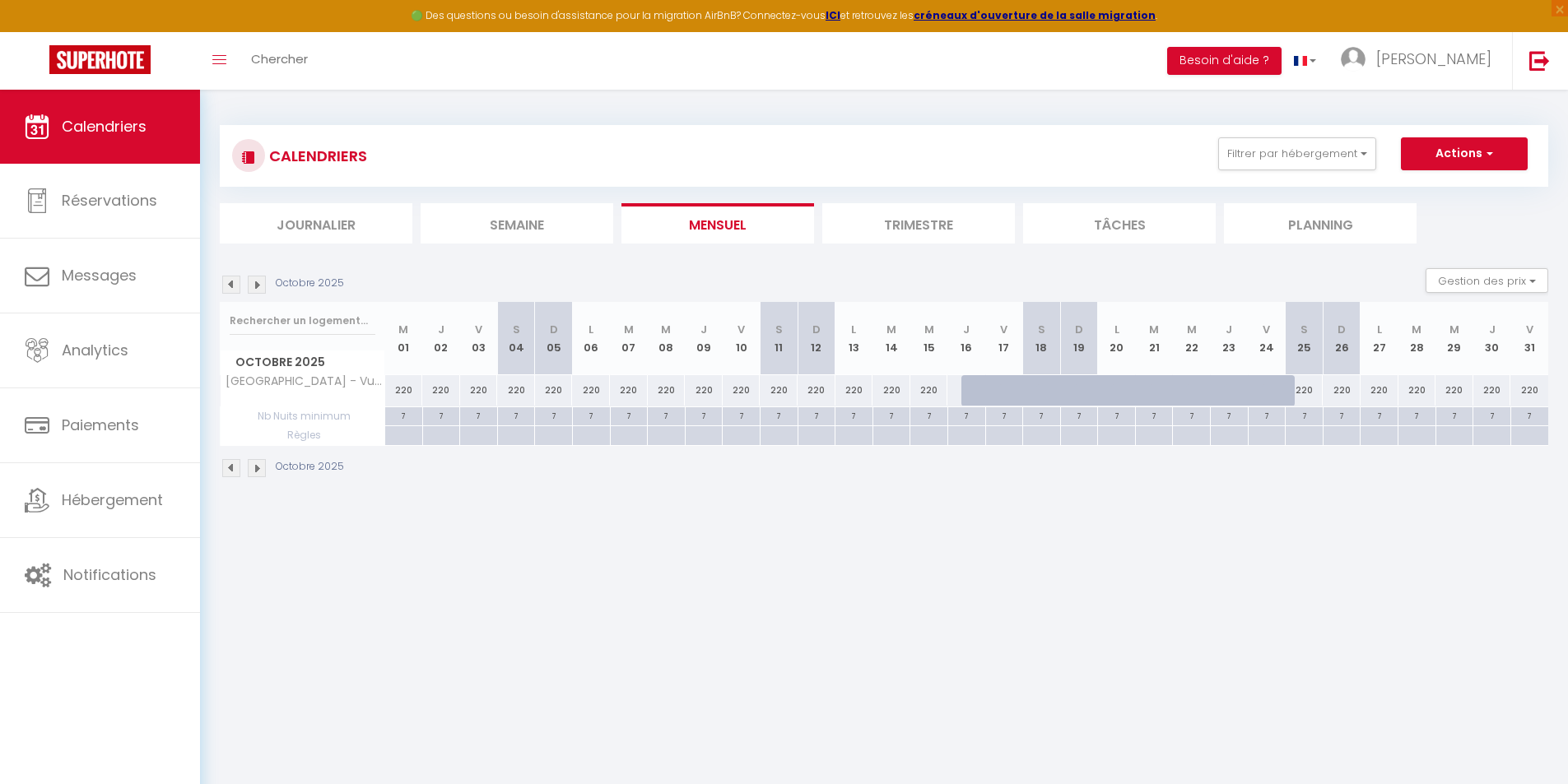
click at [262, 469] on img at bounding box center [257, 468] width 18 height 18
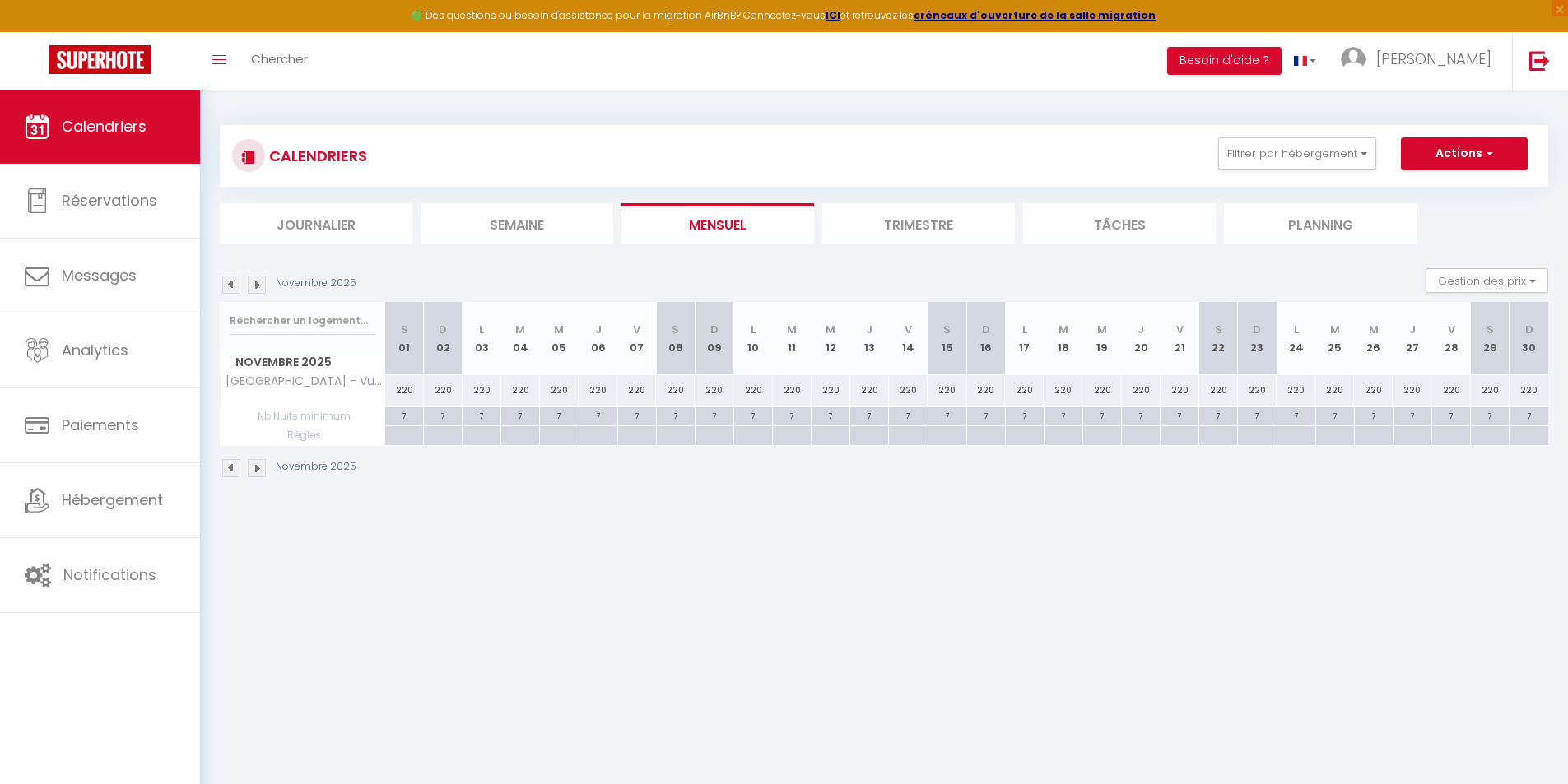
click at [262, 468] on img at bounding box center [257, 468] width 18 height 18
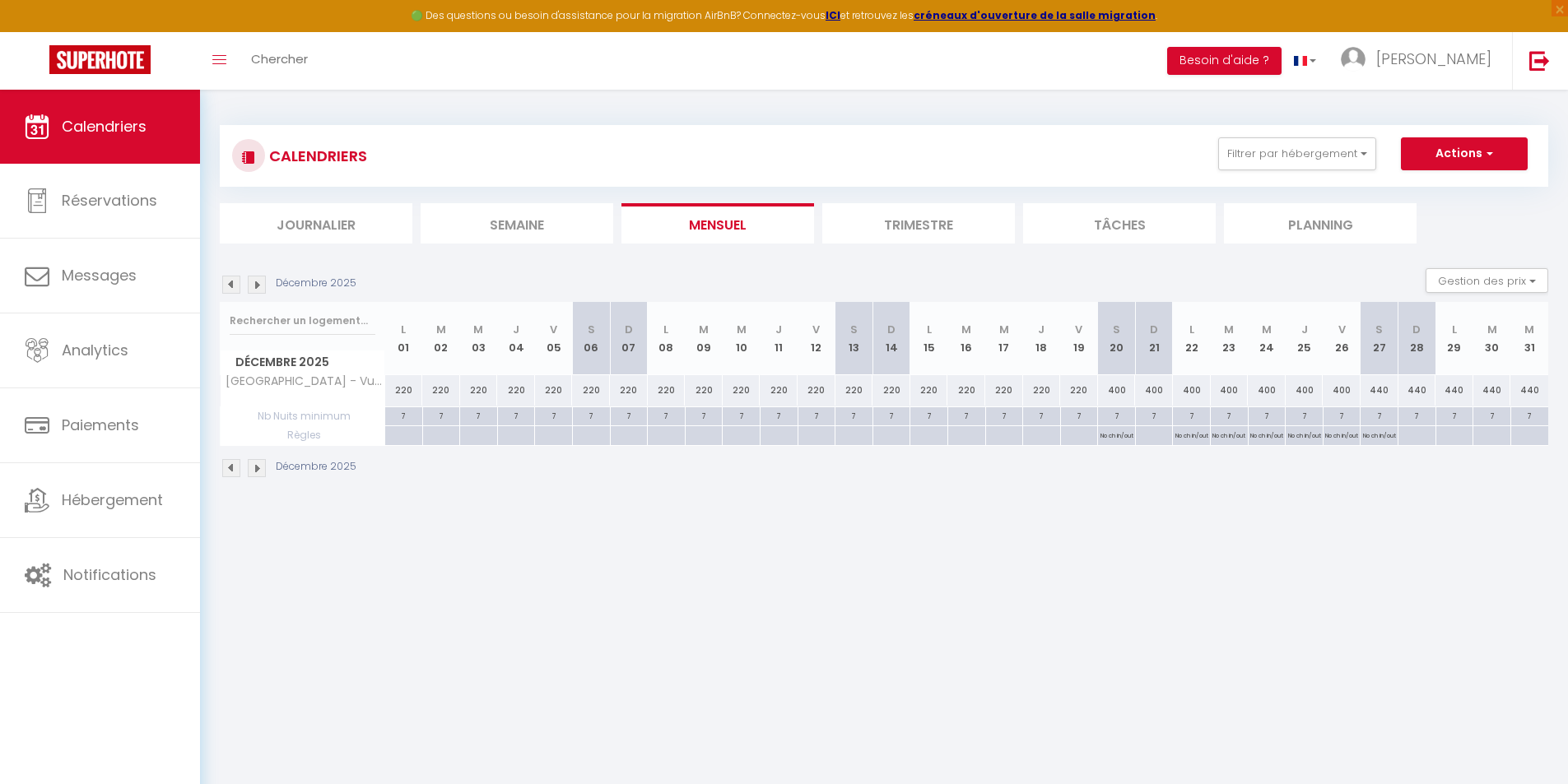
click at [262, 468] on img at bounding box center [257, 468] width 18 height 18
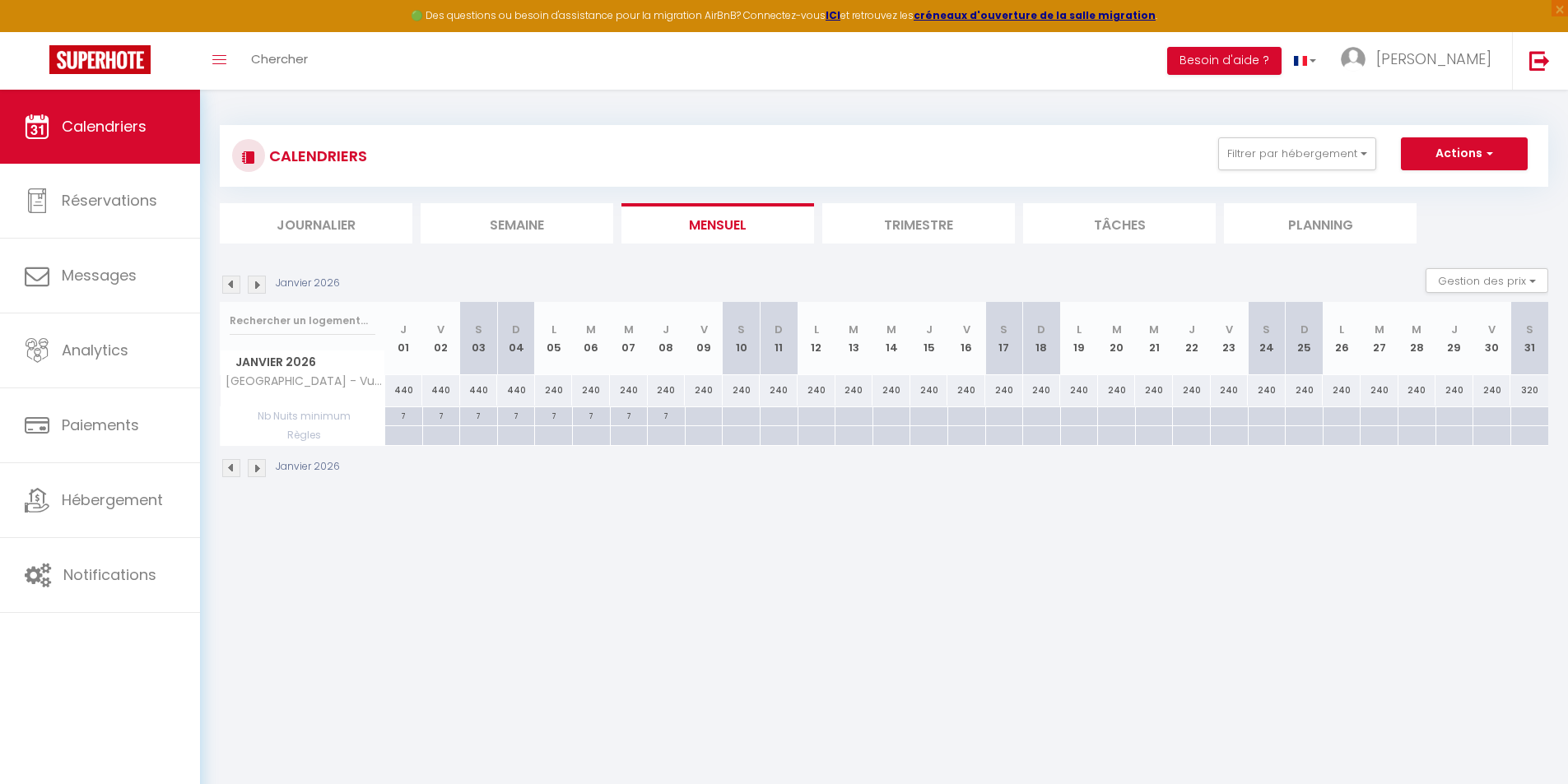
click at [228, 468] on img at bounding box center [232, 468] width 18 height 18
select select
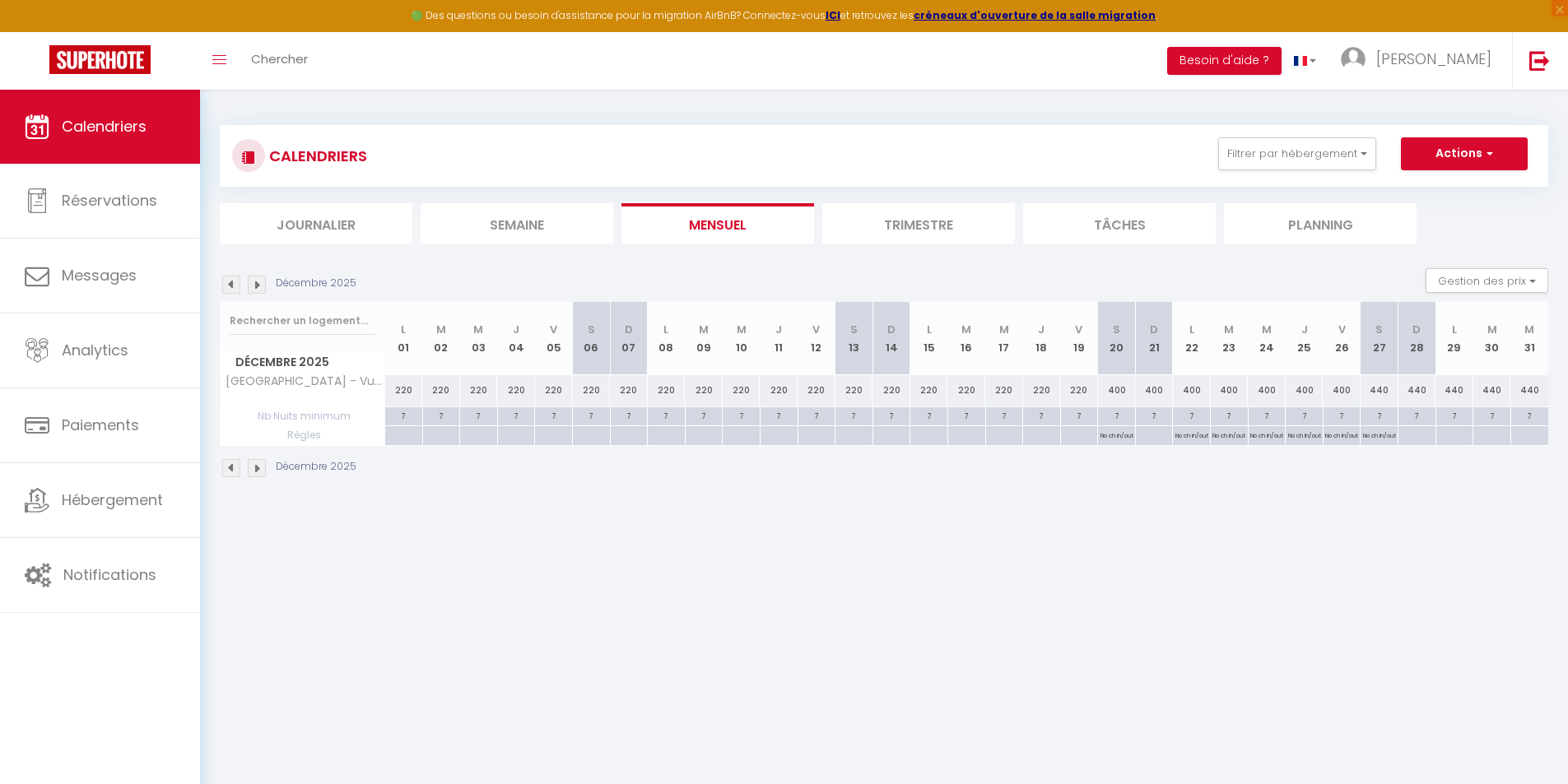
click at [1411, 436] on div at bounding box center [1416, 435] width 38 height 19
type input "[DATE]"
select select
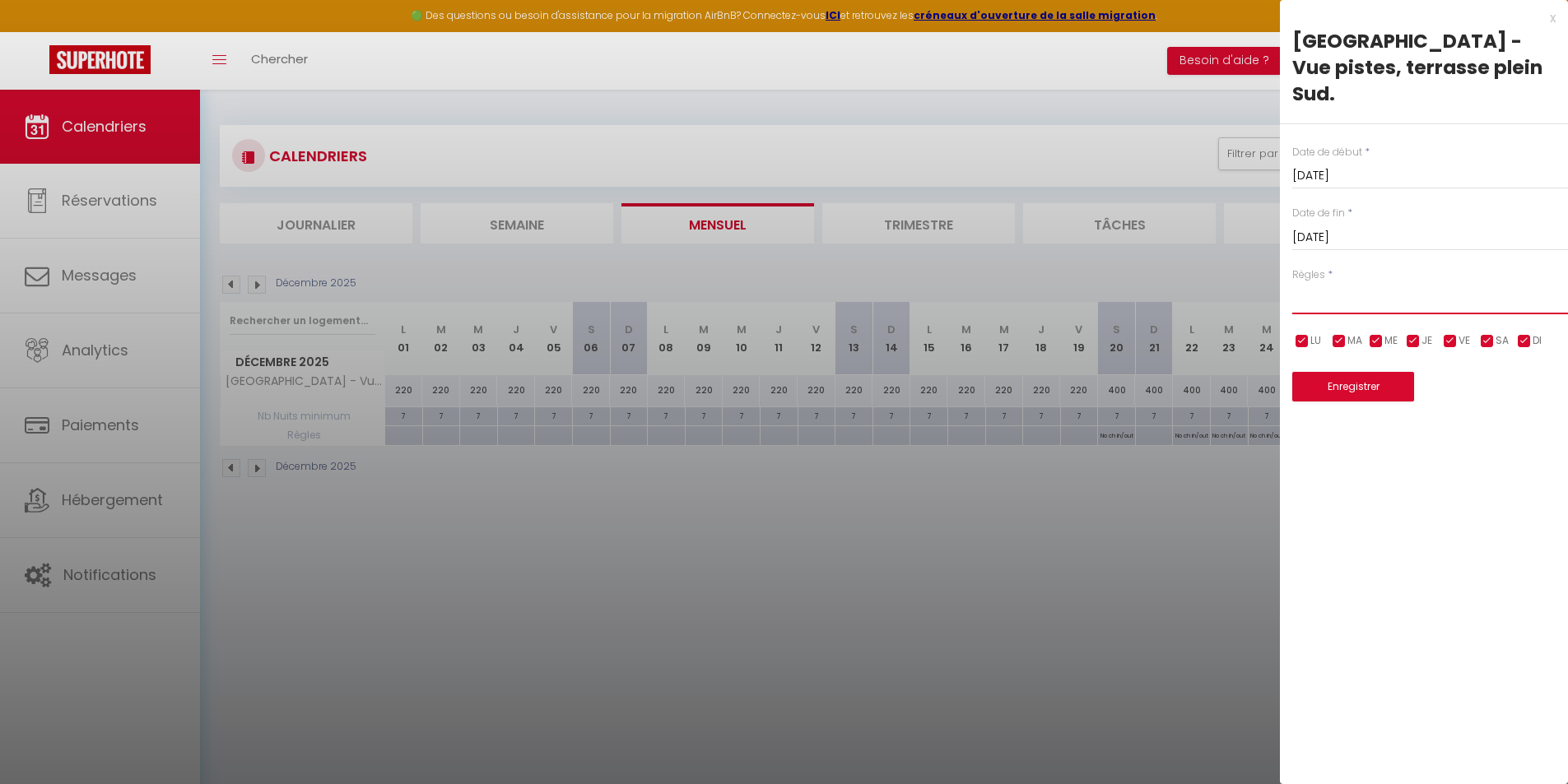
click at [1373, 283] on select "Aucun No Checkin No Checkout Pas d'arrivée / Pas de départ" at bounding box center [1430, 299] width 276 height 32
click at [1439, 222] on div "Lun 29 Décembre 2025 < Déc 2025 > Dim Lun Mar Mer Jeu Ven Sam 1 2 3 4 5 6 7 8 9…" at bounding box center [1430, 237] width 276 height 30
click at [1372, 227] on input "[DATE]" at bounding box center [1430, 238] width 276 height 22
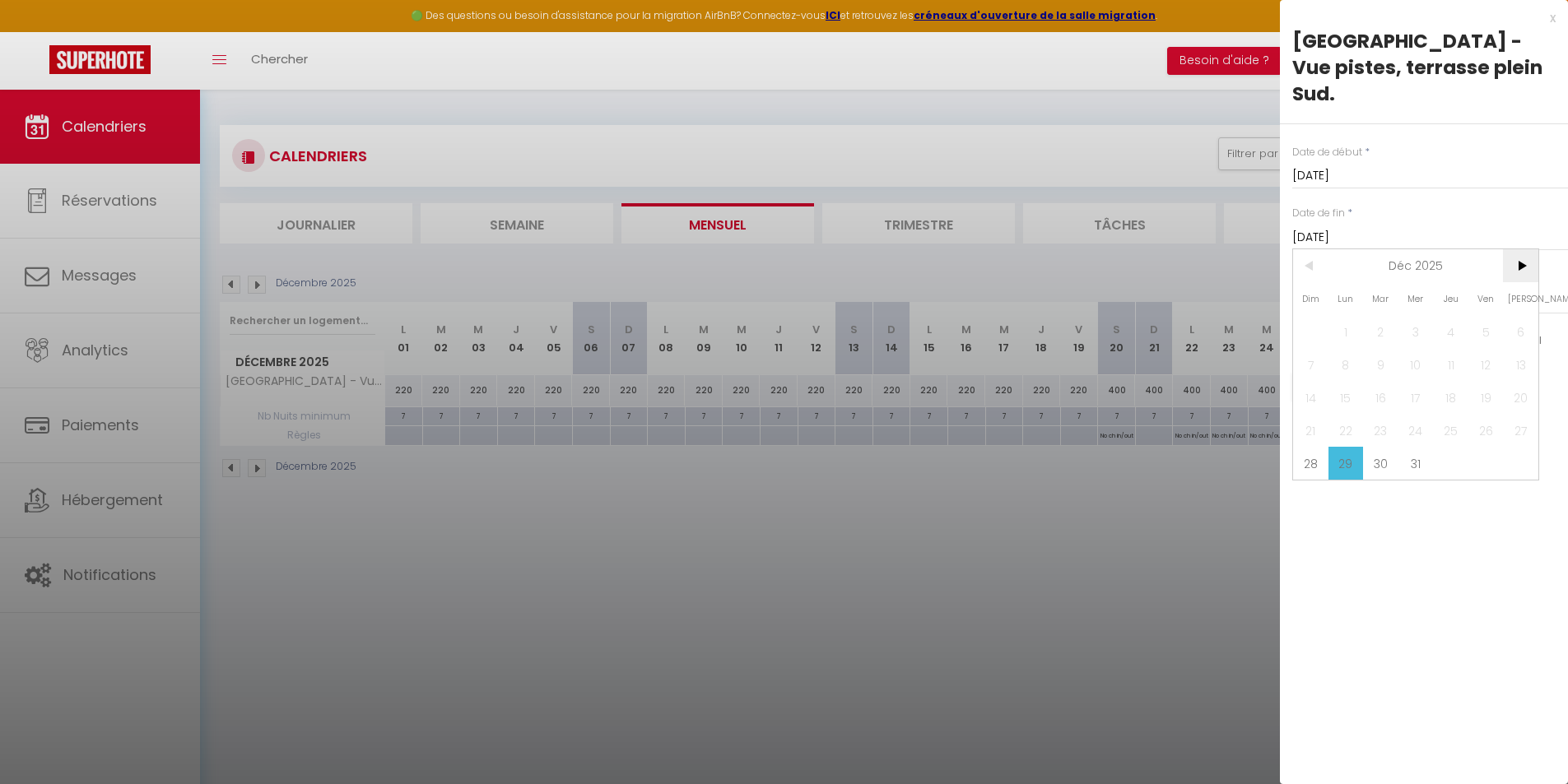
click at [1519, 249] on span ">" at bounding box center [1520, 266] width 36 height 33
click at [1315, 348] on span "4" at bounding box center [1311, 365] width 36 height 33
type input "[DATE]"
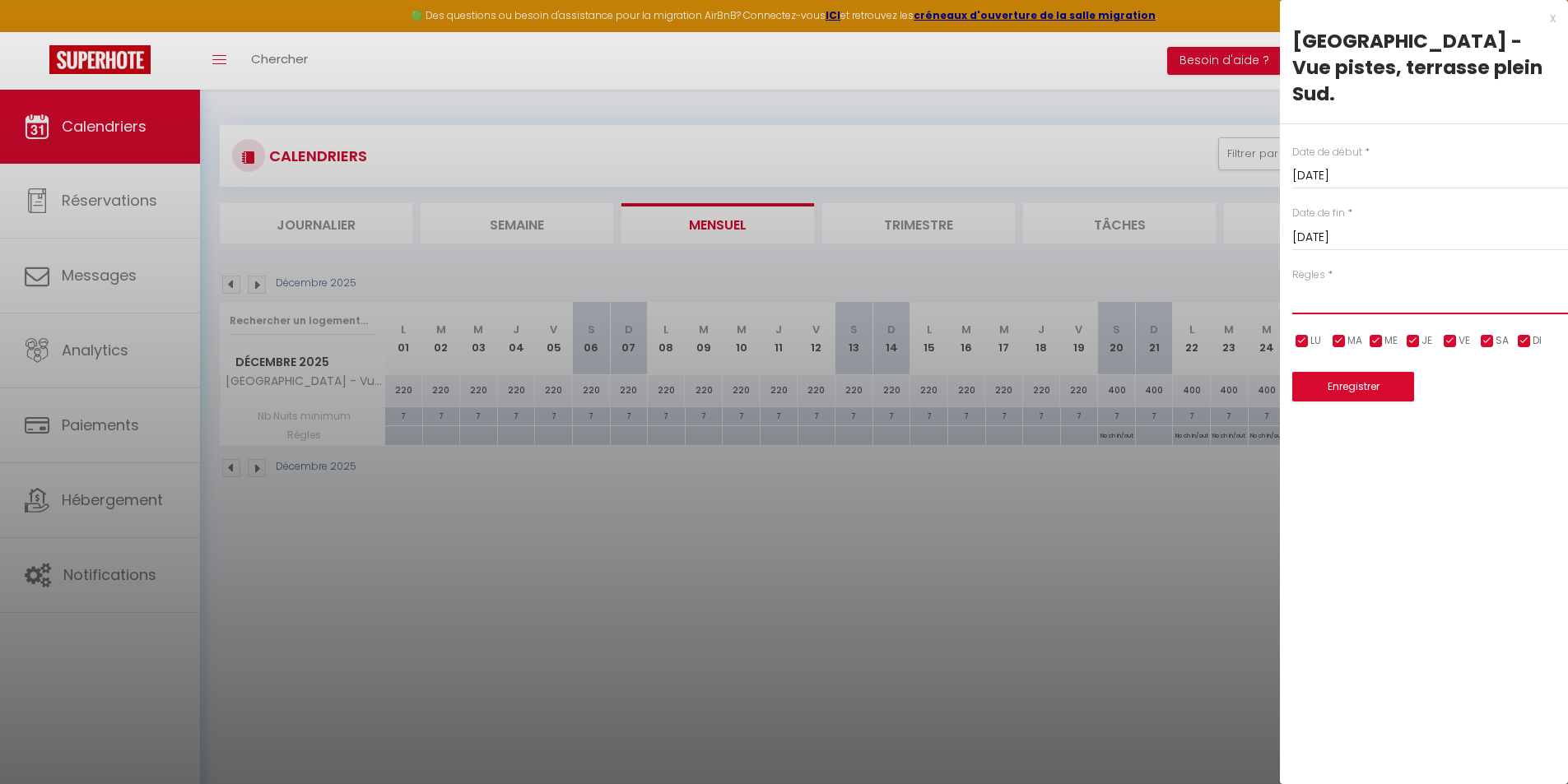
click at [1305, 283] on select "Aucun No Checkin No Checkout Pas d'arrivée / Pas de départ" at bounding box center [1430, 299] width 276 height 32
select select "3"
click at [1292, 283] on select "Aucun No Checkin No Checkout Pas d'arrivée / Pas de départ" at bounding box center [1430, 299] width 276 height 32
click at [1519, 333] on input "checkbox" at bounding box center [1524, 341] width 17 height 17
checkbox input "false"
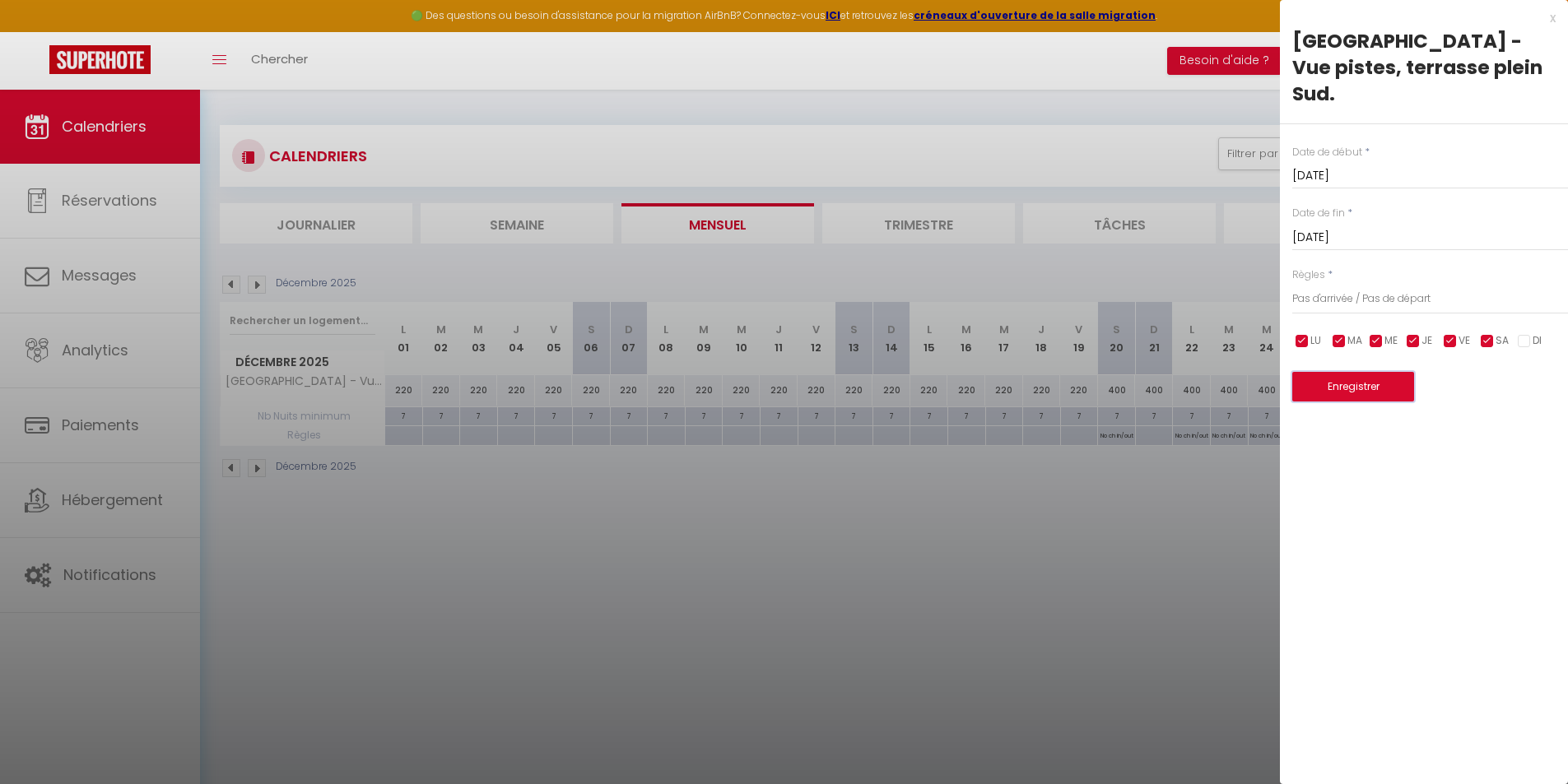
click at [1347, 372] on button "Enregistrer" at bounding box center [1353, 387] width 122 height 30
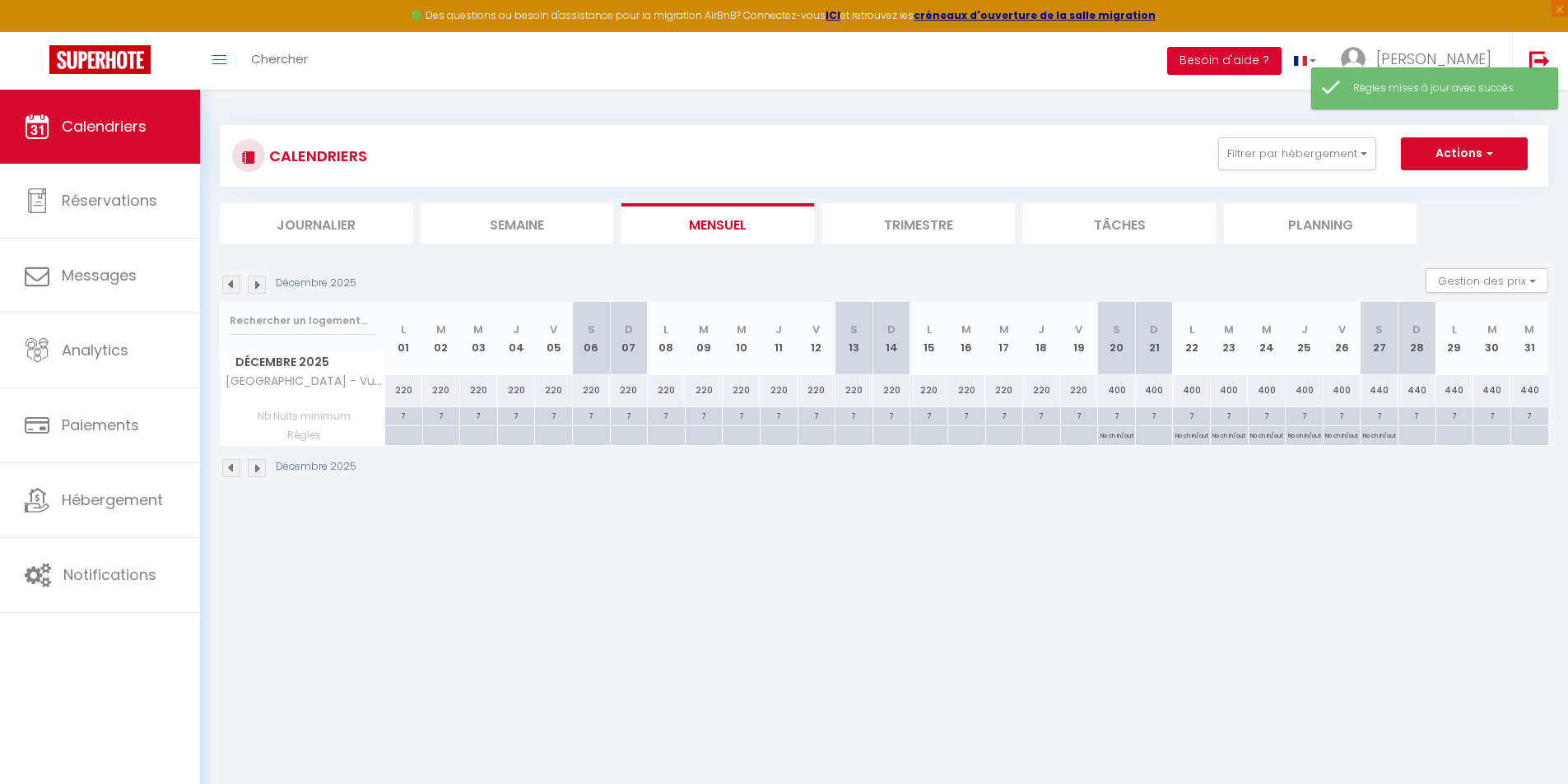
click at [1268, 59] on button "Besoin d'aide ?" at bounding box center [1224, 61] width 115 height 28
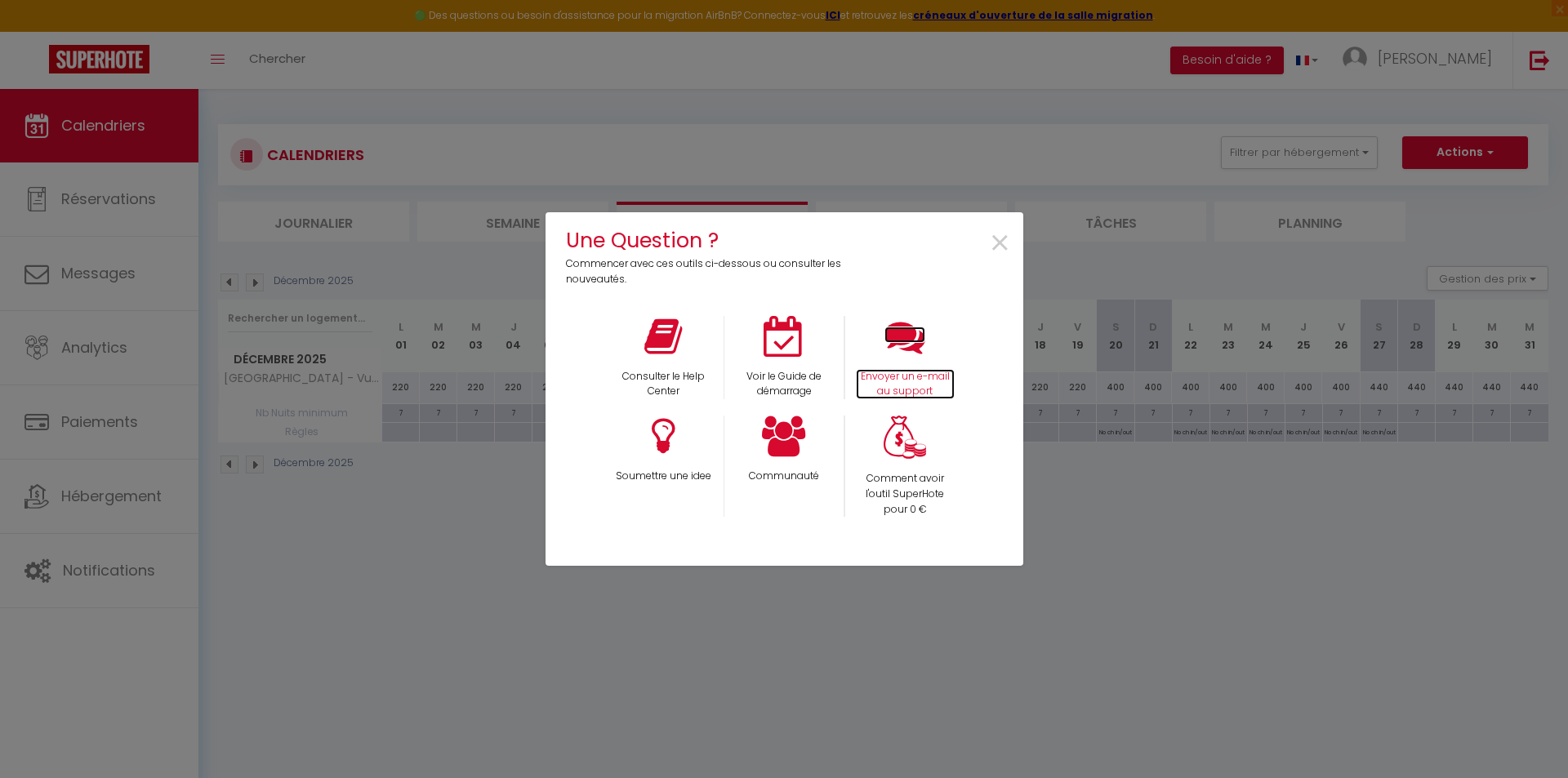
click at [902, 347] on icon at bounding box center [905, 336] width 41 height 41
click at [1008, 232] on span "×" at bounding box center [1000, 244] width 22 height 51
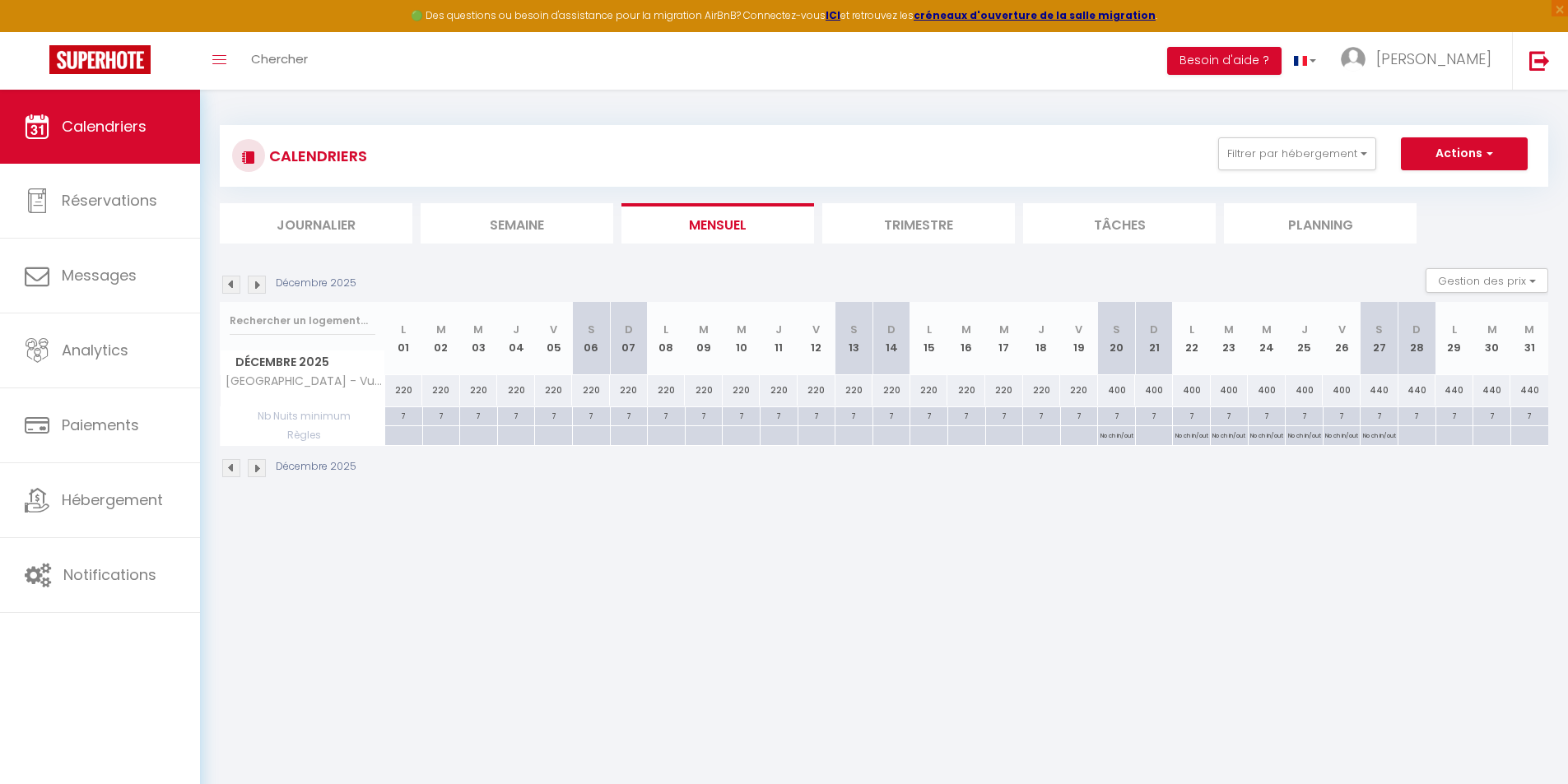
click at [262, 469] on img at bounding box center [257, 468] width 18 height 18
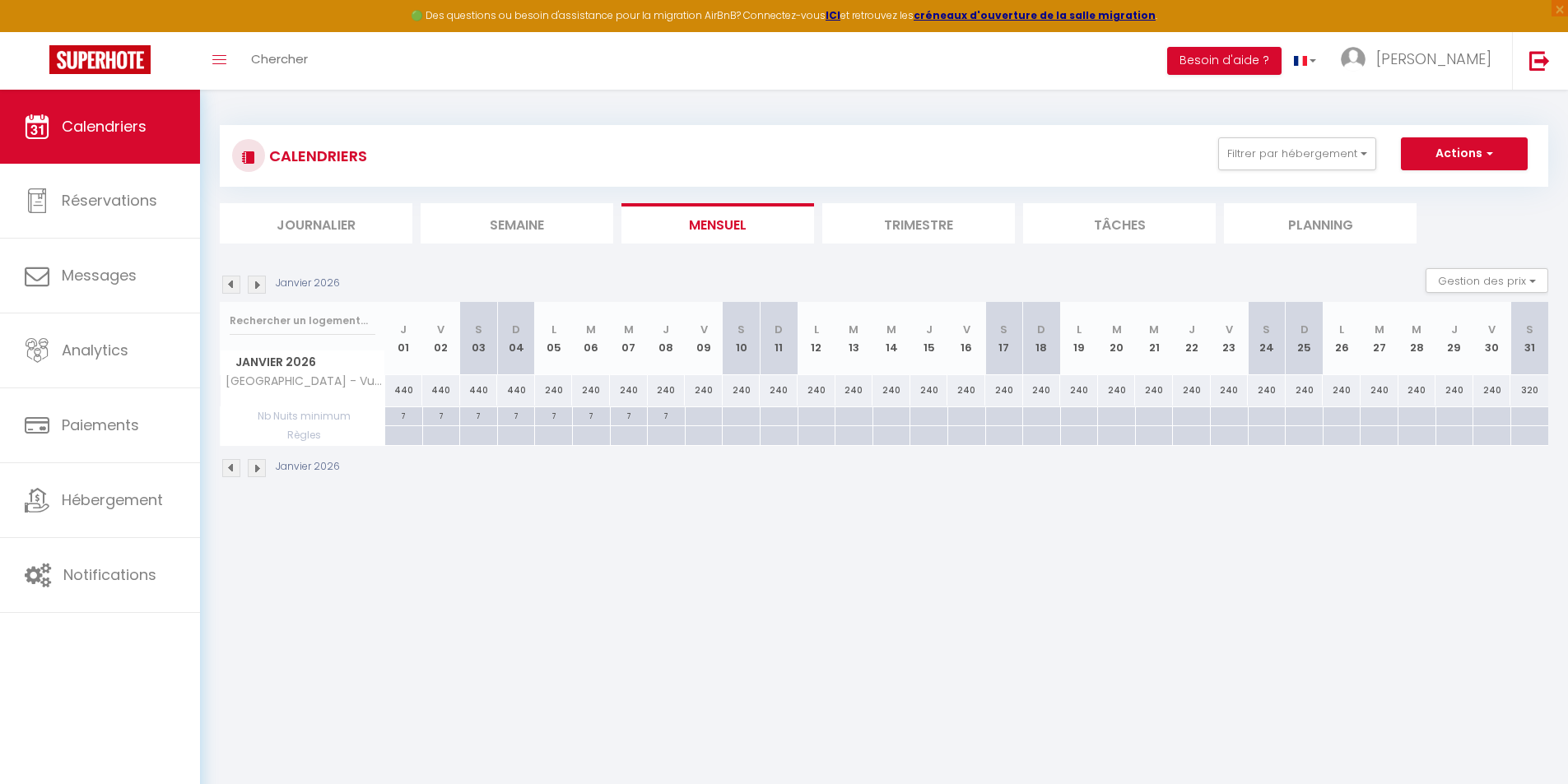
click at [259, 466] on img at bounding box center [257, 468] width 18 height 18
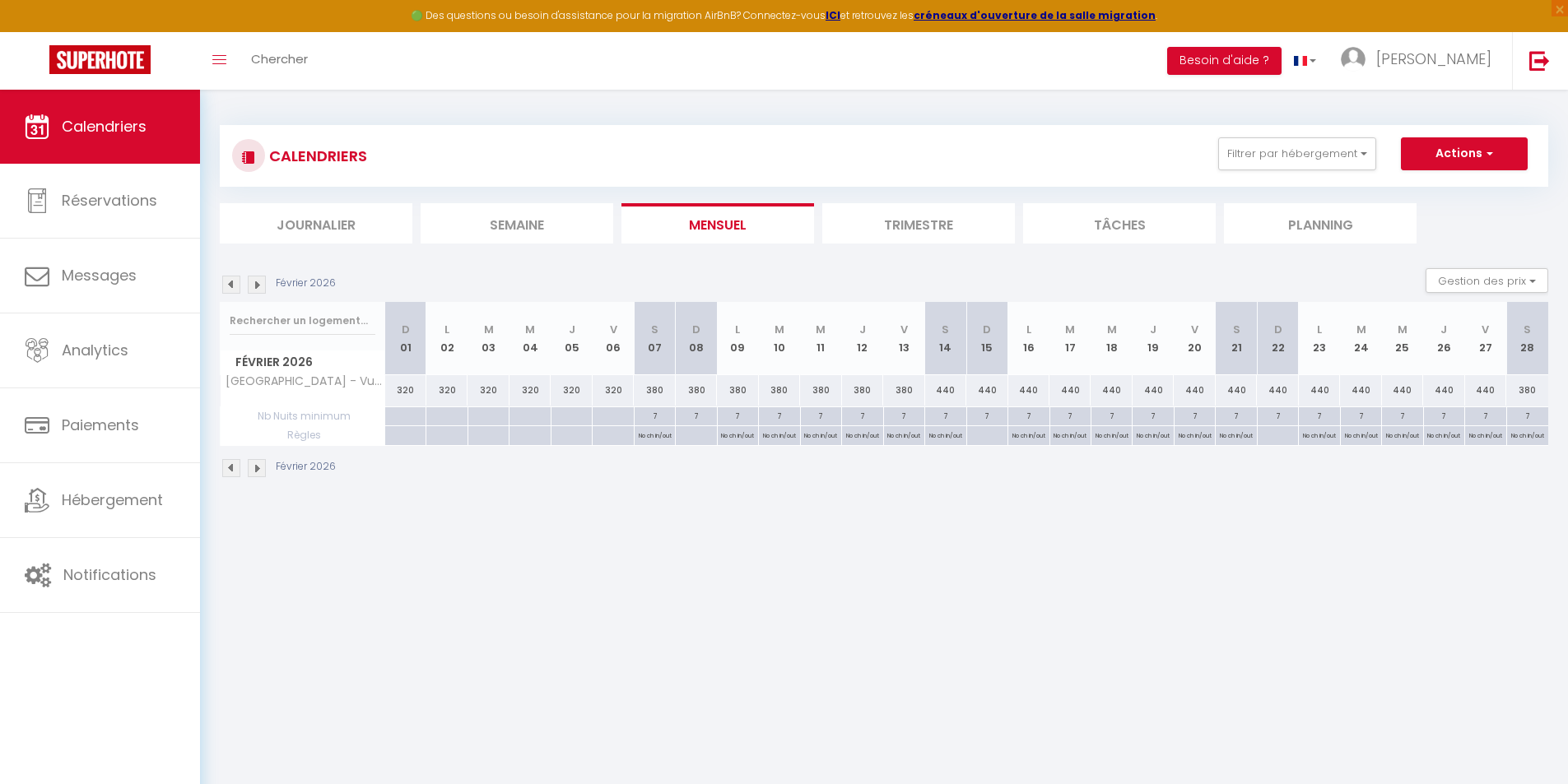
click at [261, 465] on img at bounding box center [257, 468] width 18 height 18
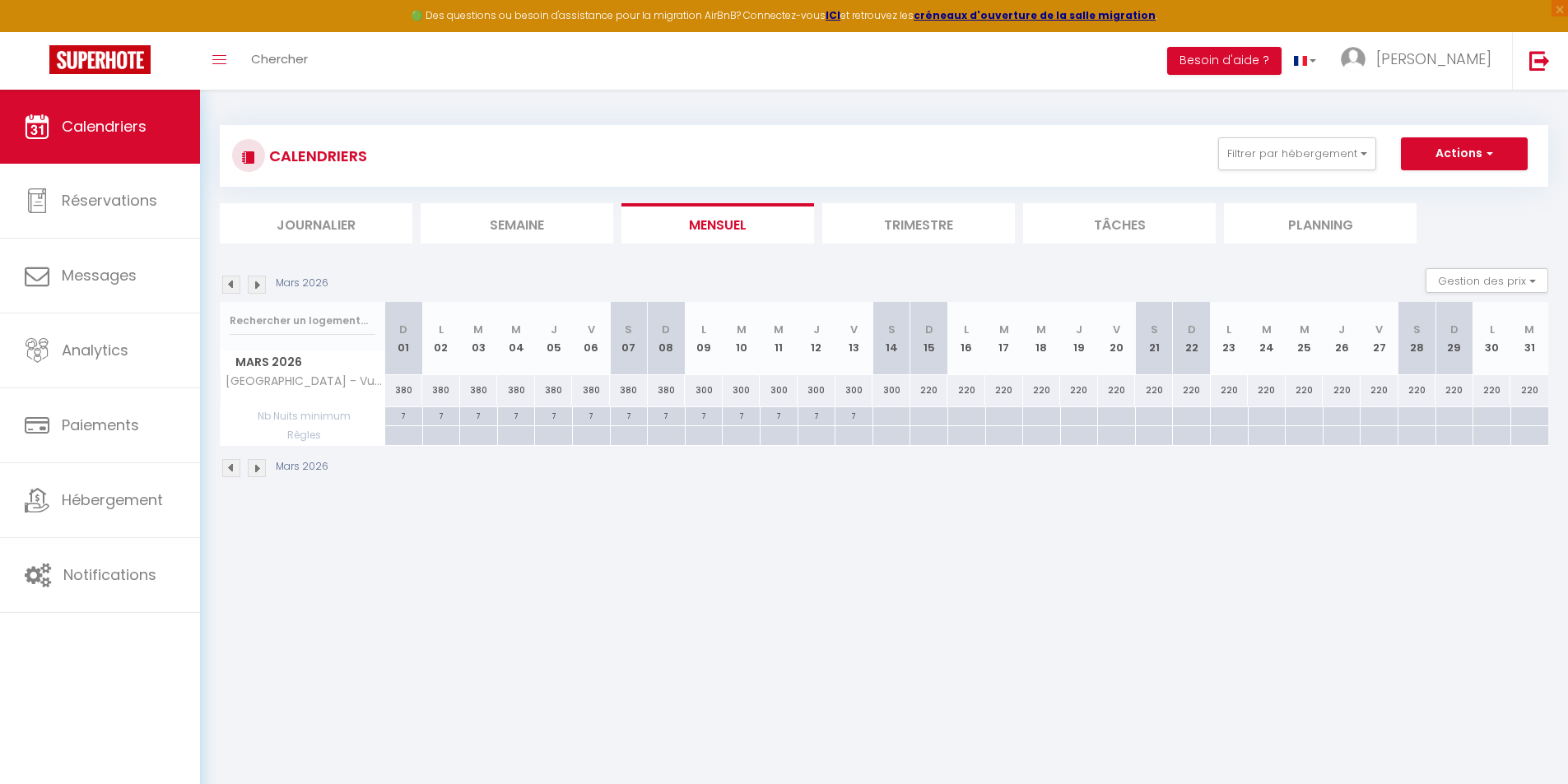
click at [235, 466] on img at bounding box center [232, 468] width 18 height 18
select select
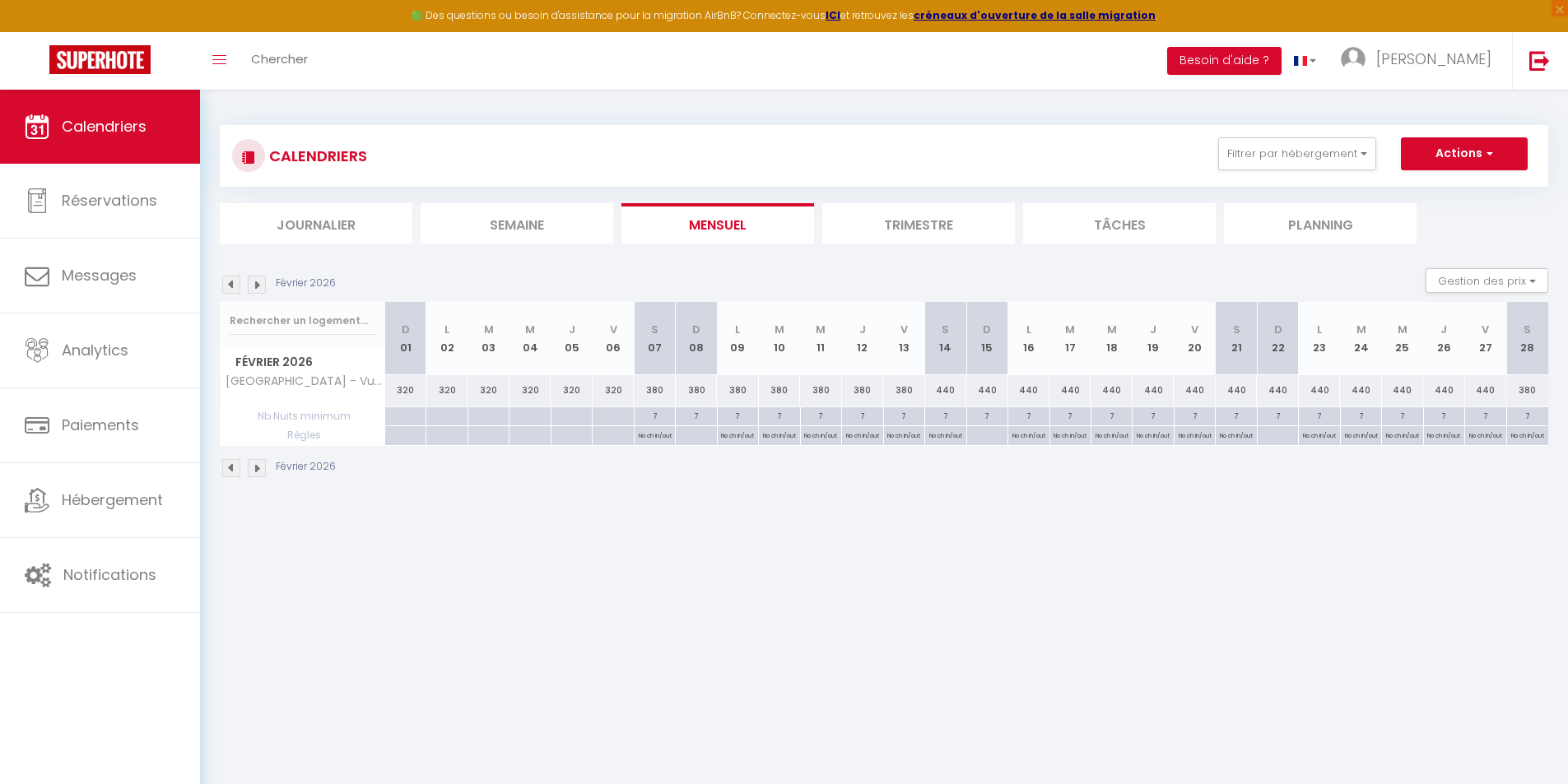
click at [664, 434] on p "No ch in/out" at bounding box center [655, 434] width 33 height 16
type input "[DATE]"
select select "3"
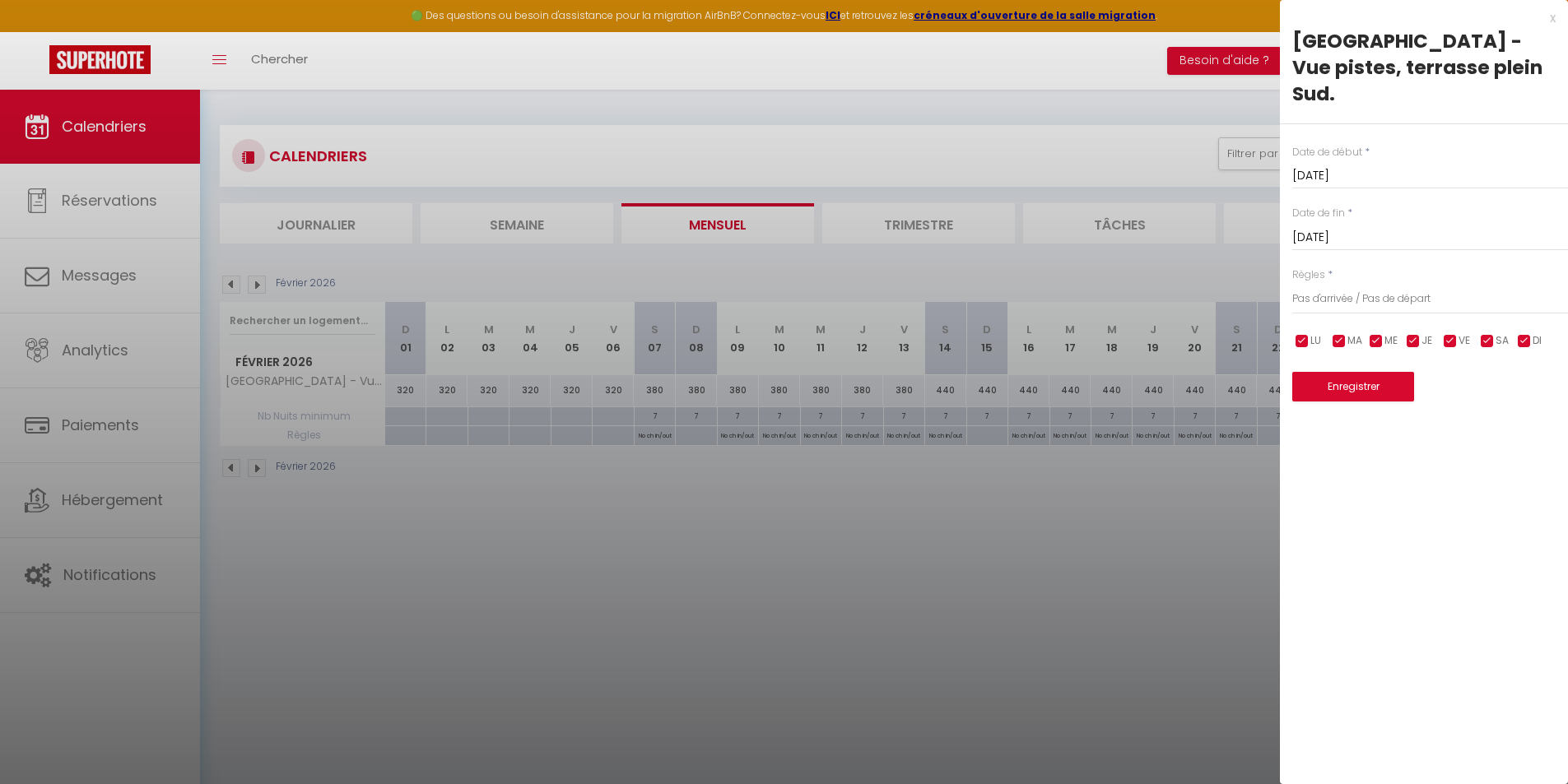
click at [1433, 227] on input "[DATE]" at bounding box center [1430, 238] width 276 height 22
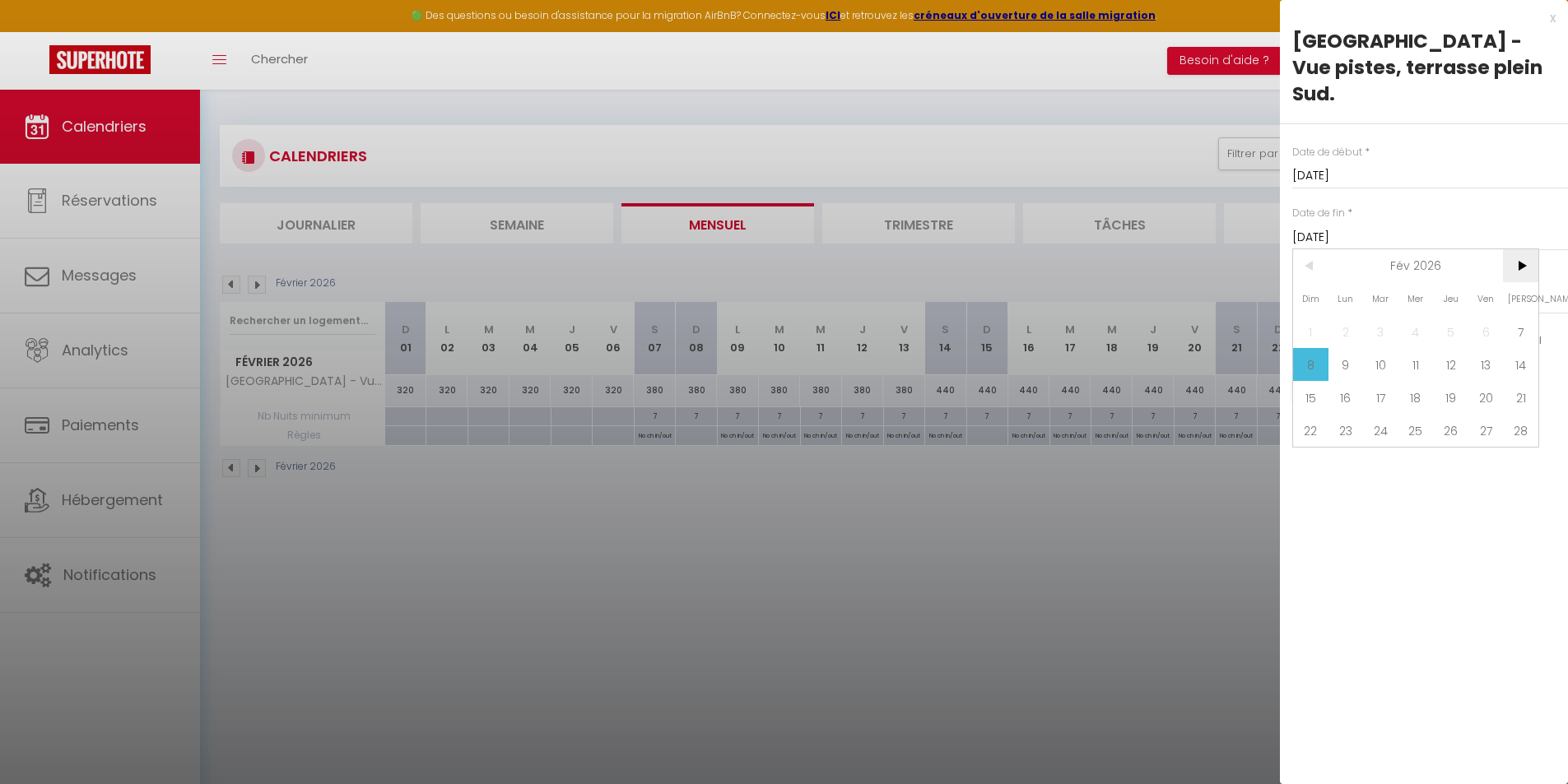
click at [1517, 249] on span ">" at bounding box center [1520, 266] width 36 height 33
click at [1342, 348] on span "9" at bounding box center [1345, 365] width 36 height 33
type input "Lun 09 Mars 2026"
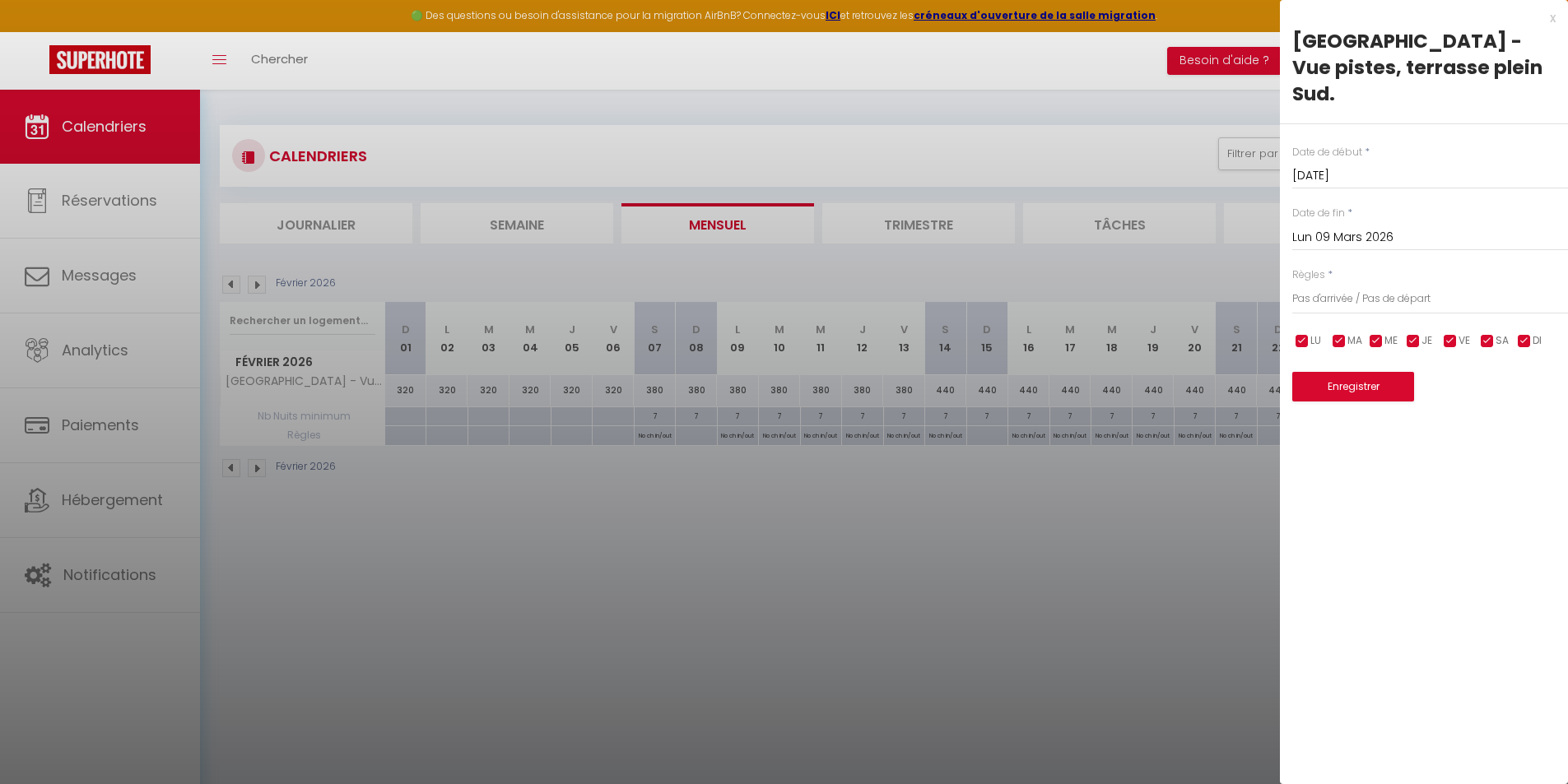
click at [1526, 333] on input "checkbox" at bounding box center [1524, 341] width 17 height 17
checkbox input "false"
click at [1381, 372] on button "Enregistrer" at bounding box center [1353, 387] width 122 height 30
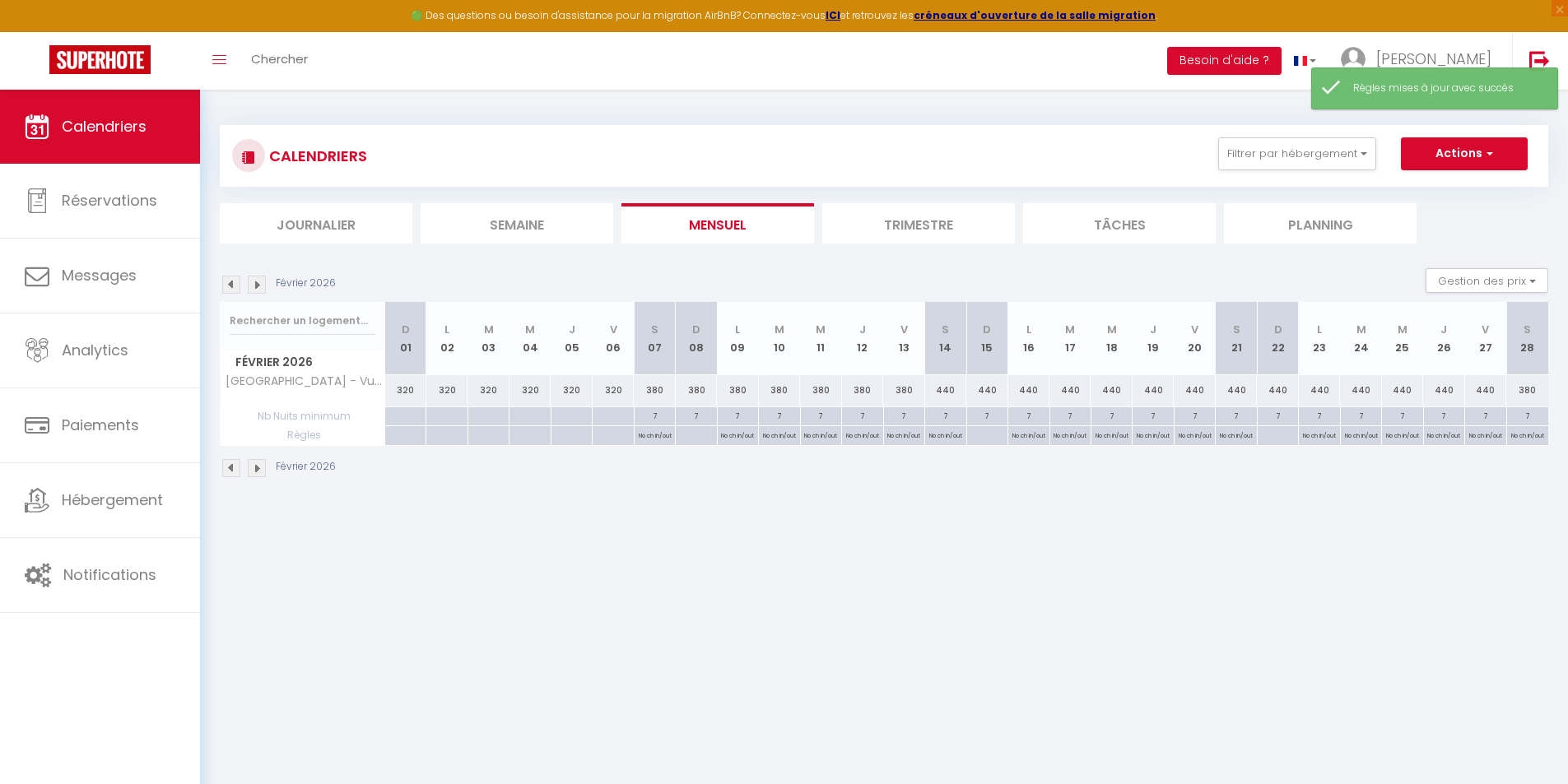
click at [261, 471] on img at bounding box center [257, 468] width 18 height 18
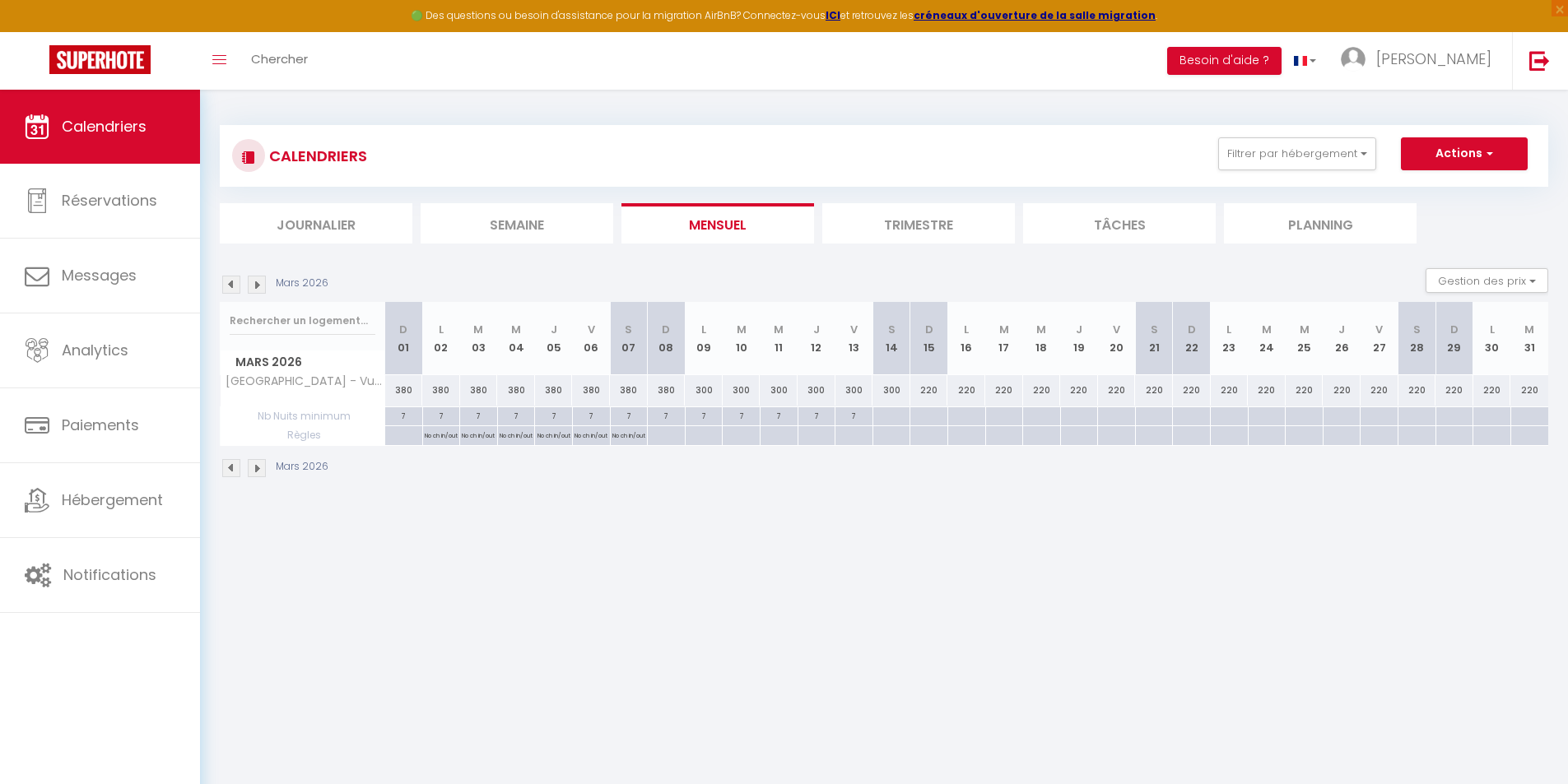
click at [228, 468] on img at bounding box center [232, 468] width 18 height 18
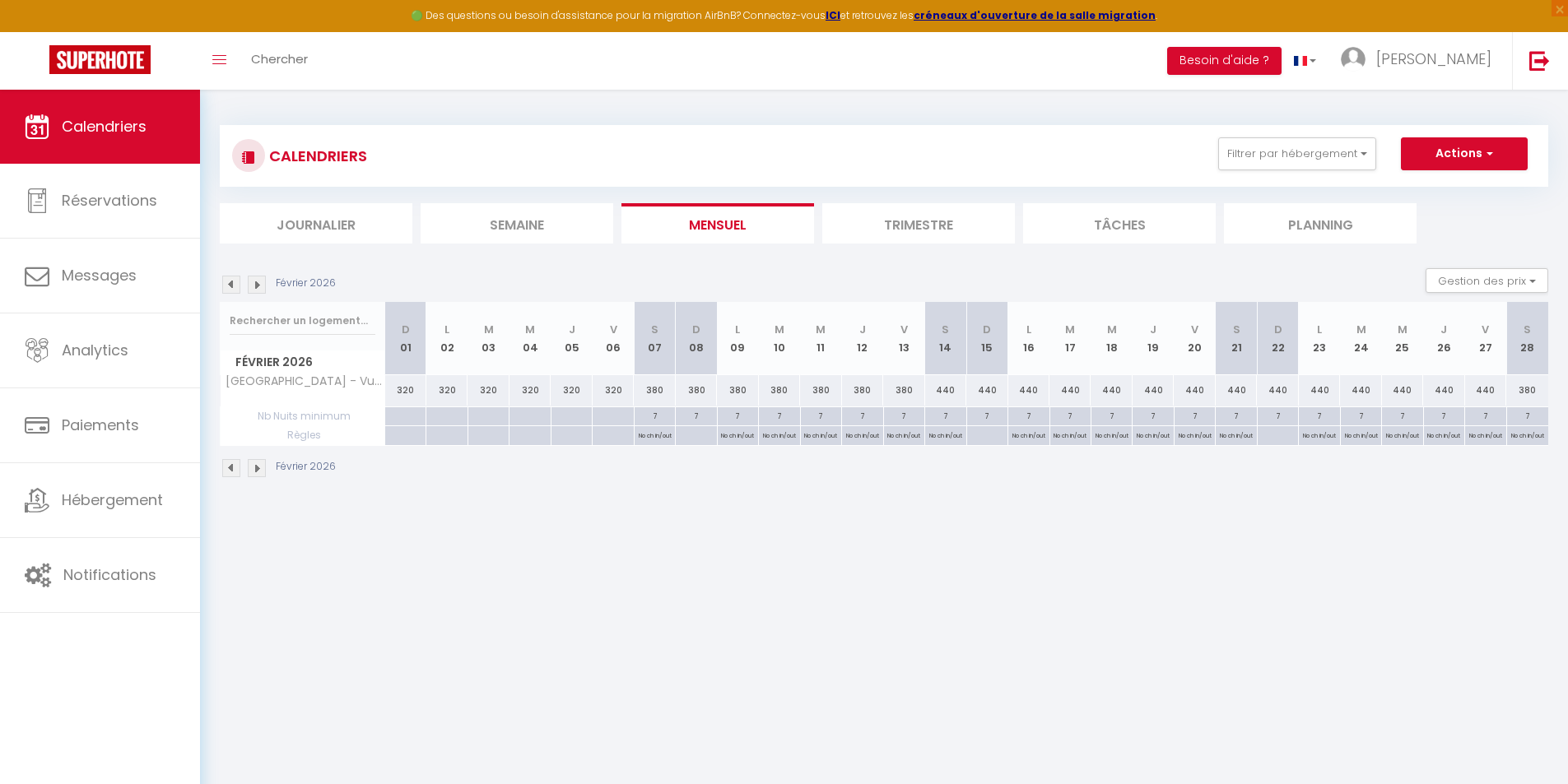
click at [227, 467] on img at bounding box center [232, 468] width 18 height 18
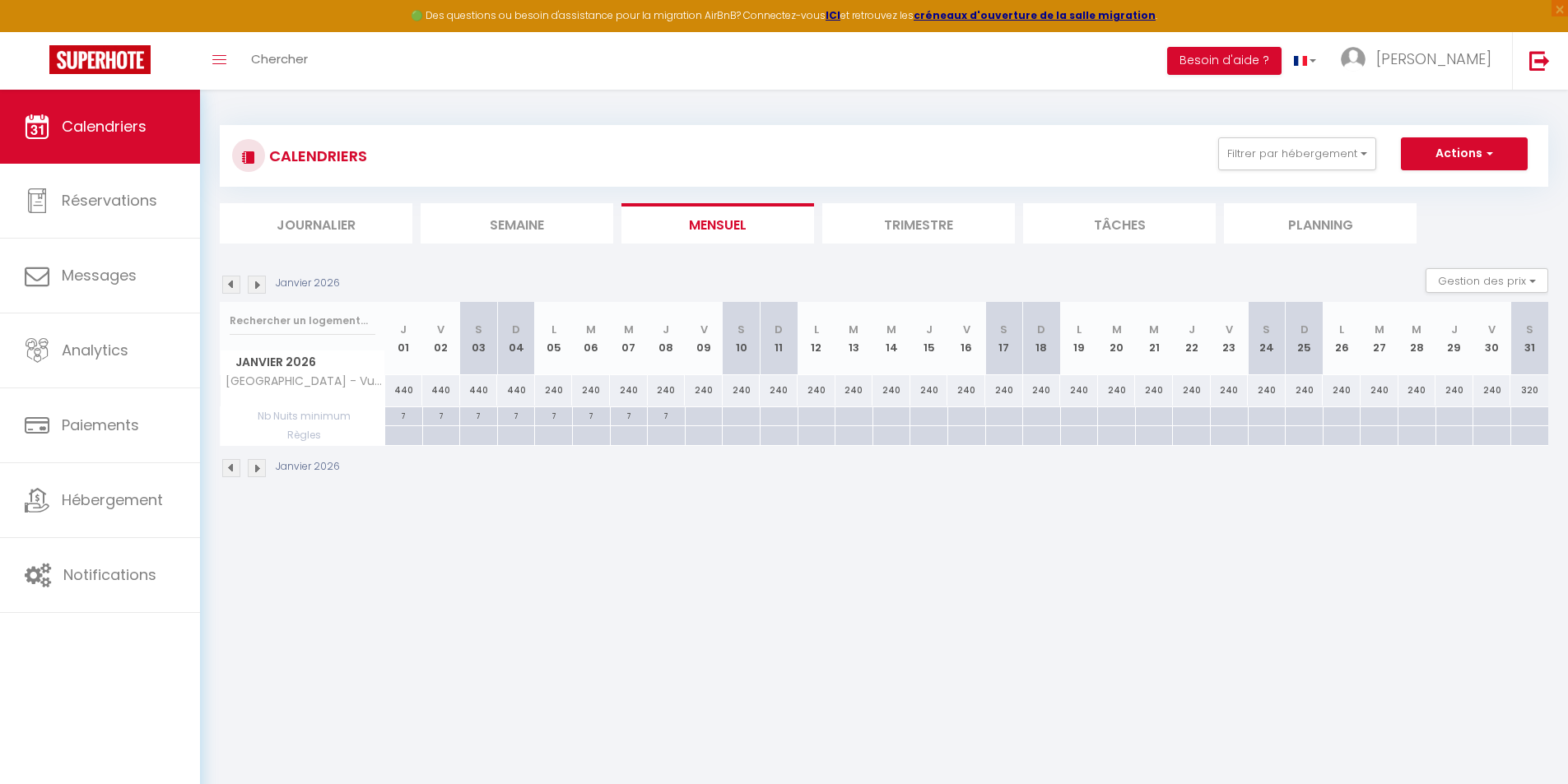
click at [257, 468] on img at bounding box center [257, 468] width 18 height 18
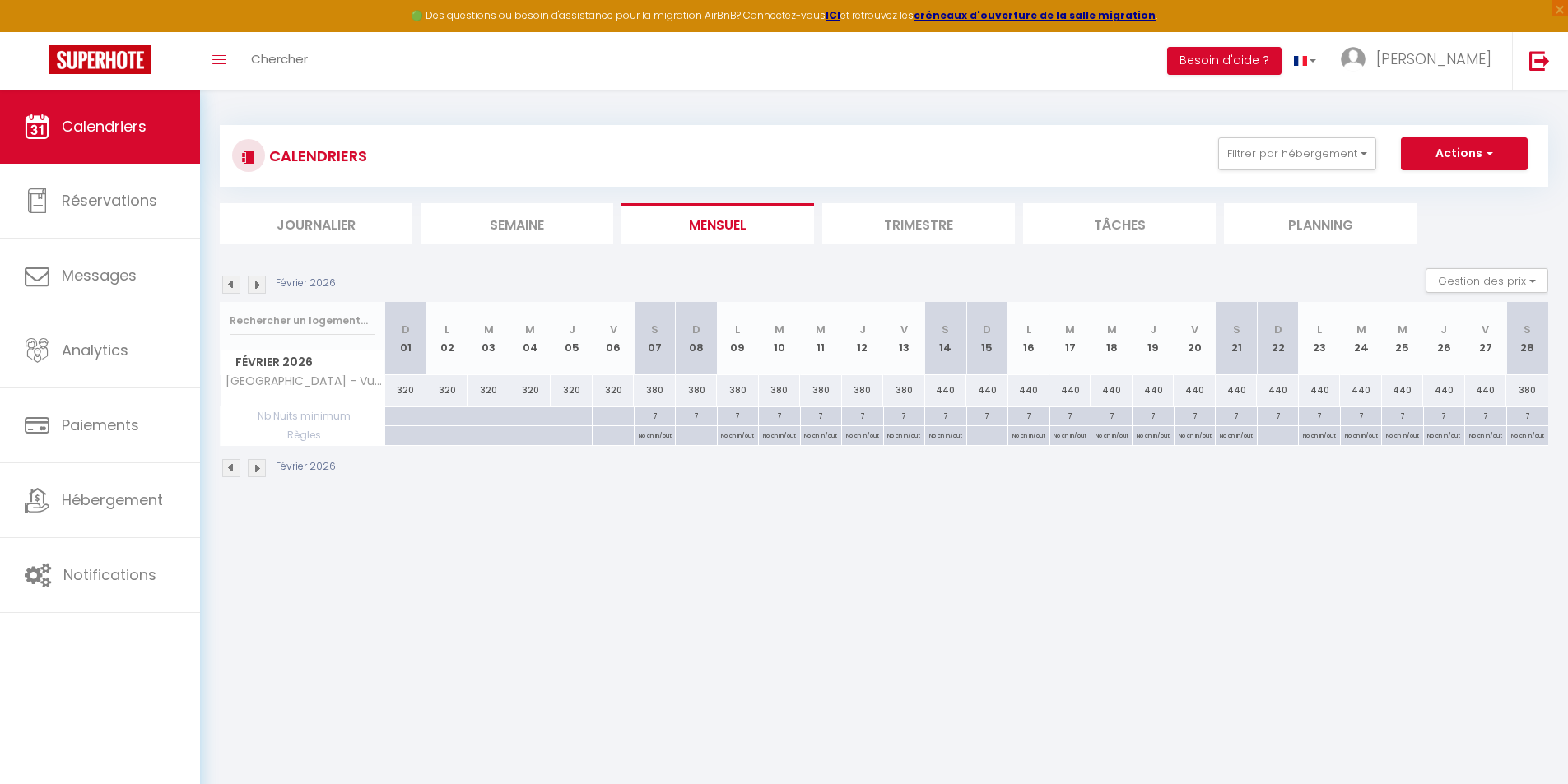
click at [238, 466] on img at bounding box center [232, 468] width 18 height 18
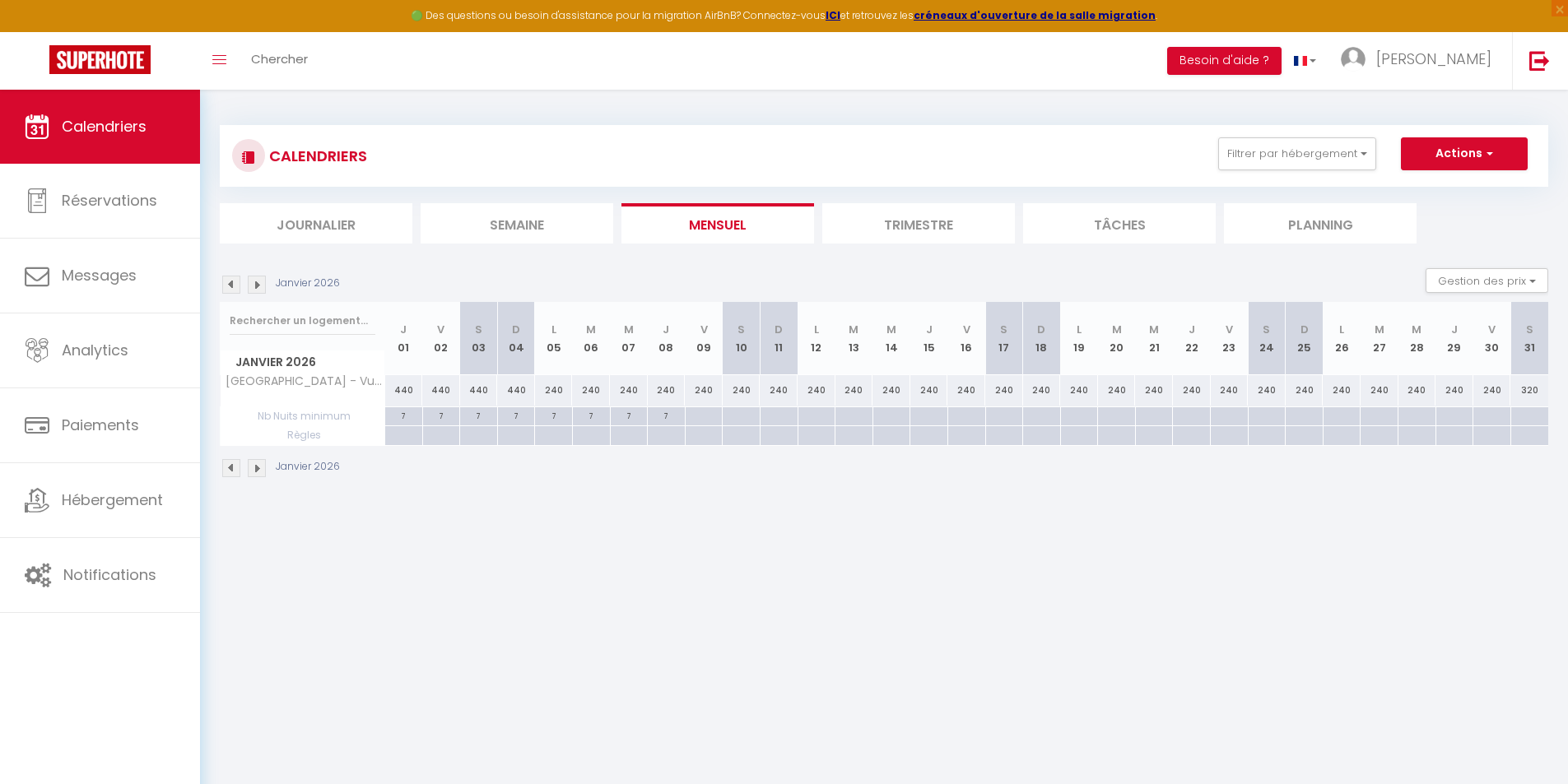
click at [238, 464] on img at bounding box center [232, 468] width 18 height 18
select select
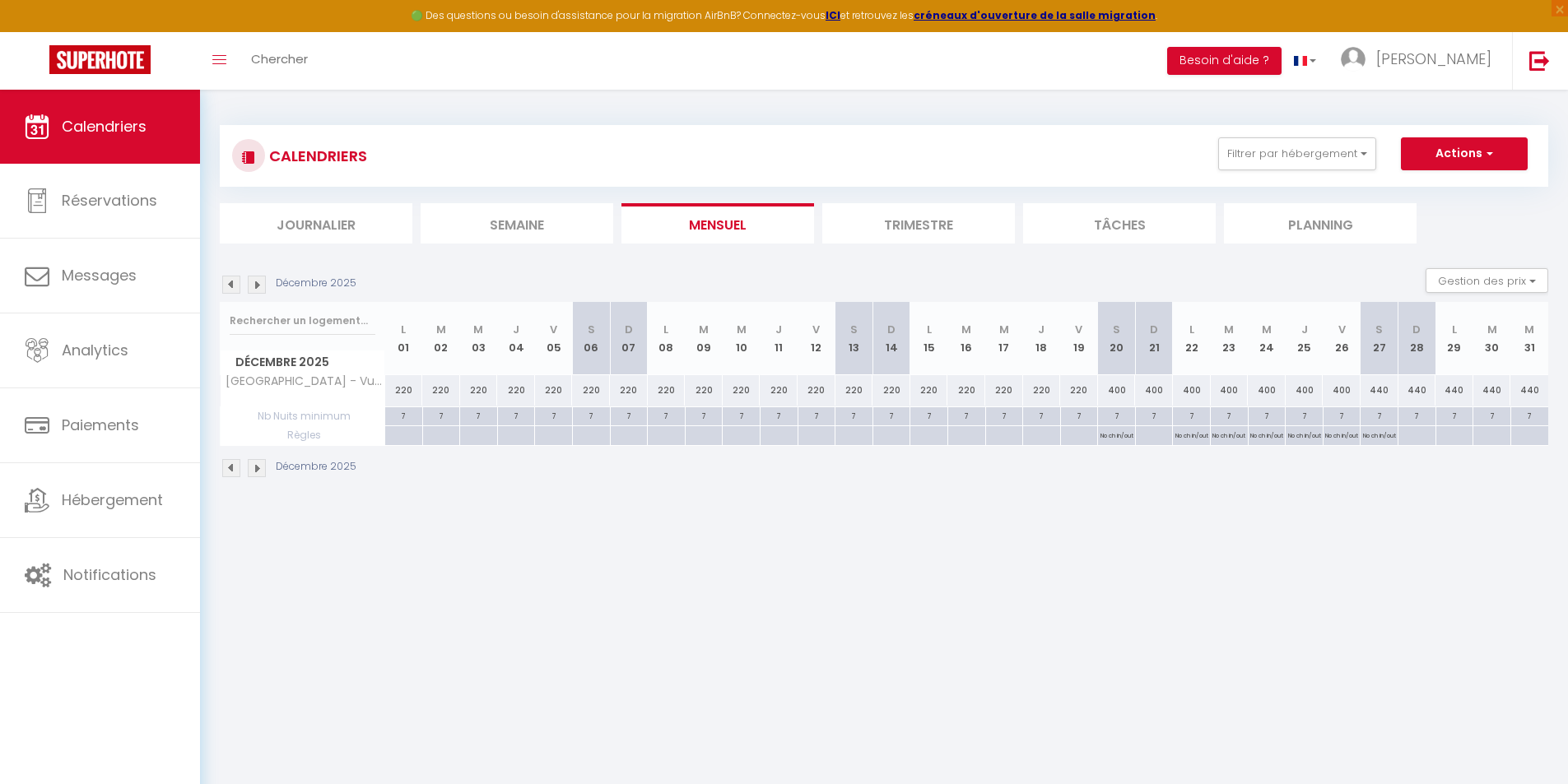
click at [1123, 436] on p "No ch in/out" at bounding box center [1117, 434] width 33 height 16
type input "[DATE]"
select select "3"
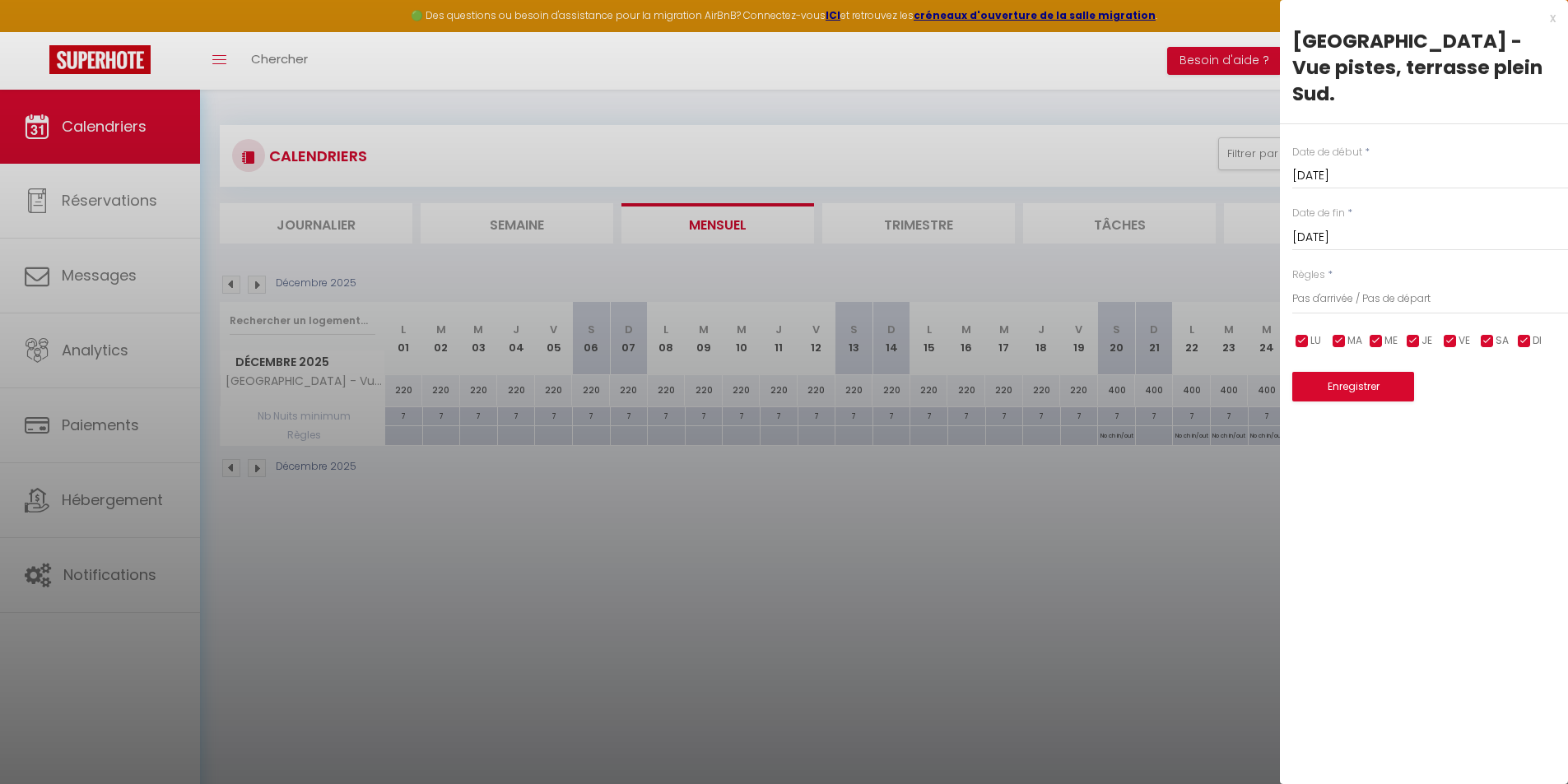
click at [1428, 227] on input "[DATE]" at bounding box center [1430, 238] width 276 height 22
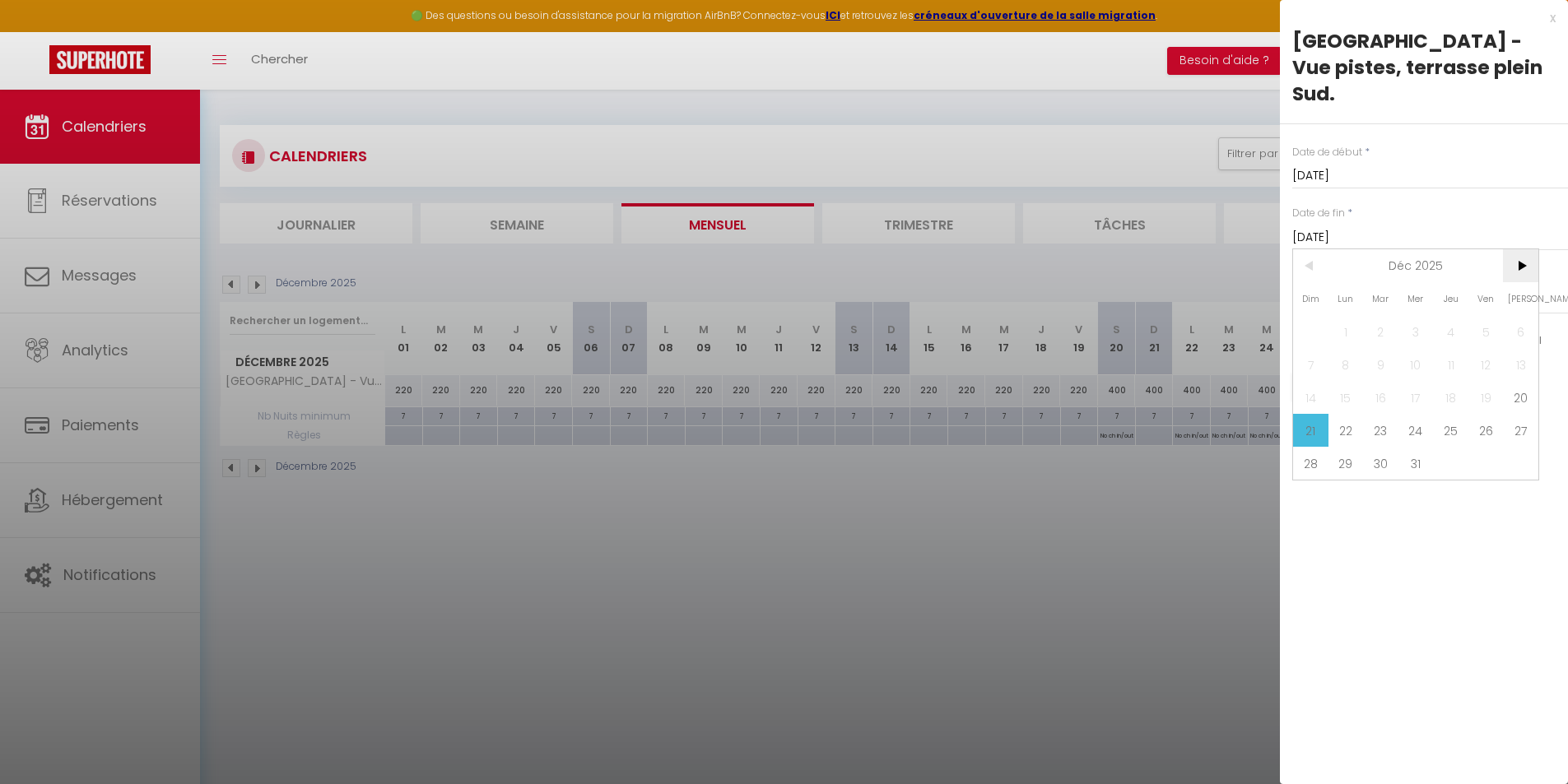
click at [1524, 249] on span ">" at bounding box center [1520, 266] width 36 height 33
click at [1321, 348] on span "4" at bounding box center [1311, 365] width 36 height 33
type input "[DATE]"
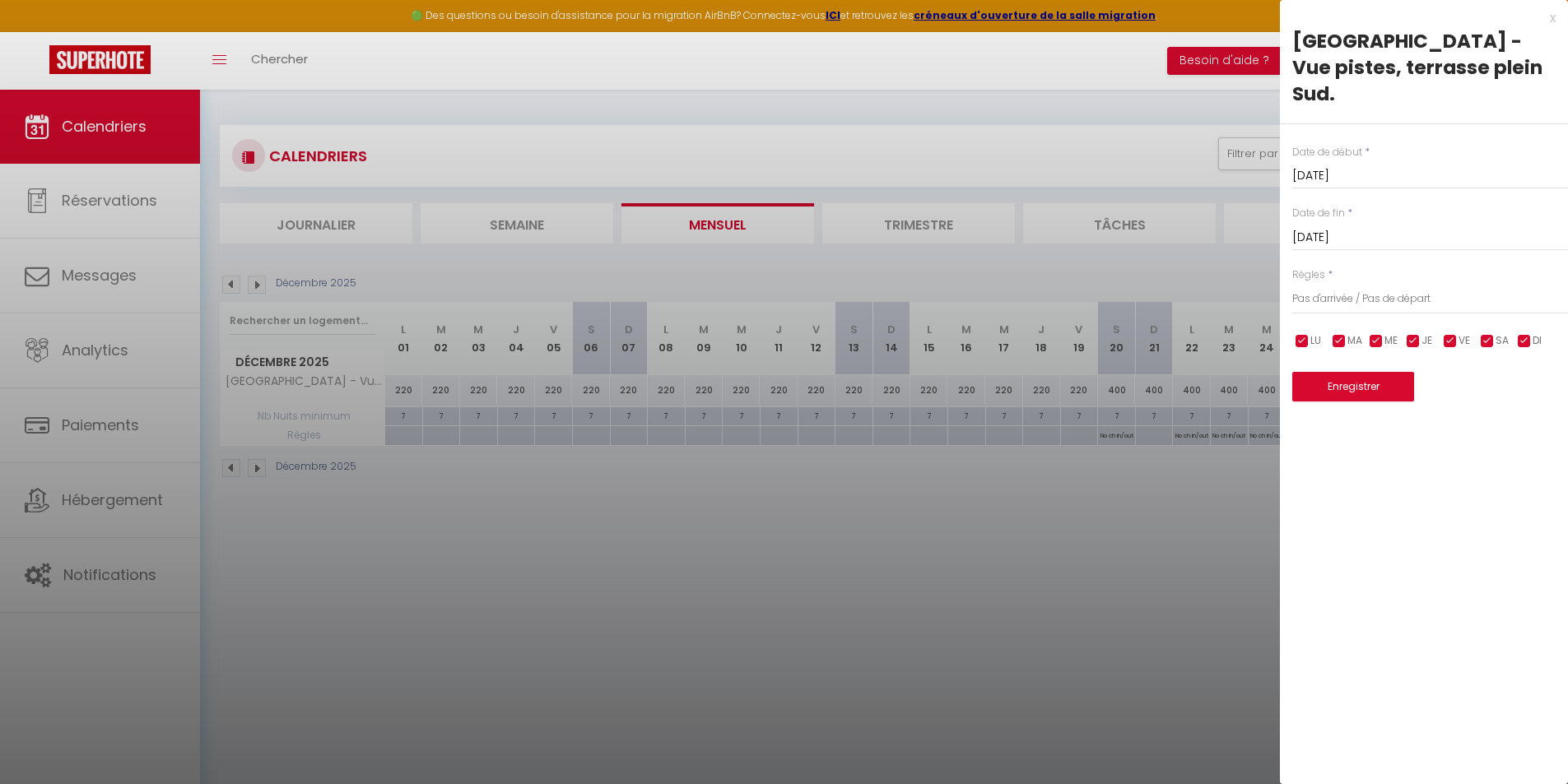
click at [1521, 333] on input "checkbox" at bounding box center [1524, 341] width 17 height 17
checkbox input "false"
click at [1370, 372] on button "Enregistrer" at bounding box center [1353, 387] width 122 height 30
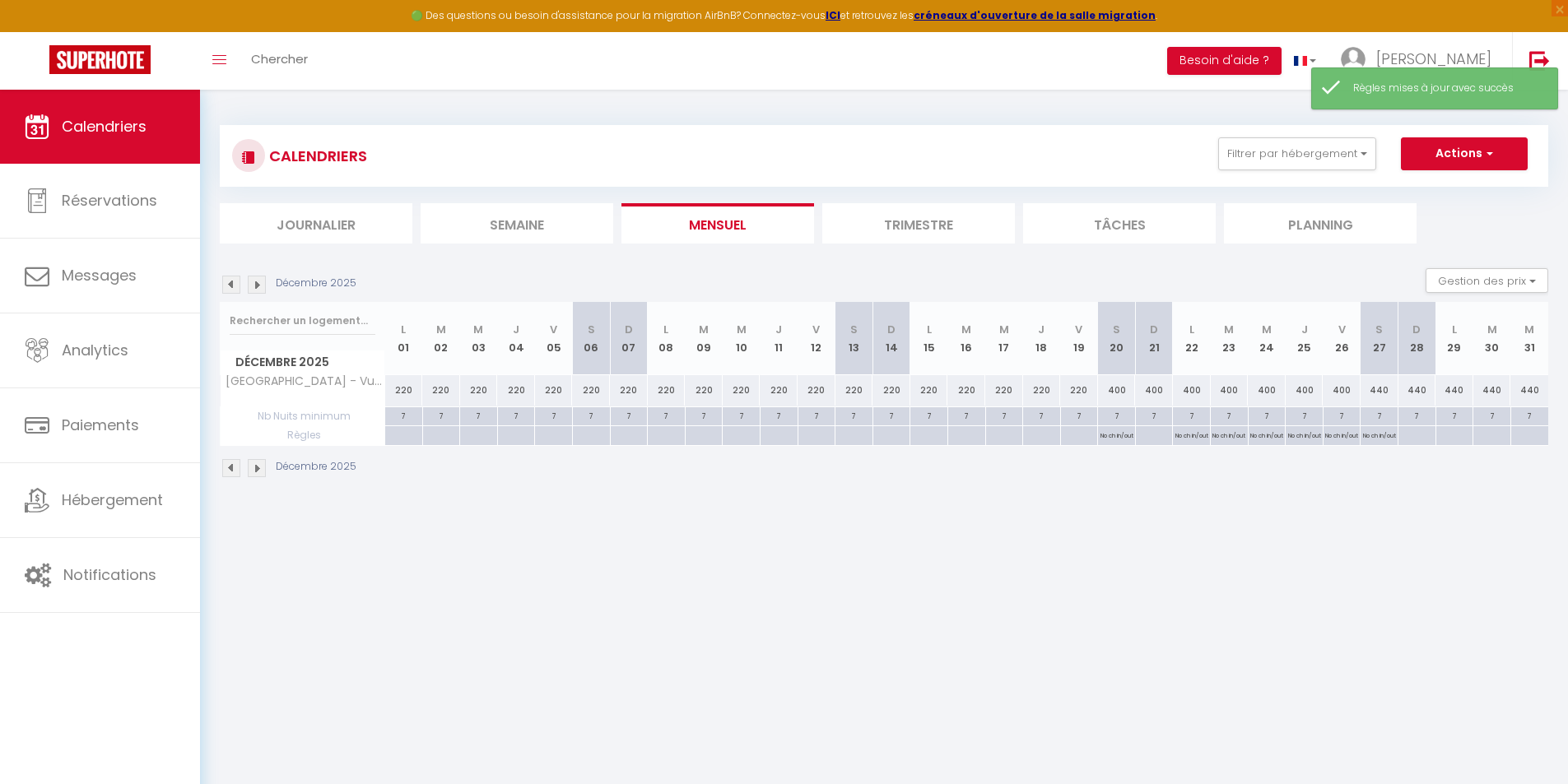
click at [262, 468] on img at bounding box center [257, 468] width 18 height 18
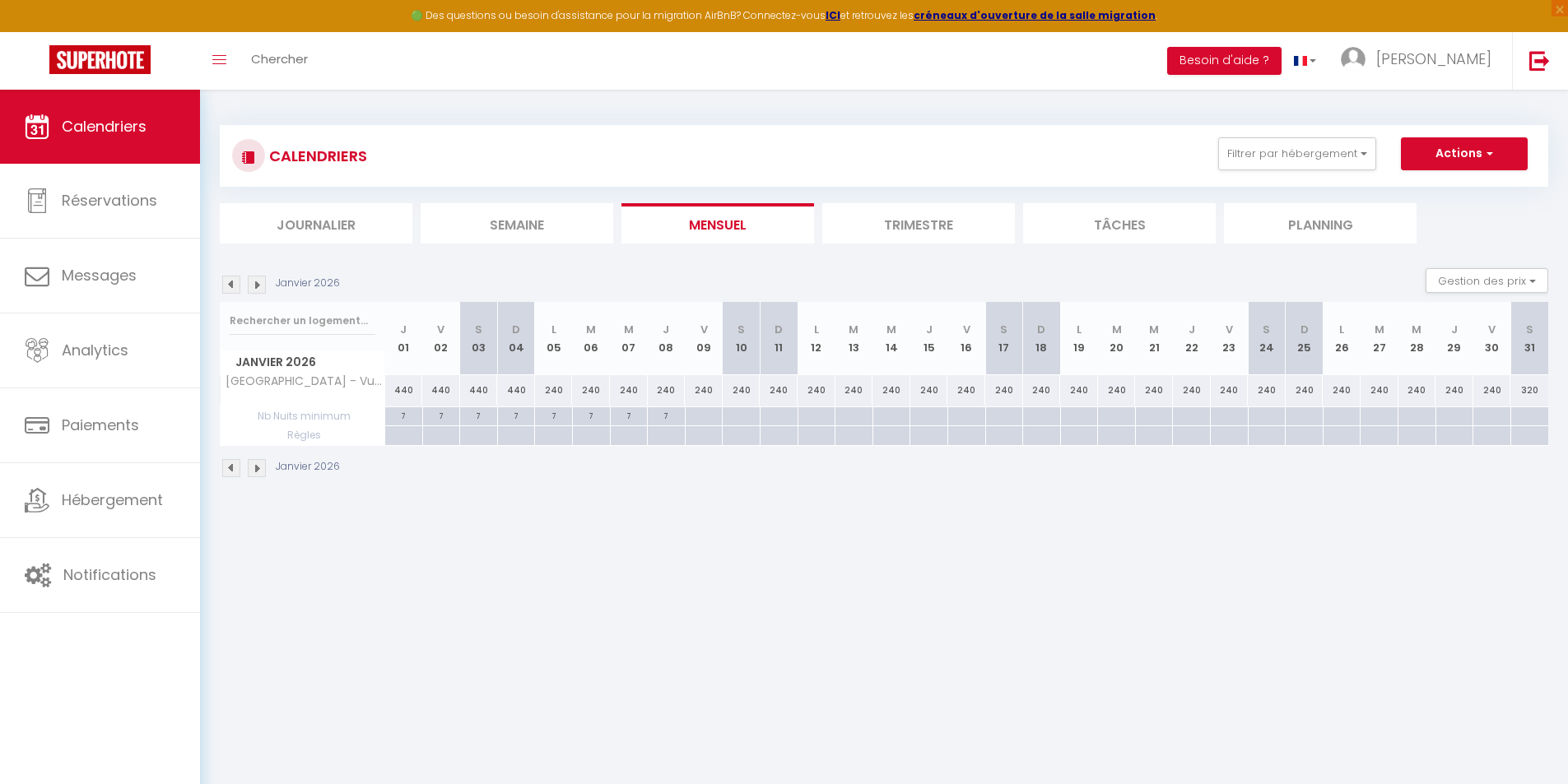
click at [232, 471] on img at bounding box center [232, 468] width 18 height 18
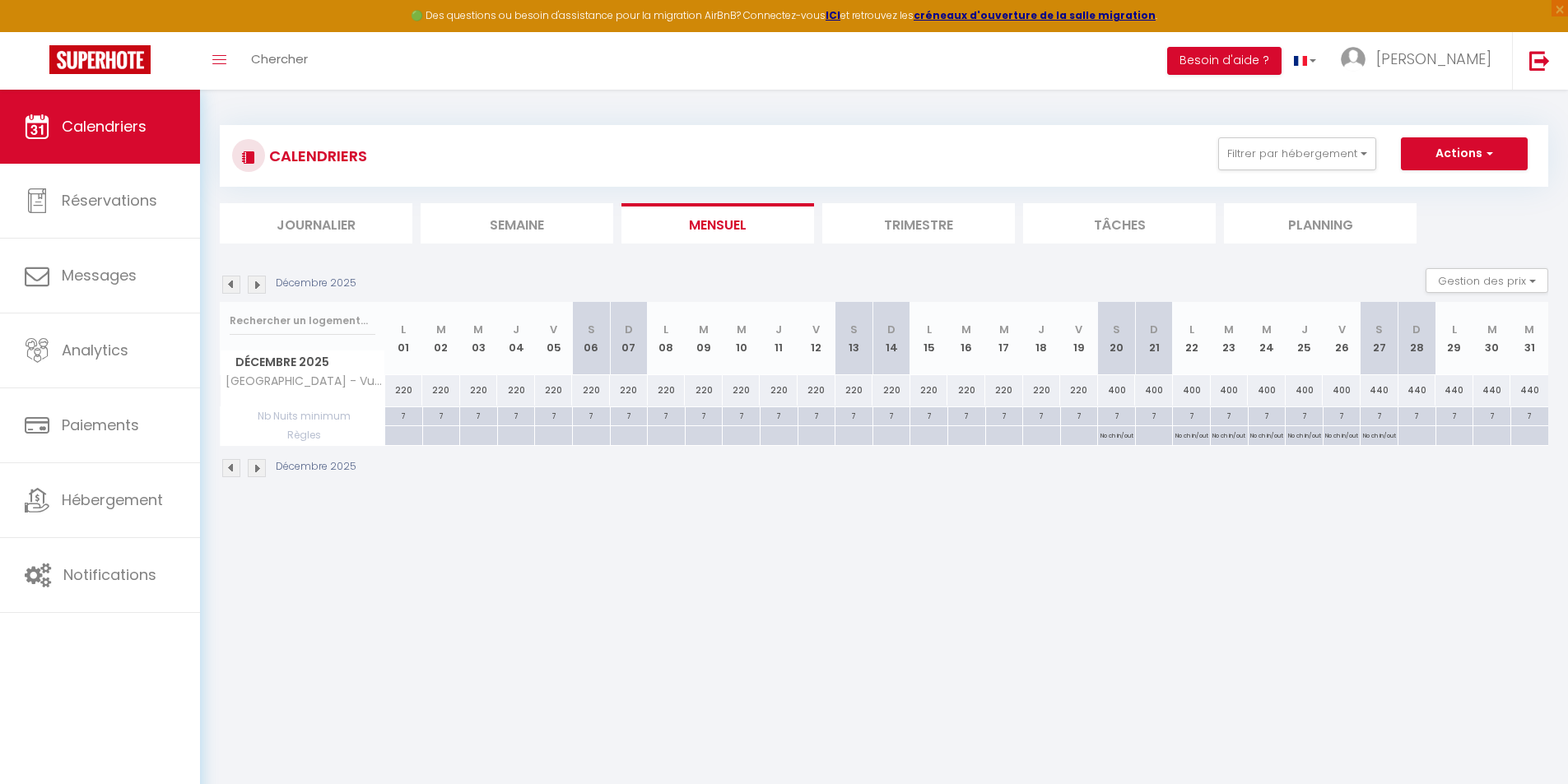
click at [234, 469] on img at bounding box center [232, 468] width 18 height 18
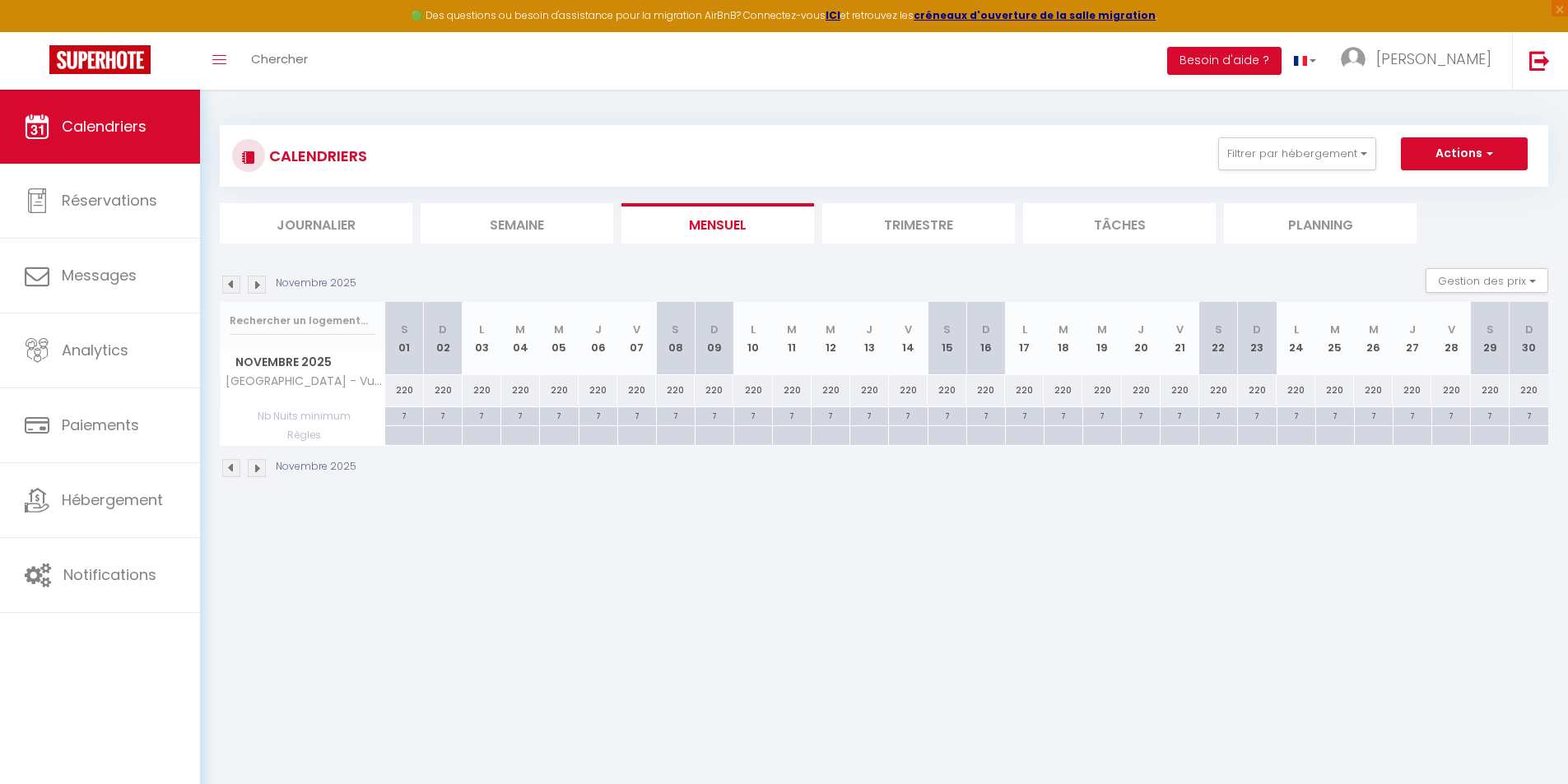
click at [234, 468] on img at bounding box center [232, 468] width 18 height 18
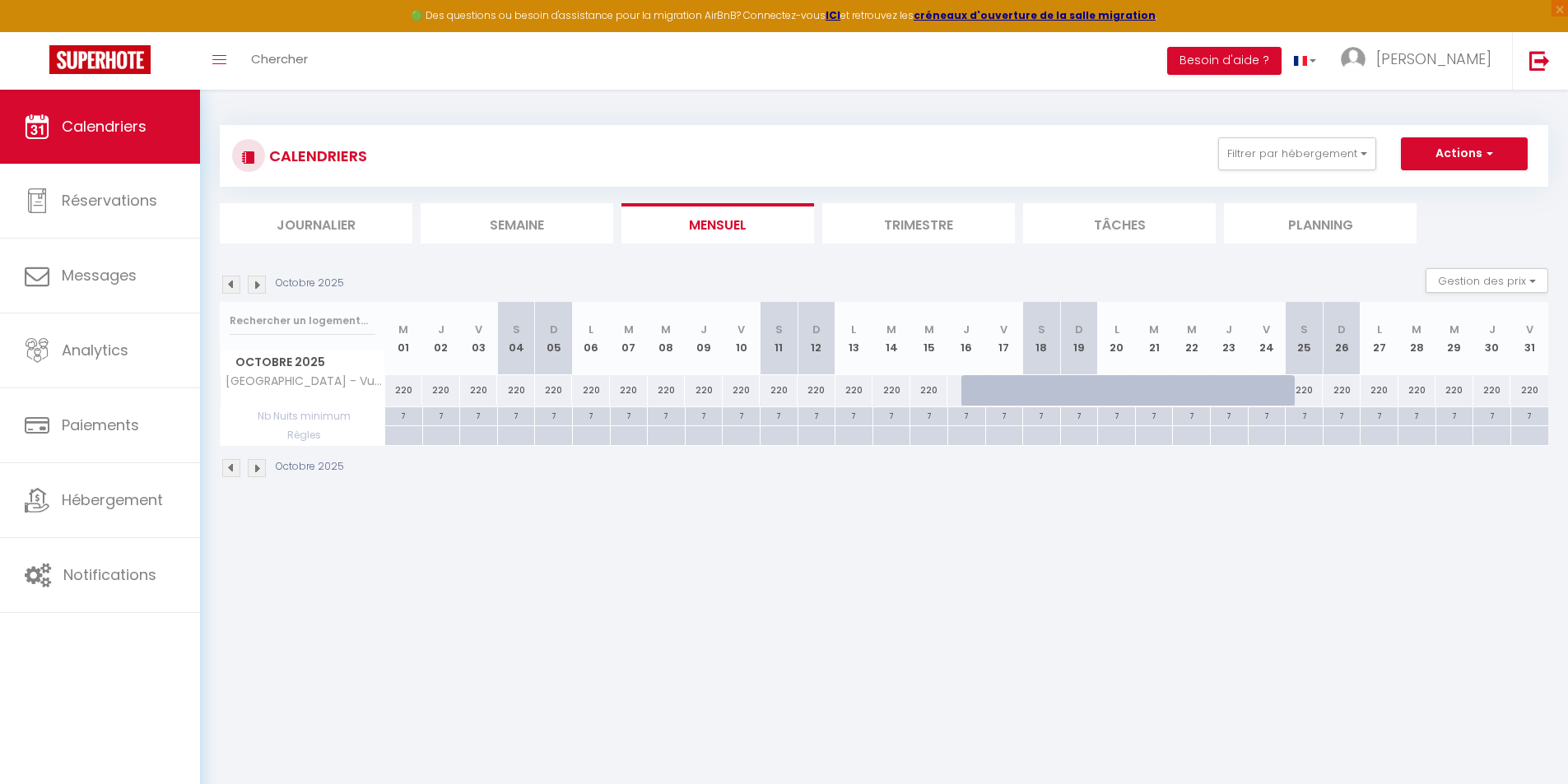
click at [234, 468] on img at bounding box center [232, 468] width 18 height 18
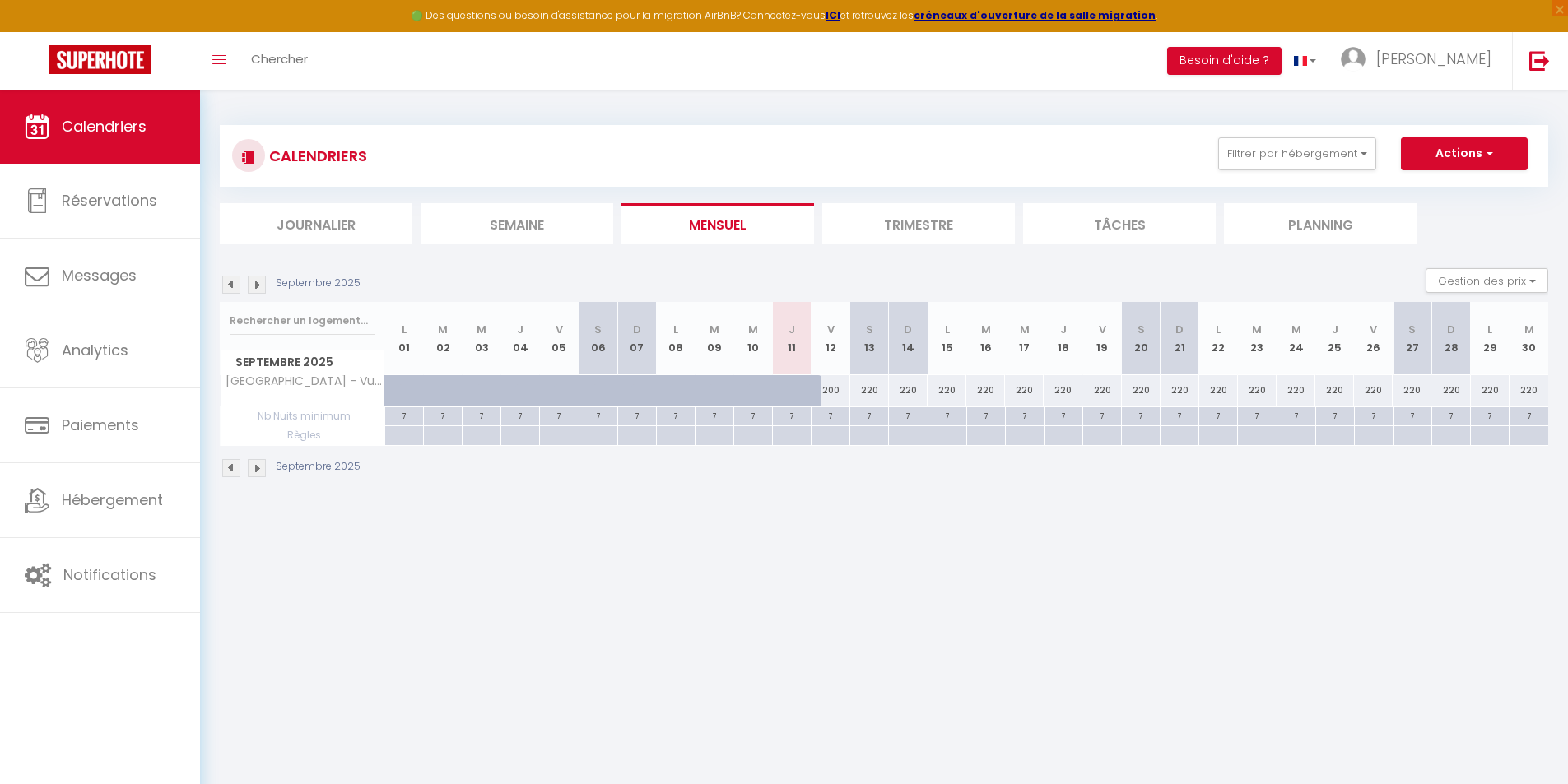
click at [262, 468] on img at bounding box center [257, 468] width 18 height 18
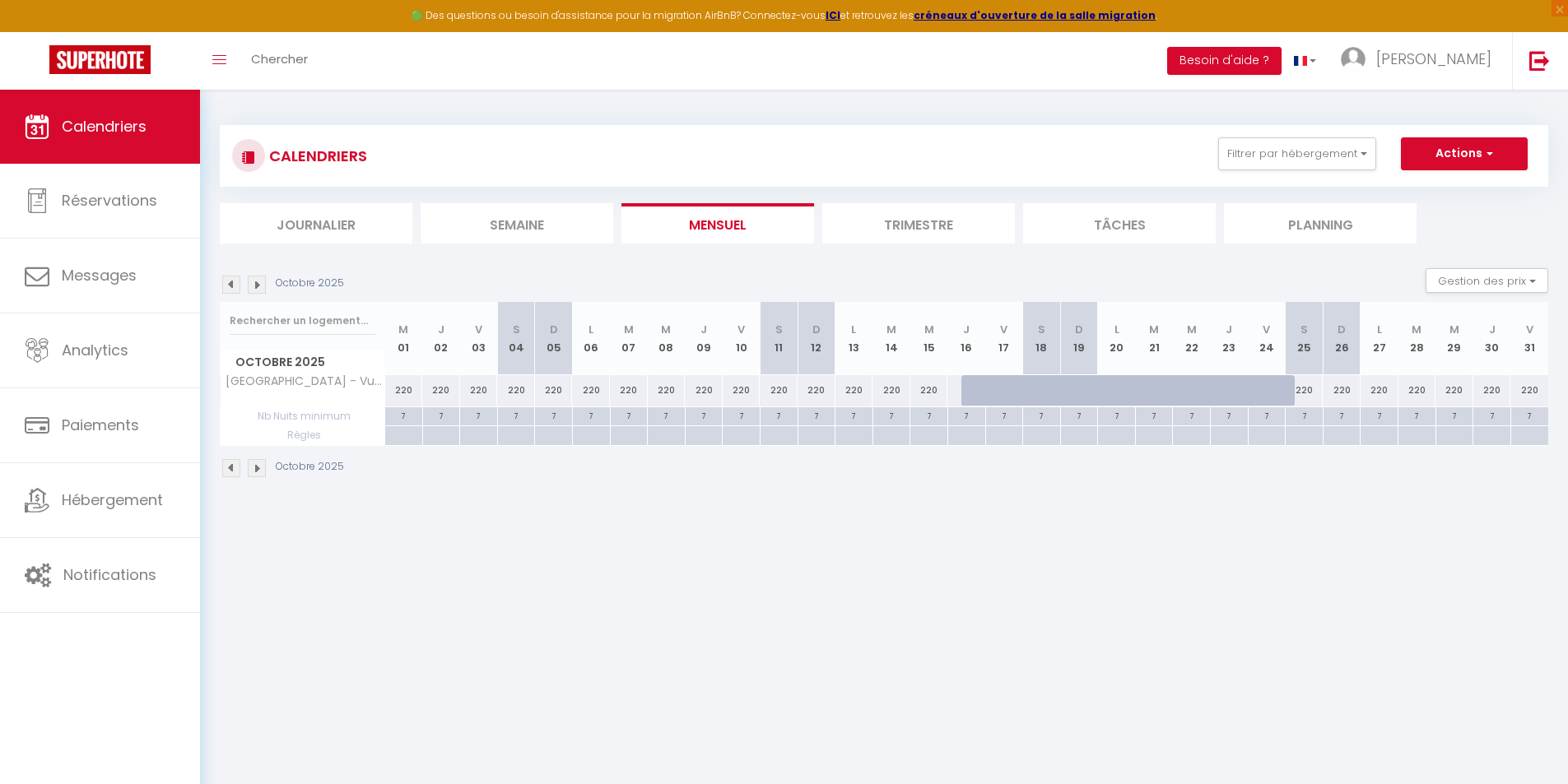
click at [262, 468] on img at bounding box center [257, 468] width 18 height 18
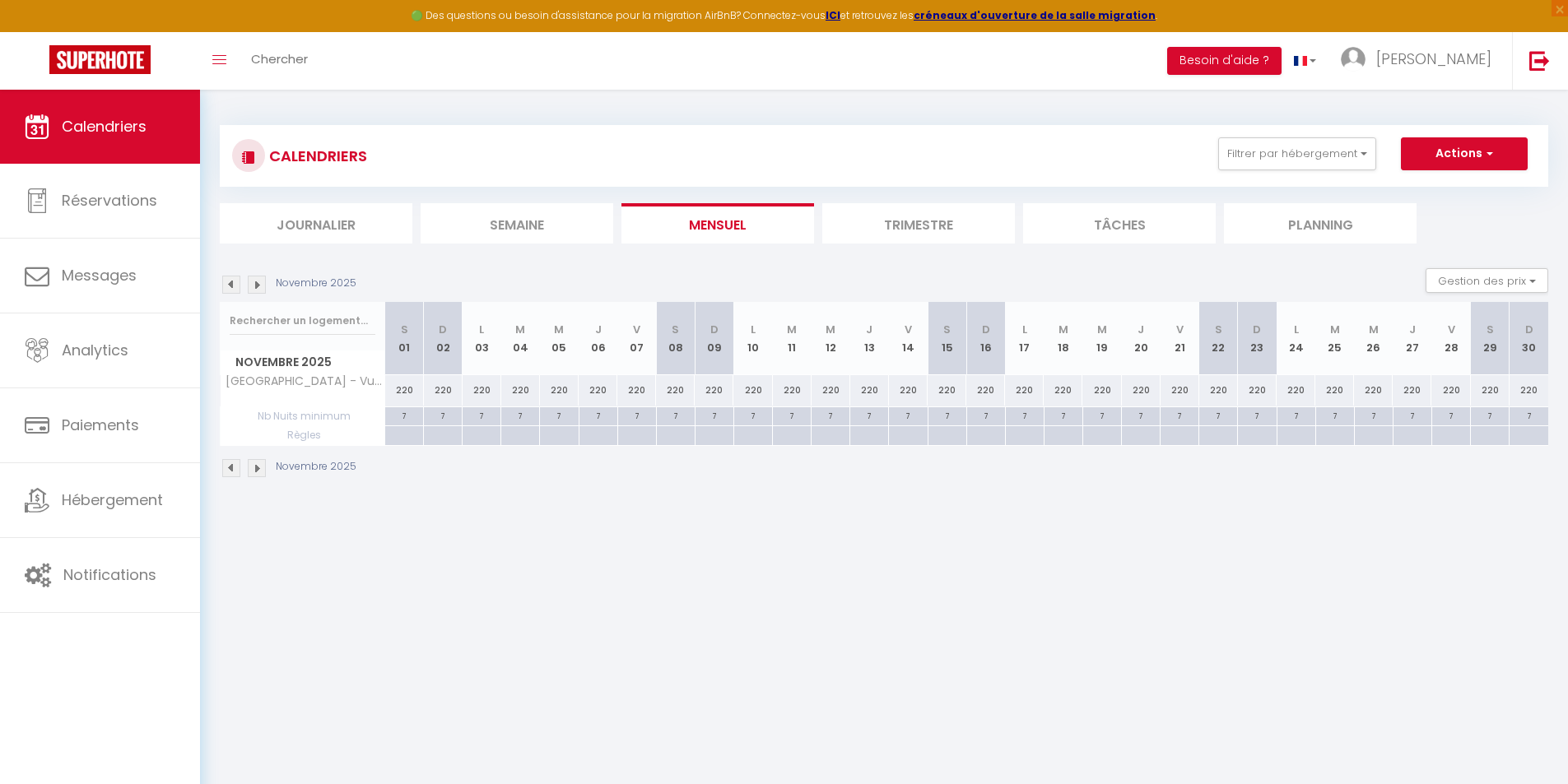
click at [262, 468] on img at bounding box center [257, 468] width 18 height 18
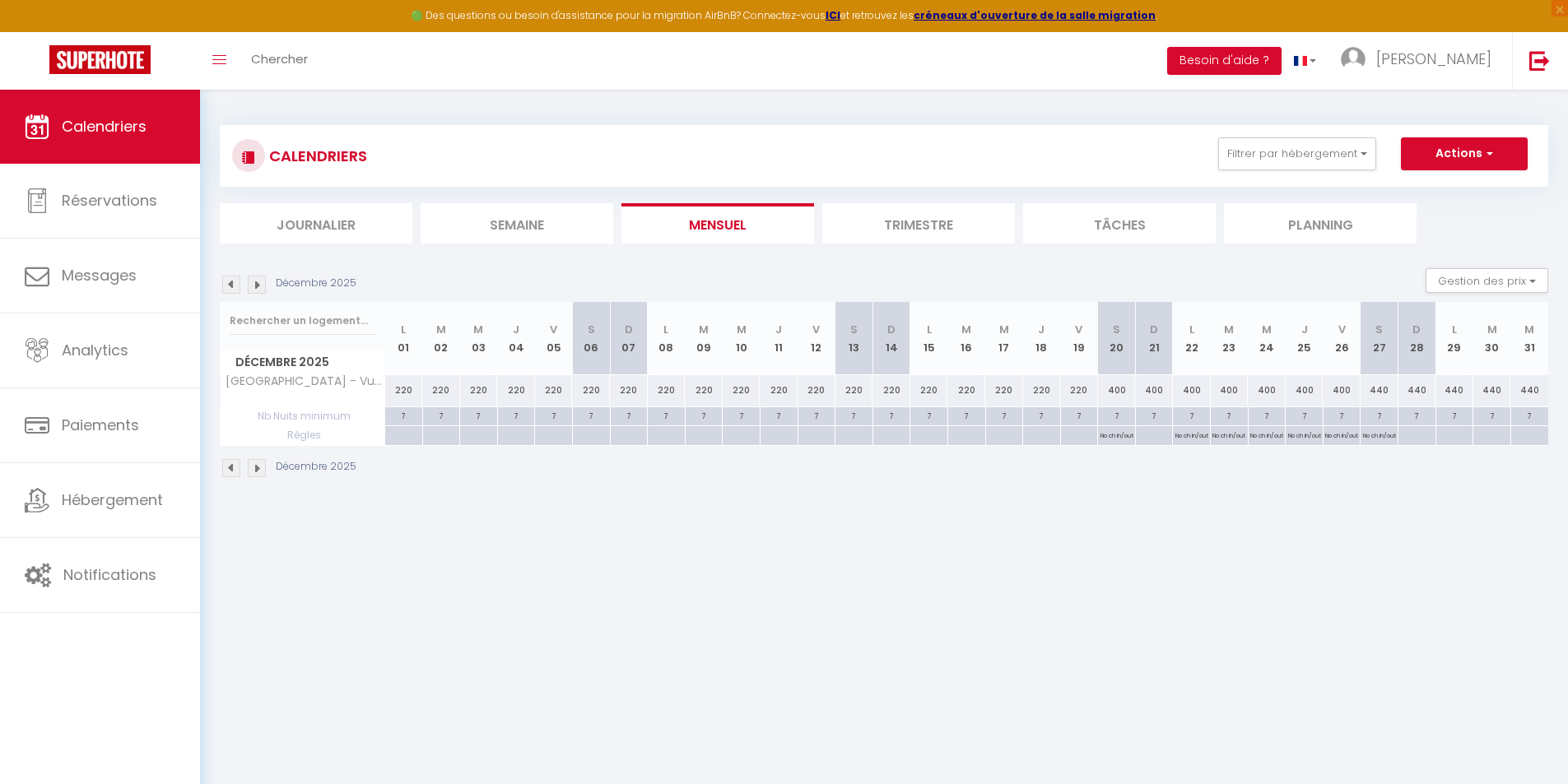
click at [263, 467] on img at bounding box center [257, 468] width 18 height 18
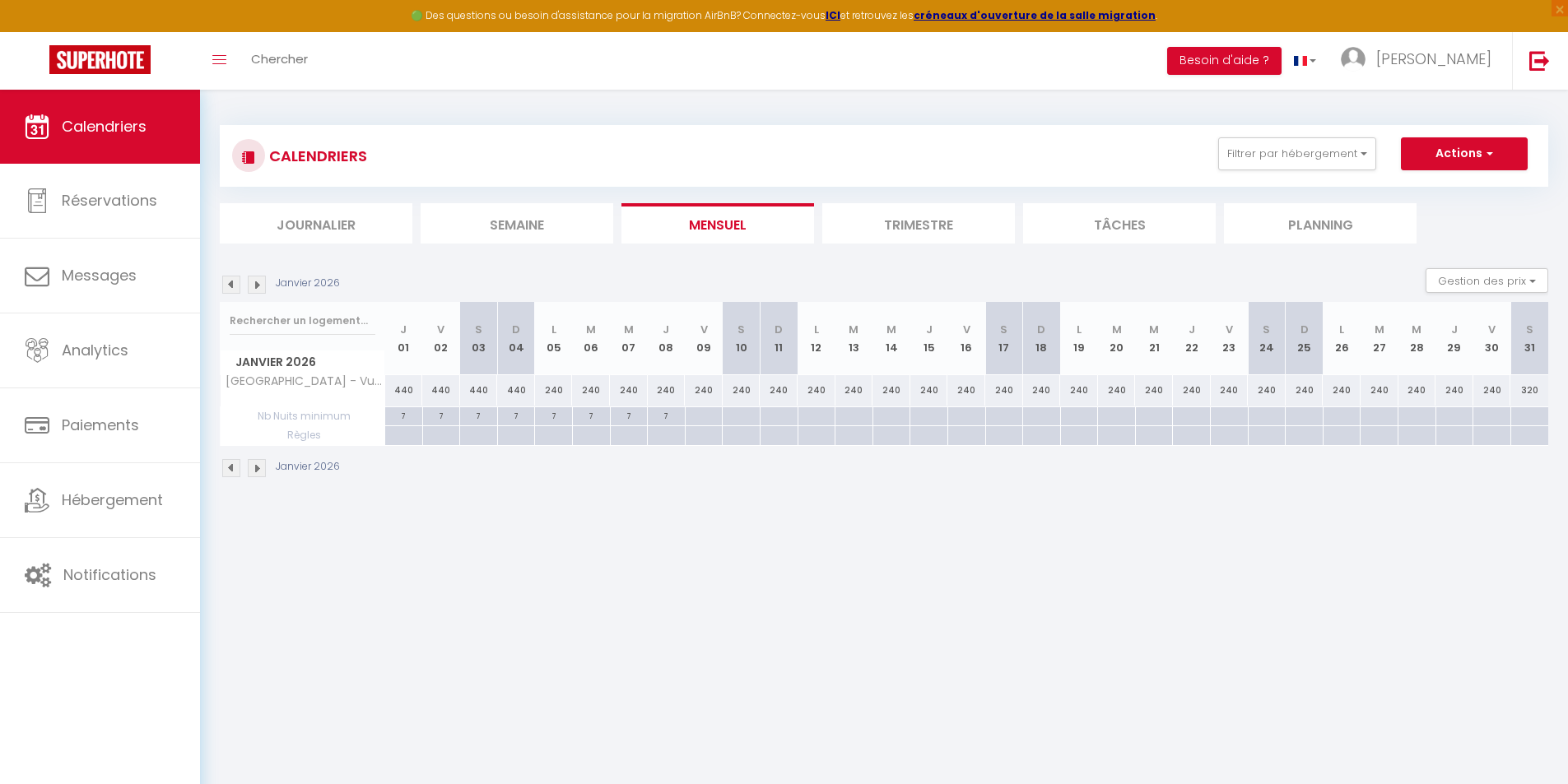
click at [700, 419] on div at bounding box center [703, 416] width 38 height 19
type input "Ven 09 Janvier 2026"
type input "Sam 10 Janvier 2026"
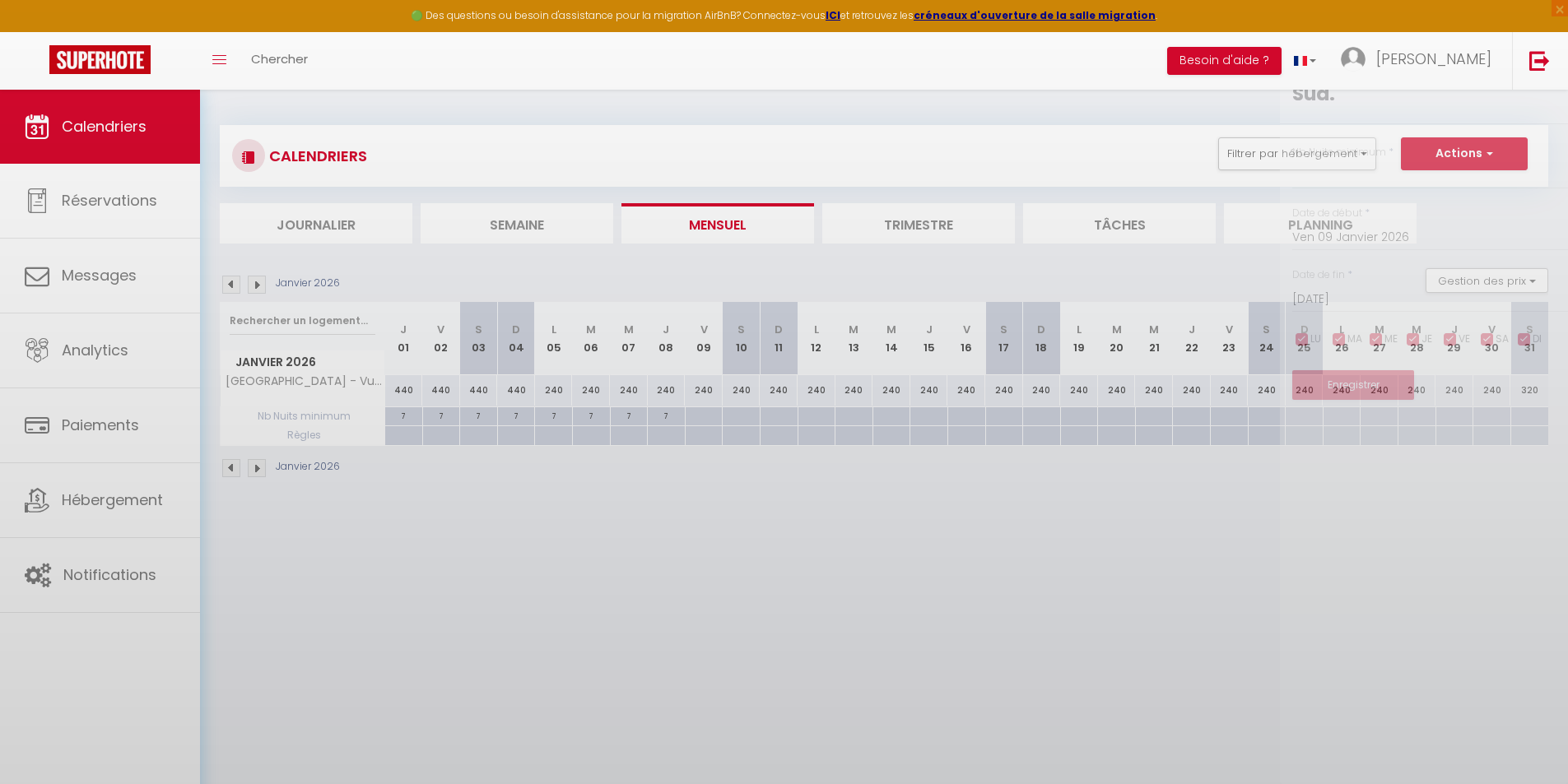
click at [702, 417] on div at bounding box center [784, 392] width 1568 height 784
type input "undefined aN undefined NaN"
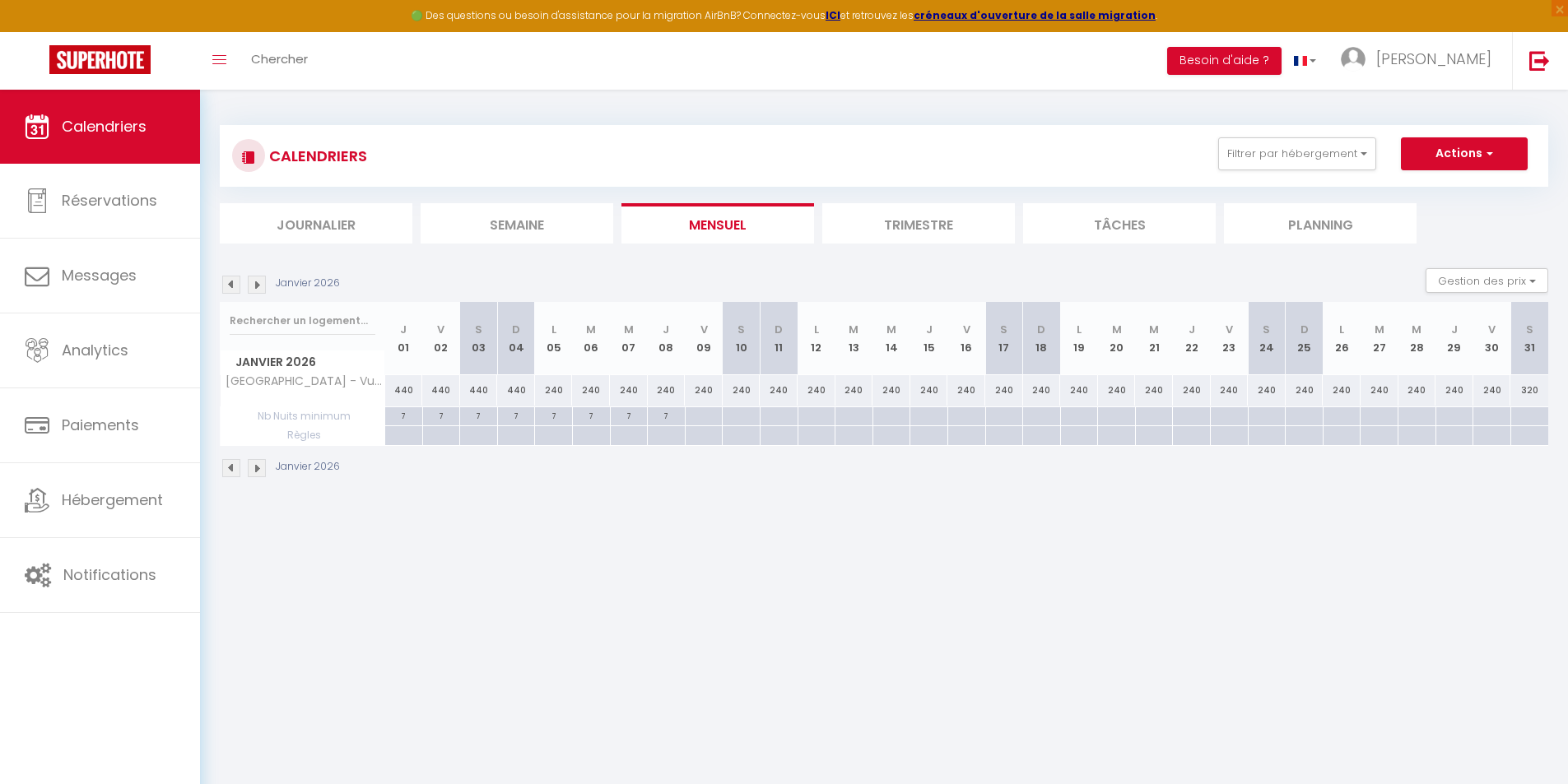
click at [704, 418] on div at bounding box center [703, 416] width 38 height 19
type input "Ven 09 Janvier 2026"
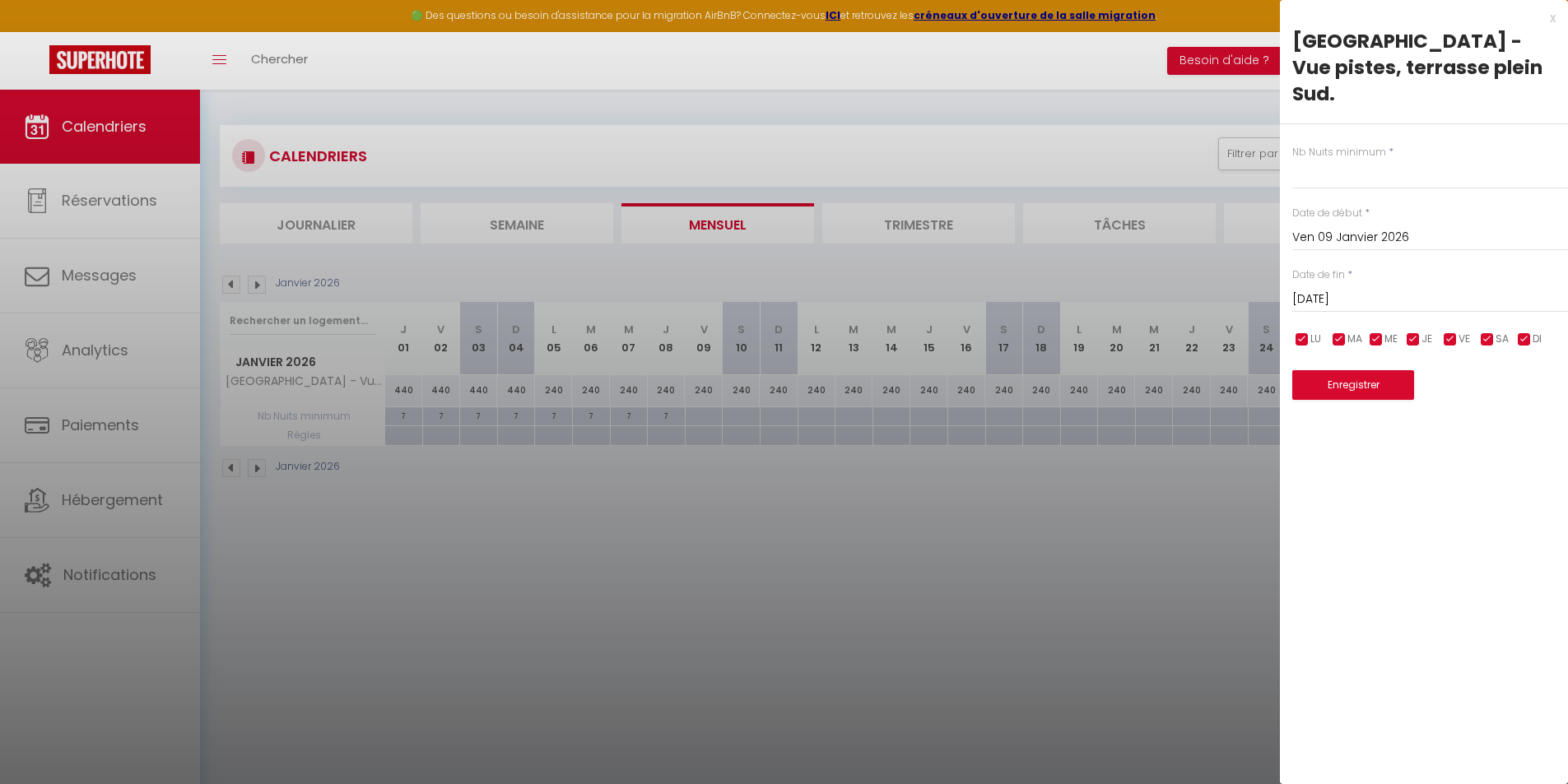
click at [1427, 289] on input "Sam 10 Janvier 2026" at bounding box center [1430, 300] width 276 height 22
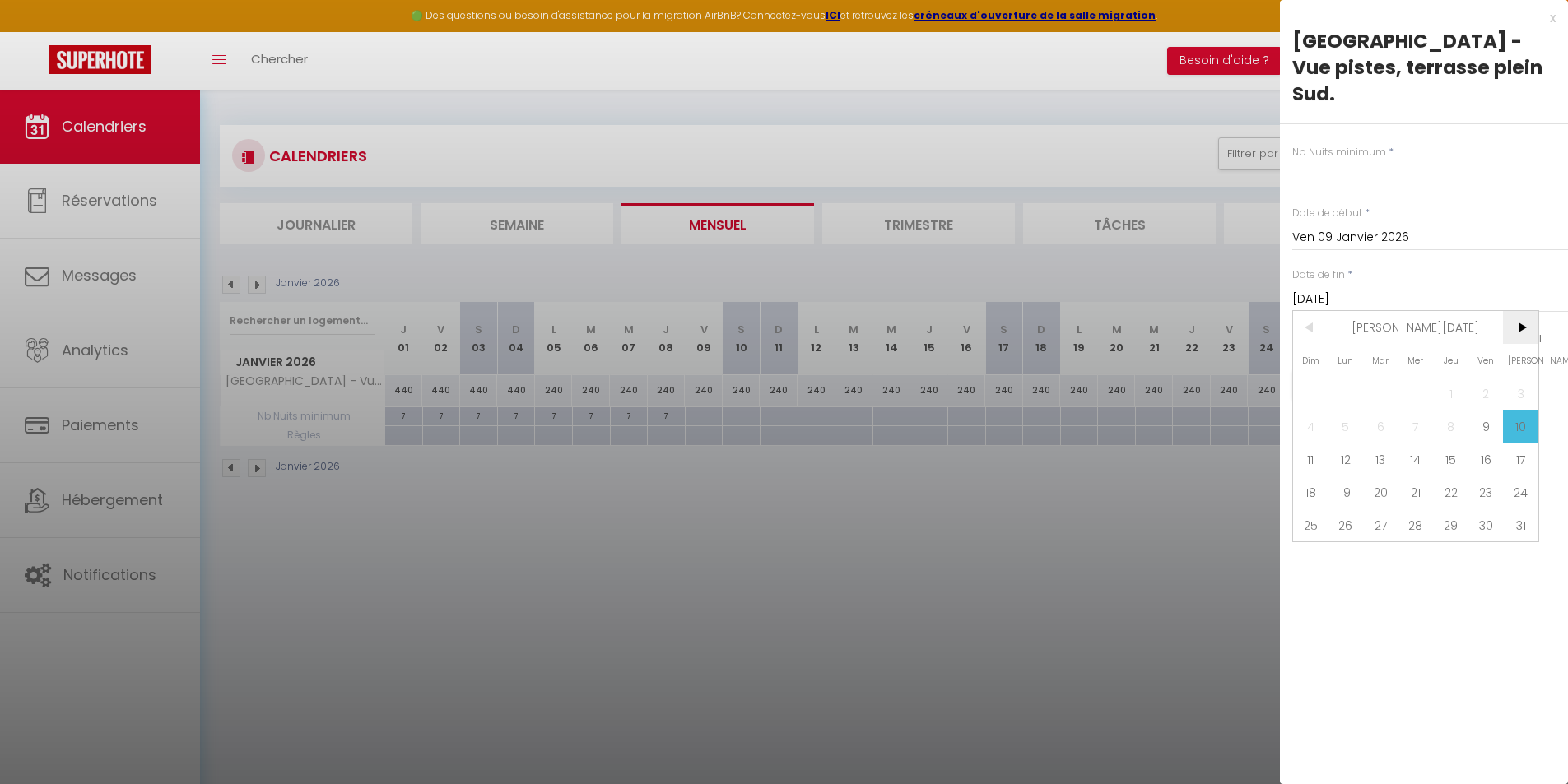
click at [1521, 311] on span ">" at bounding box center [1520, 328] width 36 height 33
click at [1521, 443] on span "16" at bounding box center [1520, 459] width 36 height 33
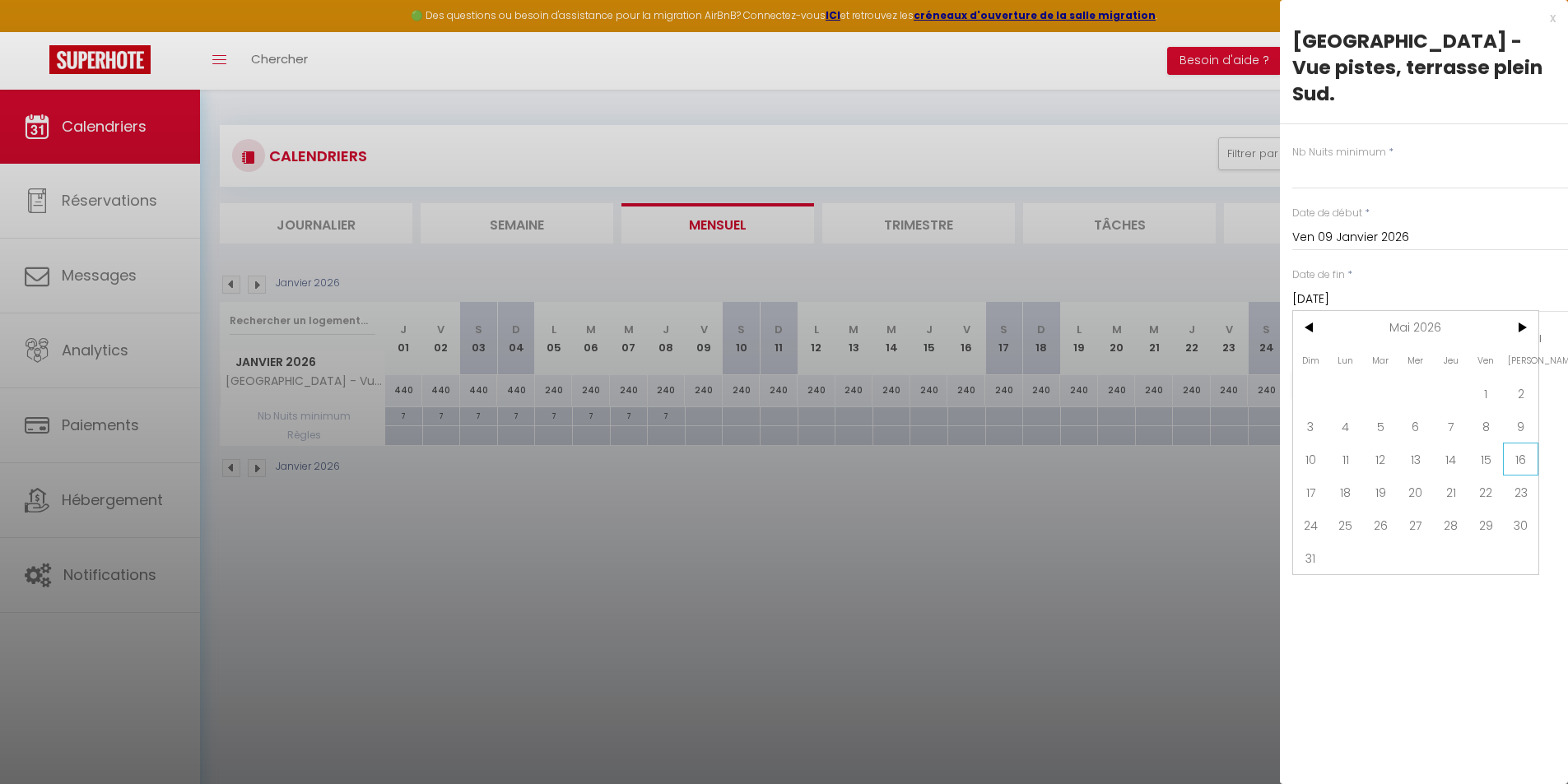
type input "Sam 16 Mai 2026"
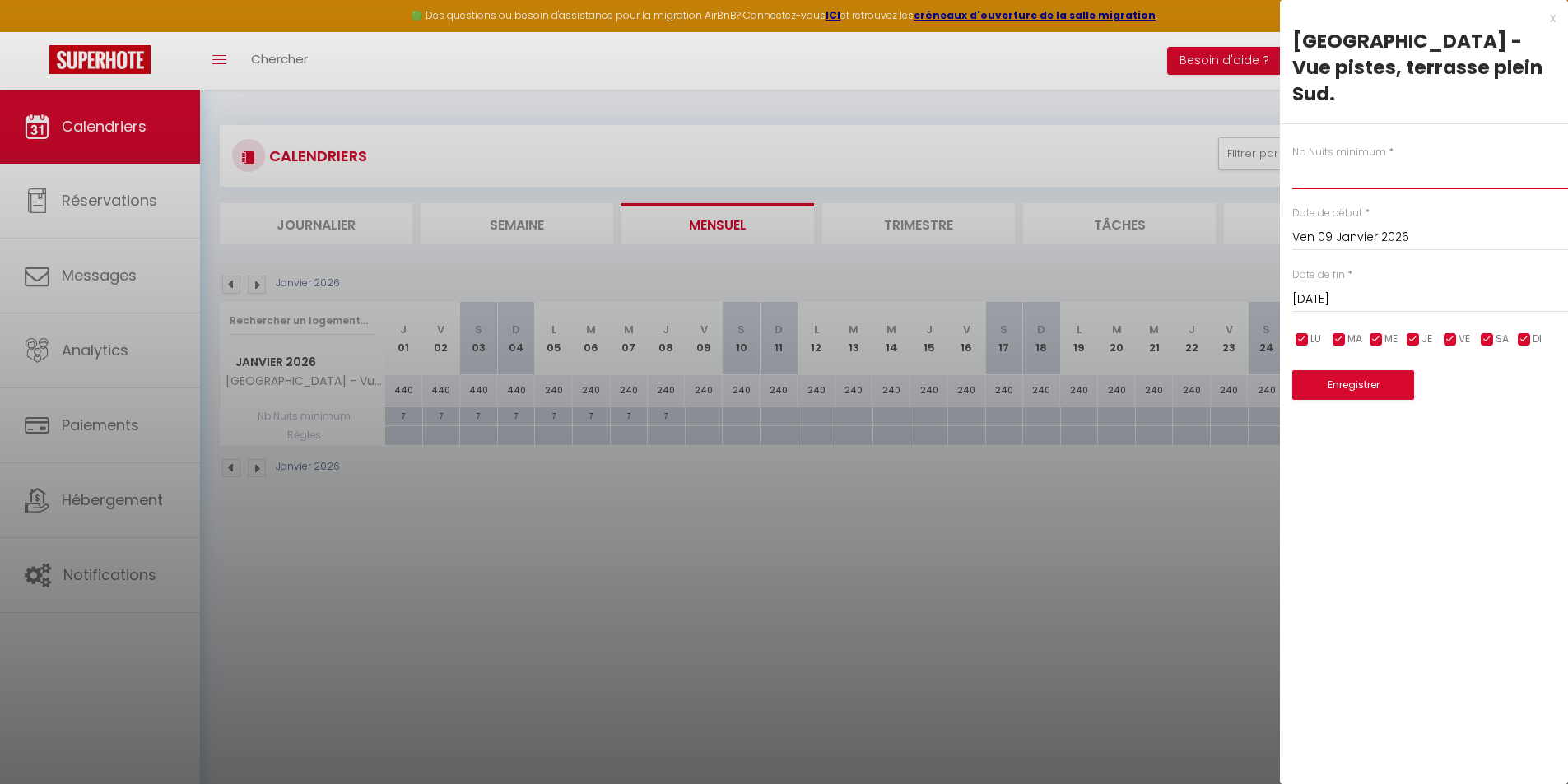
click at [1360, 159] on input "text" at bounding box center [1430, 174] width 276 height 30
type input "7"
click at [1364, 370] on button "Enregistrer" at bounding box center [1353, 385] width 122 height 30
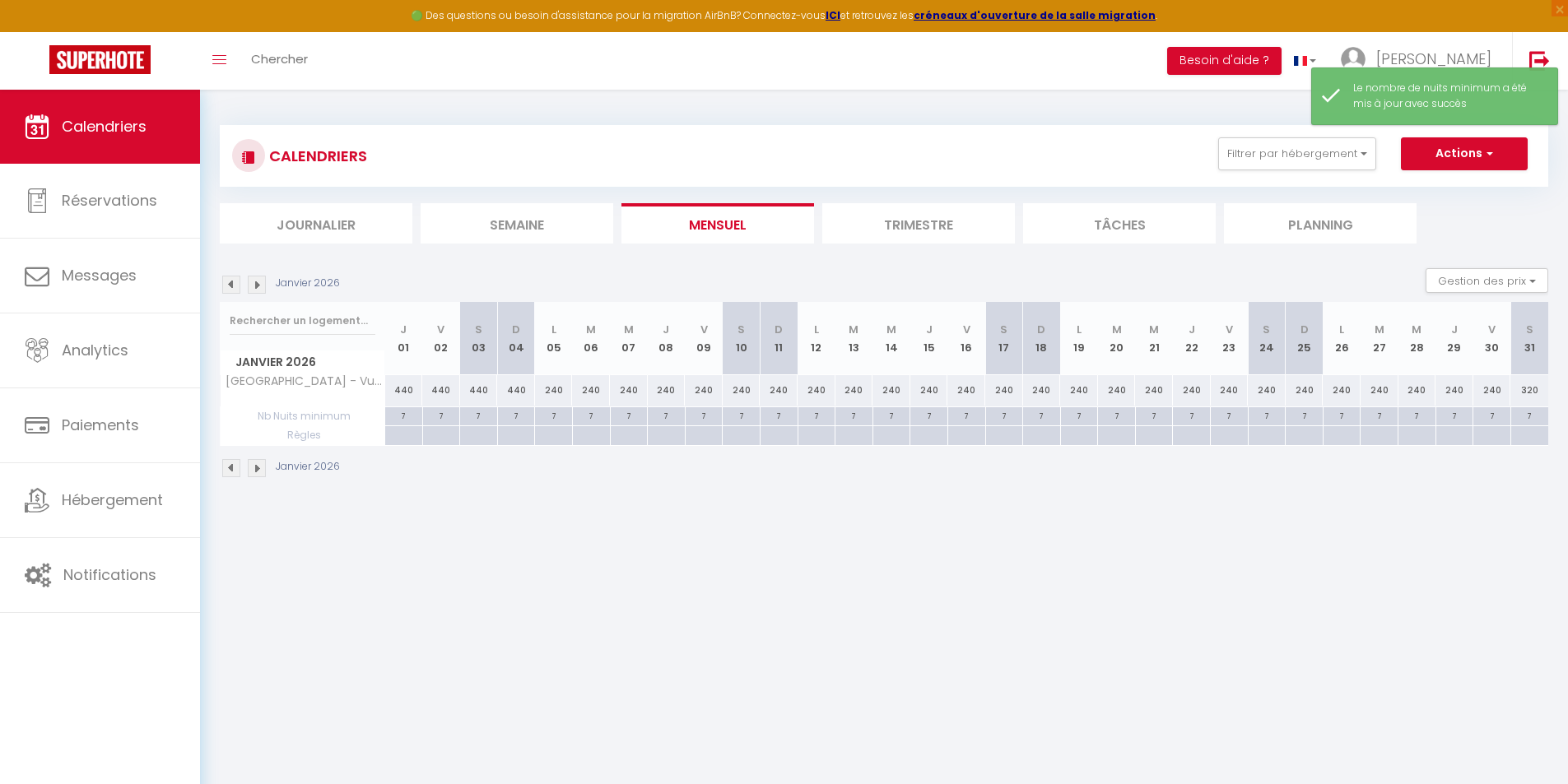
click at [258, 469] on img at bounding box center [257, 468] width 18 height 18
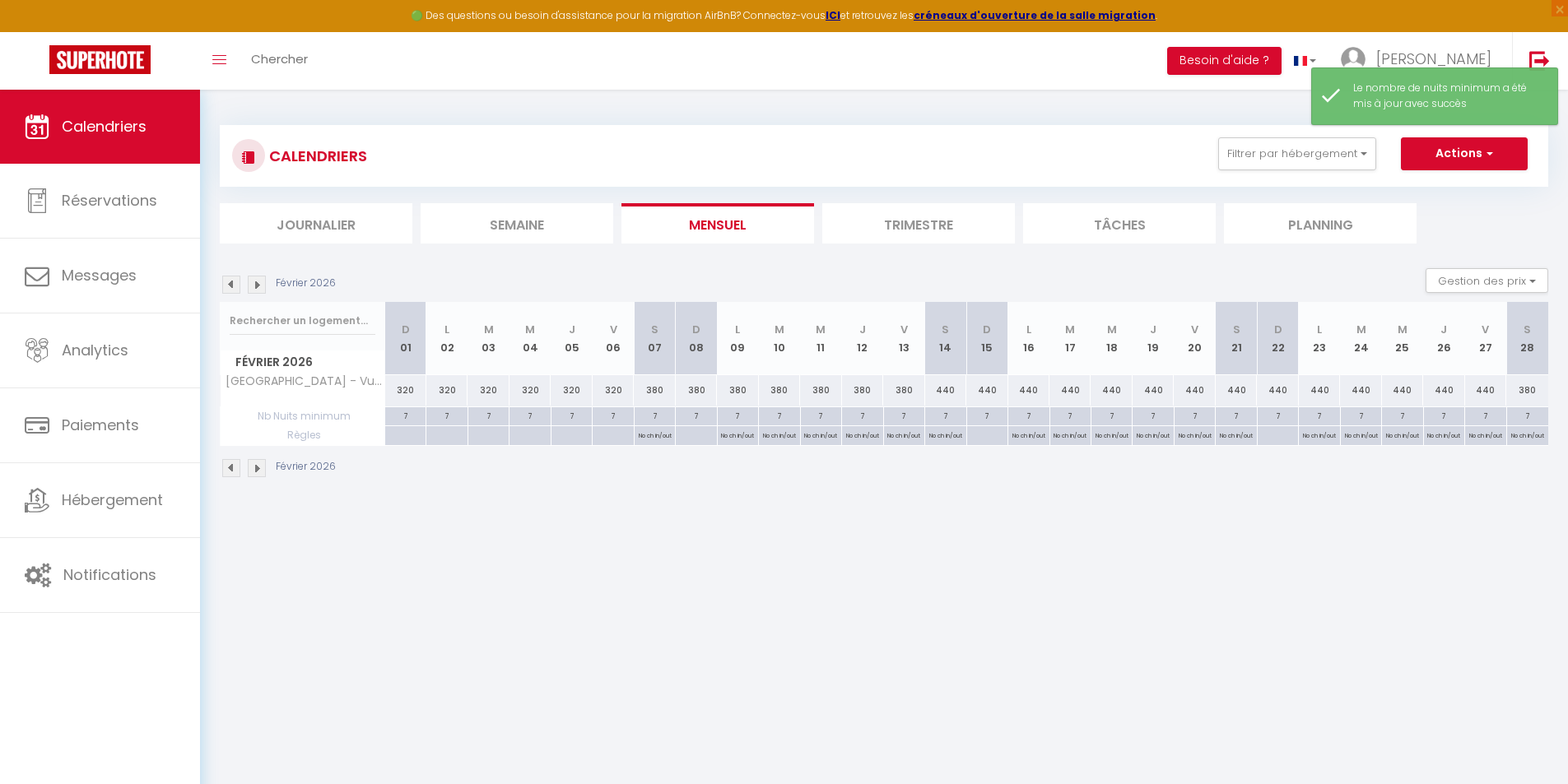
click at [265, 471] on img at bounding box center [257, 468] width 18 height 18
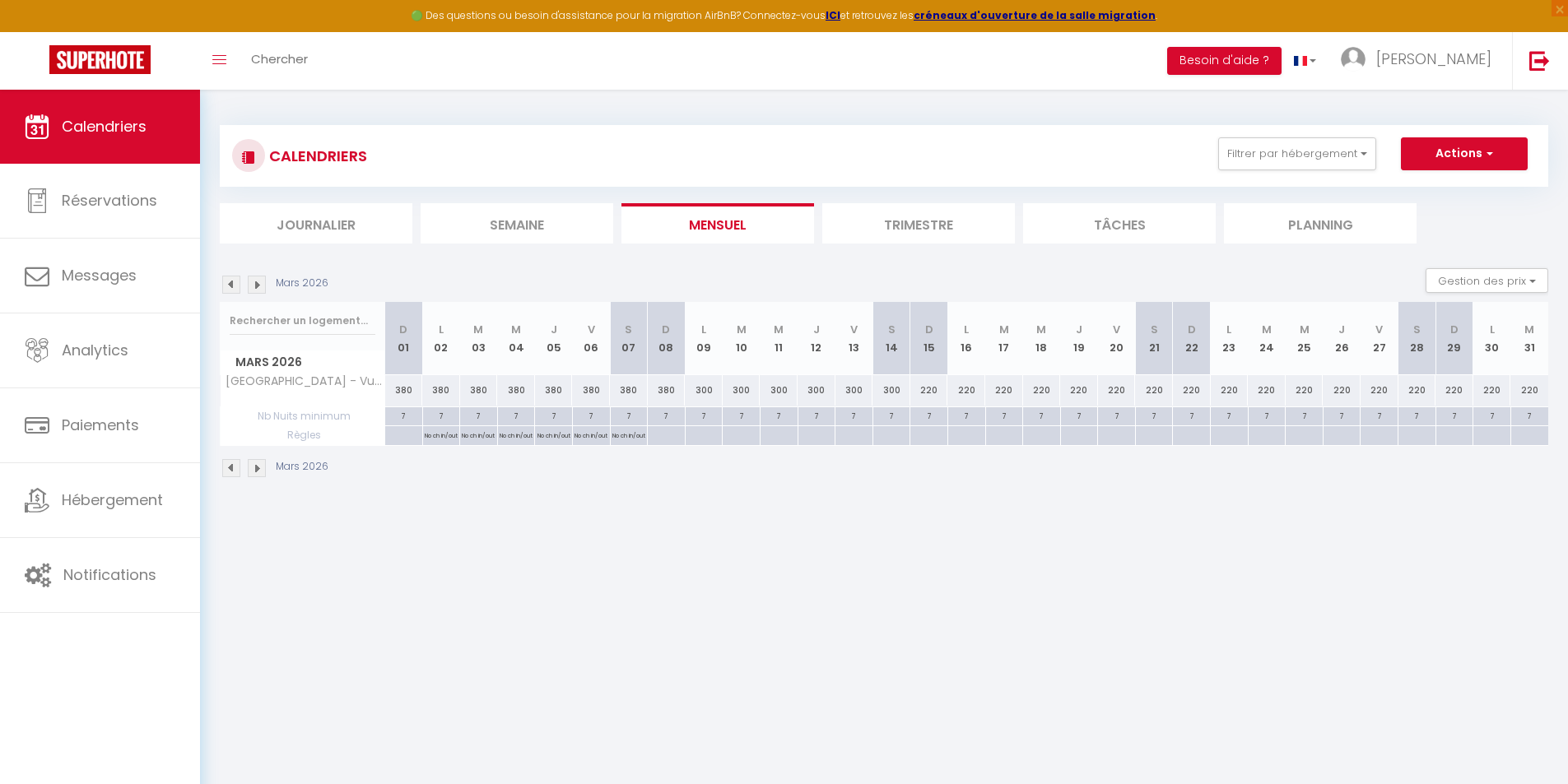
click at [230, 473] on img at bounding box center [232, 468] width 18 height 18
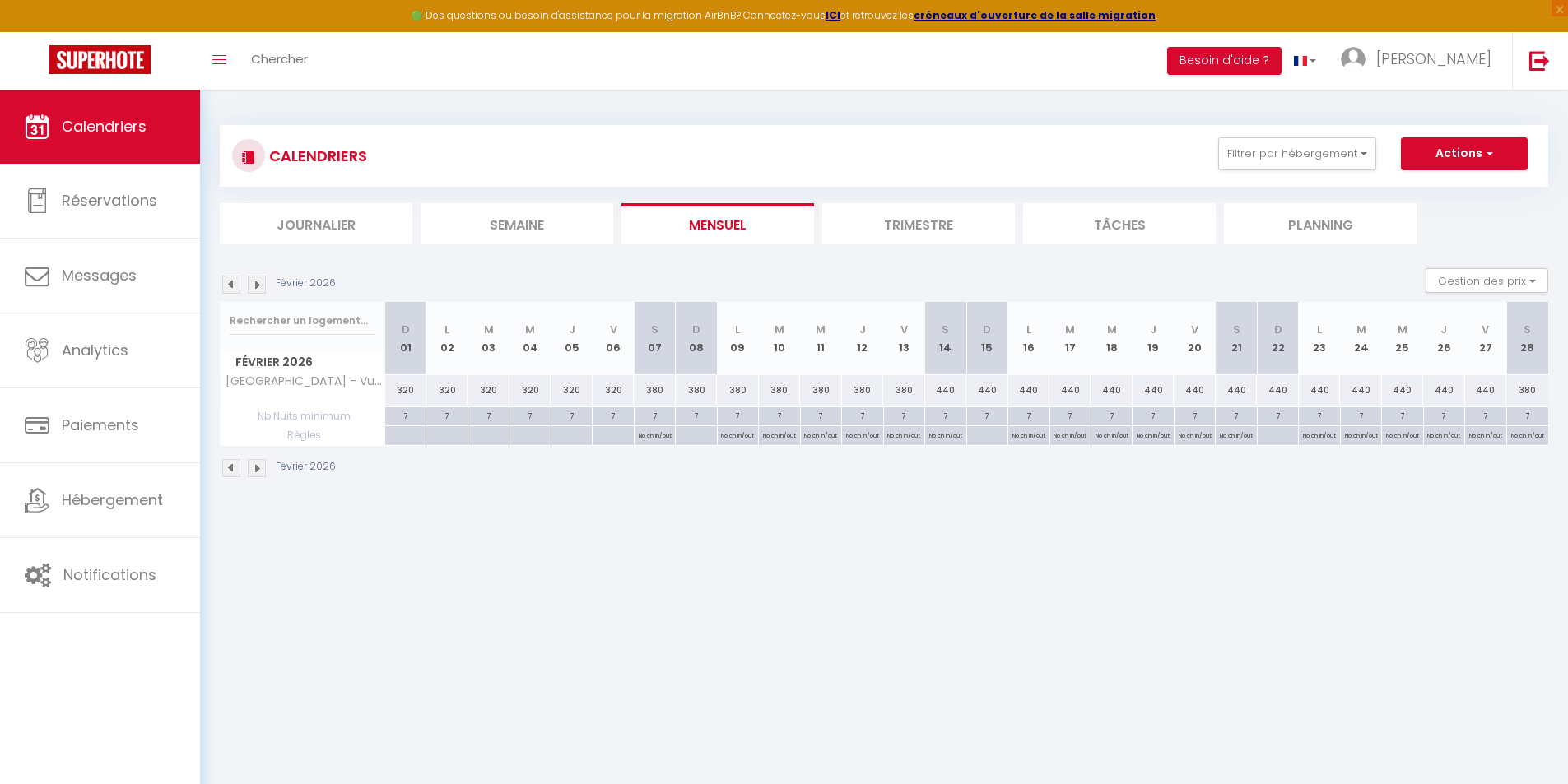
click at [234, 472] on img at bounding box center [232, 468] width 18 height 18
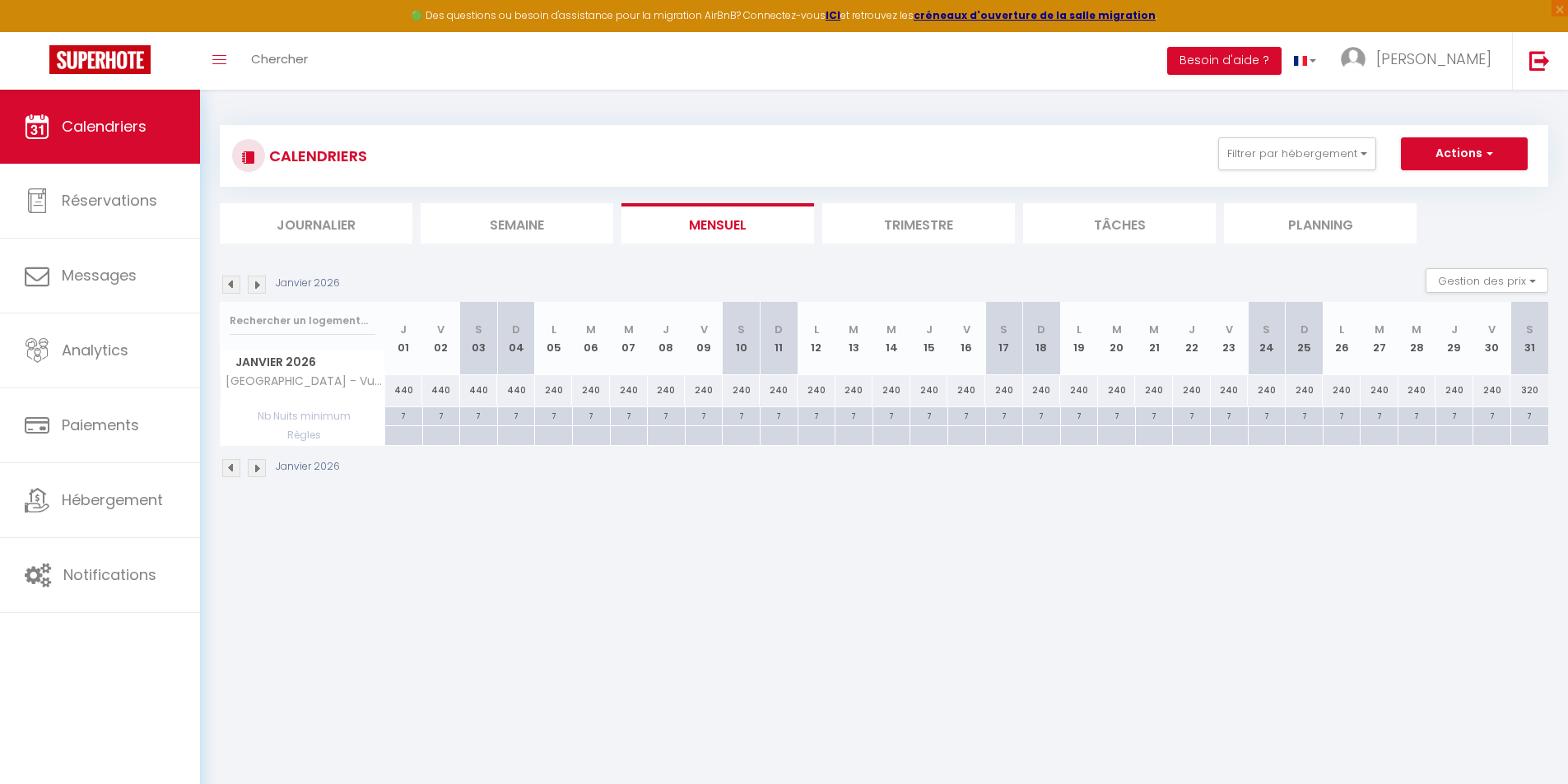
click at [234, 472] on img at bounding box center [232, 468] width 18 height 18
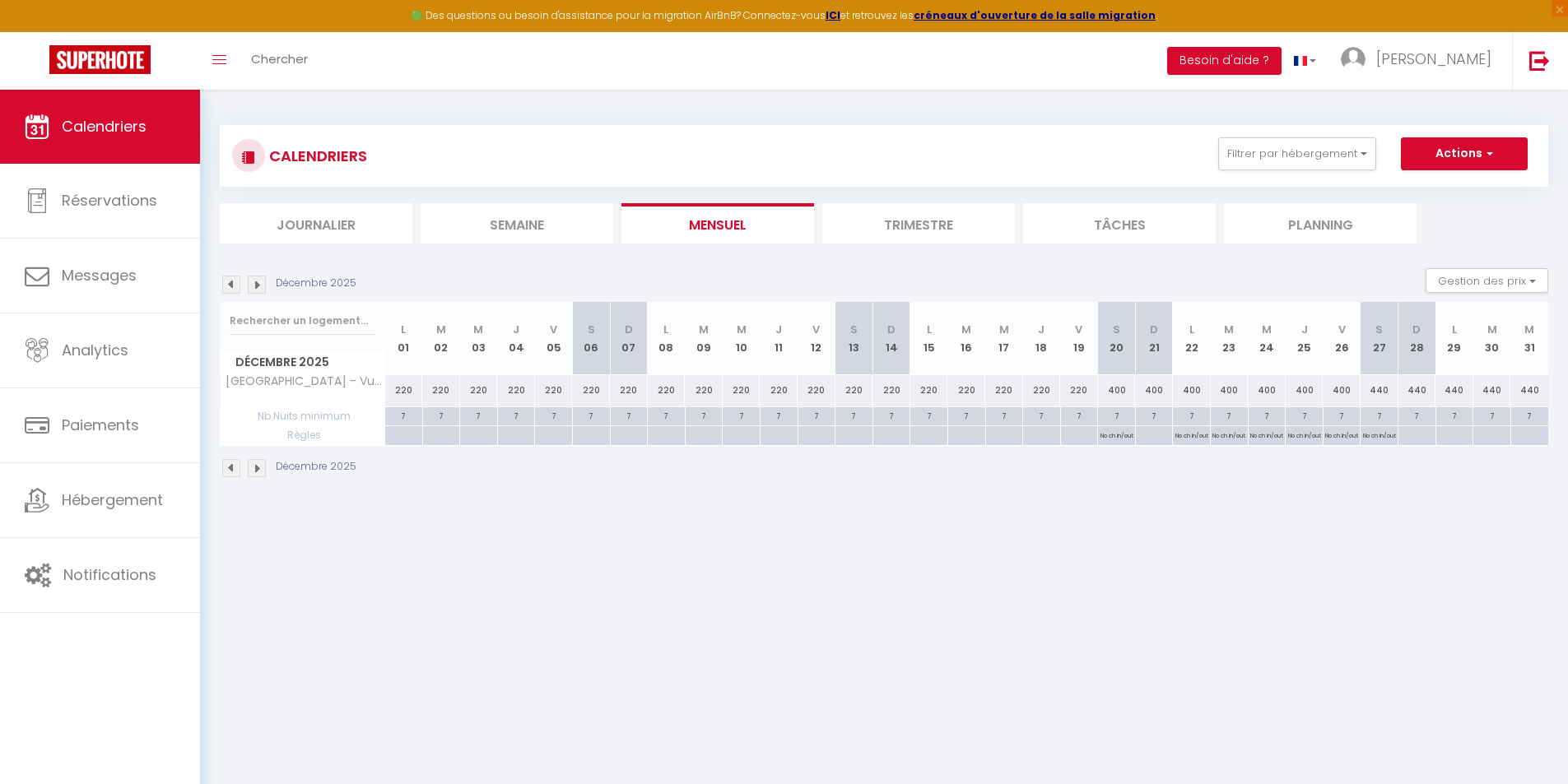
click at [264, 472] on img at bounding box center [257, 468] width 18 height 18
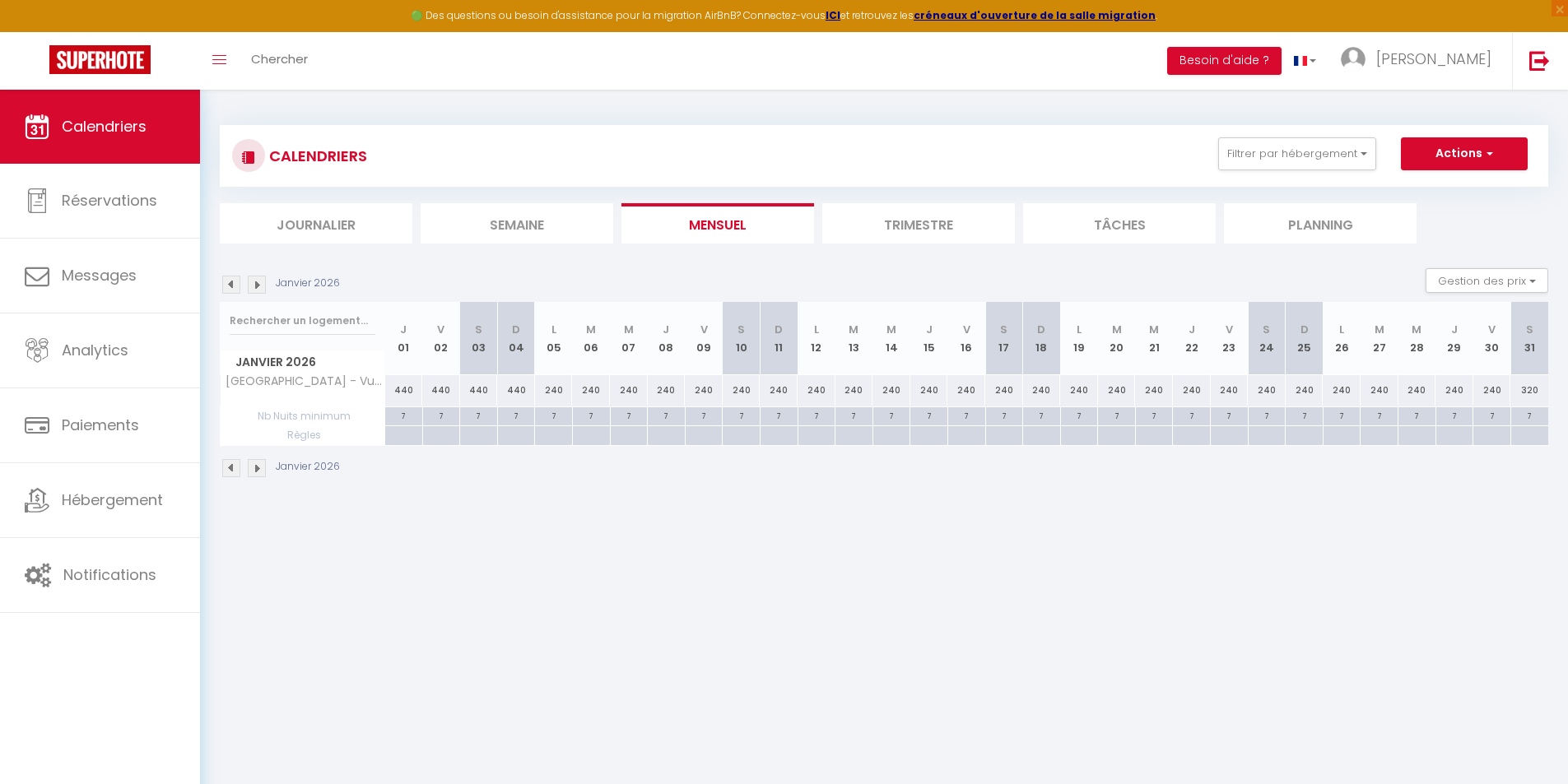
click at [264, 472] on img at bounding box center [257, 468] width 18 height 18
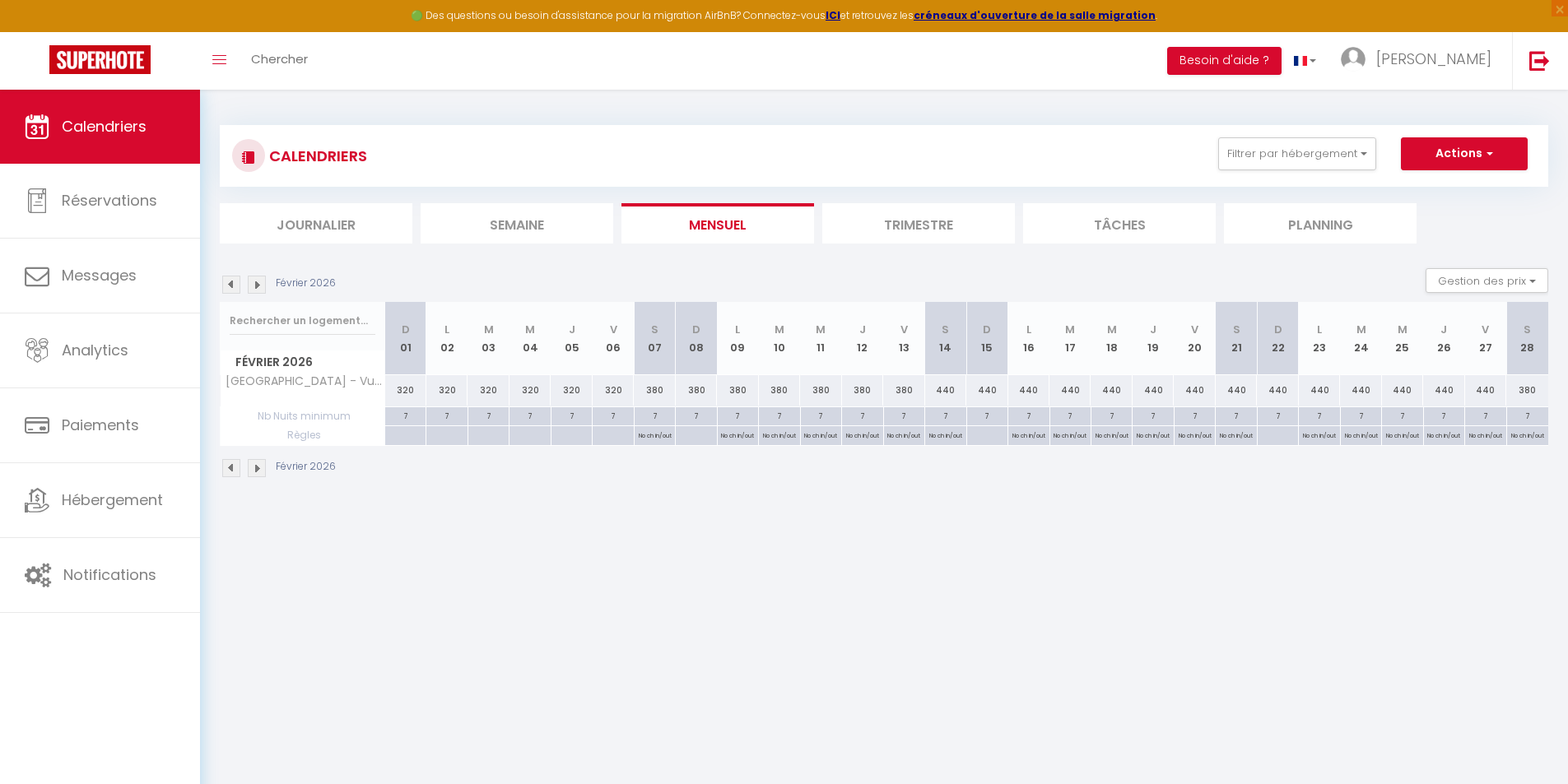
click at [265, 472] on img at bounding box center [257, 468] width 18 height 18
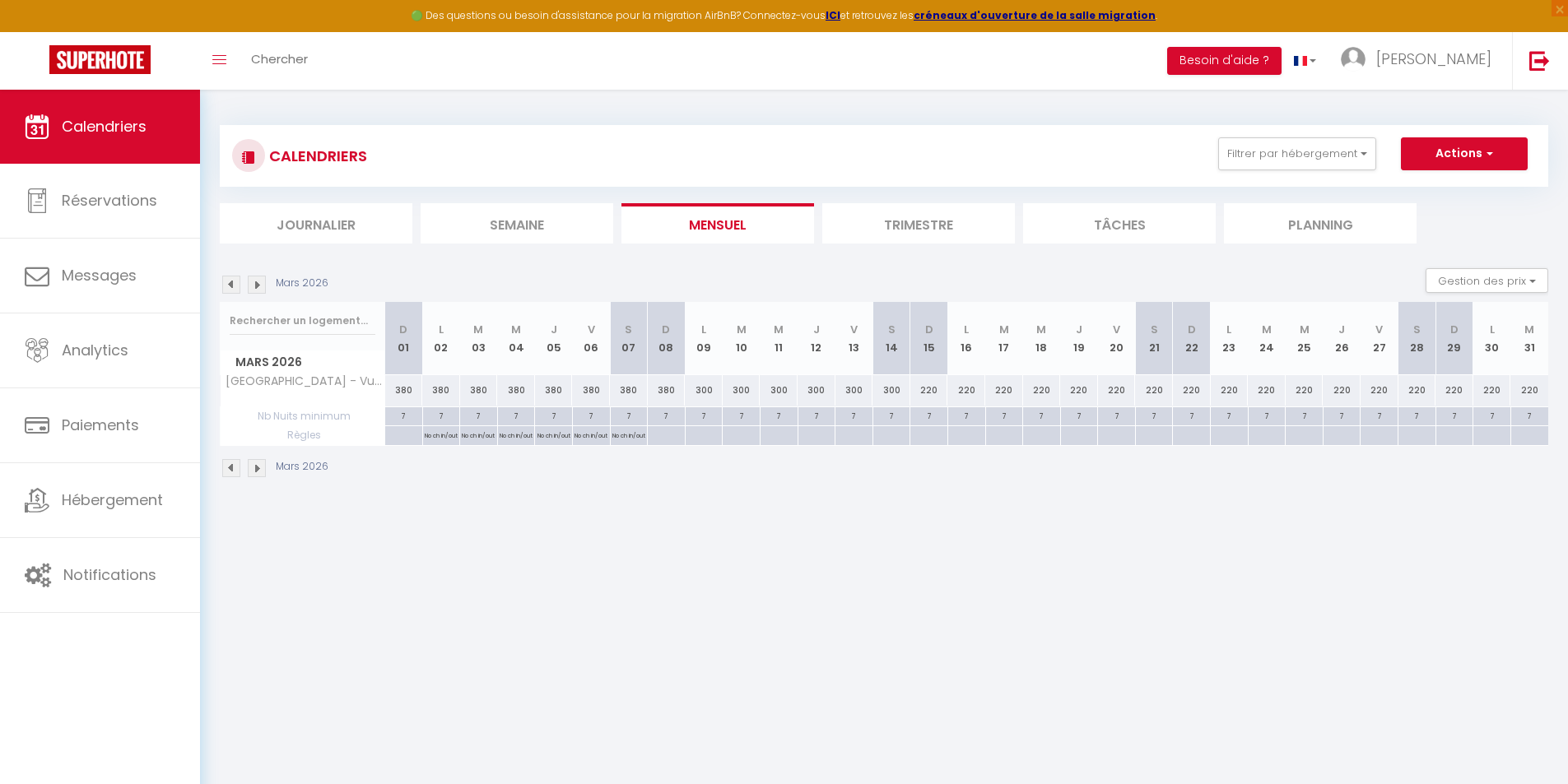
click at [266, 472] on div "Mars 2026" at bounding box center [277, 468] width 114 height 18
click at [259, 473] on img at bounding box center [257, 468] width 18 height 18
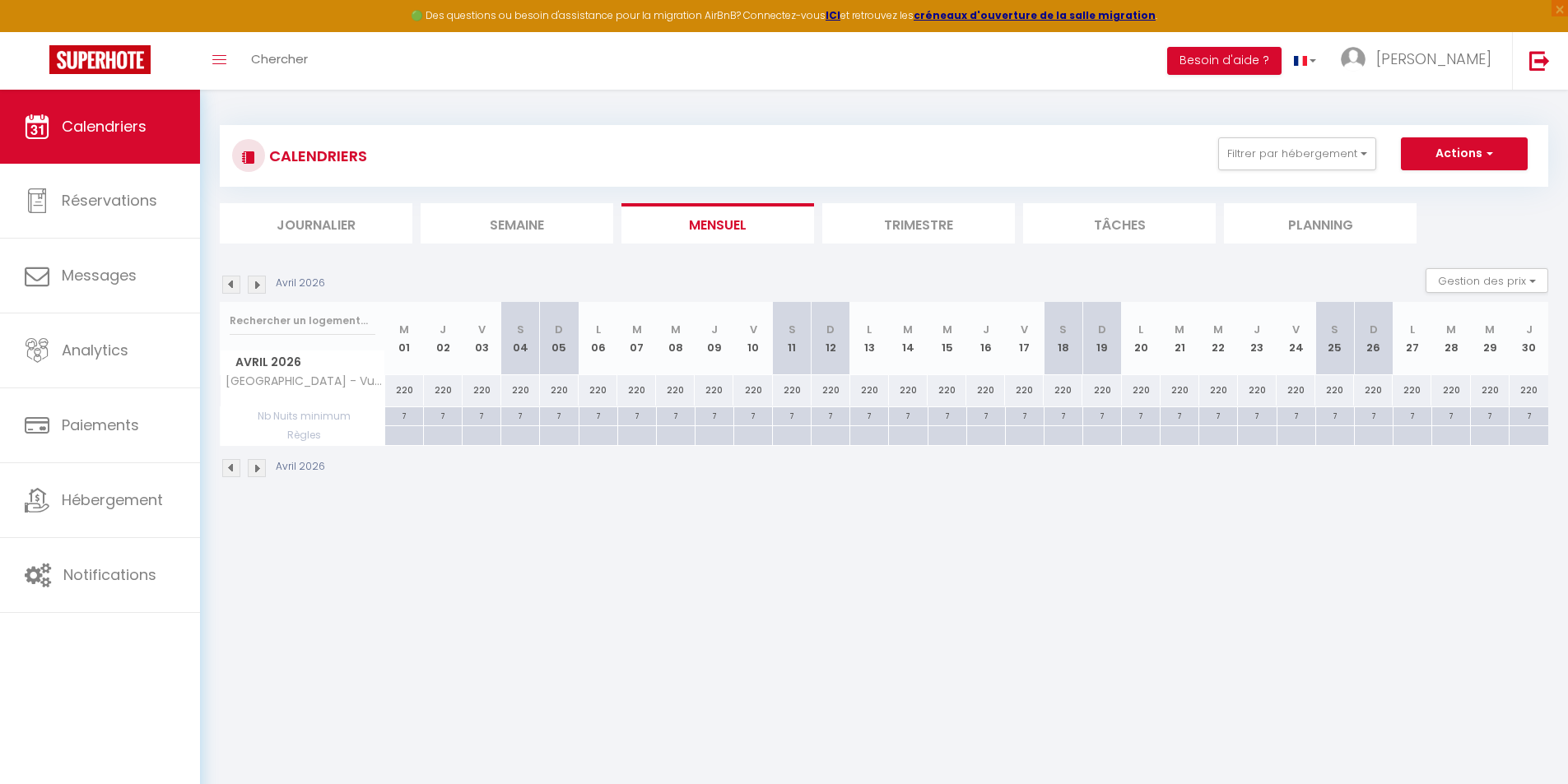
click at [260, 473] on img at bounding box center [257, 468] width 18 height 18
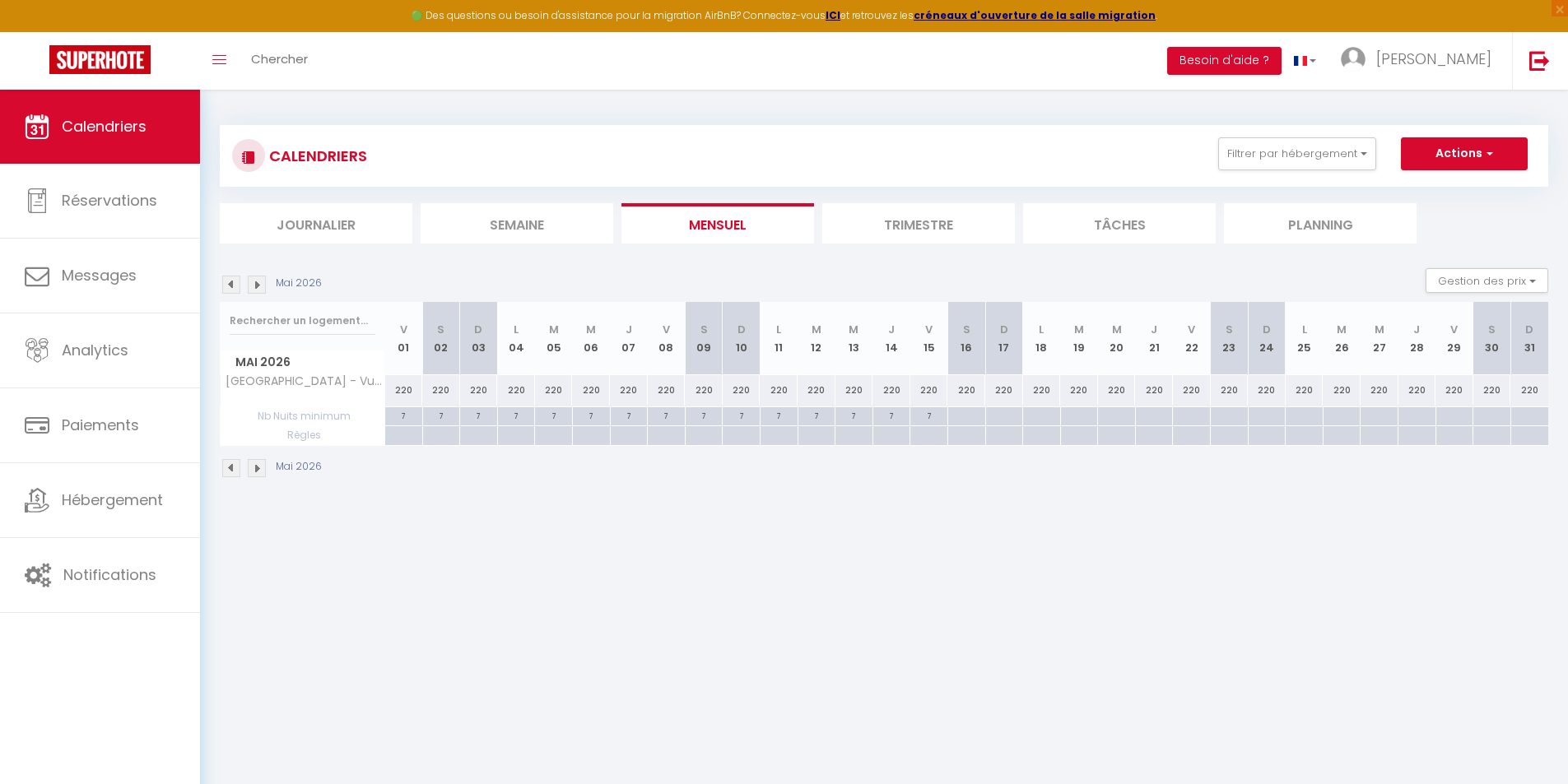
click at [261, 473] on img at bounding box center [257, 468] width 18 height 18
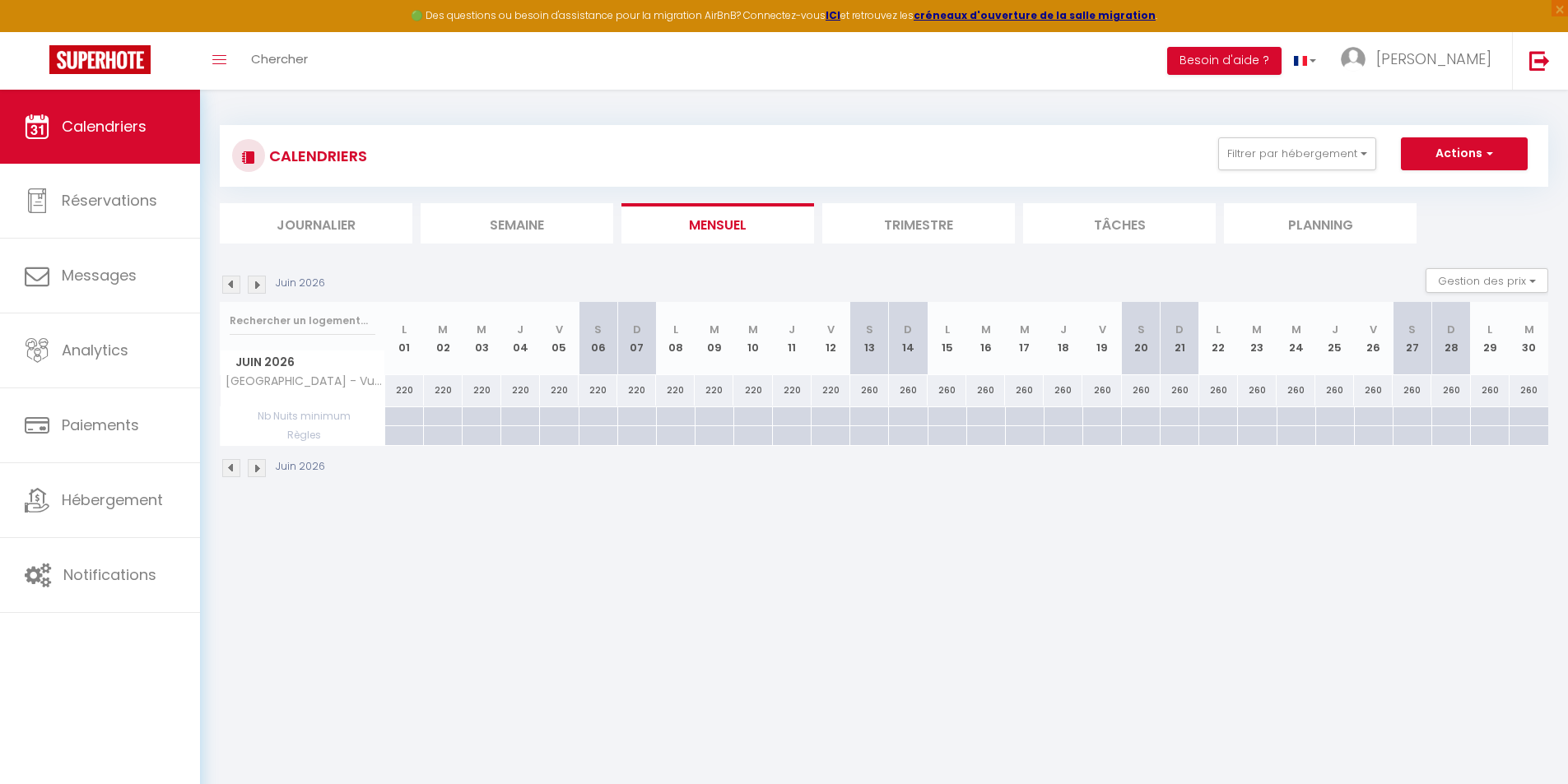
click at [232, 463] on img at bounding box center [232, 468] width 18 height 18
